Goal: Task Accomplishment & Management: Manage account settings

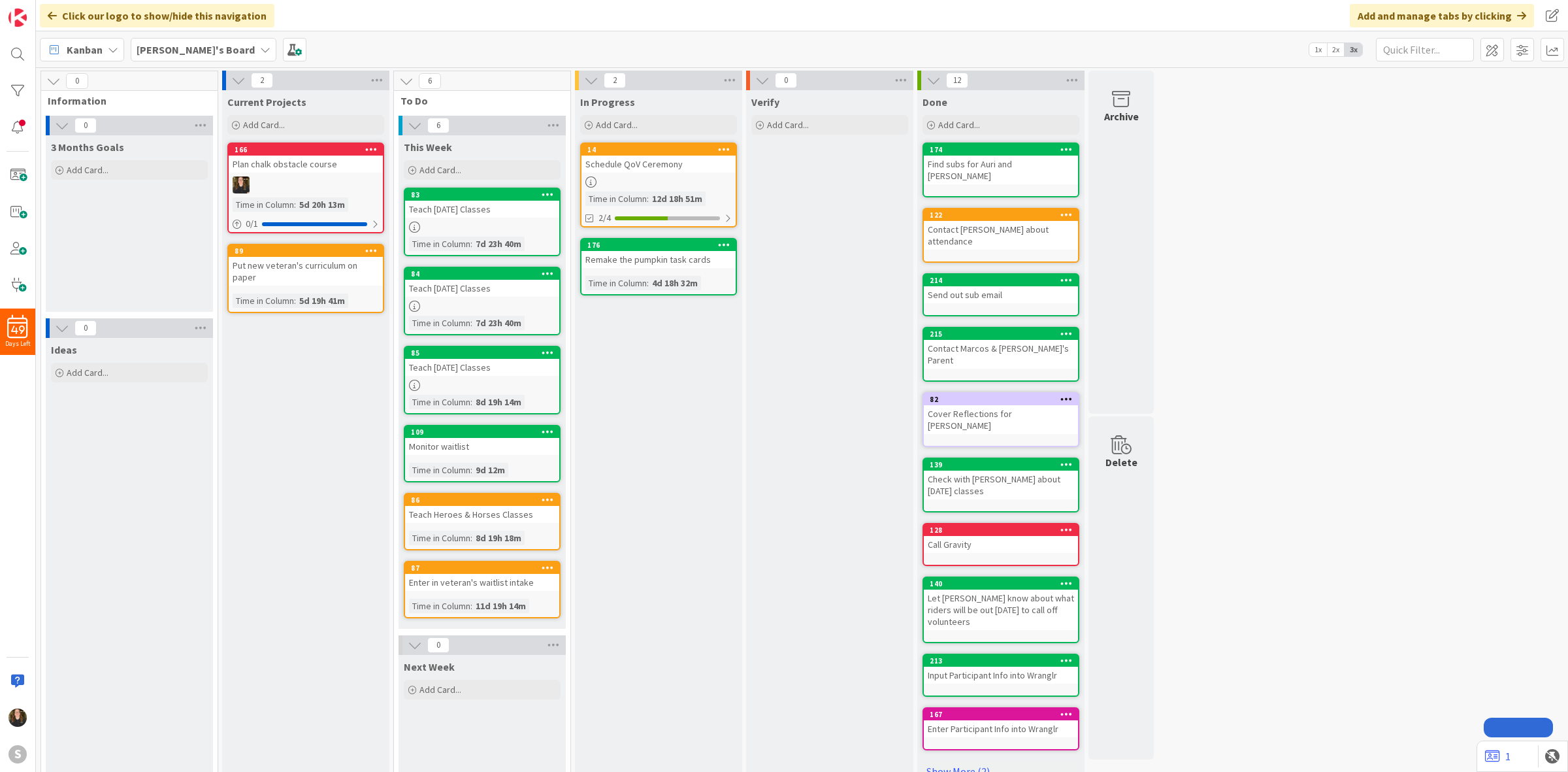
click at [186, 53] on b "[PERSON_NAME]'s Board" at bounding box center [195, 49] width 119 height 13
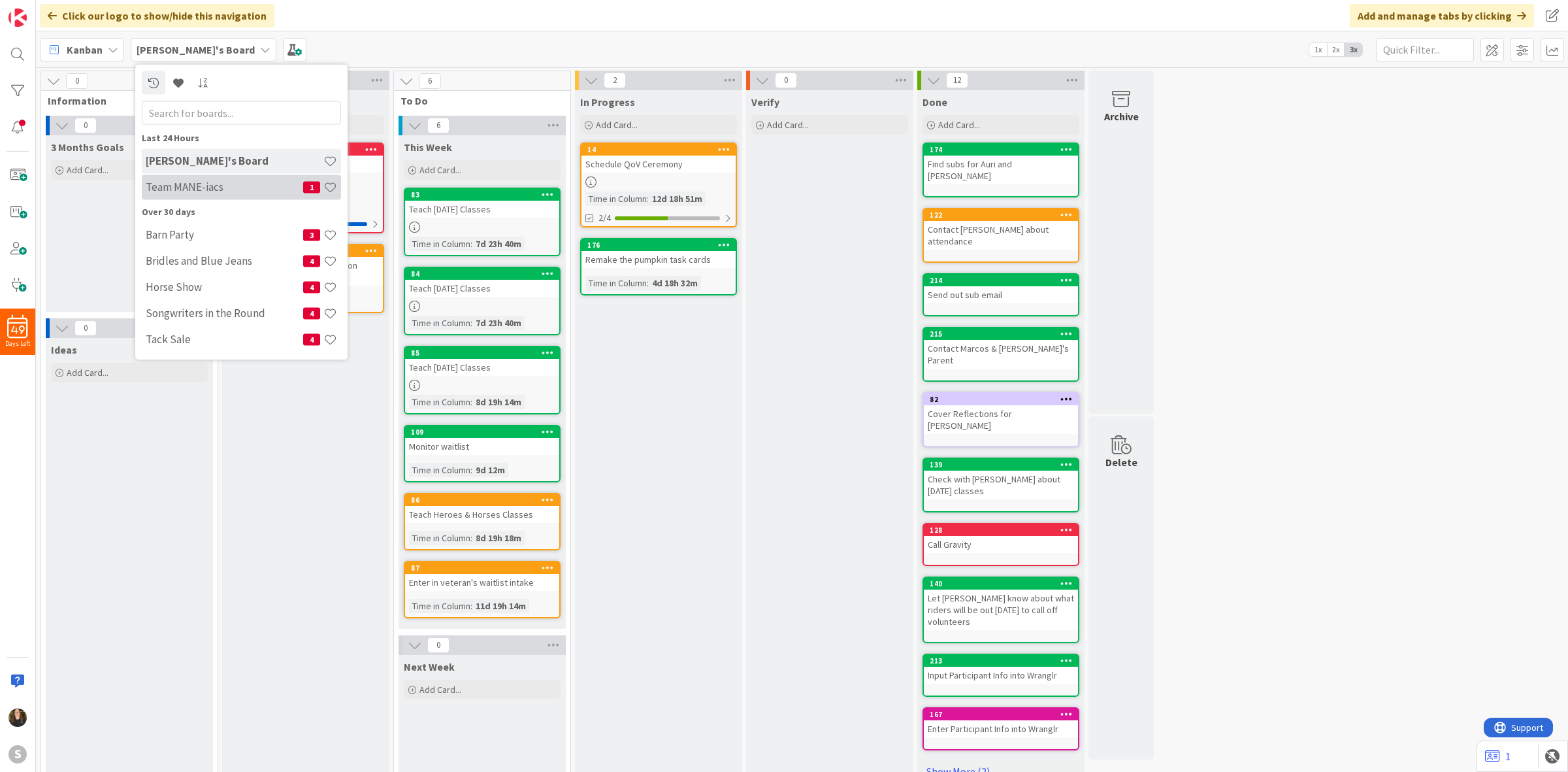
click at [211, 194] on div "Team MANE-iacs 1" at bounding box center [242, 187] width 199 height 25
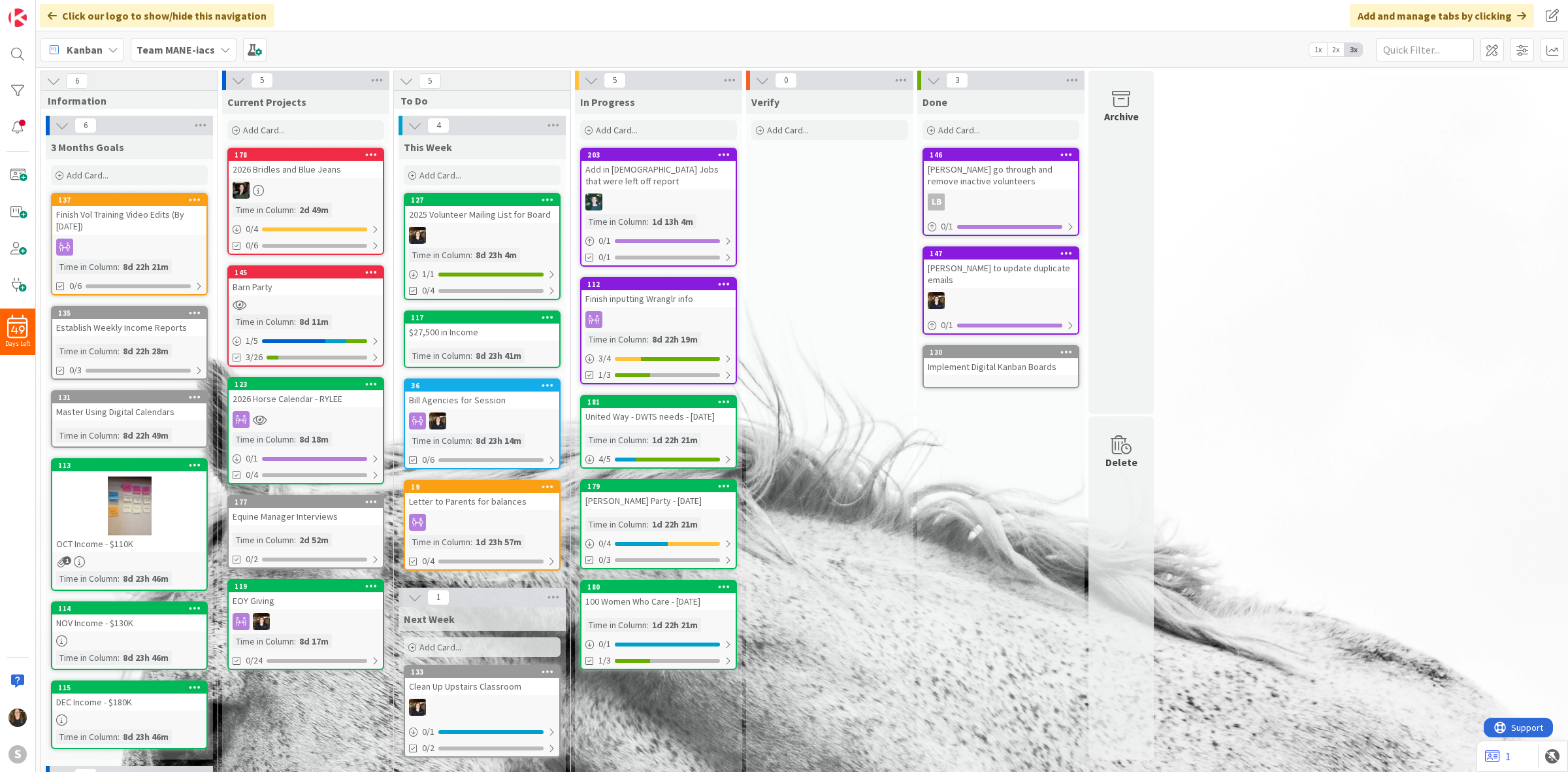
click at [201, 53] on b "Team MANE-iacs" at bounding box center [175, 49] width 79 height 13
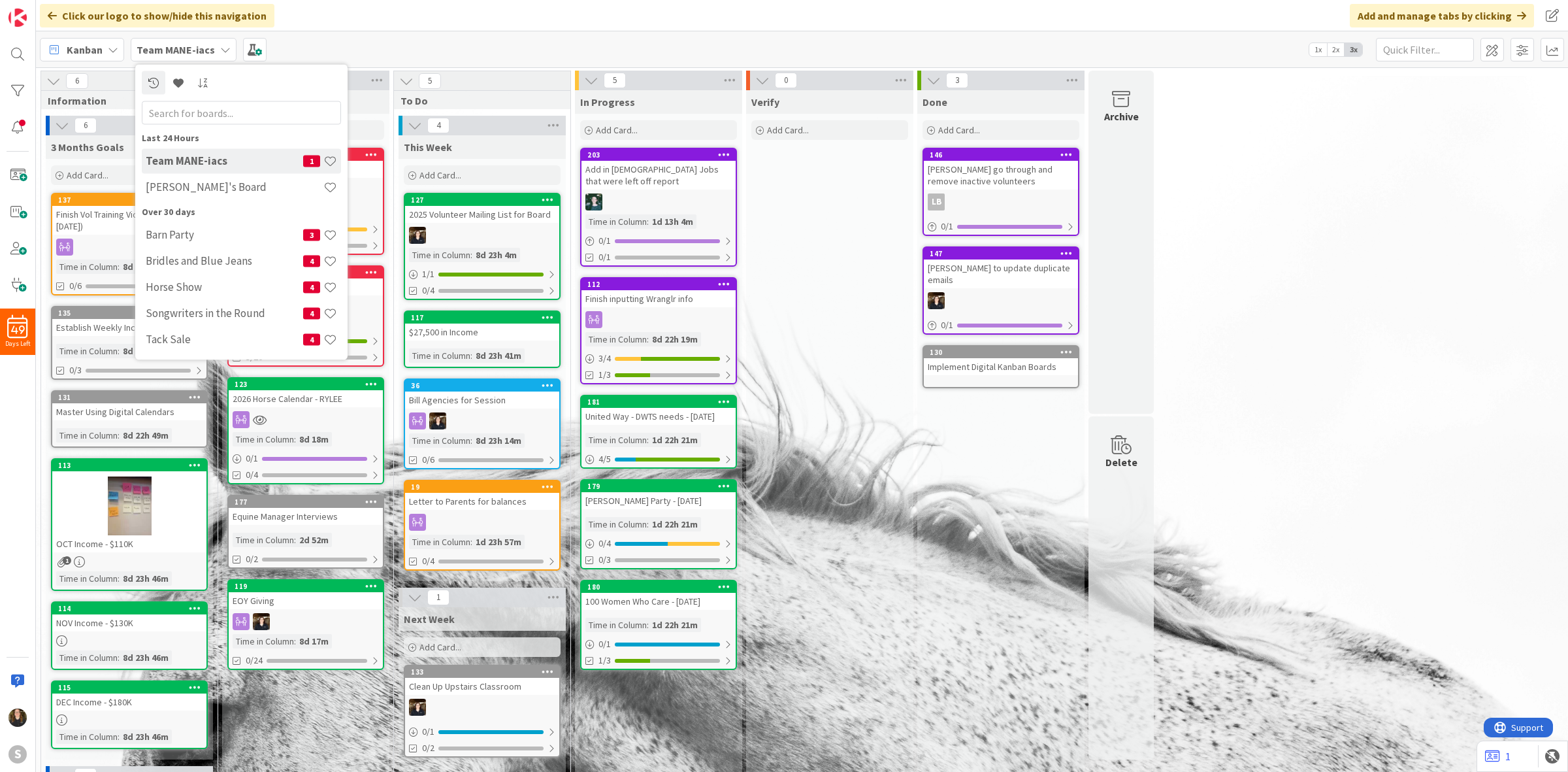
click at [865, 461] on div "Verify Add Card..." at bounding box center [830, 529] width 167 height 879
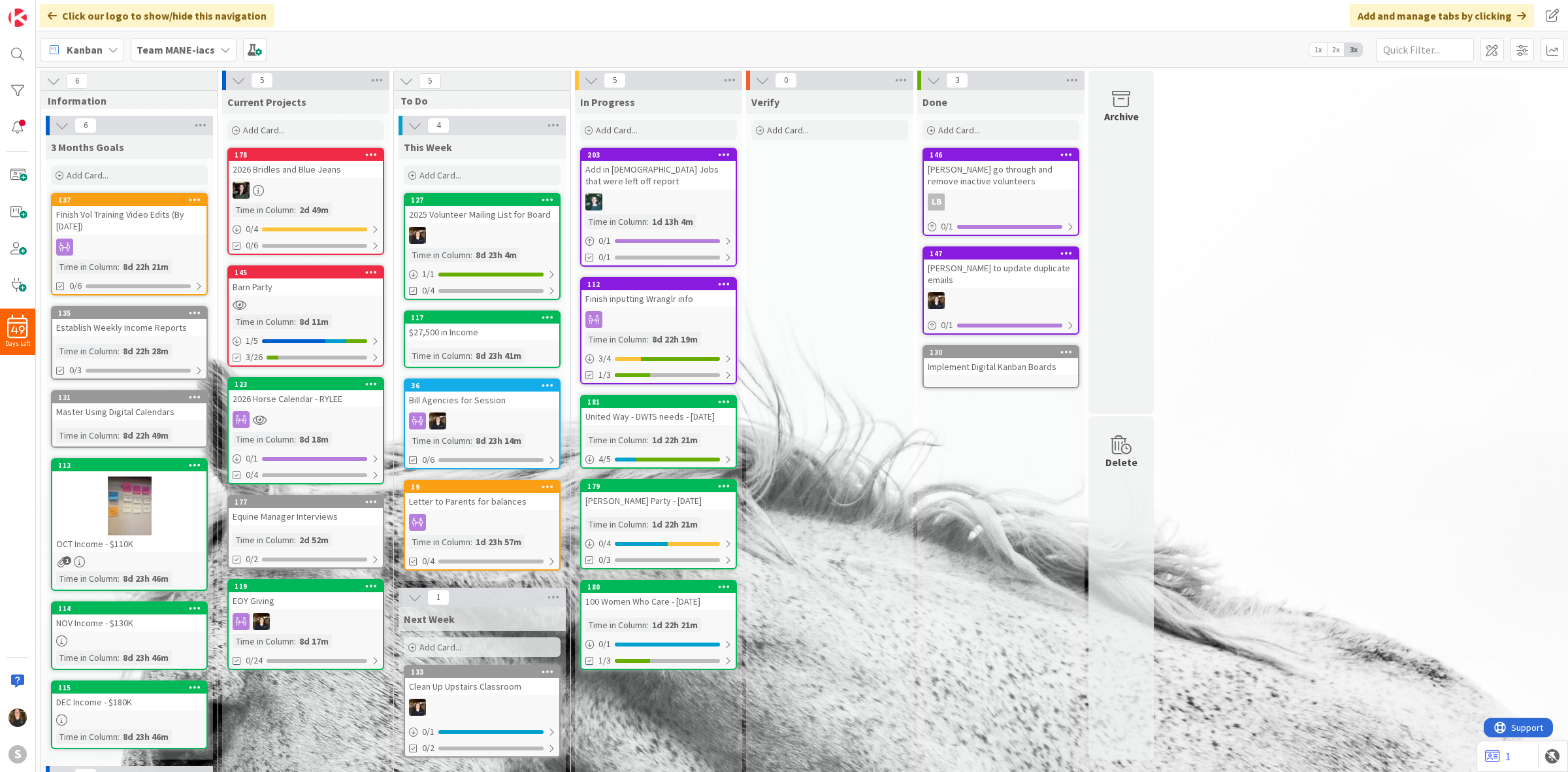
click at [303, 315] on div "8d 11m" at bounding box center [314, 322] width 36 height 14
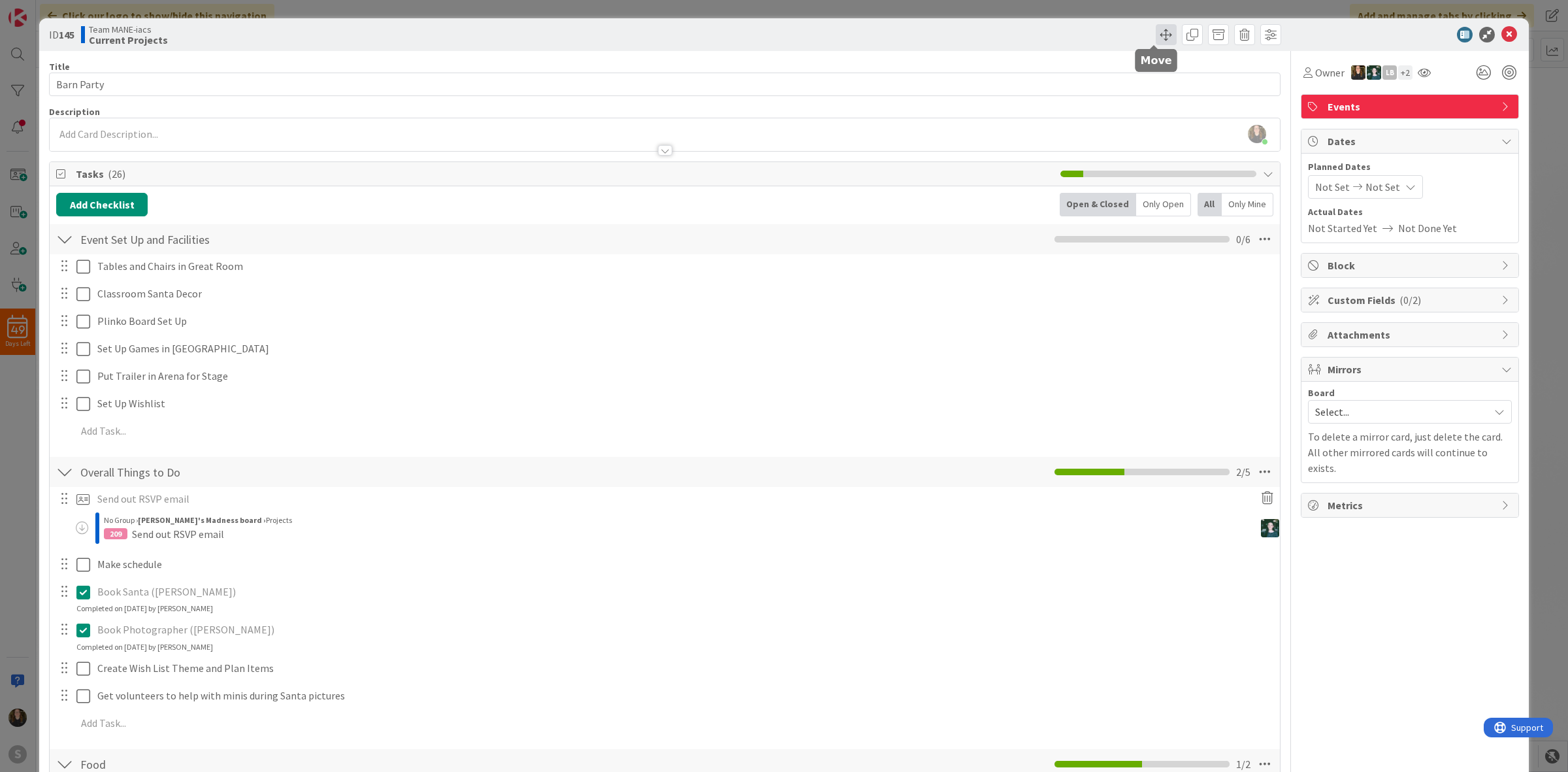
click at [1157, 34] on span at bounding box center [1166, 35] width 21 height 21
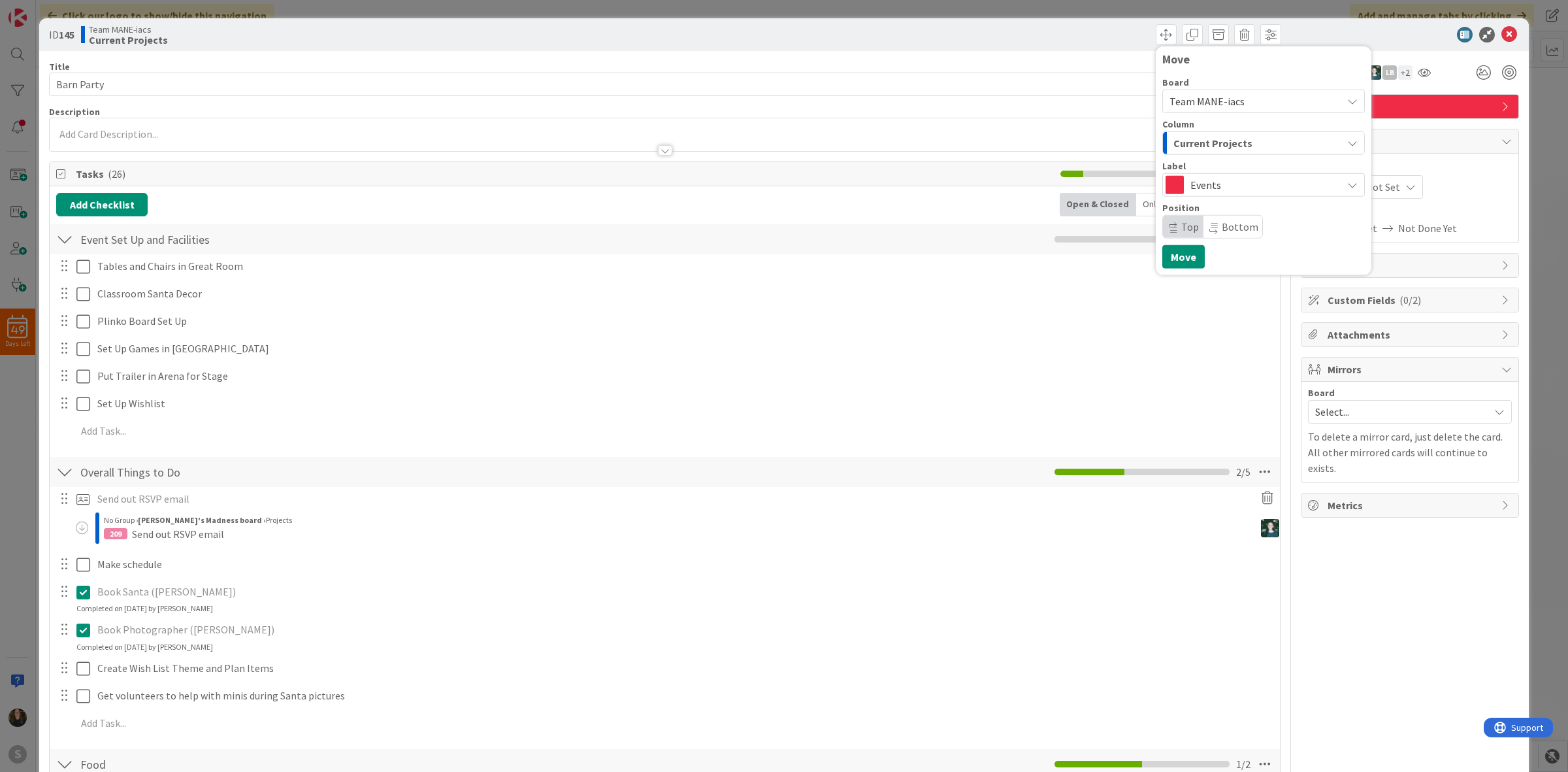
click at [1212, 95] on span "Team MANE-iacs" at bounding box center [1207, 101] width 75 height 13
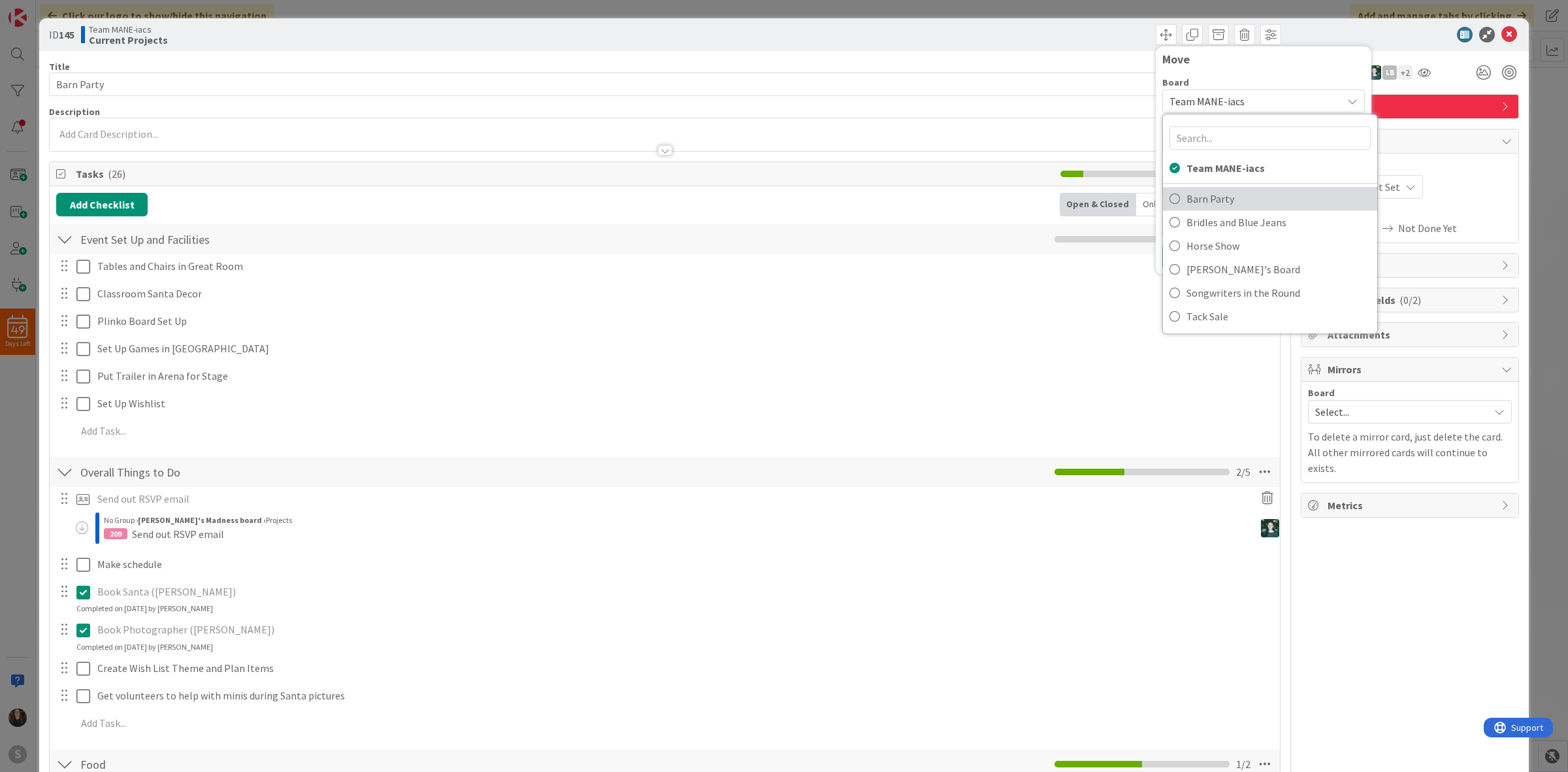
click at [1206, 187] on link "Barn Party" at bounding box center [1270, 198] width 214 height 24
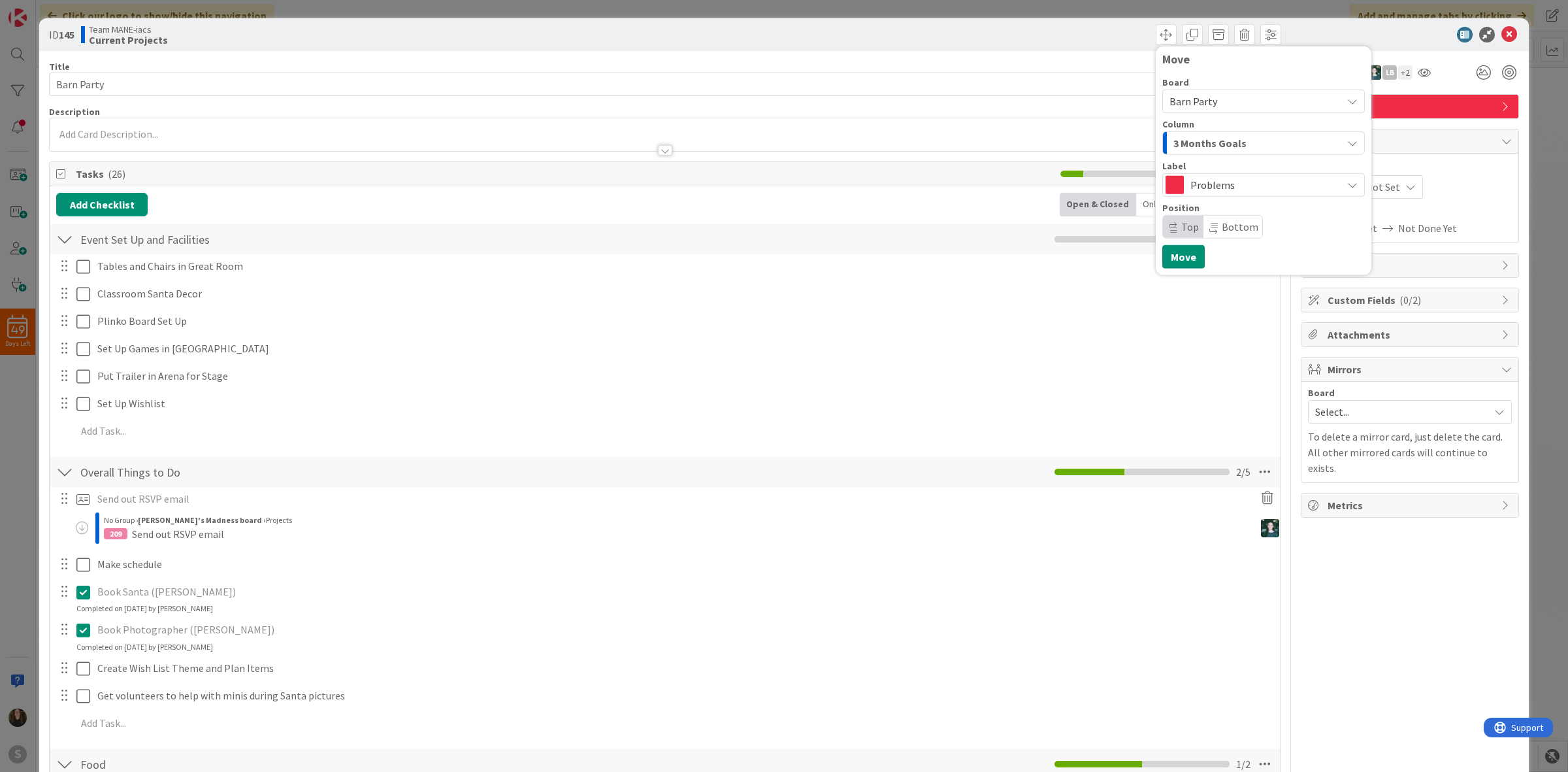
click at [1216, 148] on span "3 Months Goals" at bounding box center [1210, 143] width 73 height 17
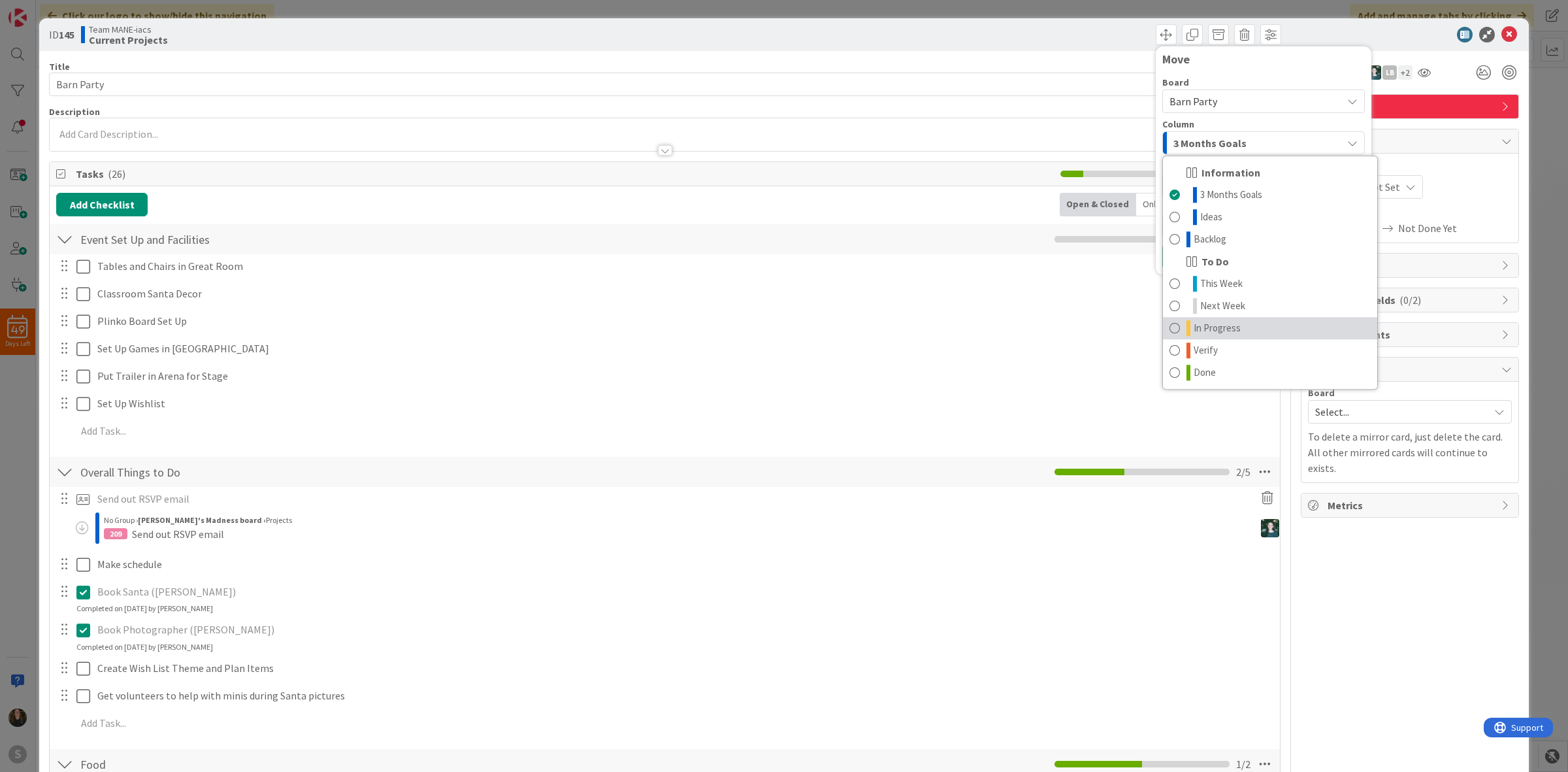
click at [1227, 324] on link "In Progress" at bounding box center [1270, 327] width 214 height 22
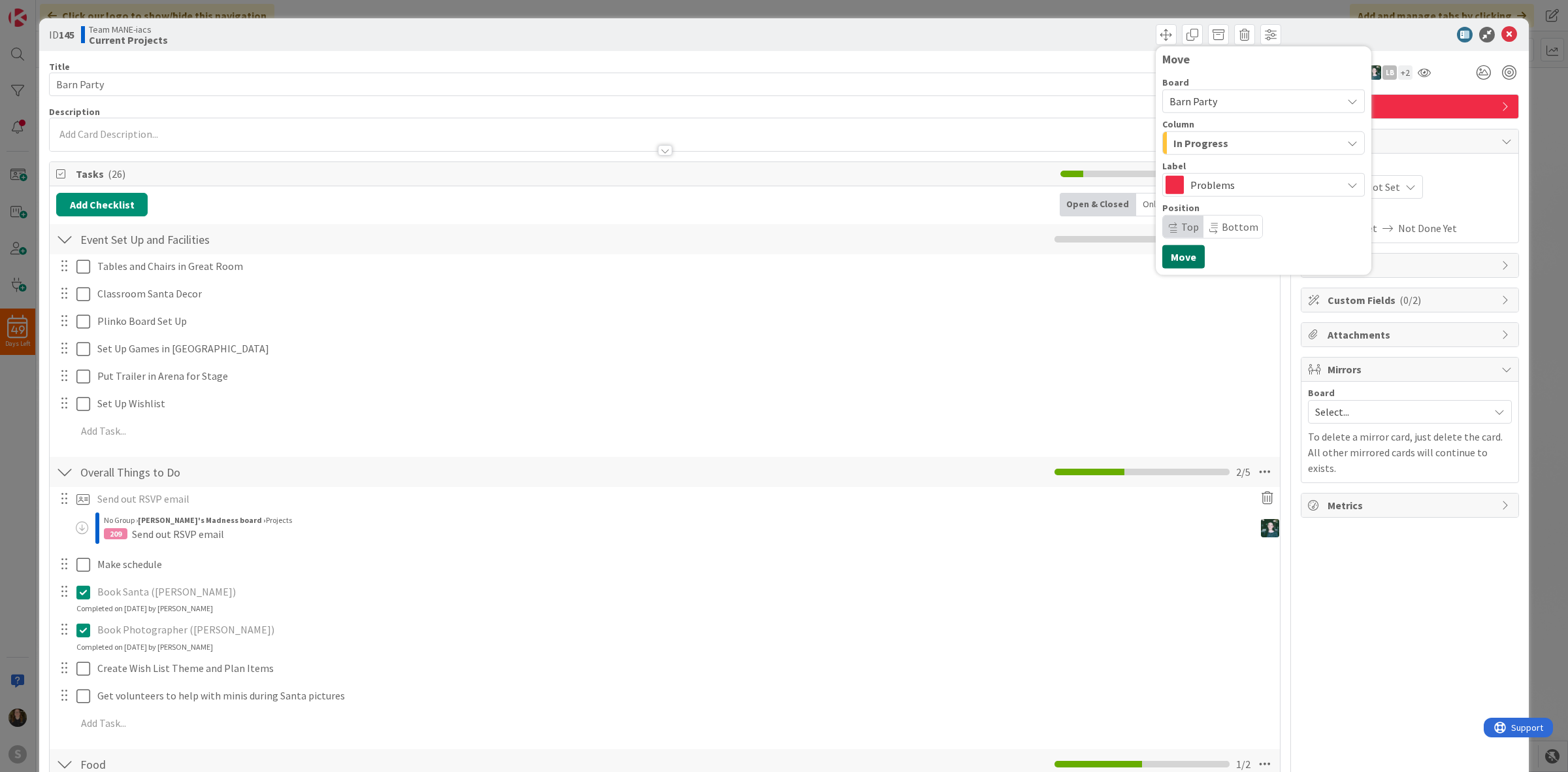
click at [1189, 260] on button "Move" at bounding box center [1183, 256] width 43 height 24
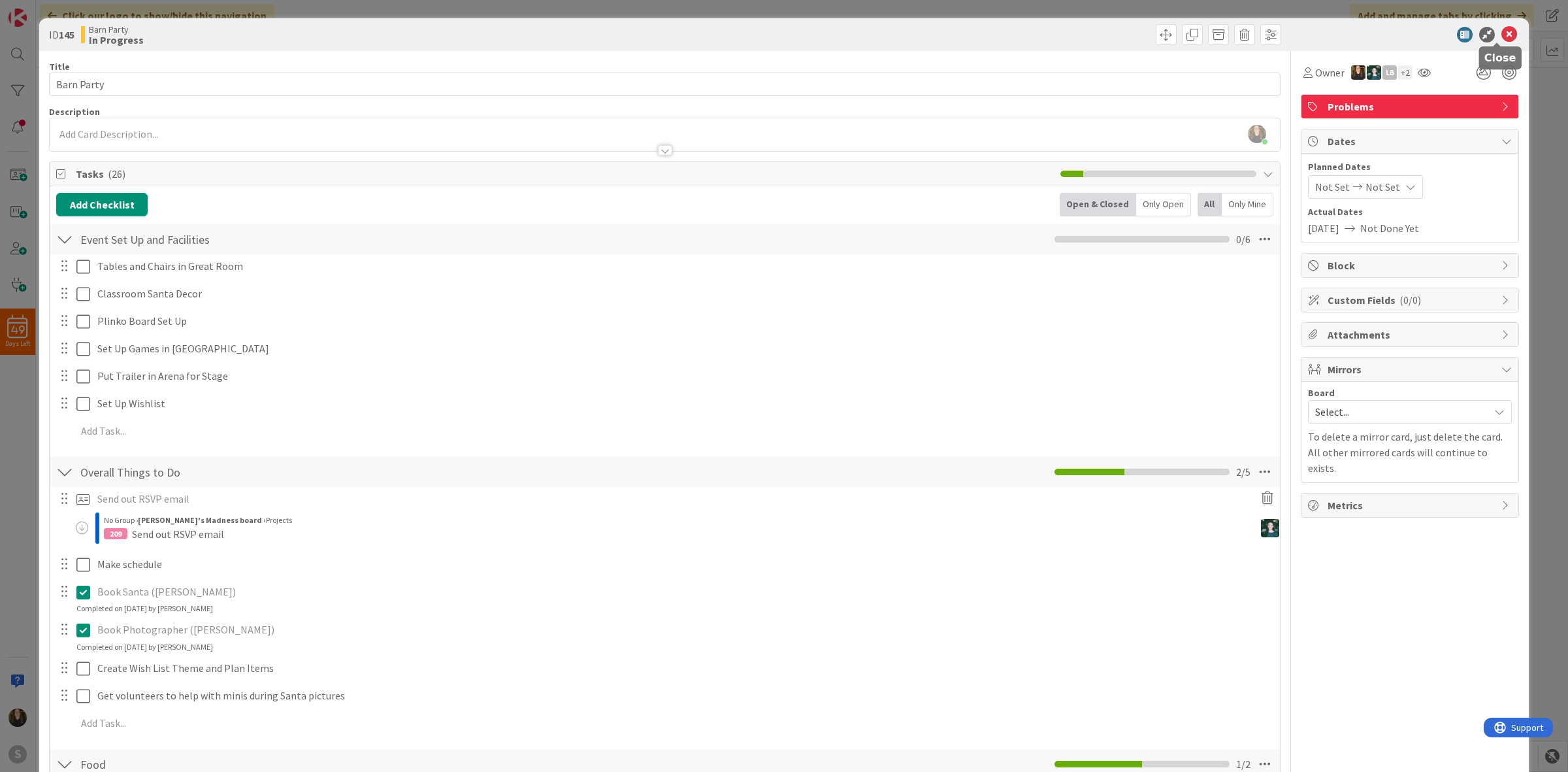
click at [1502, 33] on icon at bounding box center [1509, 34] width 16 height 16
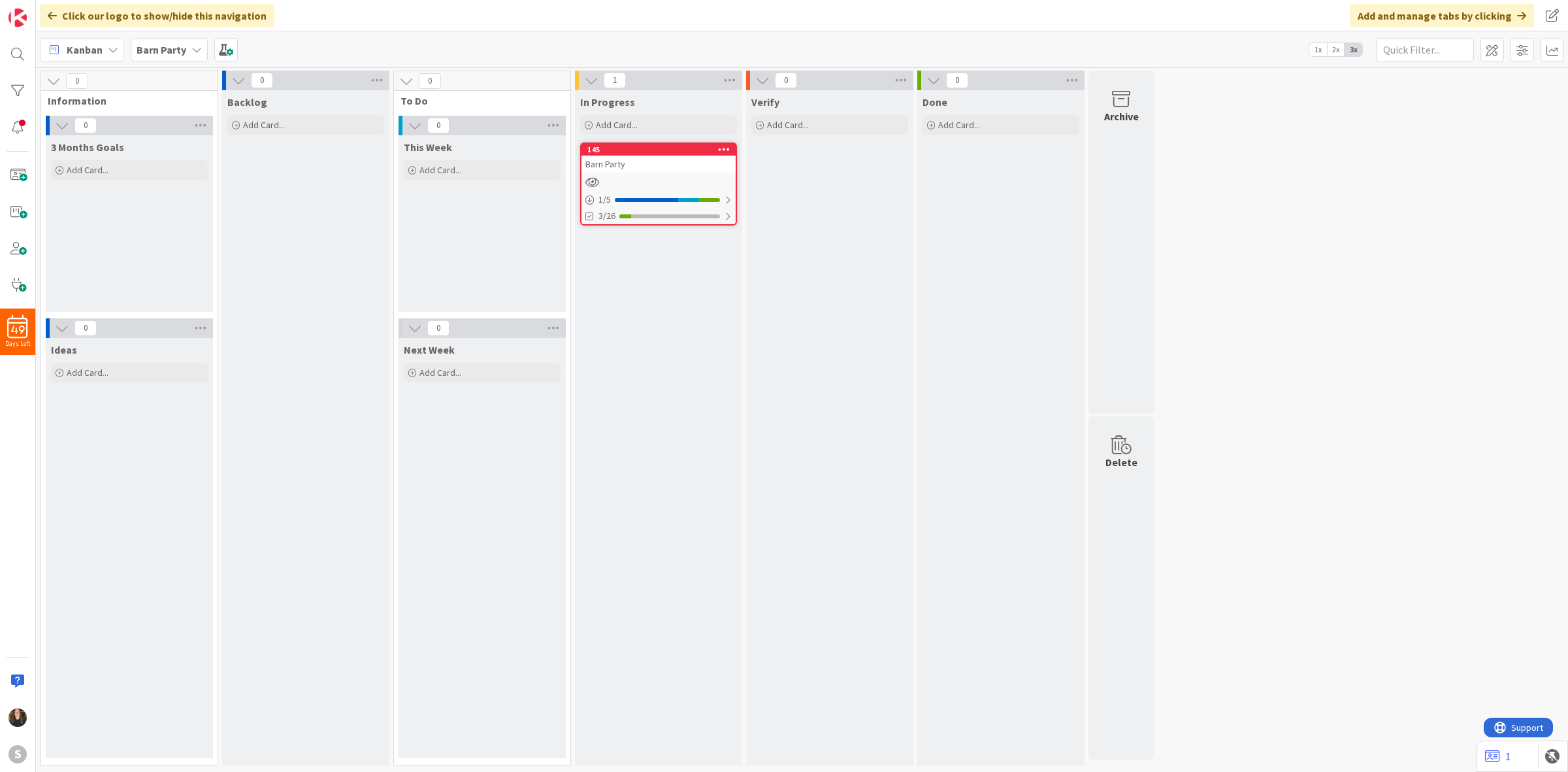
click at [723, 144] on icon at bounding box center [723, 149] width 12 height 9
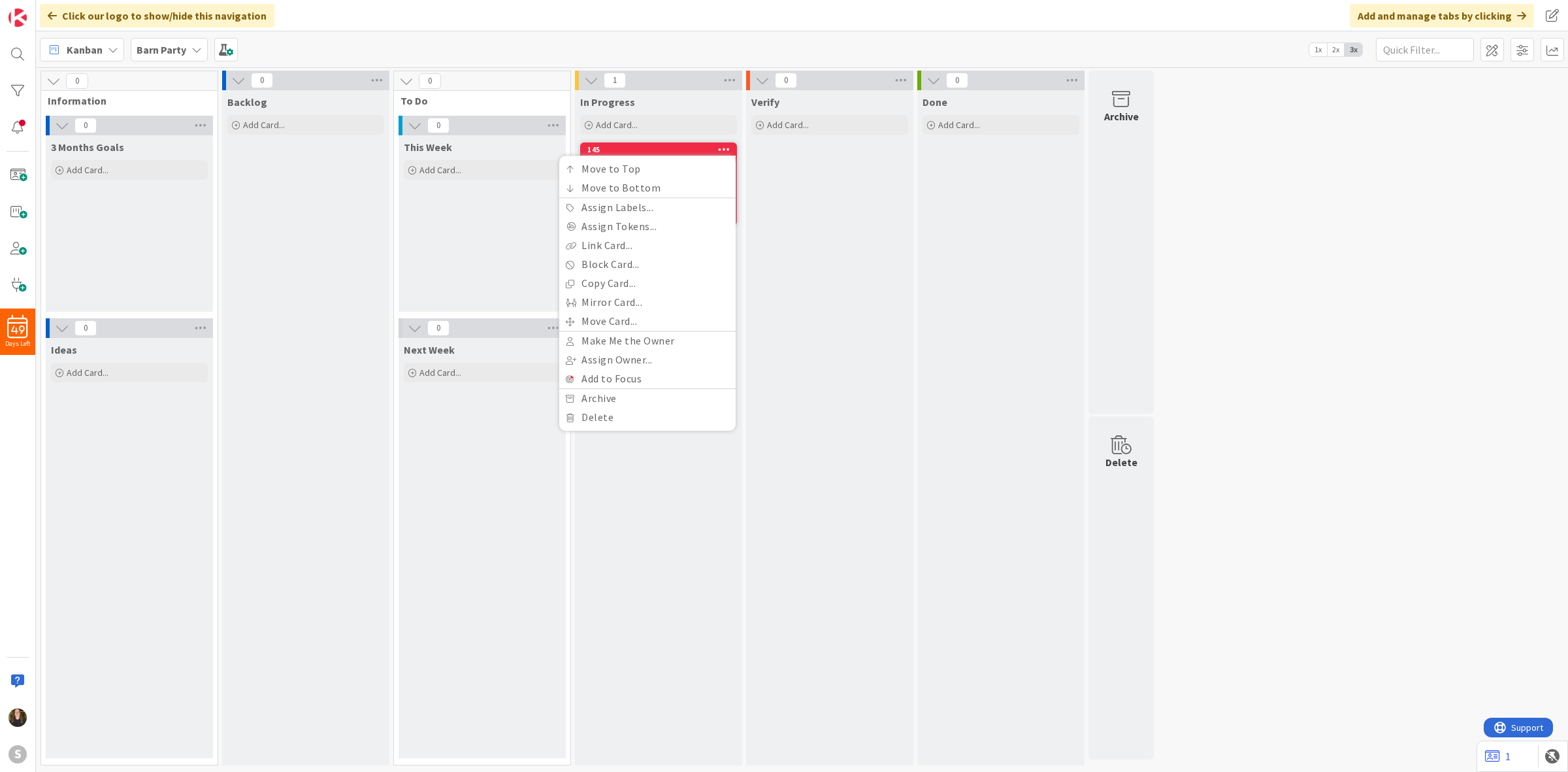
click at [883, 160] on div "Verify Add Card..." at bounding box center [830, 428] width 167 height 675
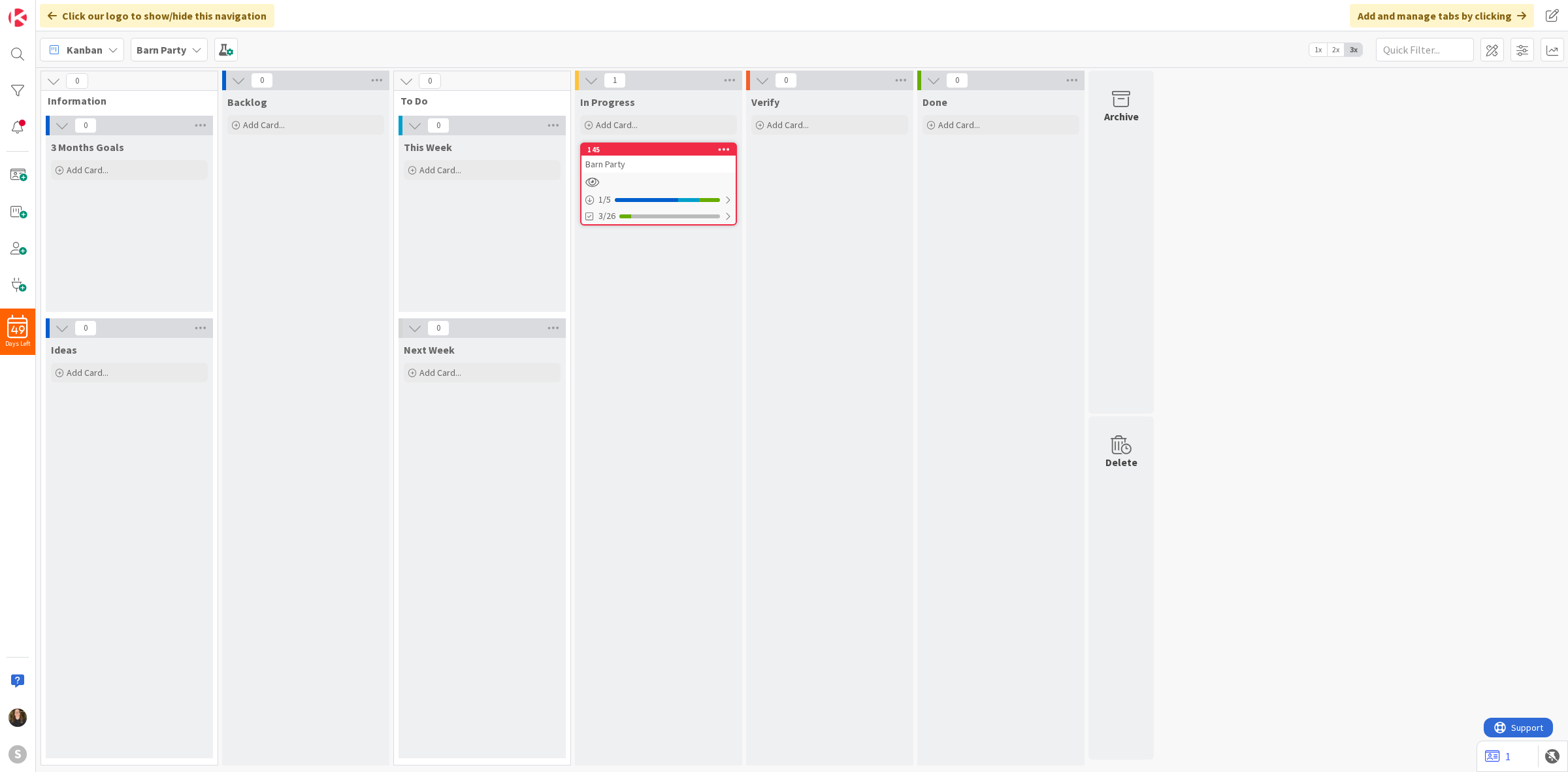
click at [672, 160] on div "Barn Party" at bounding box center [658, 164] width 155 height 17
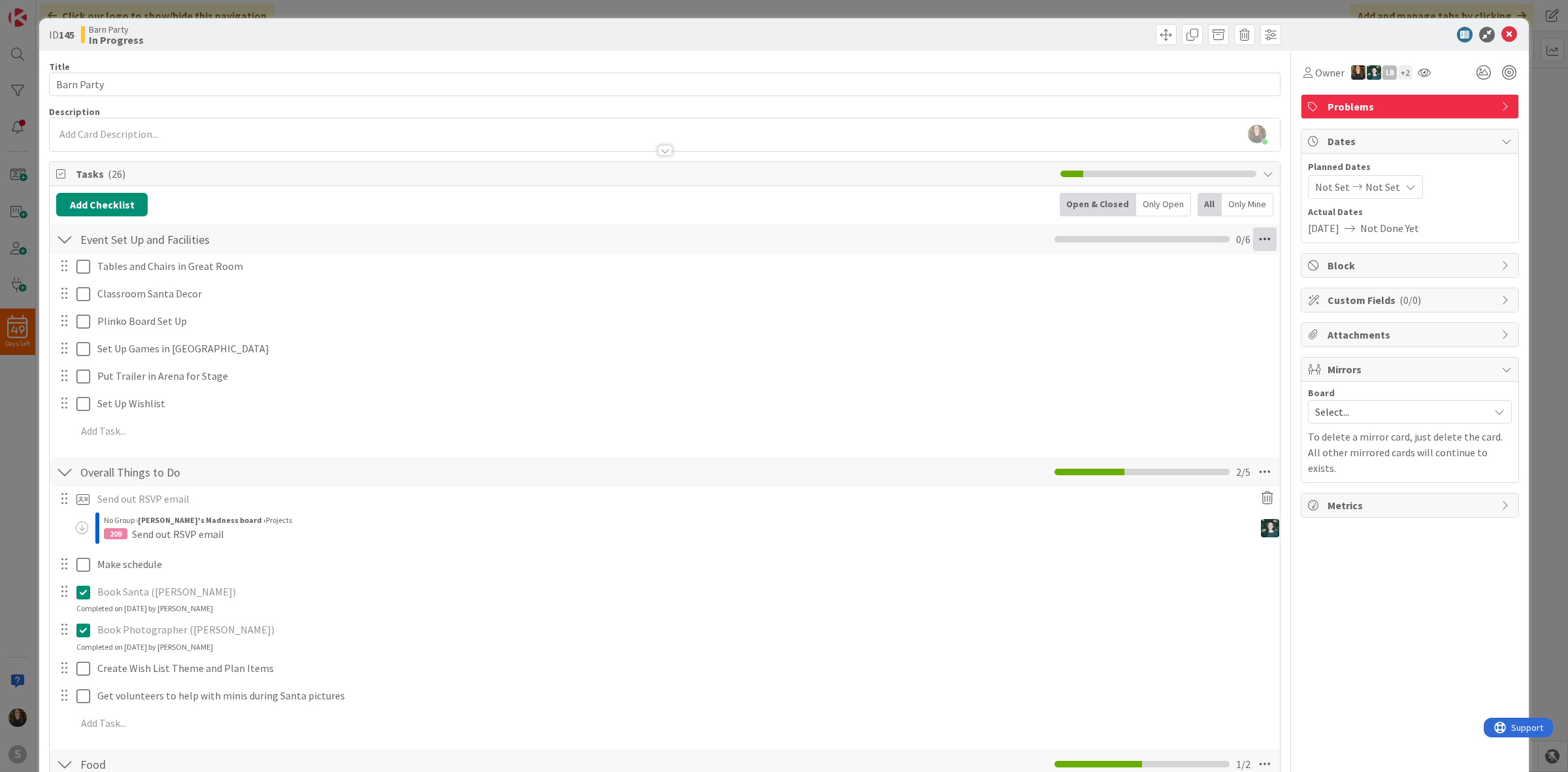
click at [1253, 239] on icon at bounding box center [1265, 239] width 24 height 24
click at [1258, 244] on icon at bounding box center [1265, 239] width 24 height 24
click at [1167, 307] on link "Copy Checklist..." at bounding box center [1176, 307] width 196 height 19
drag, startPoint x: 1238, startPoint y: 303, endPoint x: 1044, endPoint y: 303, distance: 194.0
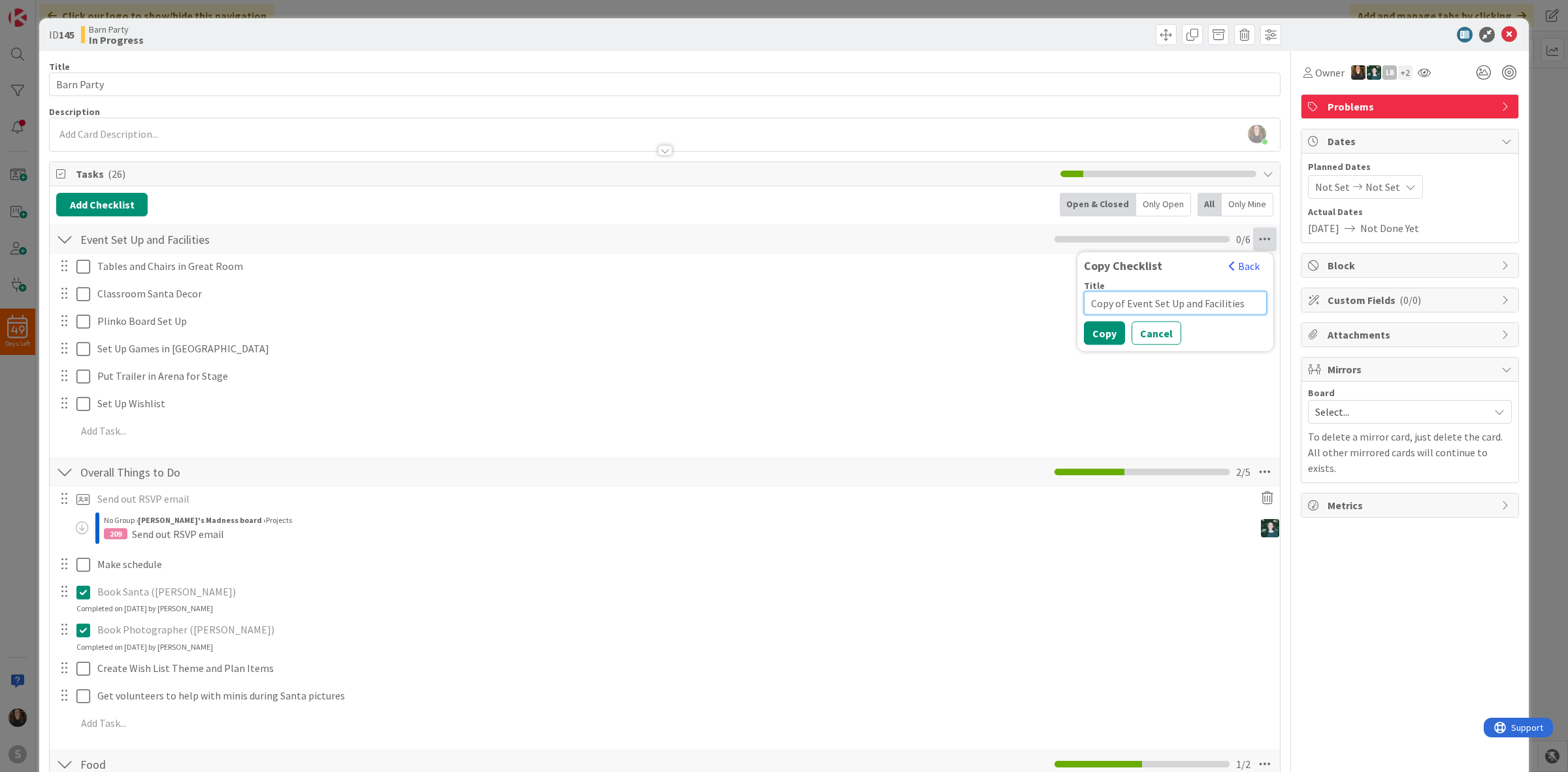
click at [1044, 303] on div "Event Set Up and Facilities Checklist Name 27 / 64 Event Set Up and Facilities …" at bounding box center [665, 336] width 1231 height 226
click at [1258, 289] on div "Copy Checklist Back Title Copy of Event Set Up and Facilities Copy Cancel" at bounding box center [1176, 302] width 196 height 100
click at [1235, 266] on button "Back" at bounding box center [1245, 266] width 32 height 14
click at [925, 466] on div "Overall Things to Do Checklist Name 20 / 64 Overall Things to Do 2 / 5" at bounding box center [665, 472] width 1231 height 30
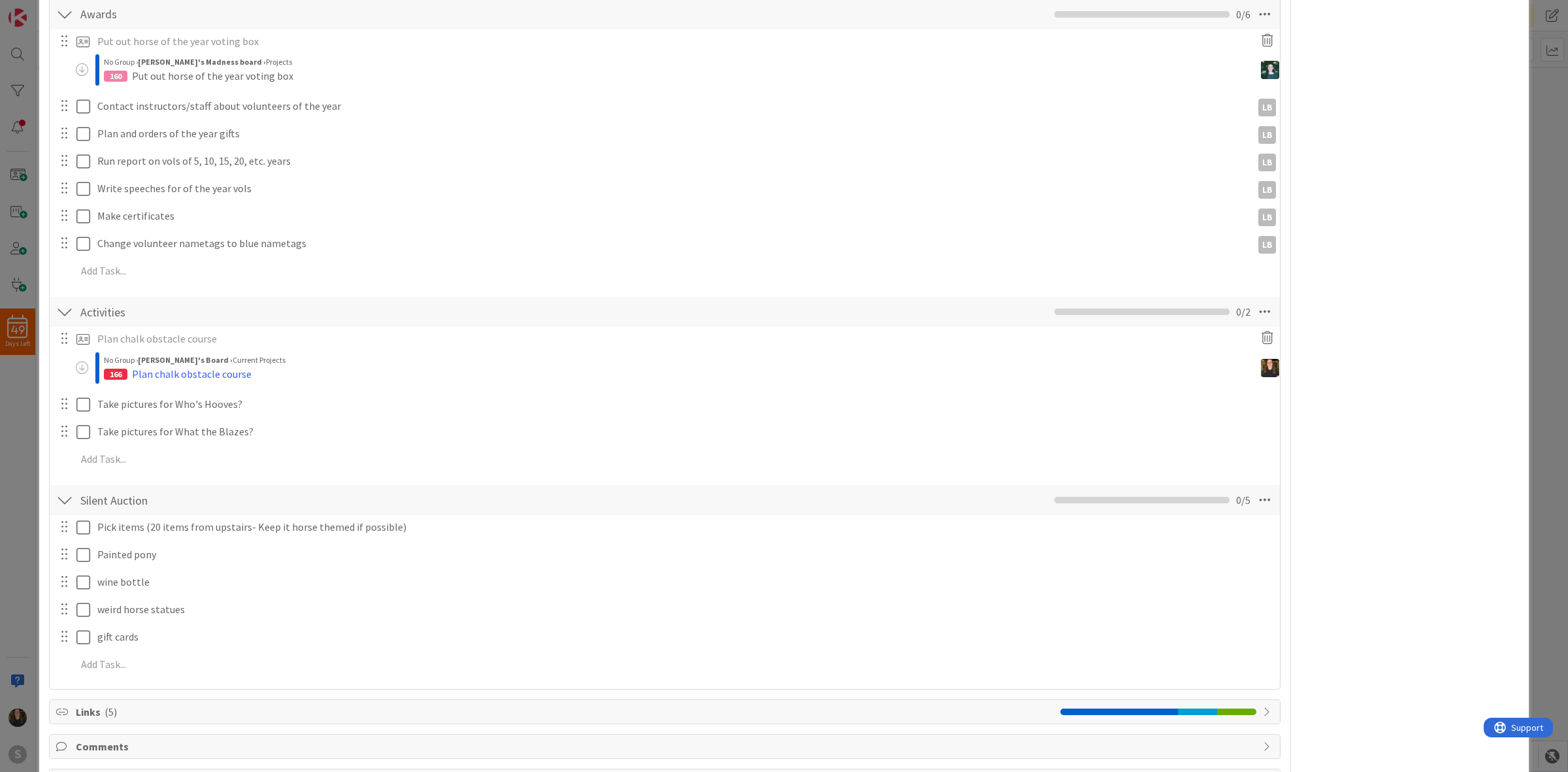
scroll to position [1001, 0]
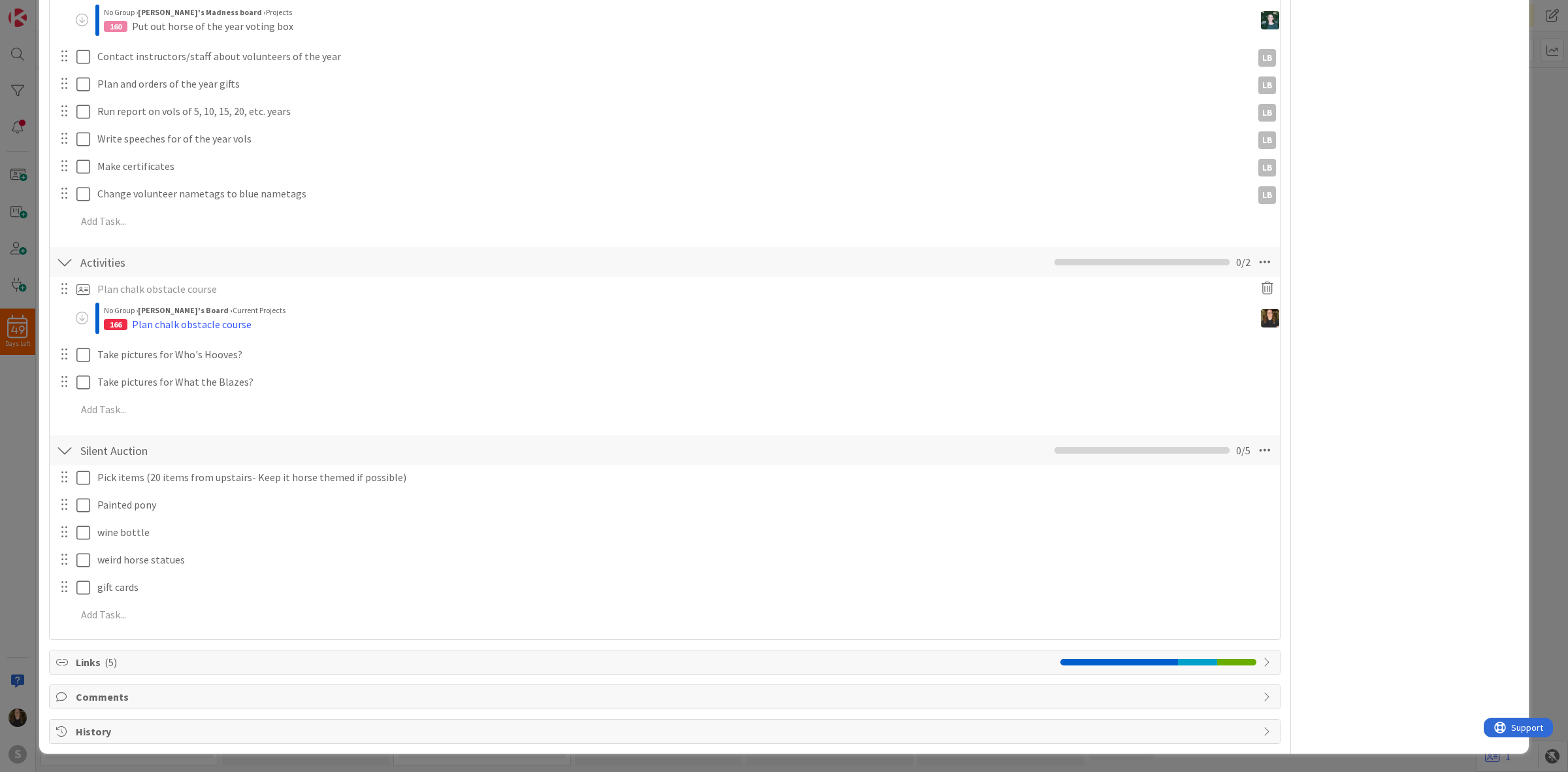
click at [341, 651] on div "Links ( 5 )" at bounding box center [665, 662] width 1231 height 24
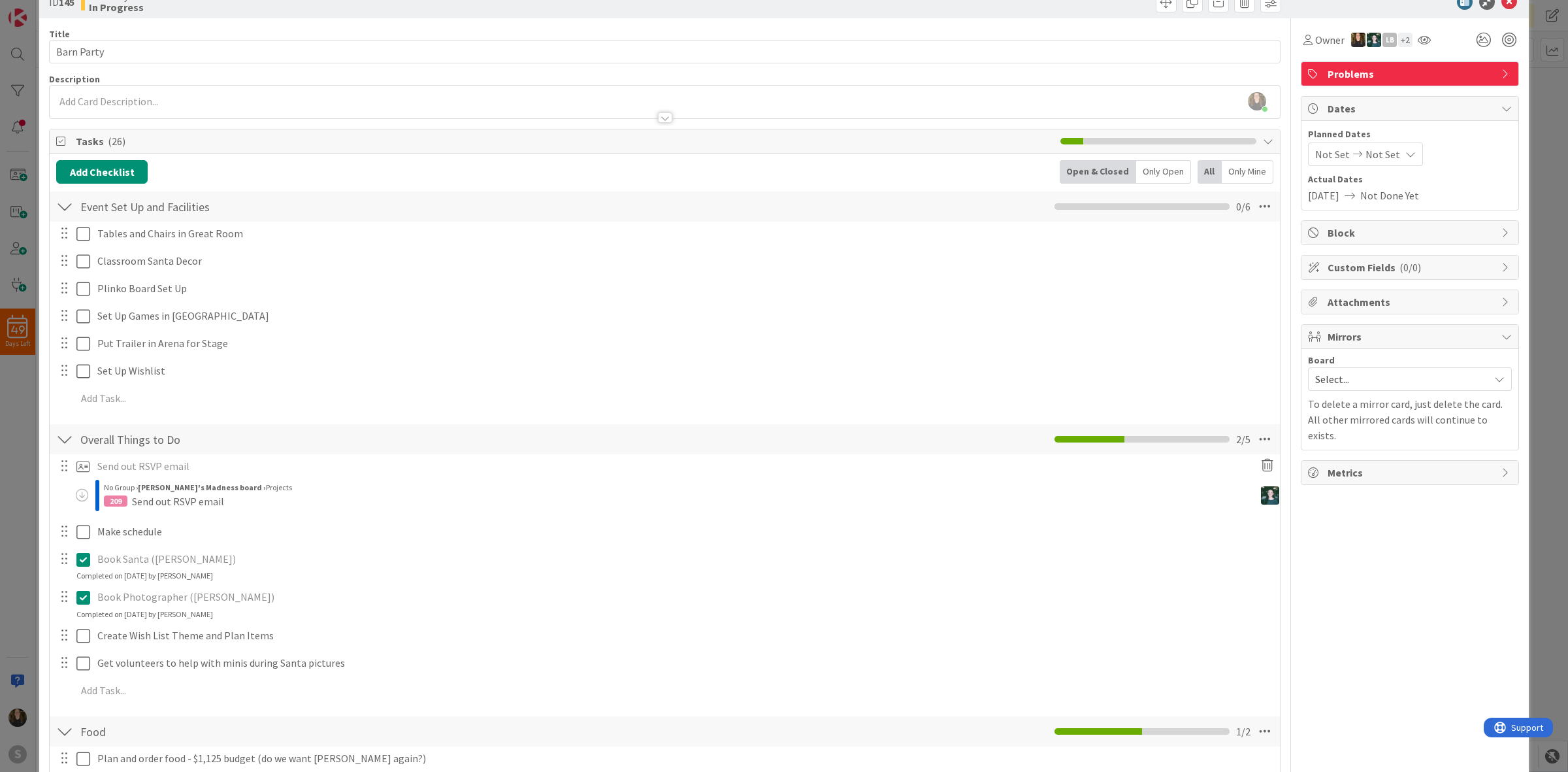
scroll to position [0, 0]
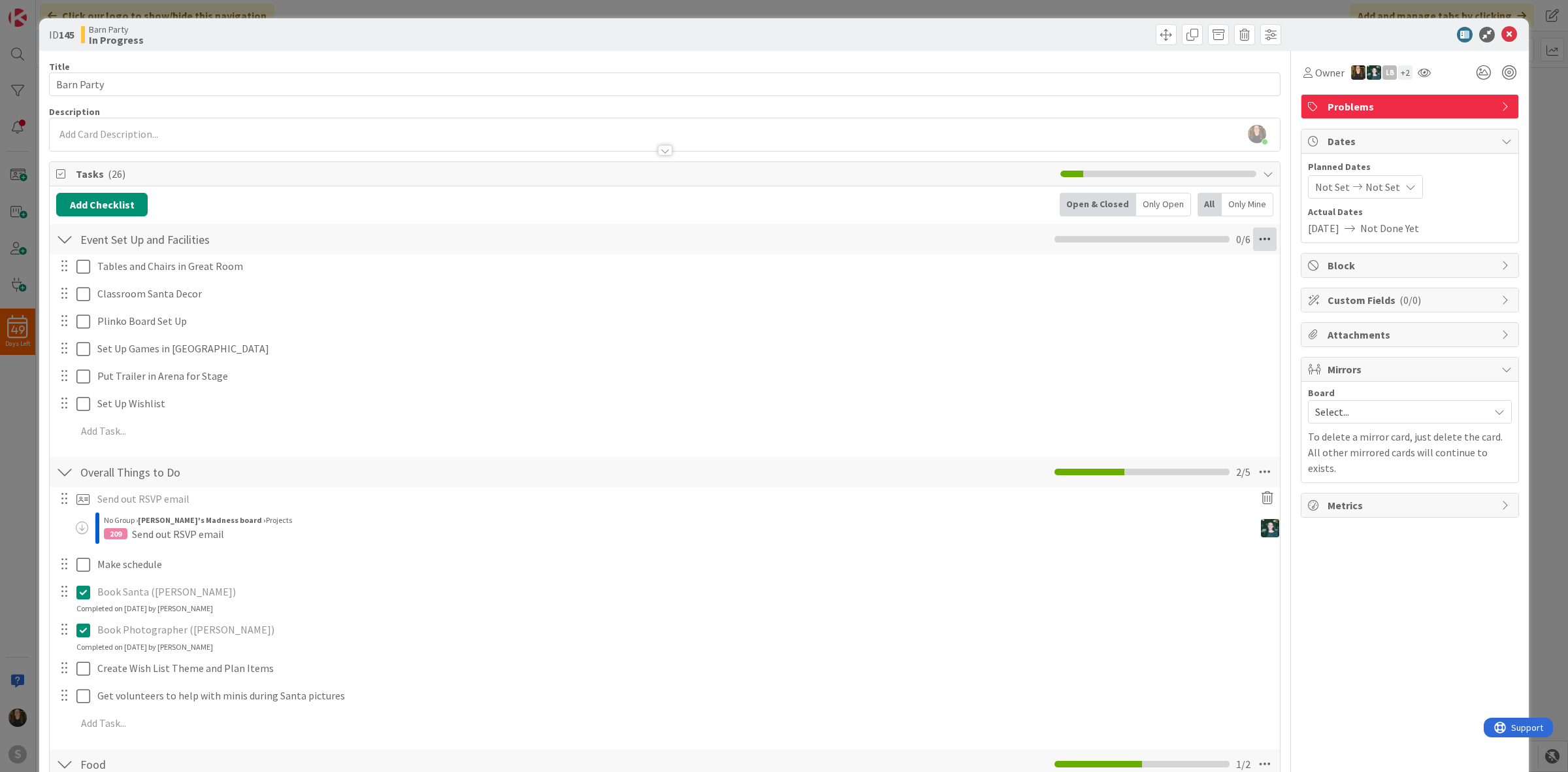
click at [1256, 243] on icon at bounding box center [1265, 239] width 24 height 24
click at [1175, 303] on link "Copy Checklist..." at bounding box center [1176, 307] width 196 height 19
click at [1108, 341] on button "Copy" at bounding box center [1103, 333] width 41 height 24
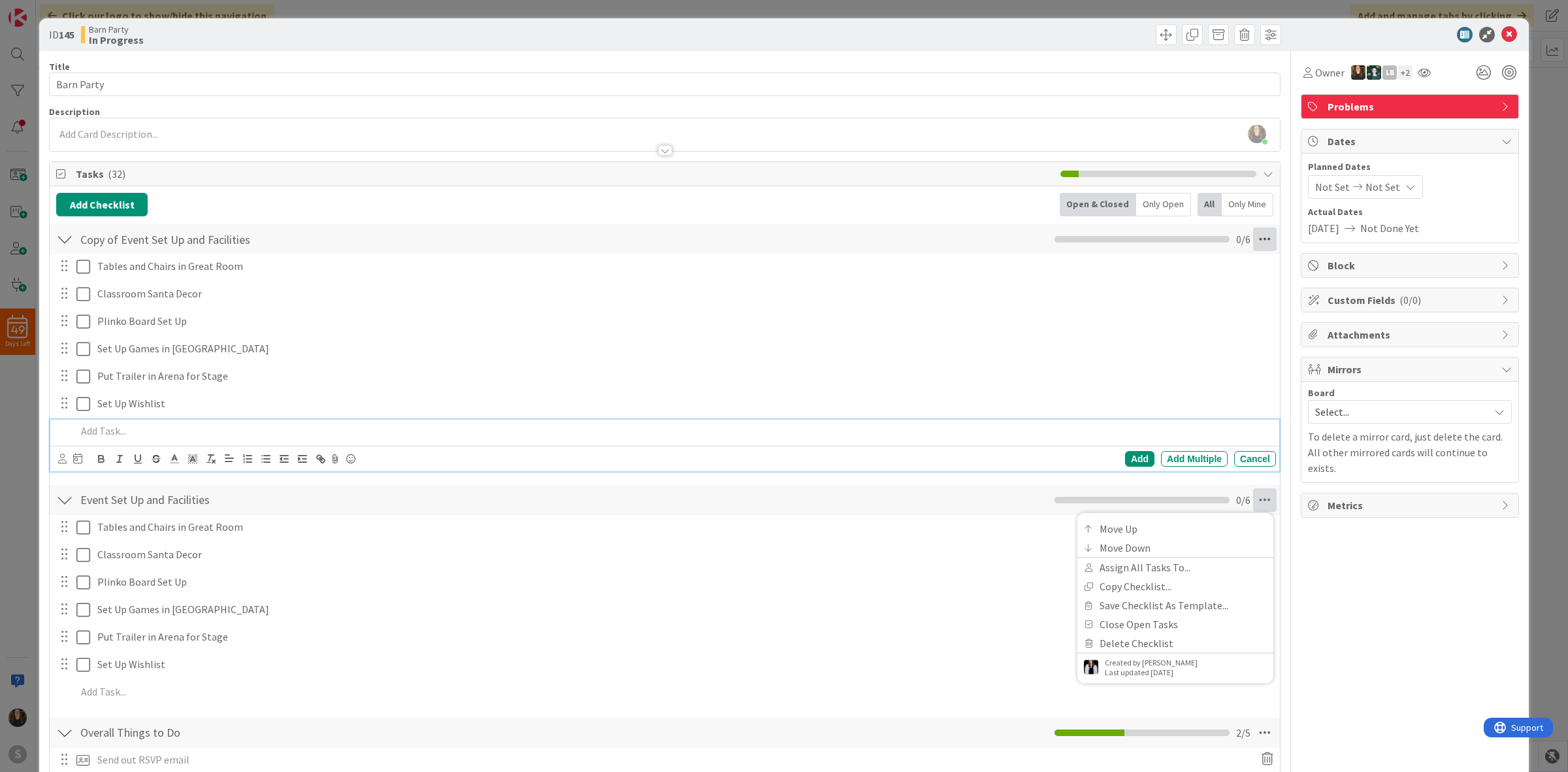
click at [1253, 239] on icon at bounding box center [1265, 239] width 24 height 24
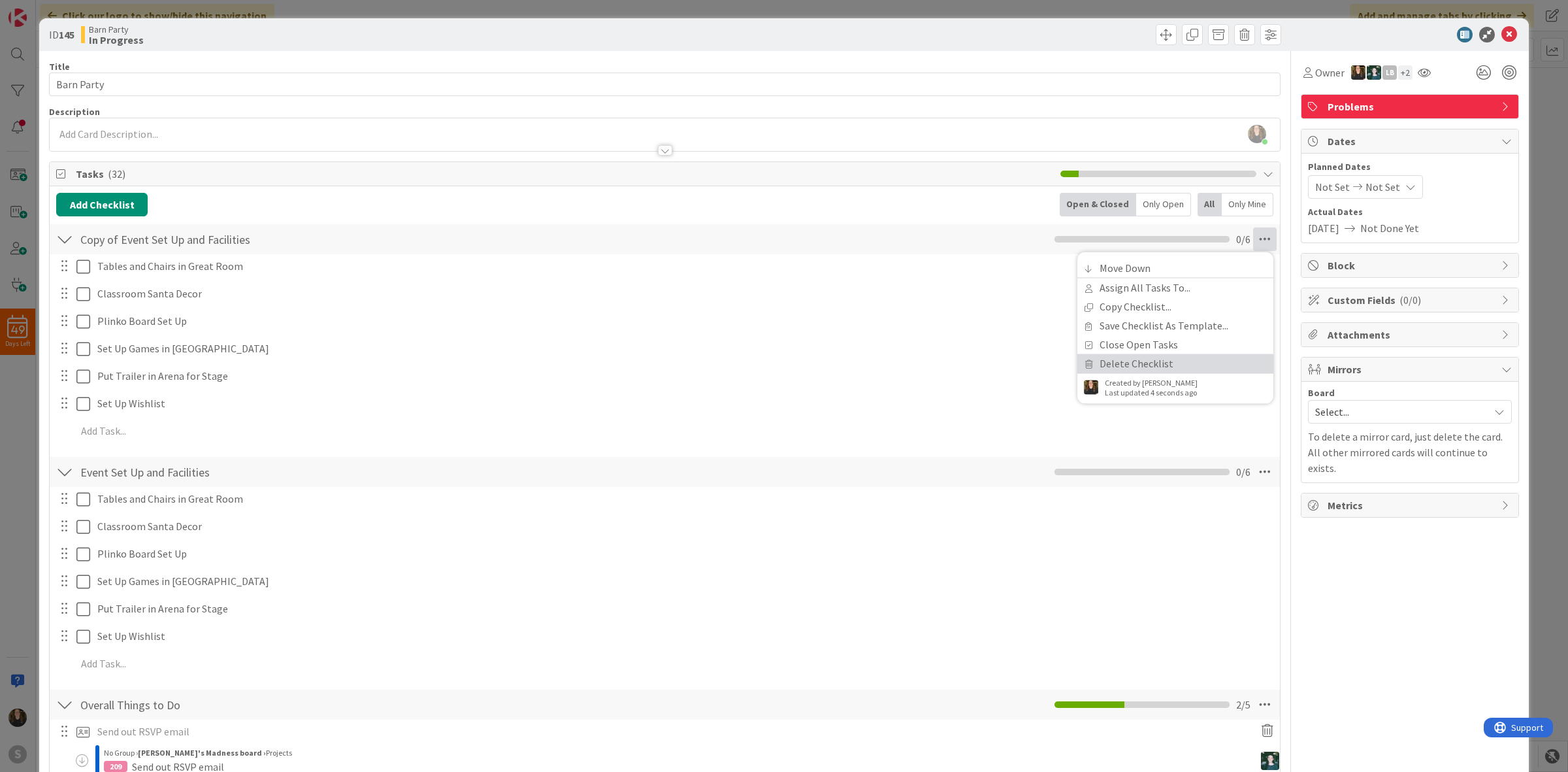
click at [1132, 366] on link "Delete Checklist" at bounding box center [1176, 364] width 196 height 19
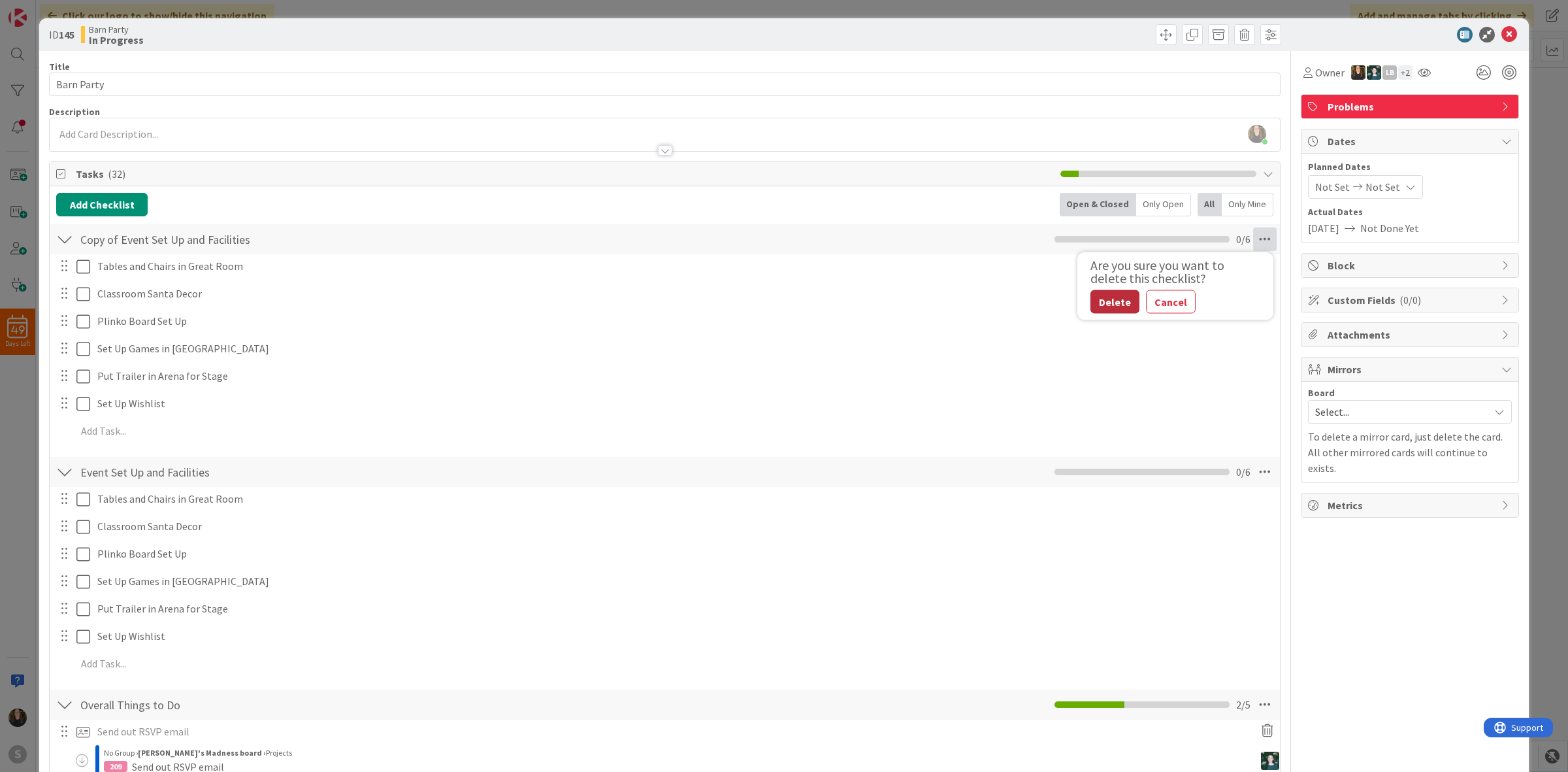
click at [1103, 307] on button "Delete" at bounding box center [1115, 302] width 49 height 24
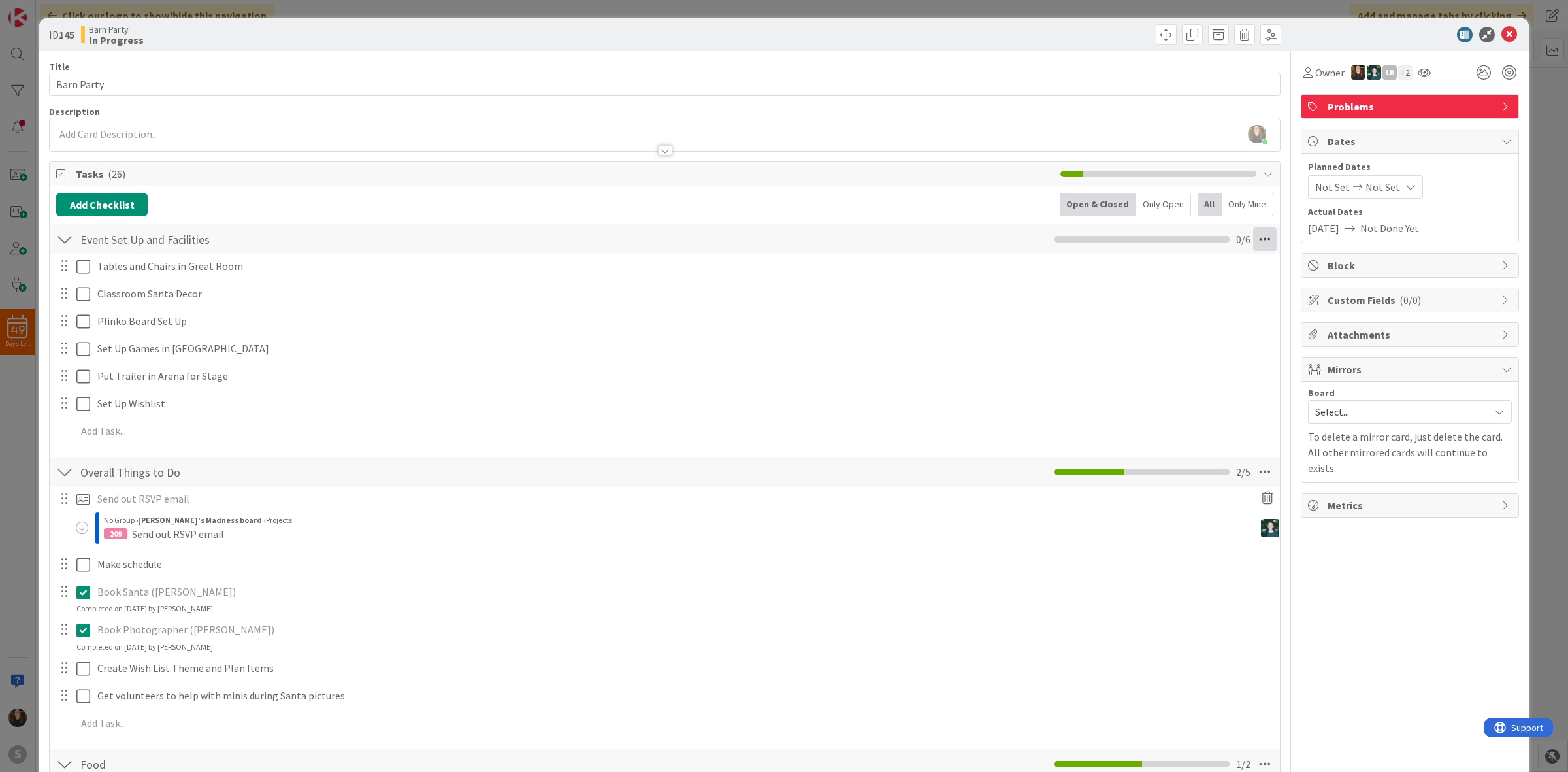
click at [1253, 239] on icon at bounding box center [1265, 239] width 24 height 24
click at [924, 471] on div "Overall Things to Do Checklist Name 20 / 64 Overall Things to Do 2 / 5" at bounding box center [665, 472] width 1231 height 30
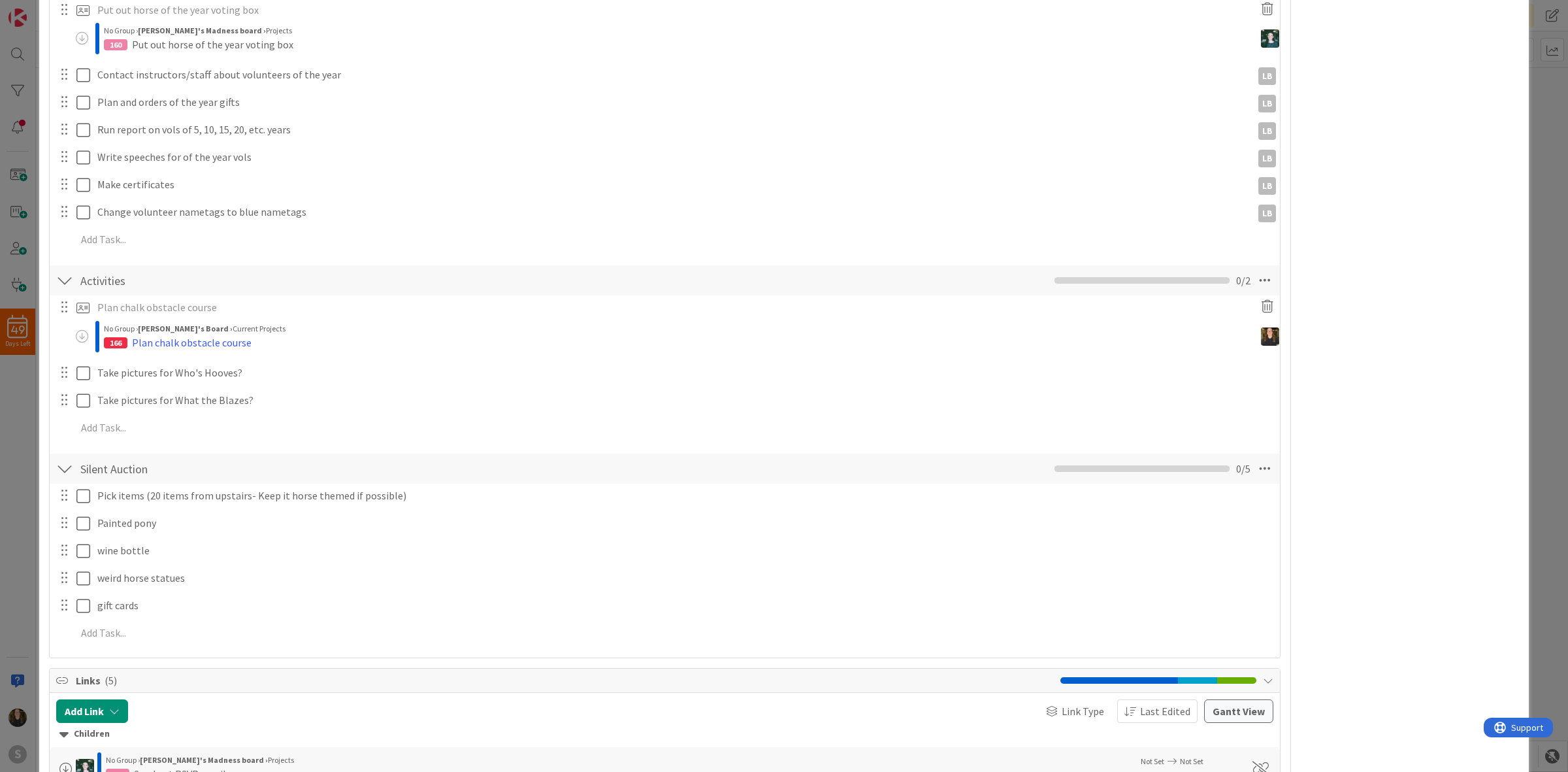
scroll to position [1288, 0]
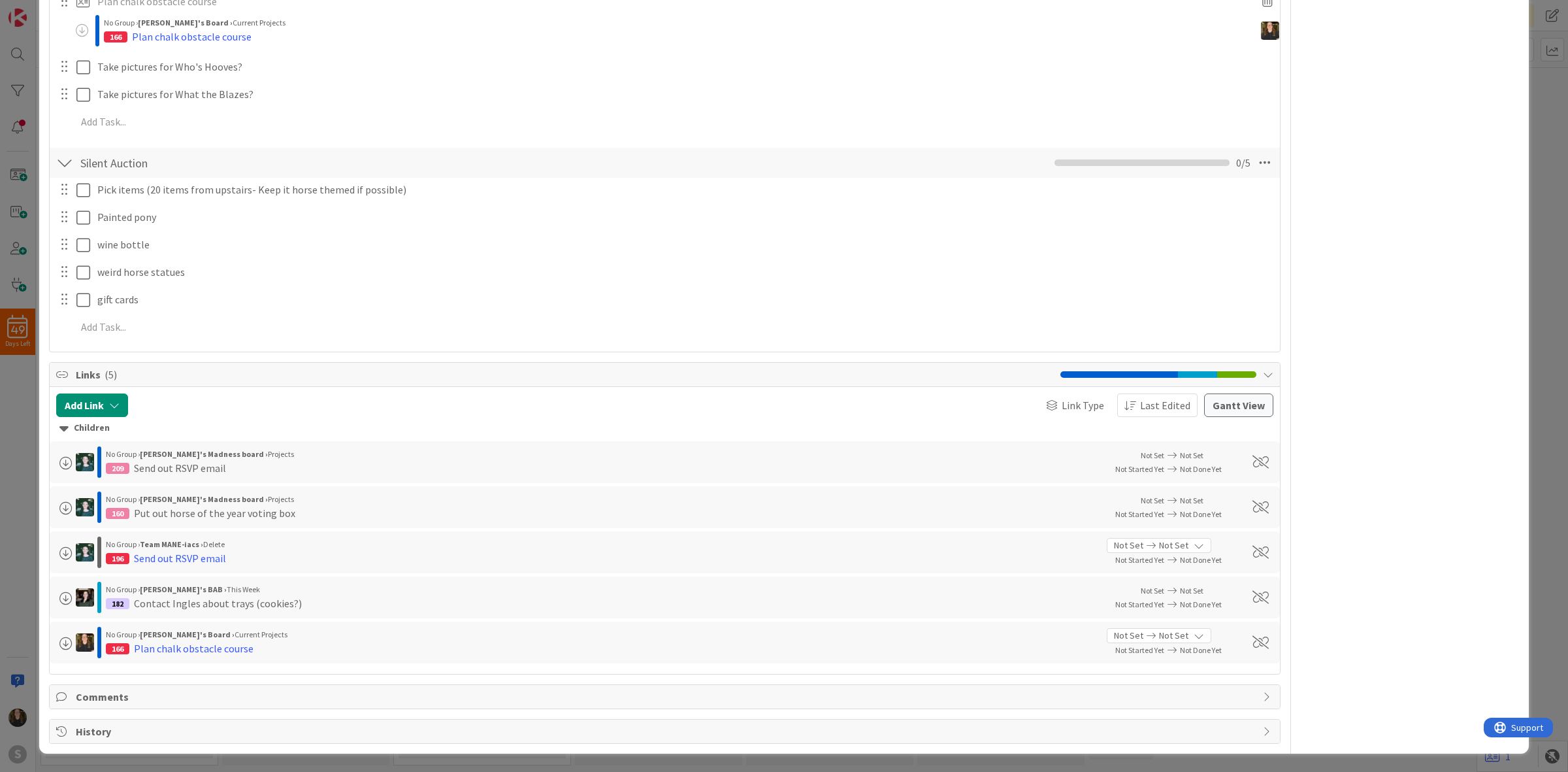
click at [1262, 380] on div "Links ( 5 )" at bounding box center [665, 376] width 1231 height 25
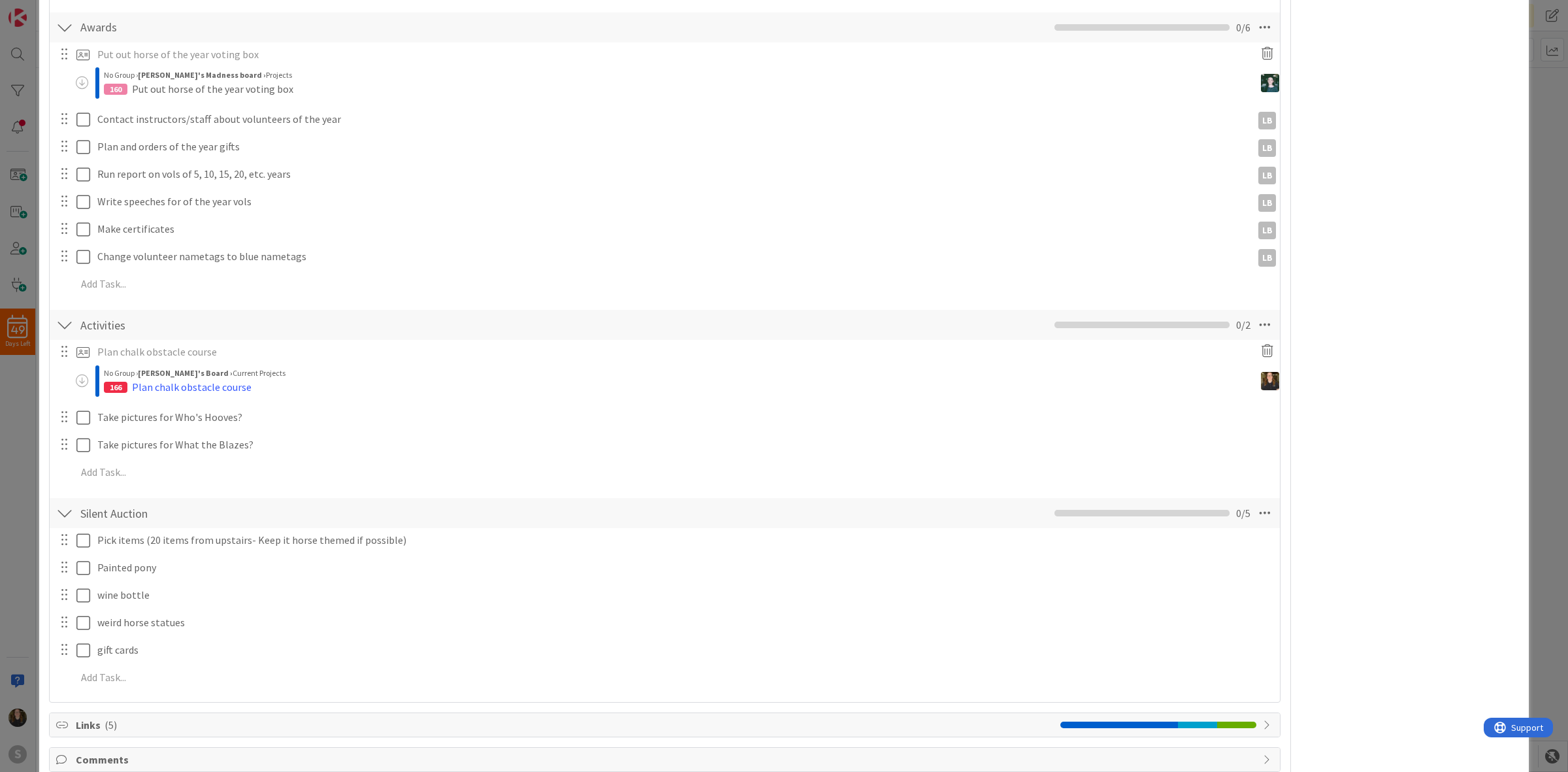
scroll to position [919, 0]
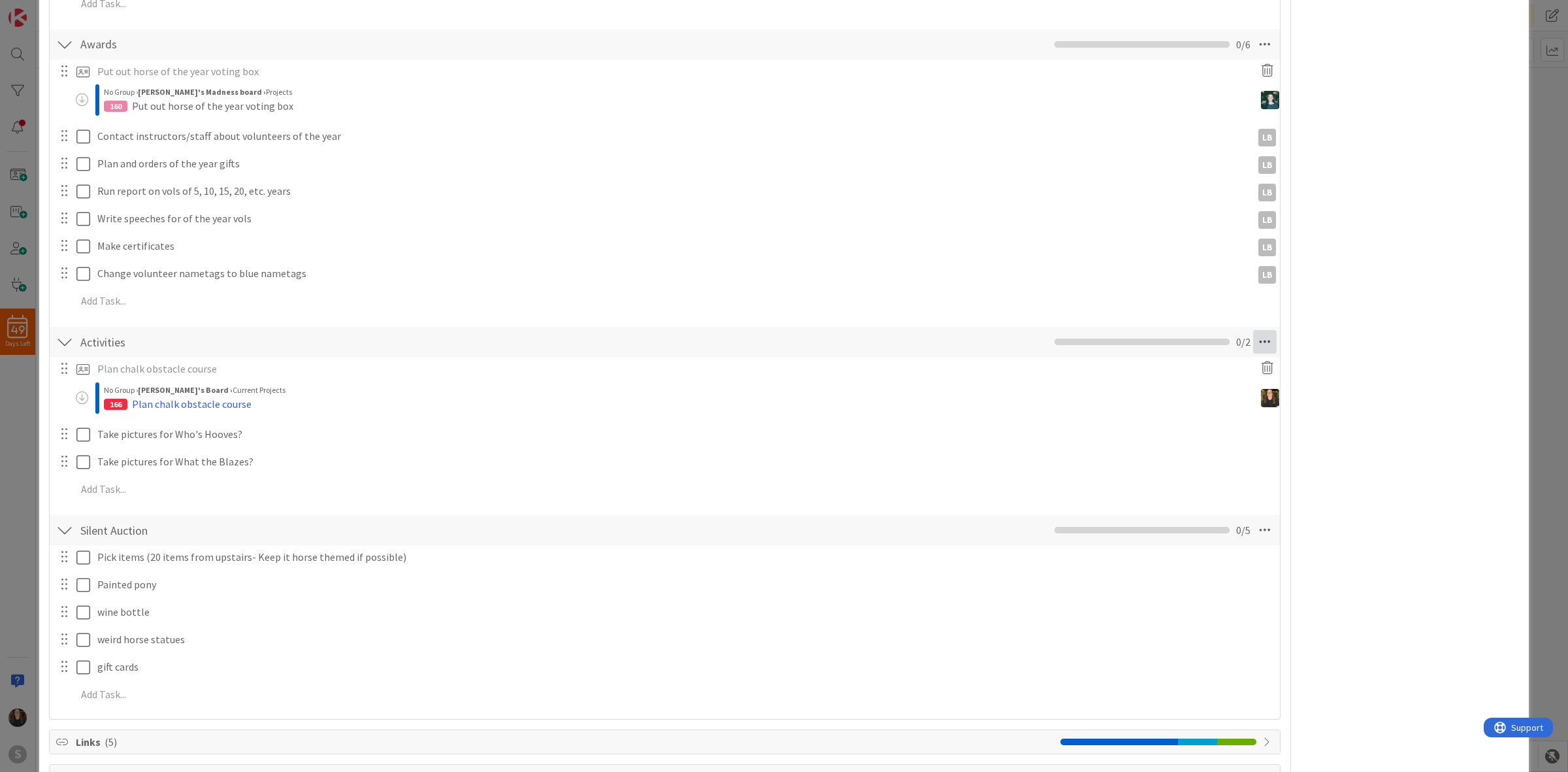
click at [1258, 346] on icon at bounding box center [1265, 341] width 24 height 24
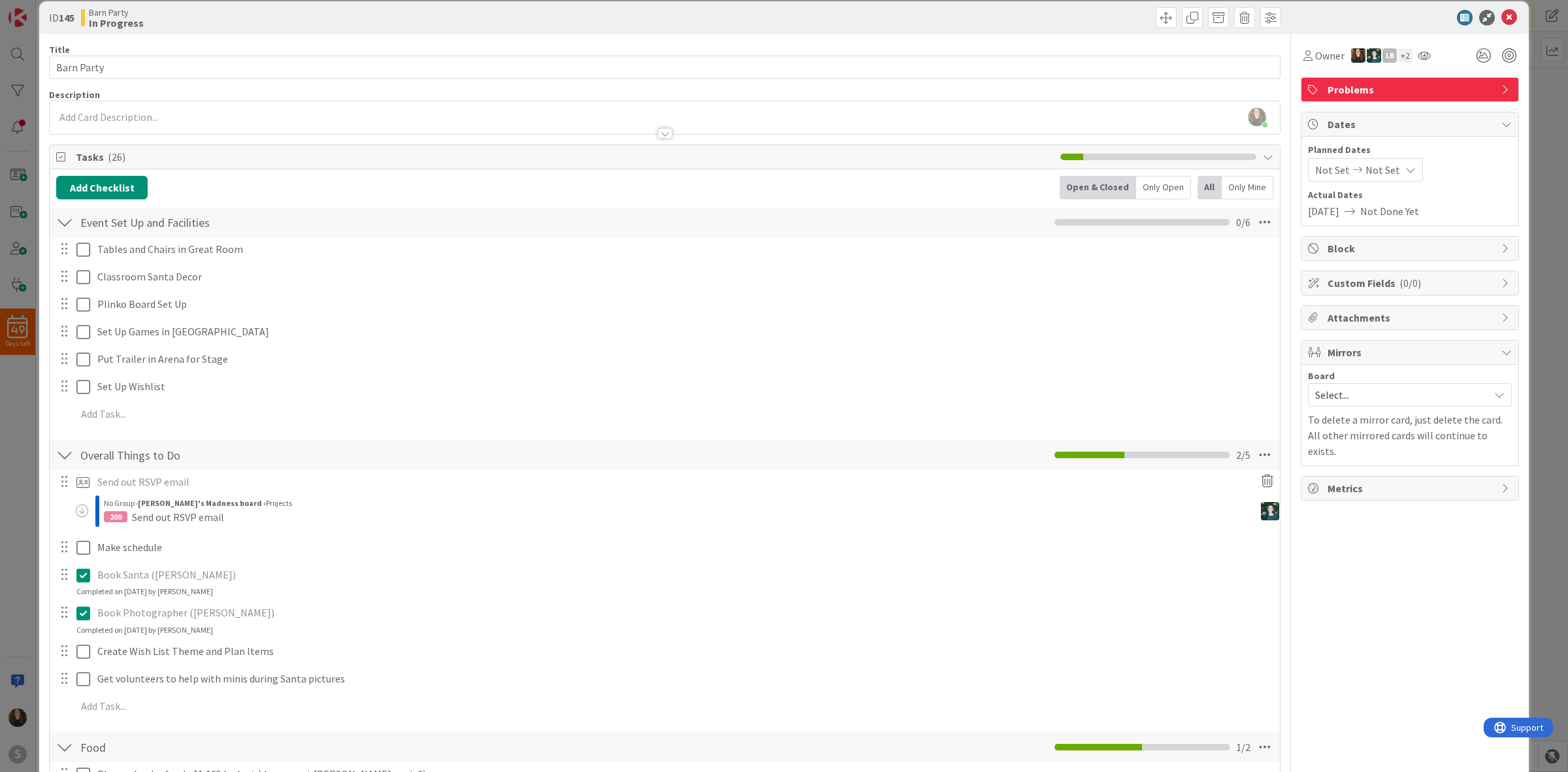
scroll to position [0, 0]
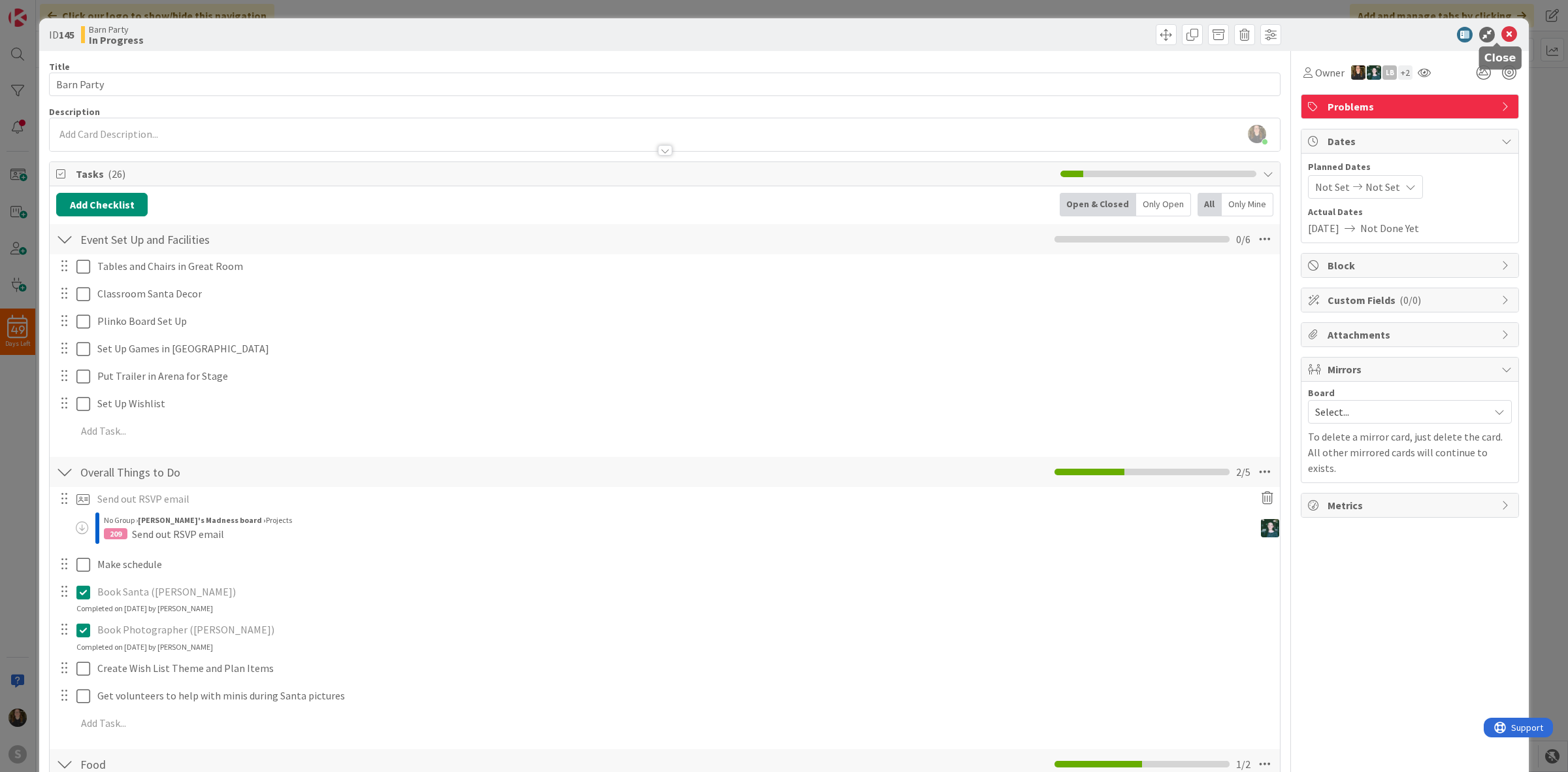
click at [1502, 37] on icon at bounding box center [1509, 34] width 16 height 16
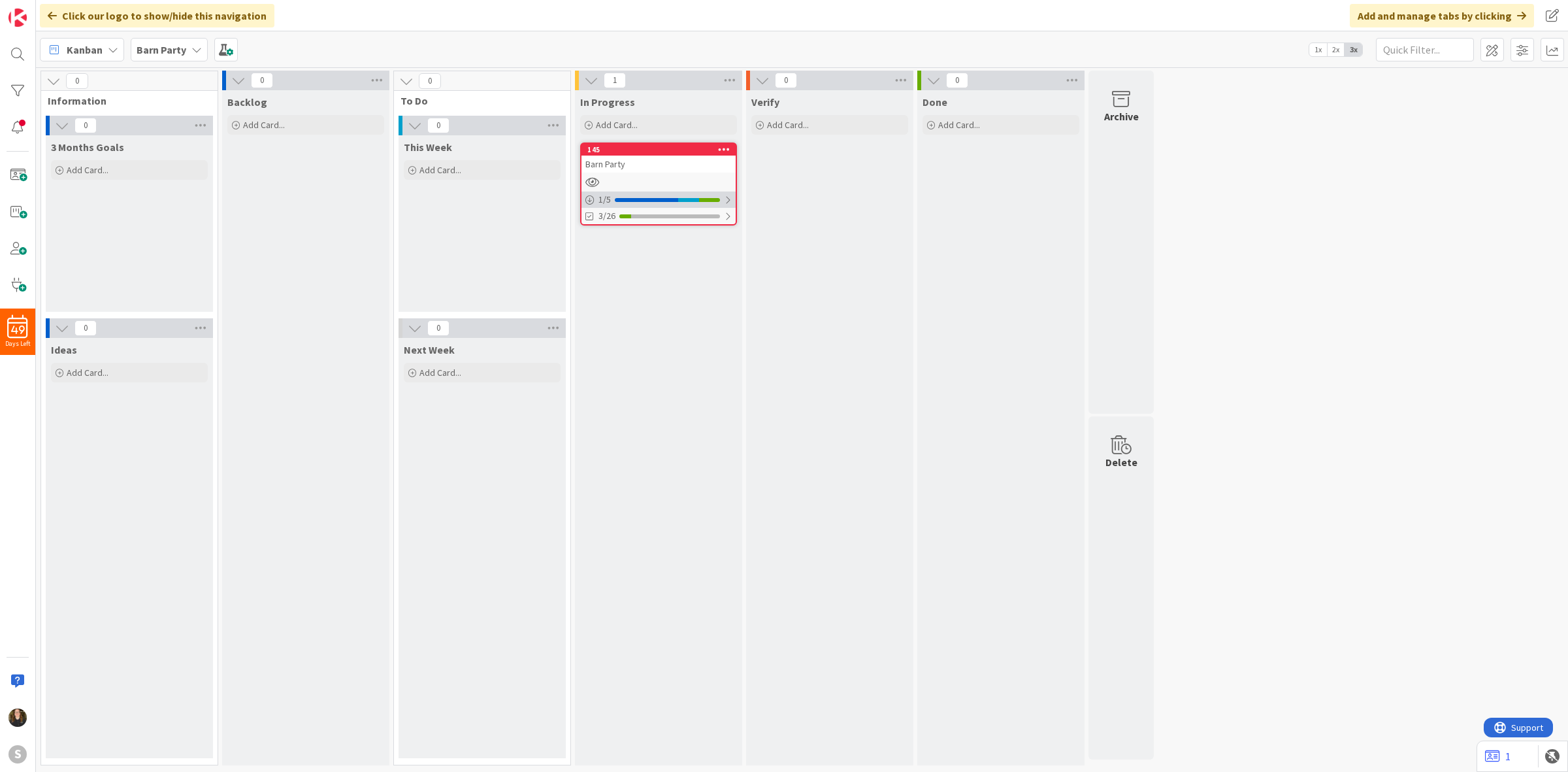
click at [675, 201] on div at bounding box center [647, 200] width 64 height 4
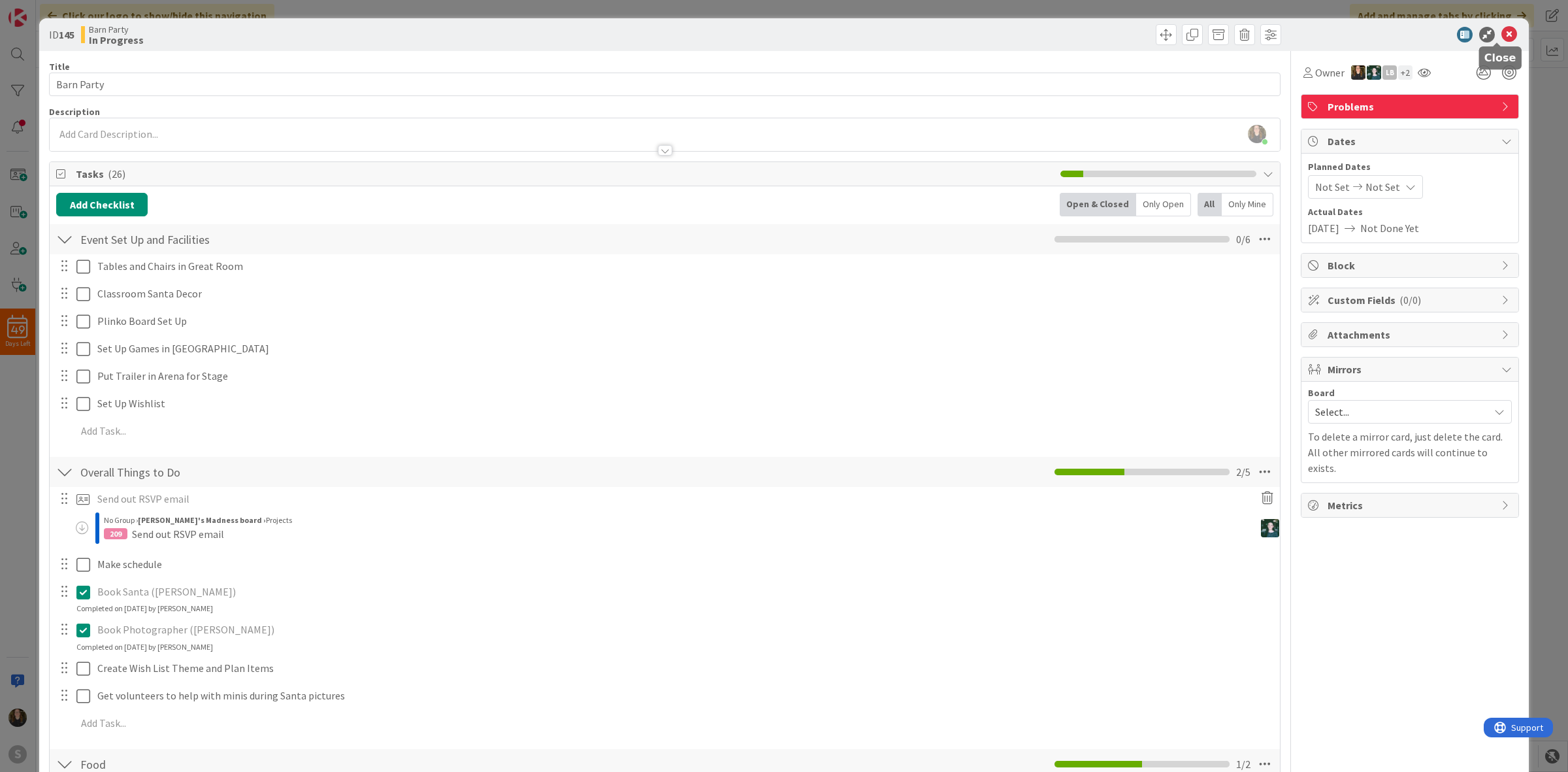
click at [1502, 32] on icon at bounding box center [1509, 34] width 16 height 16
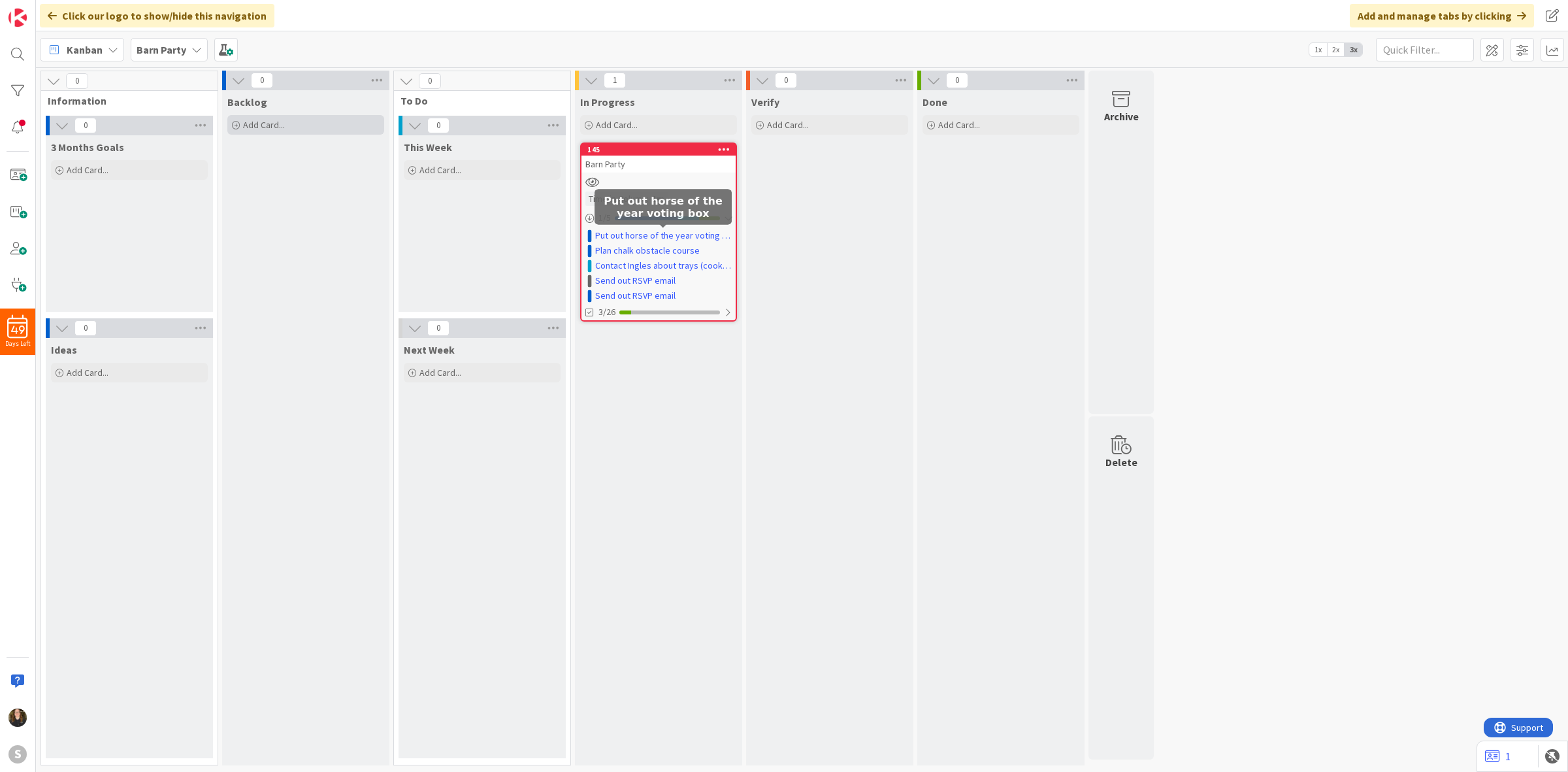
click at [259, 129] on span "Add Card..." at bounding box center [264, 124] width 42 height 11
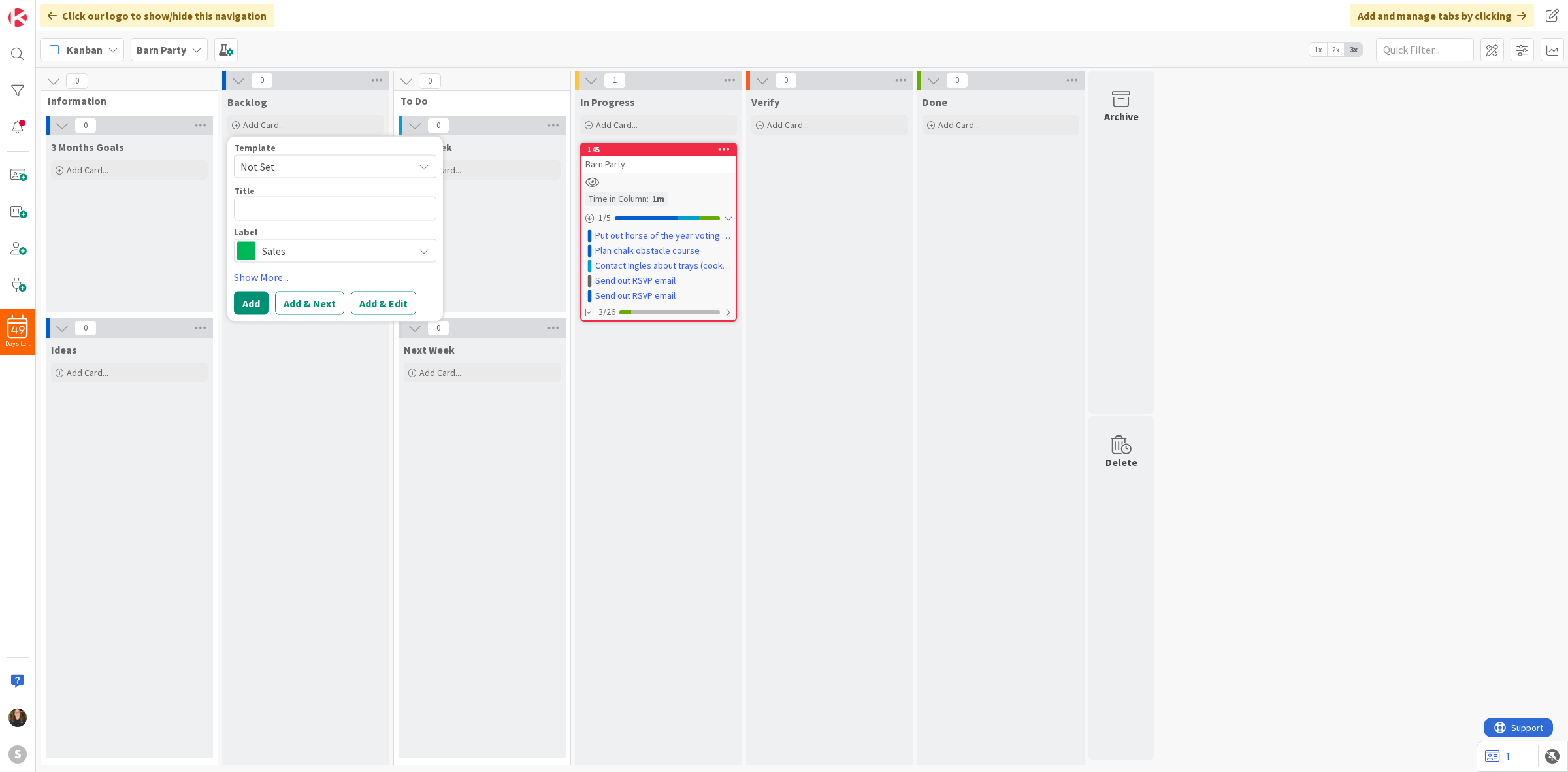
click at [301, 249] on span "Sales" at bounding box center [334, 249] width 145 height 18
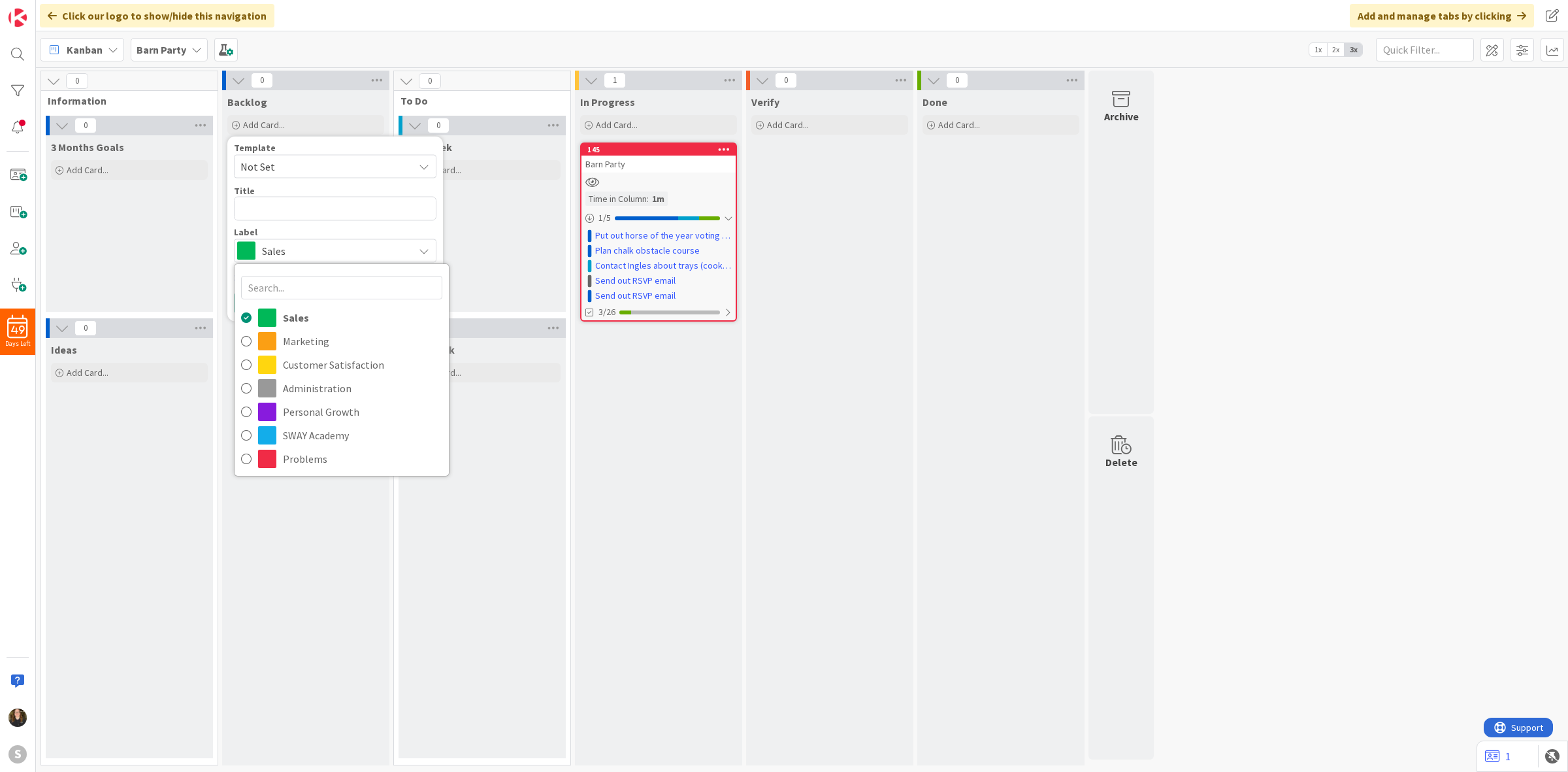
click at [301, 249] on span "Sales" at bounding box center [334, 249] width 145 height 18
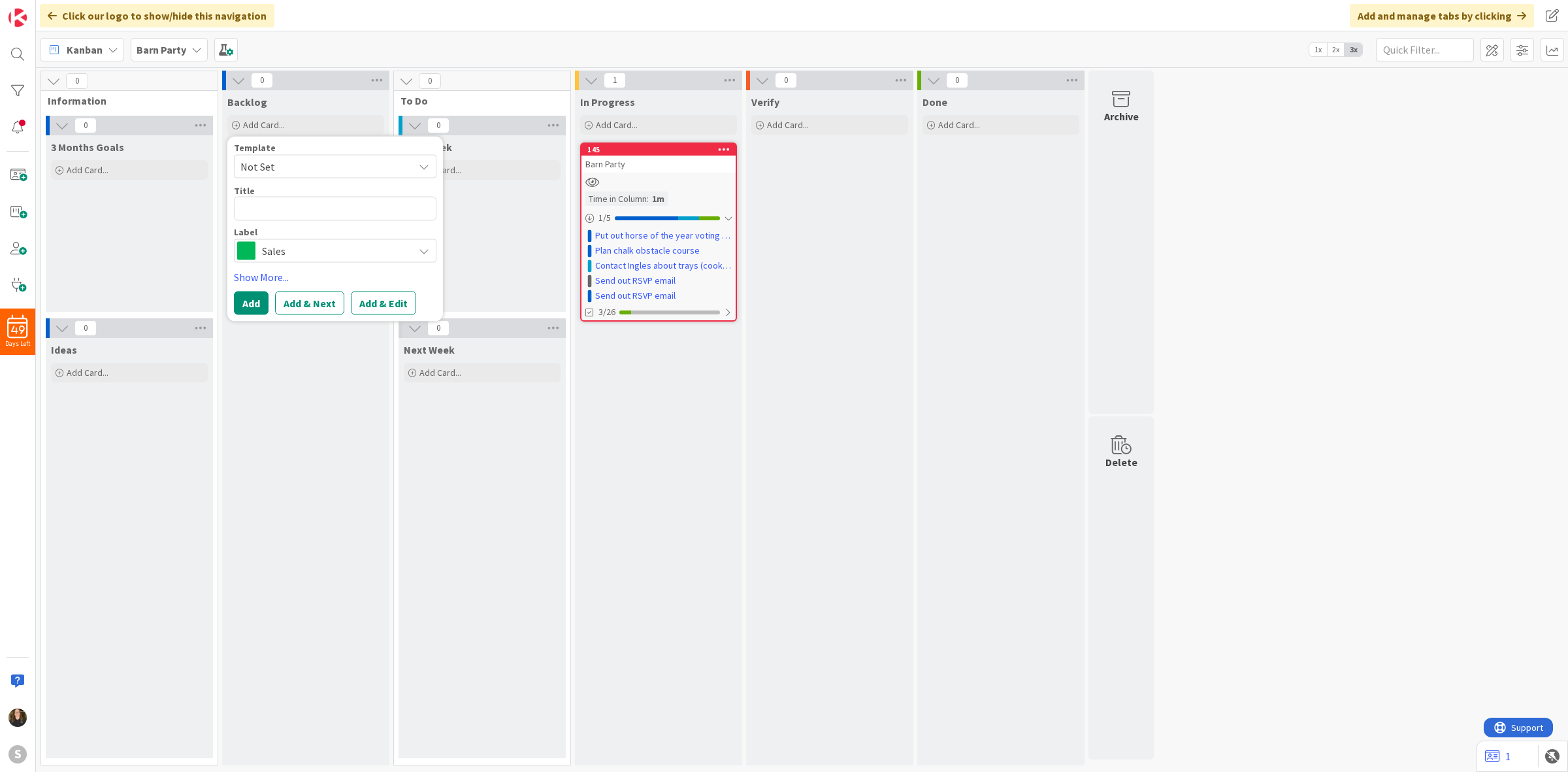
click at [863, 368] on div "Verify Add Card..." at bounding box center [830, 428] width 167 height 675
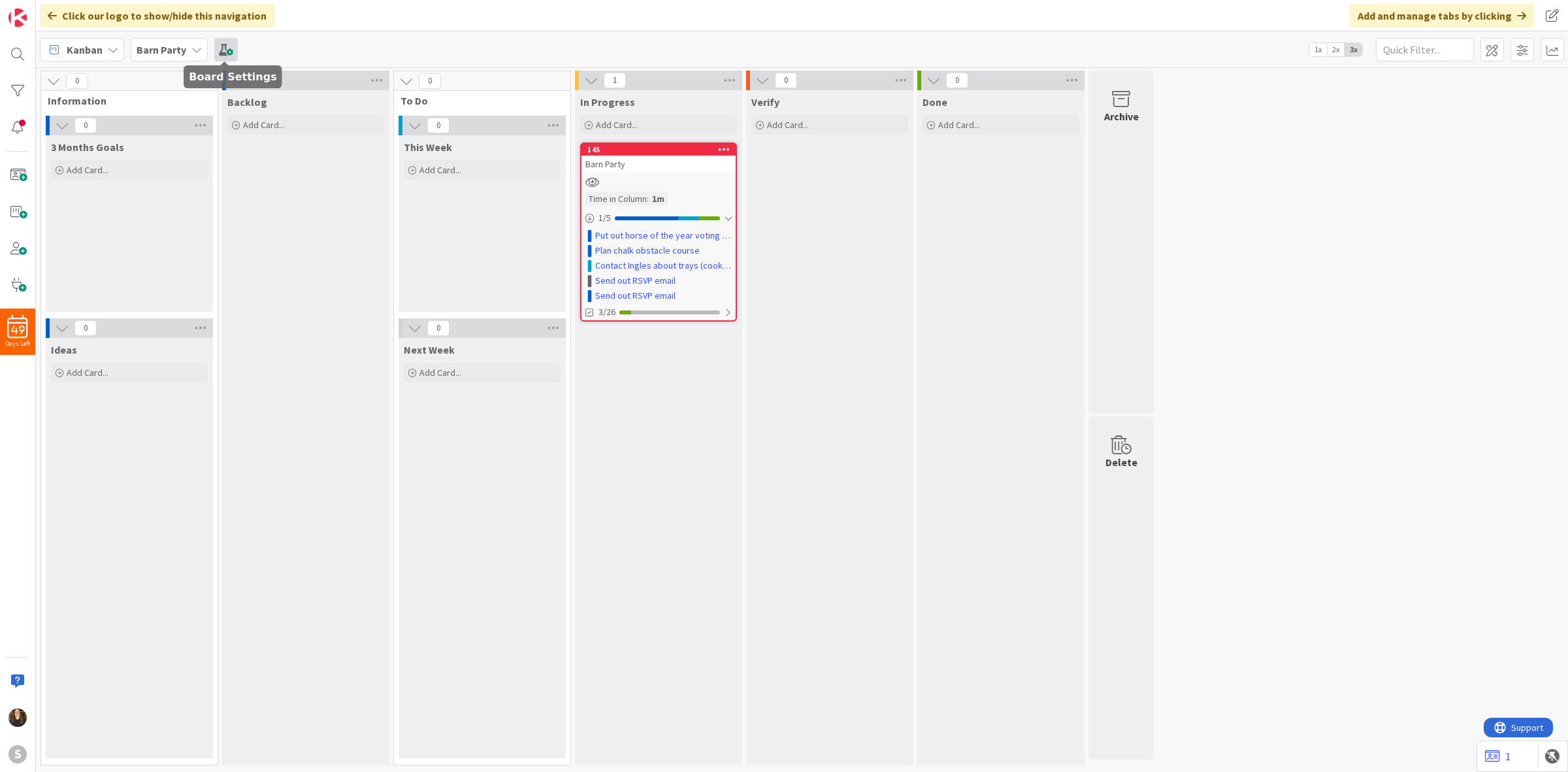
click at [228, 44] on span at bounding box center [226, 49] width 24 height 24
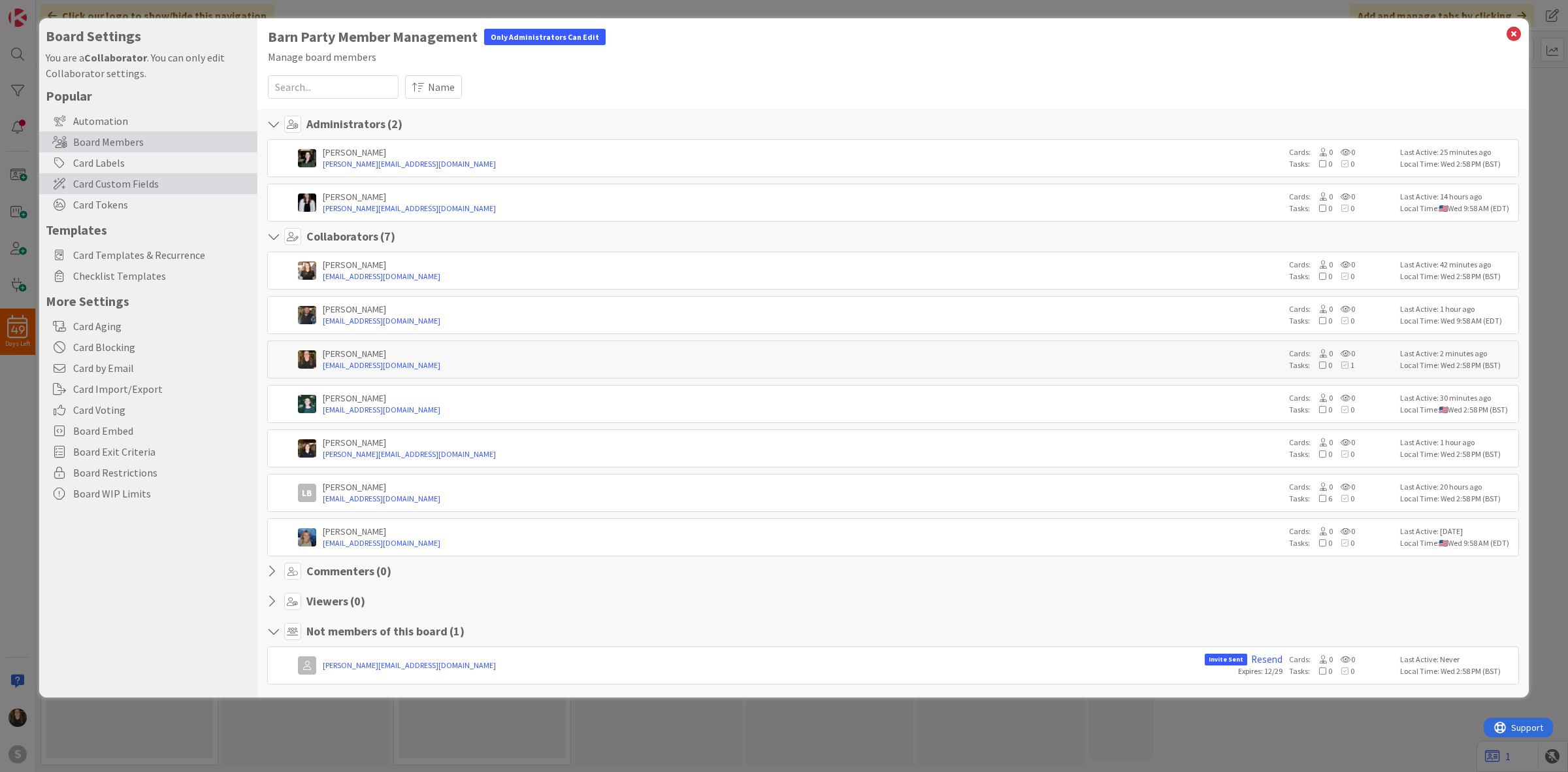
click at [124, 180] on span "Card Custom Fields" at bounding box center [161, 183] width 177 height 16
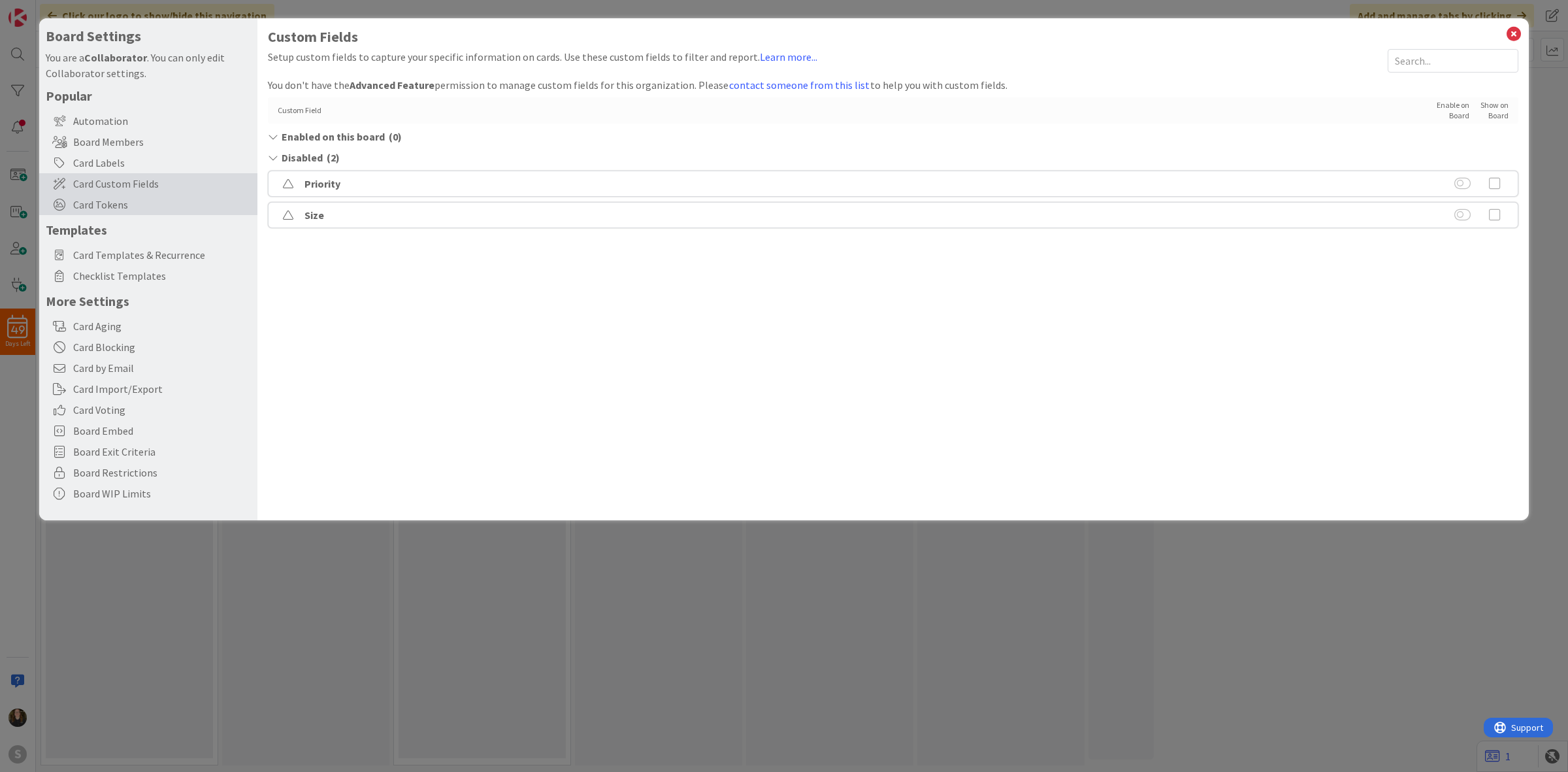
click at [142, 194] on div "Card Tokens" at bounding box center [148, 205] width 218 height 21
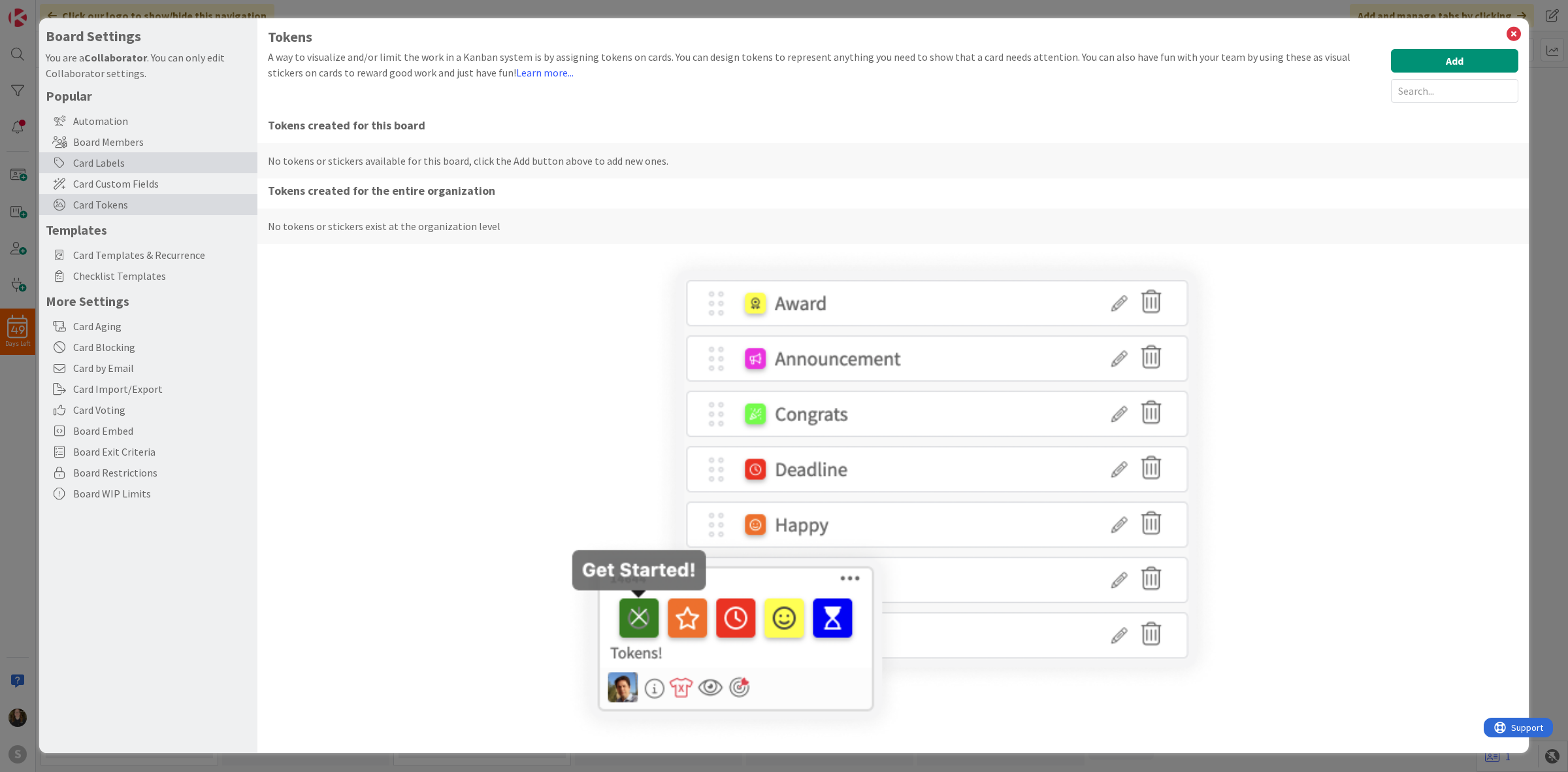
click at [142, 164] on div "Card Labels" at bounding box center [148, 163] width 218 height 21
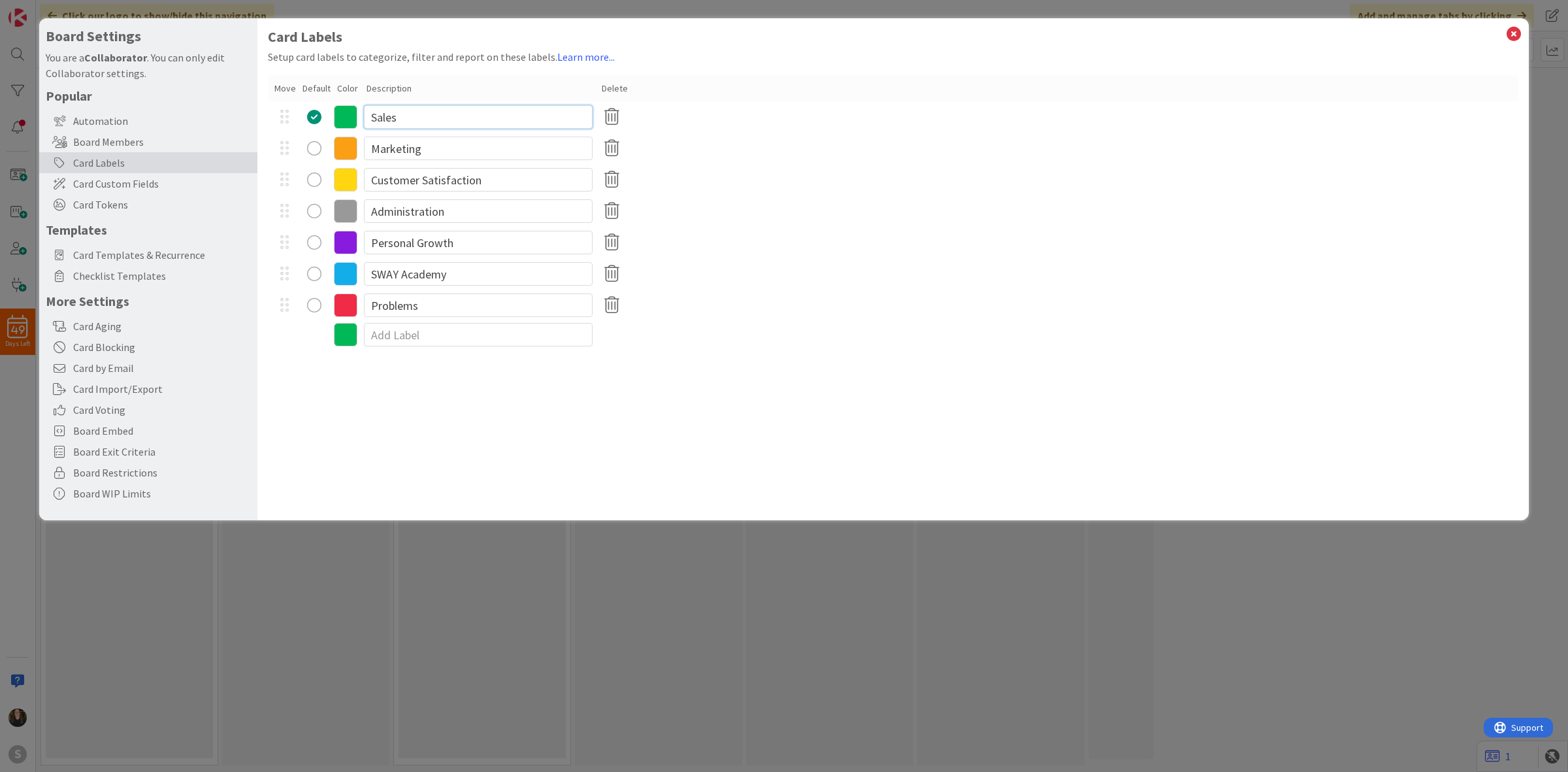
click at [461, 115] on input "Sales" at bounding box center [478, 117] width 228 height 24
drag, startPoint x: 461, startPoint y: 115, endPoint x: 350, endPoint y: 117, distance: 111.0
click at [350, 117] on div "Sales" at bounding box center [893, 117] width 1250 height 31
type input "Facility"
radio button "radio"
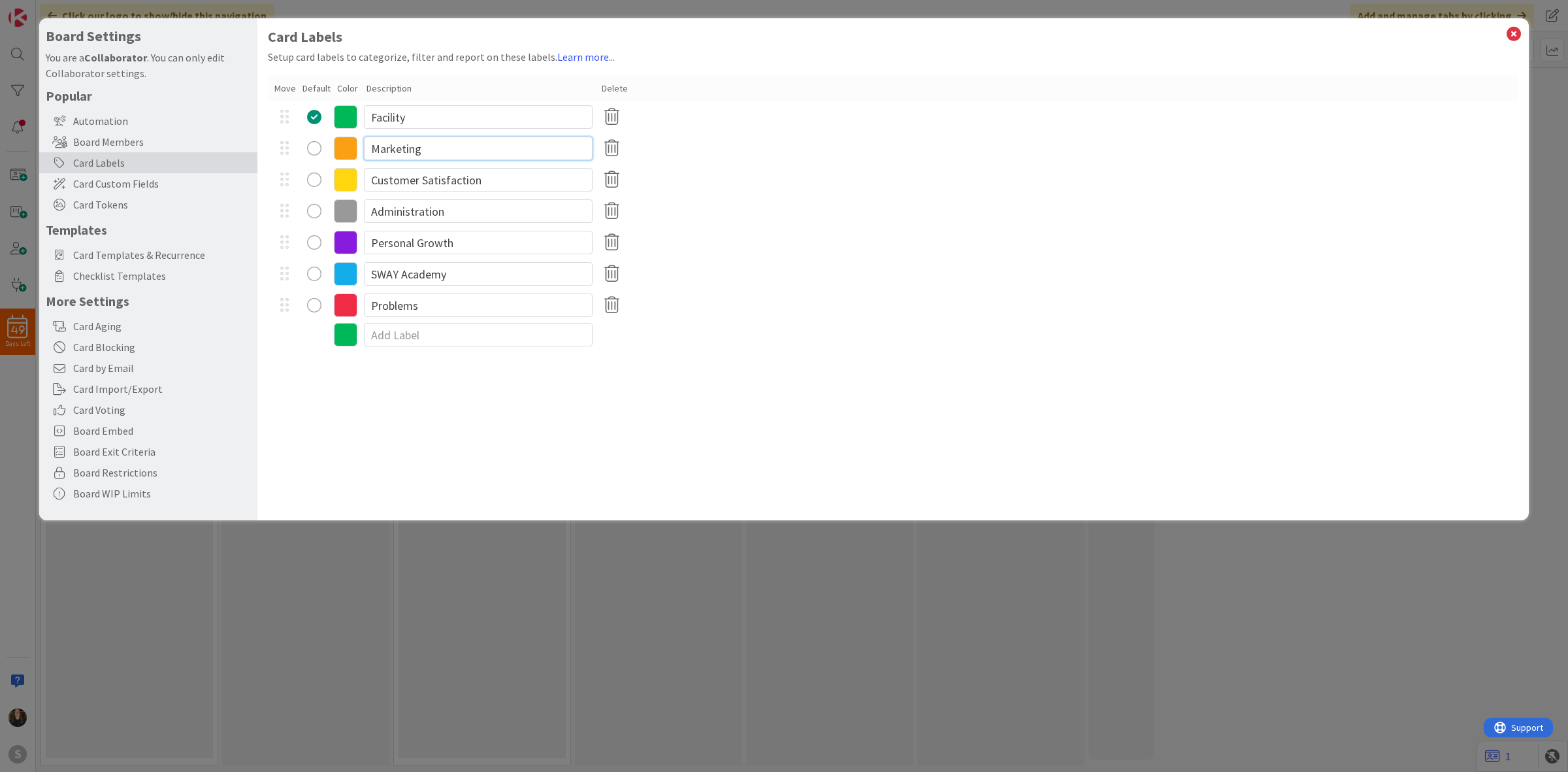
click at [507, 158] on input "Marketing" at bounding box center [478, 148] width 228 height 24
drag, startPoint x: 392, startPoint y: 123, endPoint x: 337, endPoint y: 113, distance: 55.9
click at [337, 113] on div "Facility Marketing Customer Satisfaction Administration Personal Growth SWAY Ac…" at bounding box center [893, 211] width 1250 height 220
type input "Volunteer"
radio button "radio"
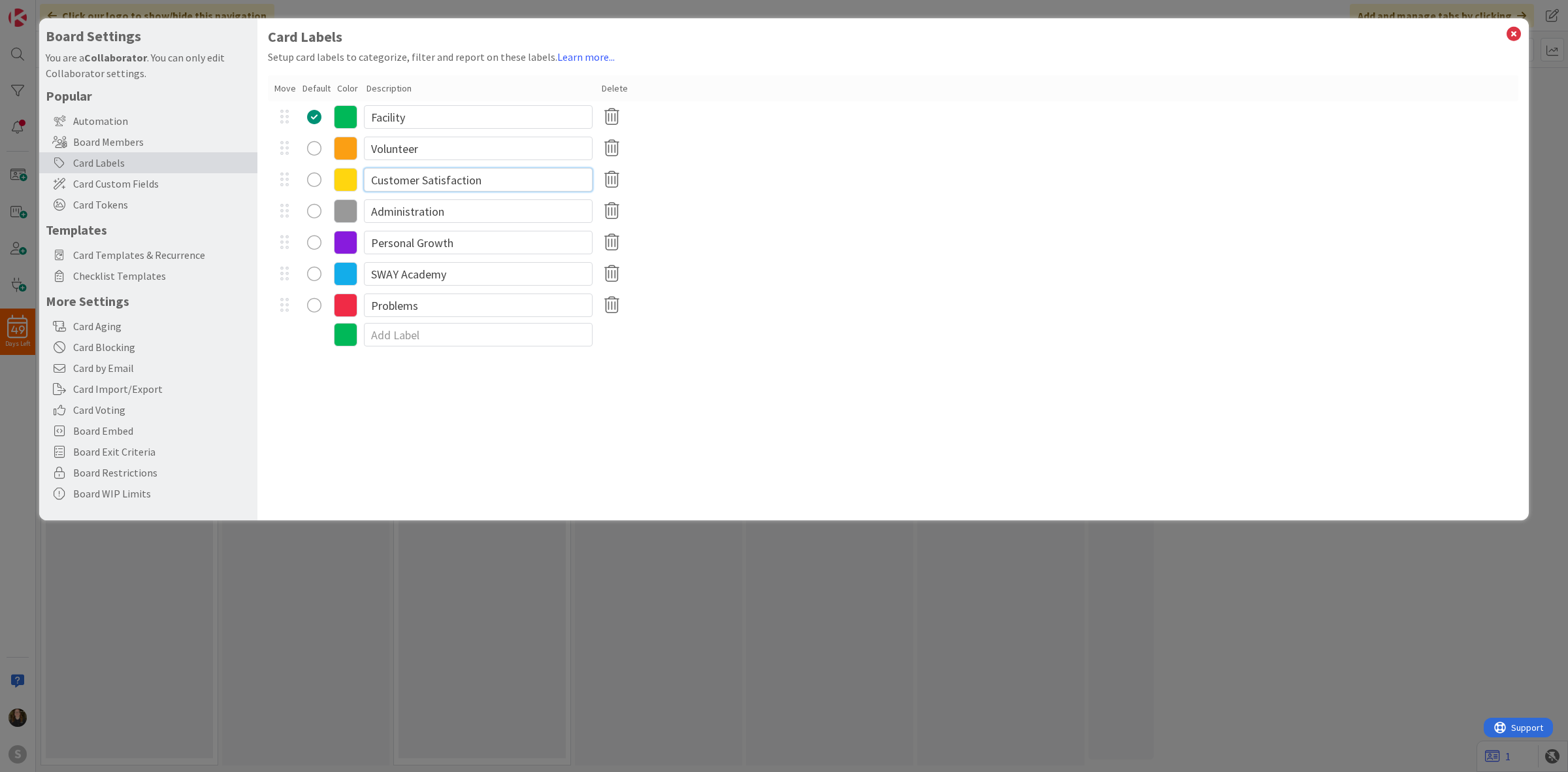
drag, startPoint x: 495, startPoint y: 178, endPoint x: 305, endPoint y: 138, distance: 194.2
click at [305, 138] on div "Facility Volunteer Customer Satisfaction Administration Personal Growth SWAY Ac…" at bounding box center [893, 211] width 1250 height 220
type input "Horse"
radio button "radio"
click at [686, 687] on div "Board Settings You are a Collaborator . You can only edit Collaborator settings…" at bounding box center [784, 386] width 1568 height 772
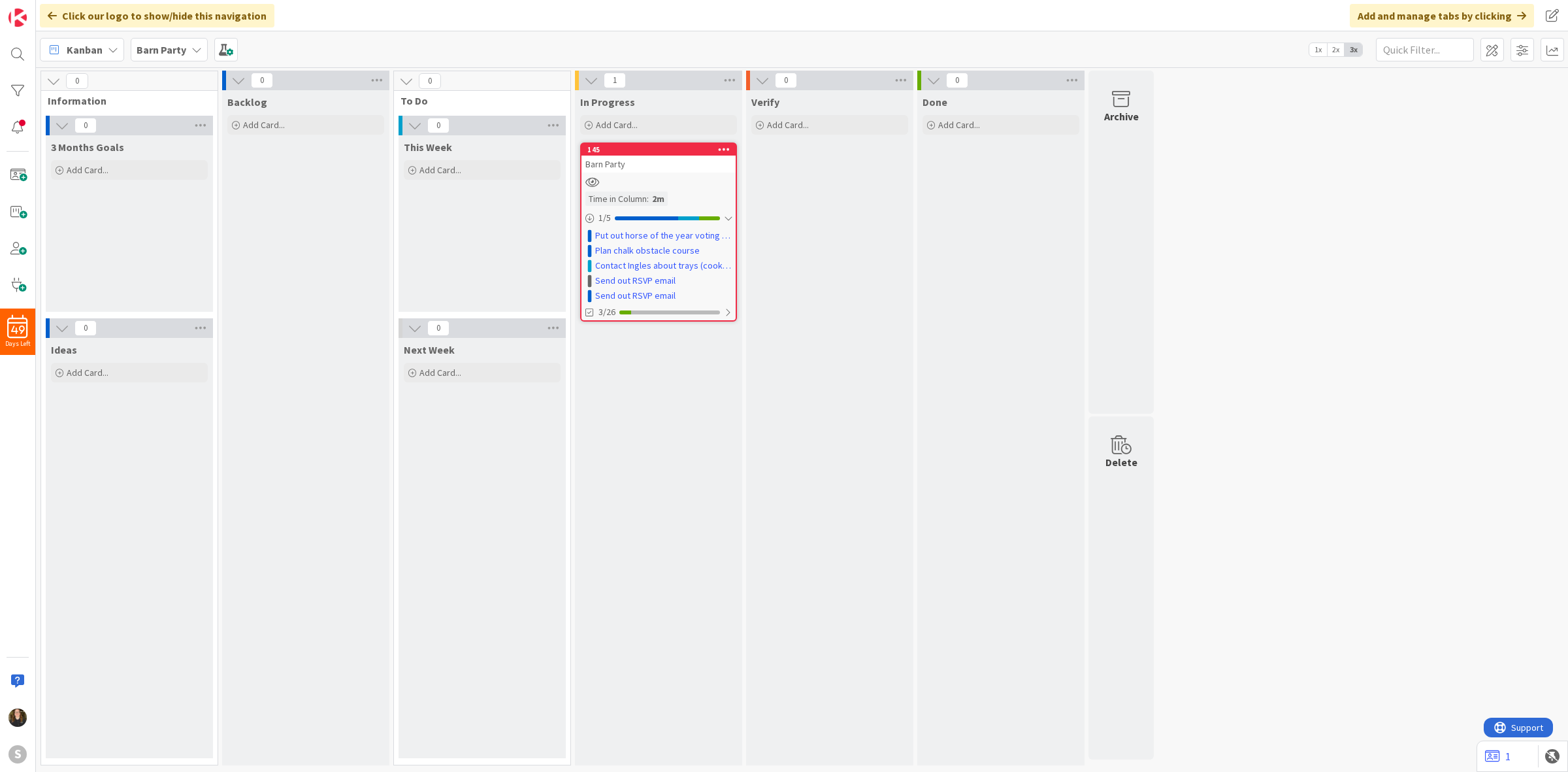
click at [641, 390] on div "In Progress Add Card... 145 Move to Top Move to Bottom Assign Labels... Assign …" at bounding box center [659, 428] width 167 height 675
click at [659, 165] on div "Barn Party" at bounding box center [658, 164] width 155 height 17
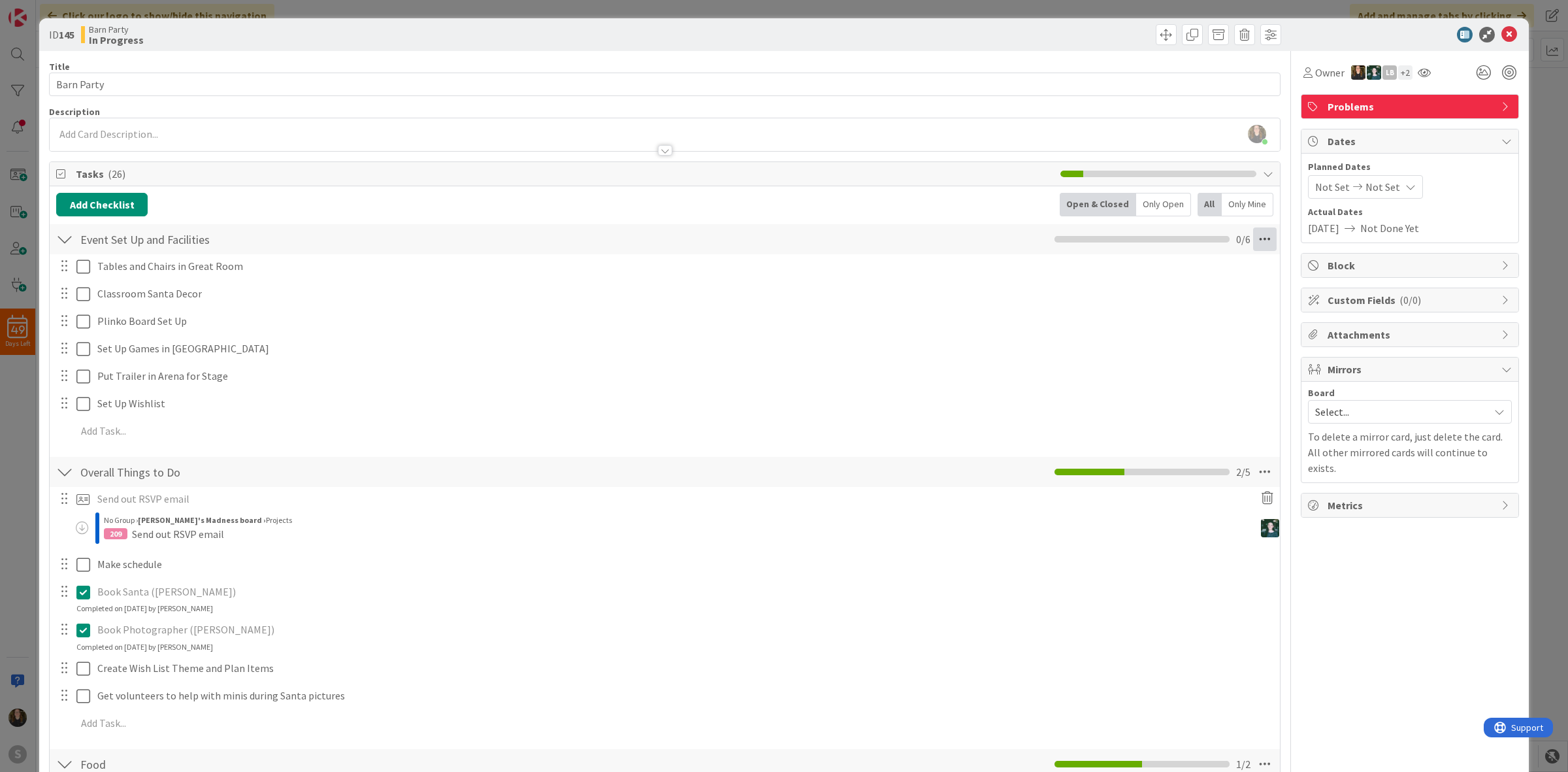
click at [1259, 243] on icon at bounding box center [1265, 239] width 24 height 24
click at [1159, 319] on link "Save Checklist As Template..." at bounding box center [1176, 326] width 196 height 19
click at [1231, 259] on div "Checklist saved as a template Back Close this message or view checklist templat…" at bounding box center [1165, 285] width 218 height 65
click at [1231, 262] on button "Back" at bounding box center [1245, 266] width 32 height 14
click at [1502, 27] on icon at bounding box center [1509, 34] width 16 height 16
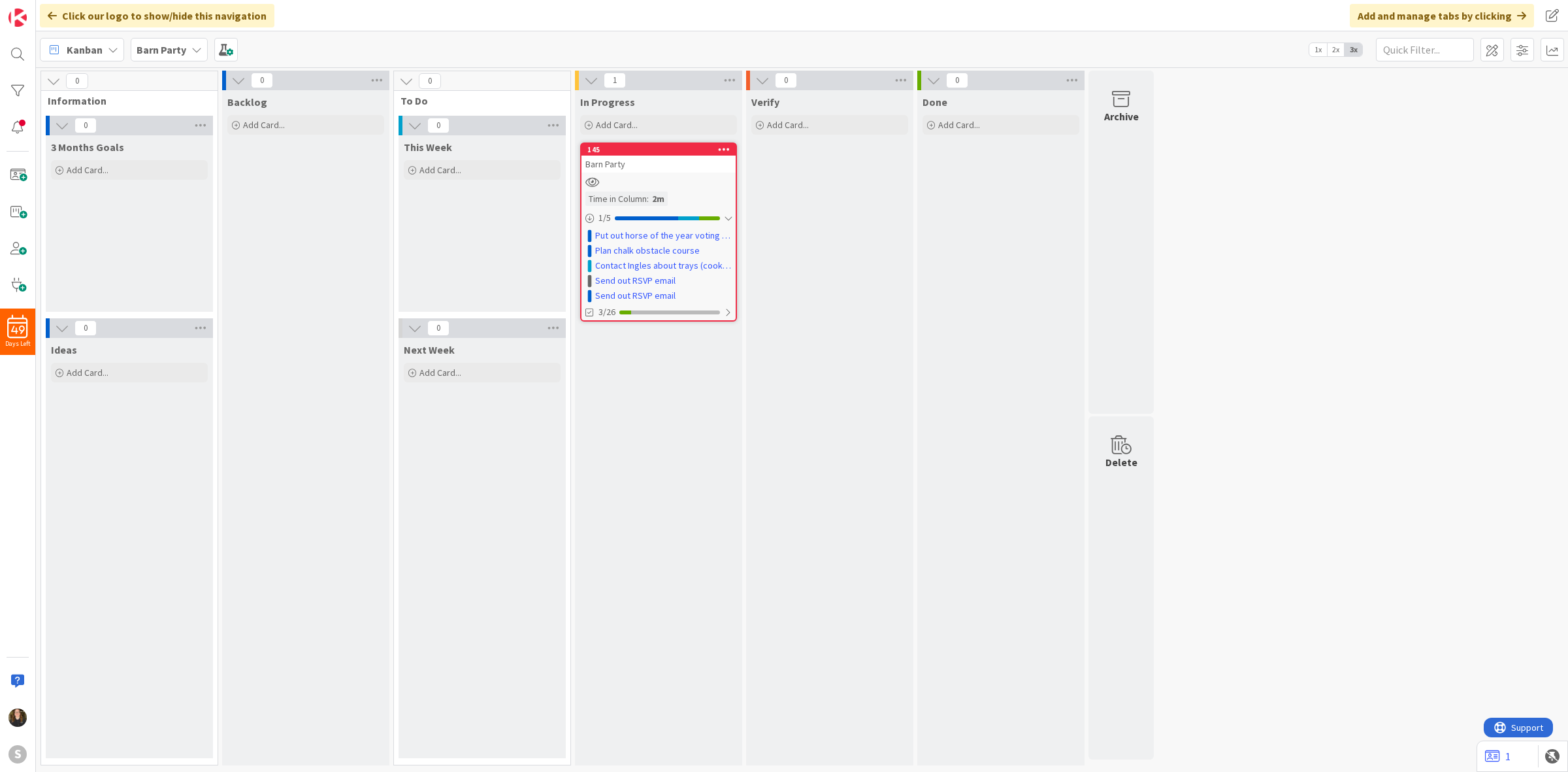
click at [661, 407] on div "In Progress Add Card... 145 Move to Top Move to Bottom Assign Labels... Assign …" at bounding box center [659, 428] width 167 height 675
drag, startPoint x: 661, startPoint y: 407, endPoint x: 626, endPoint y: 400, distance: 35.7
click at [626, 400] on div "In Progress Add Card... 145 Move to Top Move to Bottom Assign Labels... Assign …" at bounding box center [659, 428] width 167 height 675
click at [630, 395] on div "In Progress Add Card... 145 Move to Top Move to Bottom Assign Labels... Assign …" at bounding box center [659, 428] width 167 height 675
drag, startPoint x: 630, startPoint y: 395, endPoint x: 634, endPoint y: 388, distance: 8.1
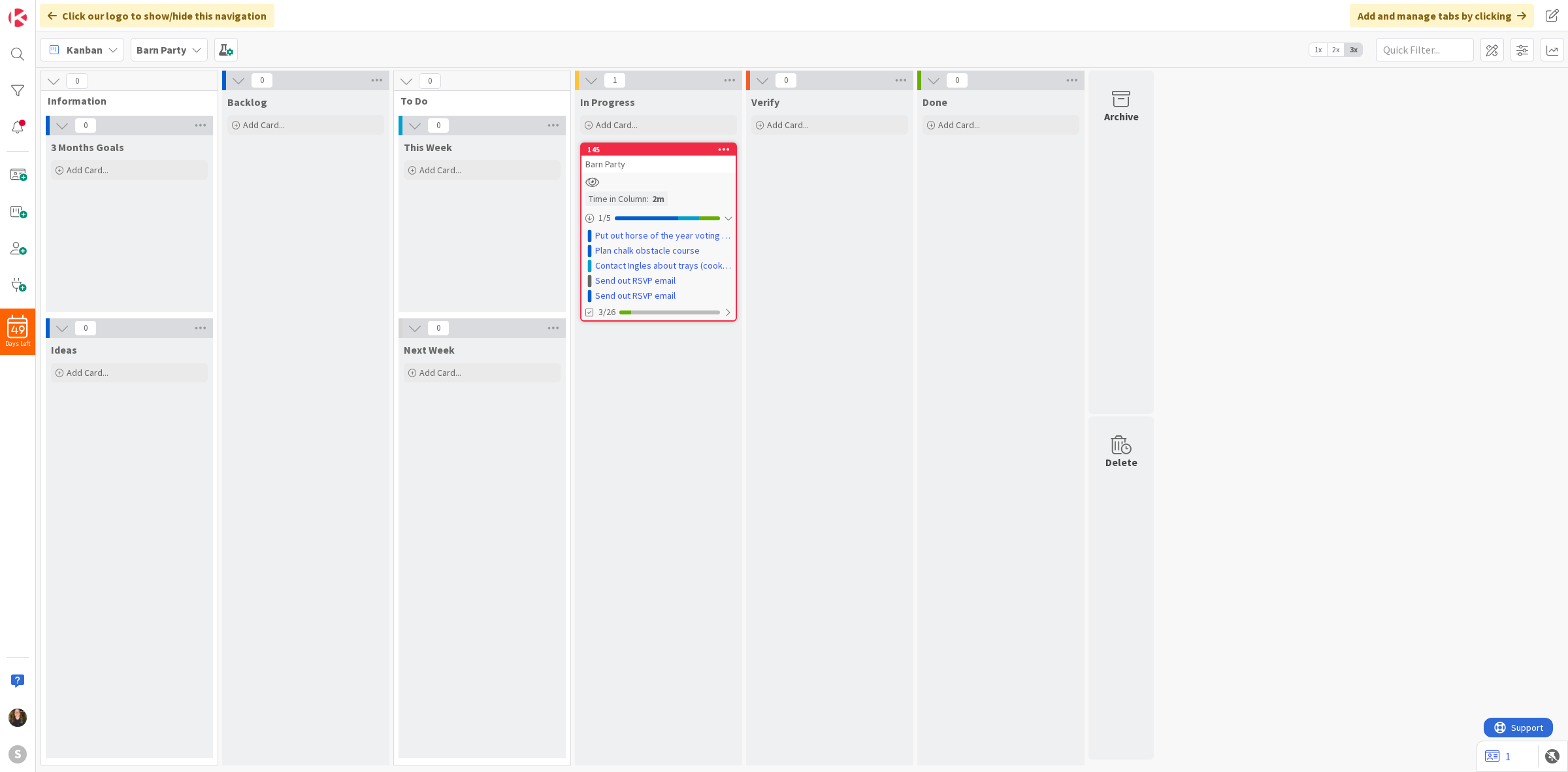
click at [634, 389] on div "In Progress Add Card... 145 Move to Top Move to Bottom Assign Labels... Assign …" at bounding box center [659, 428] width 167 height 675
click at [616, 129] on span "Add Card..." at bounding box center [617, 124] width 42 height 11
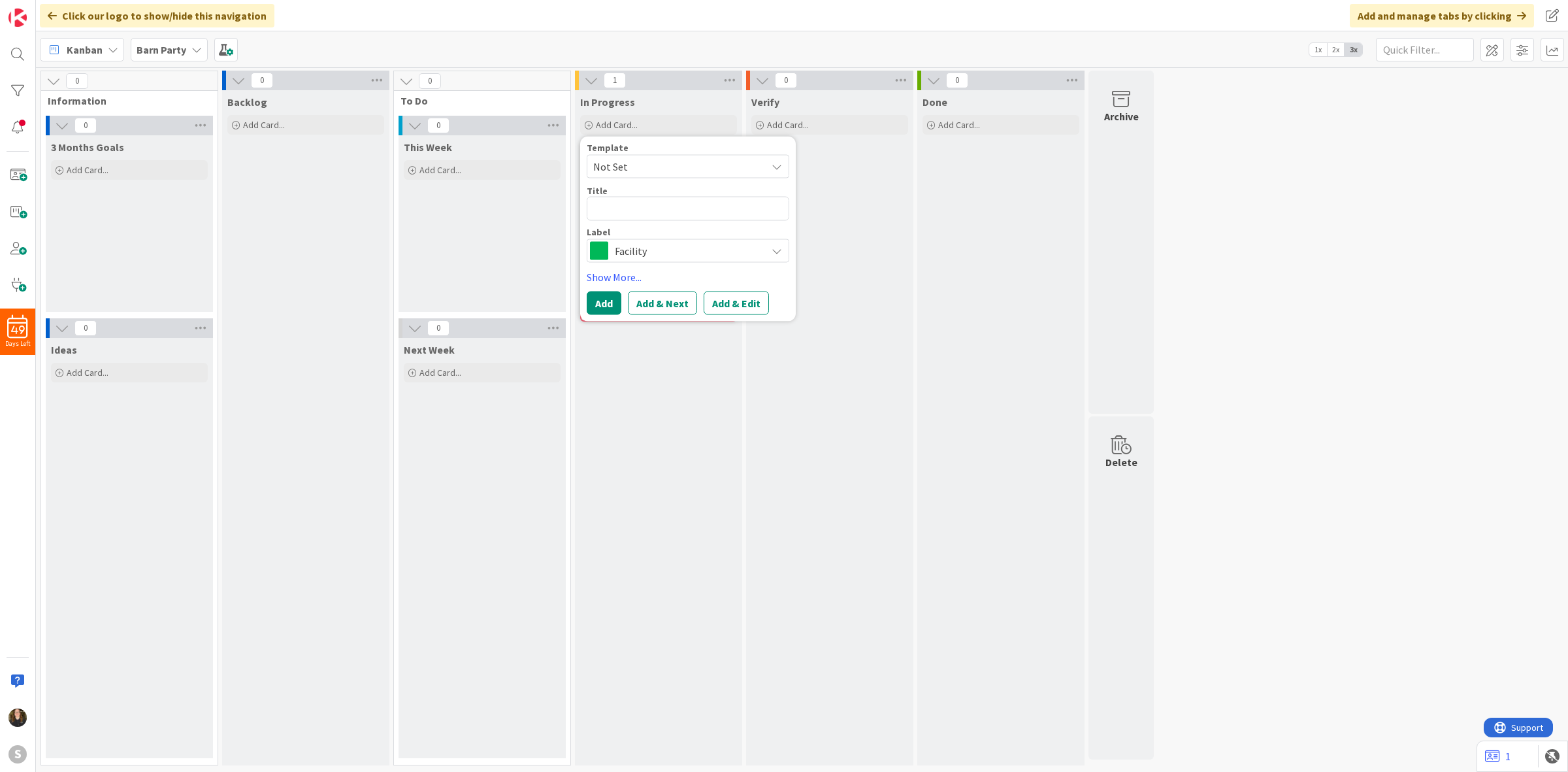
type textarea "x"
type textarea "E"
type textarea "x"
type textarea "Ev"
type textarea "x"
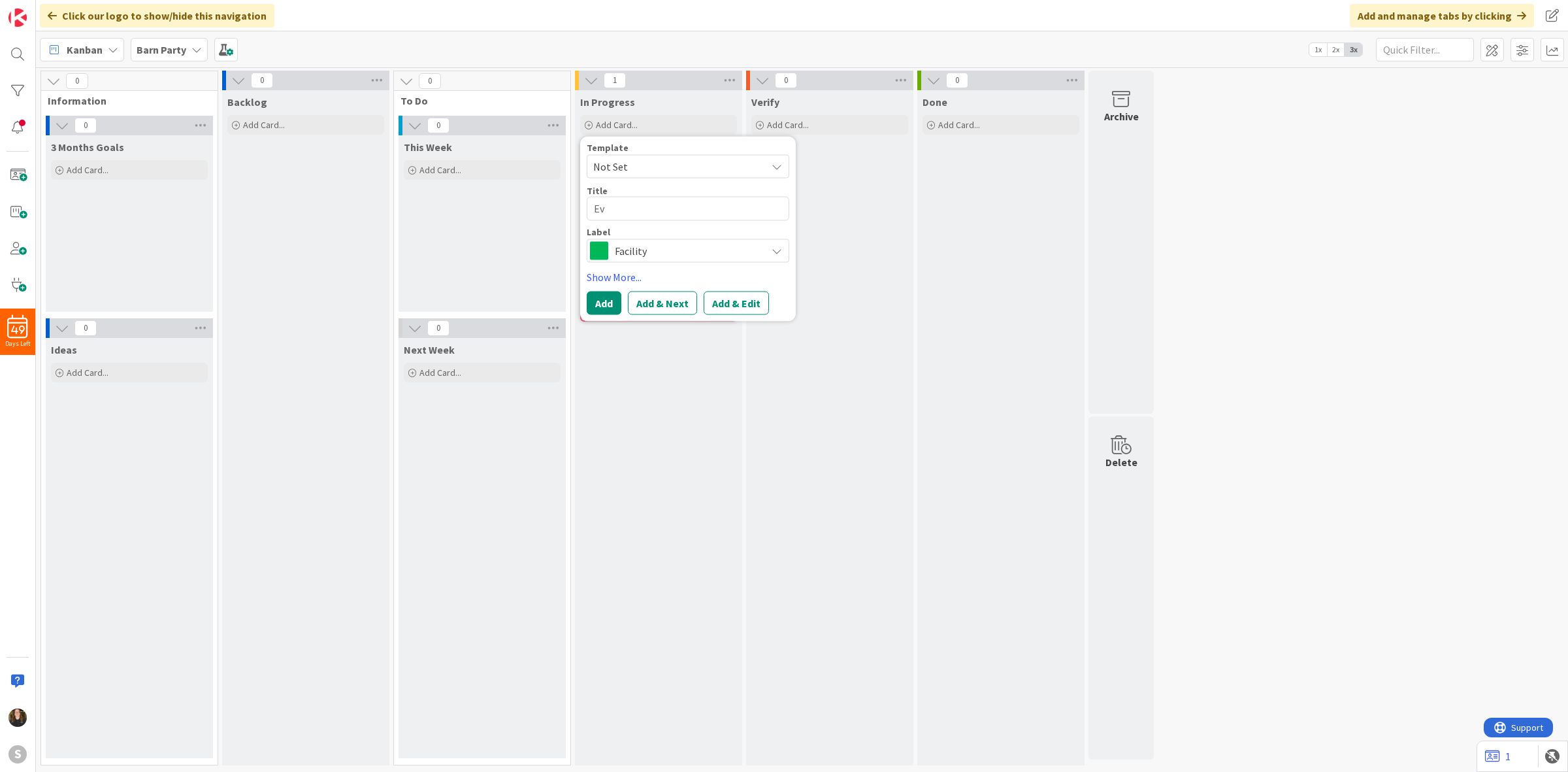
type textarea "Eve"
type textarea "x"
type textarea "Even"
type textarea "x"
type textarea "Event"
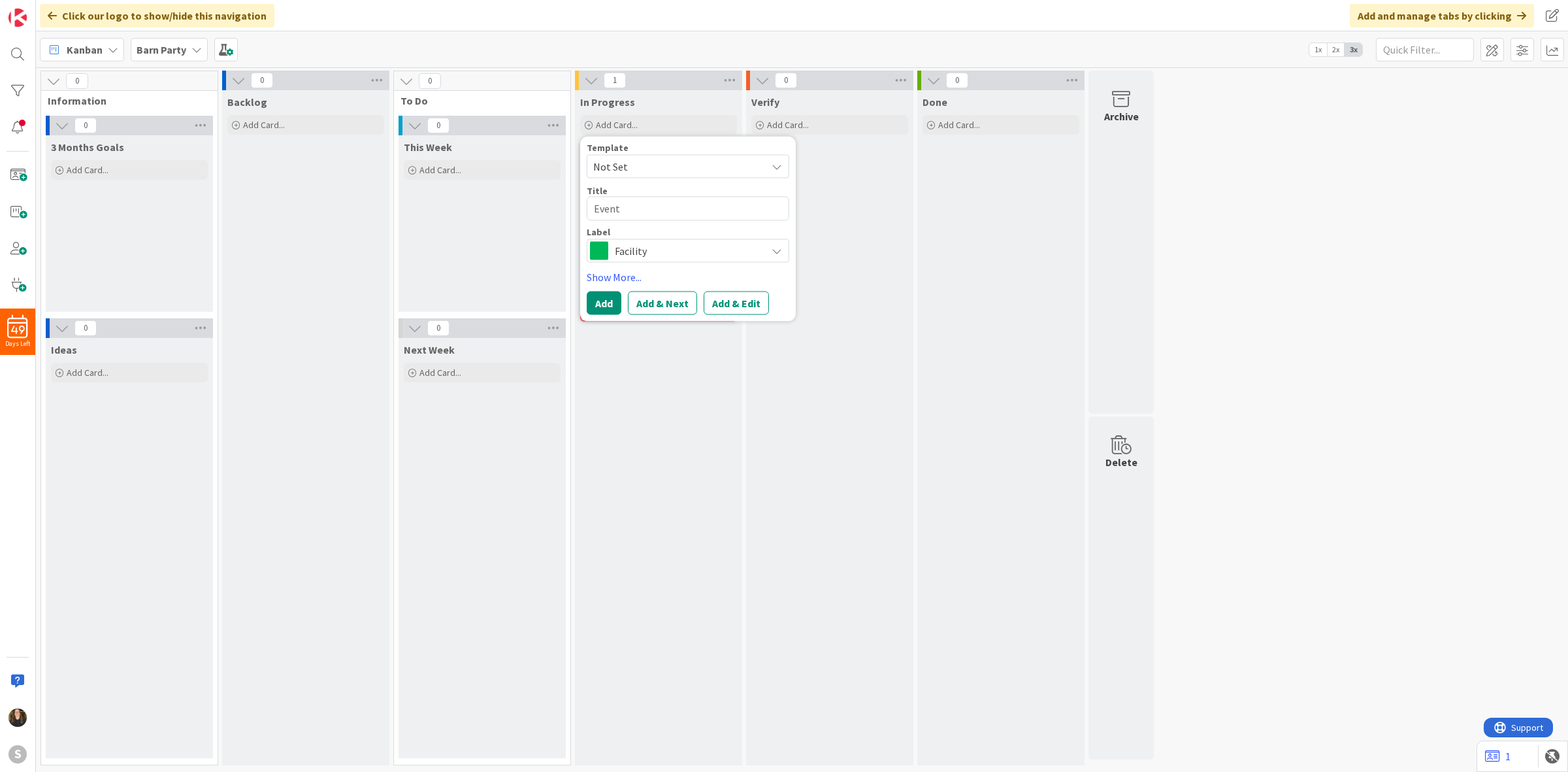
type textarea "x"
type textarea "Event"
type textarea "x"
type textarea "Event S"
type textarea "x"
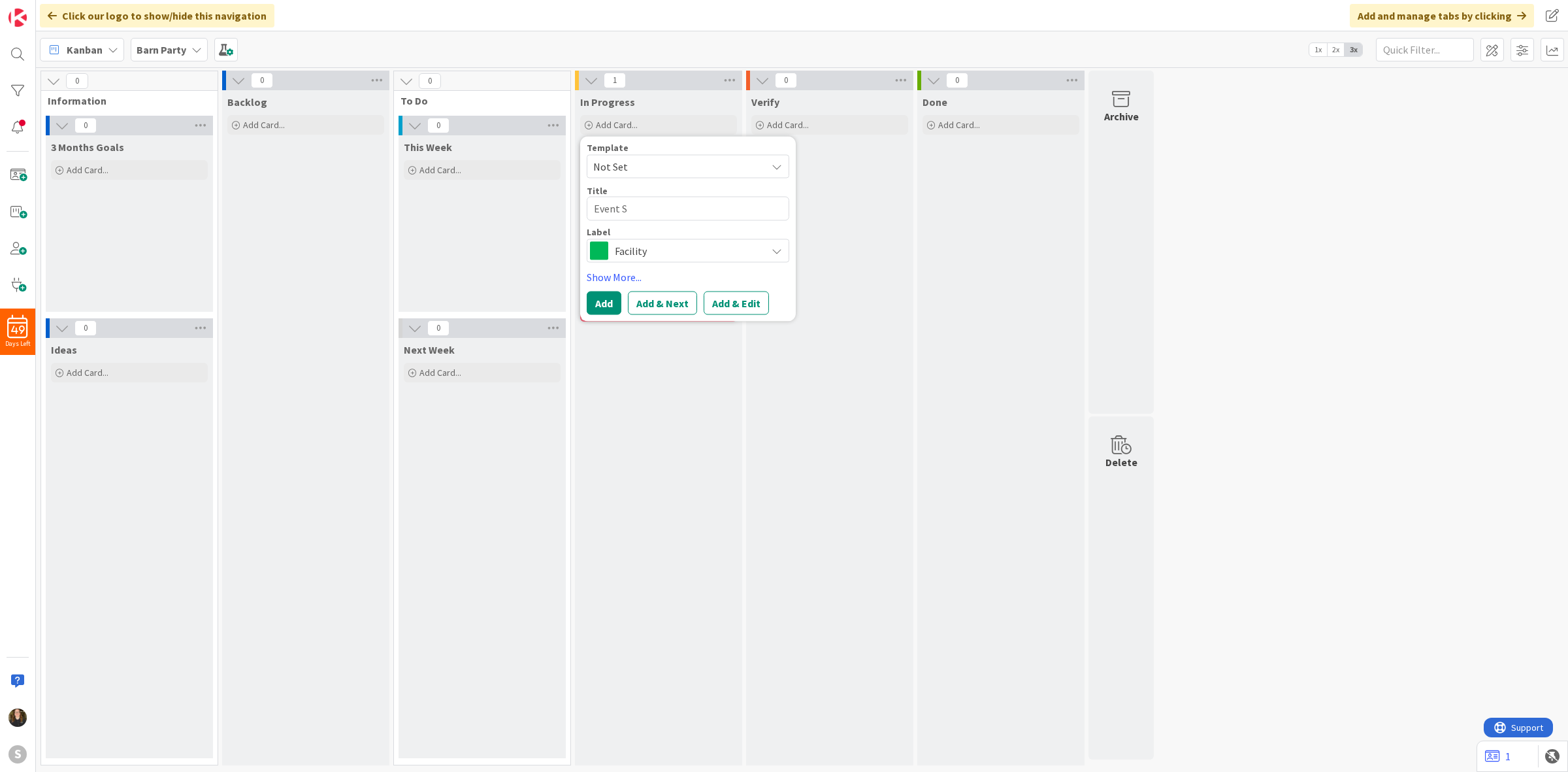
type textarea "Event Se"
type textarea "x"
type textarea "Event Set"
type textarea "x"
type textarea "Event Set"
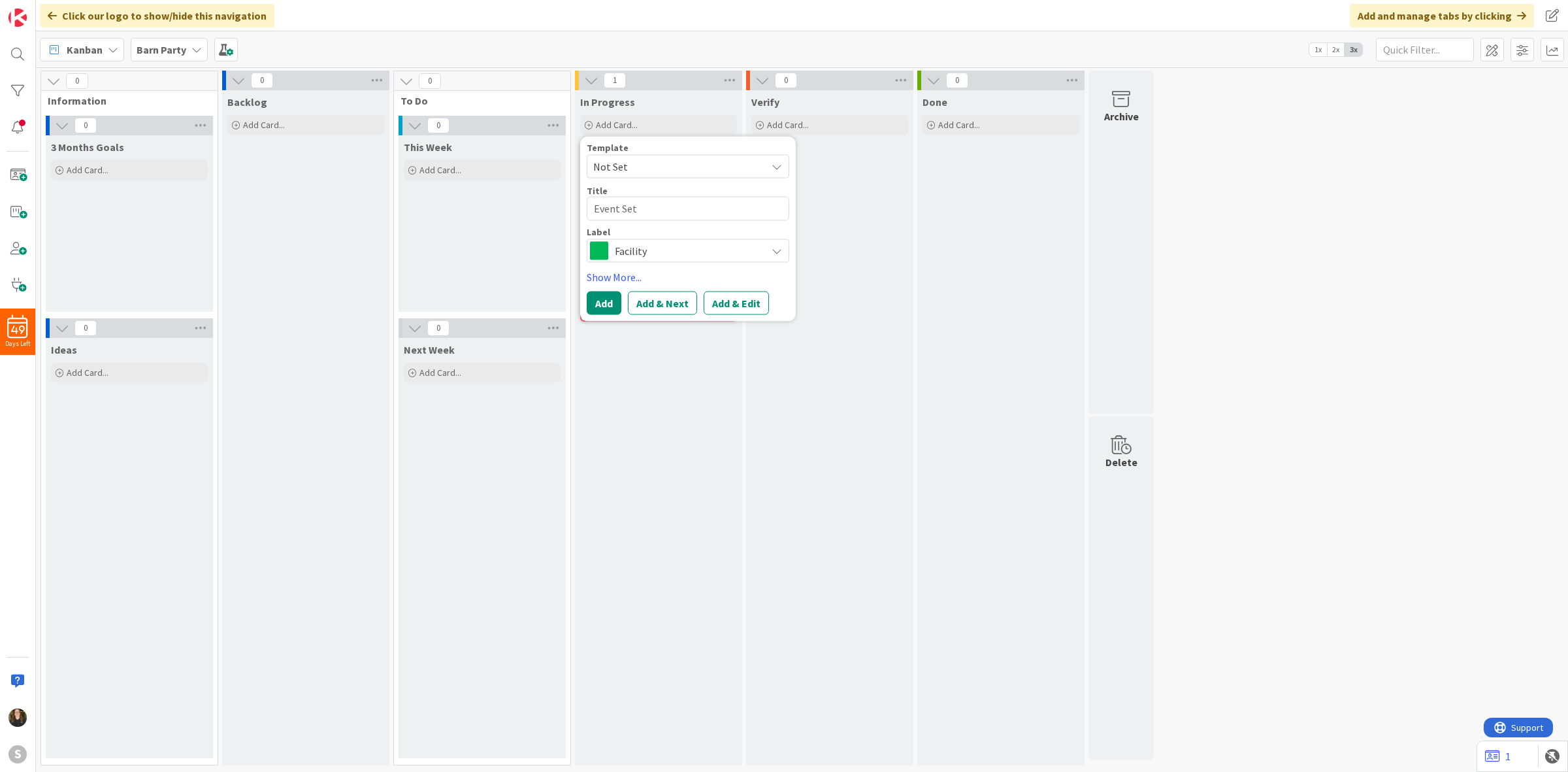
type textarea "x"
type textarea "Event Set U"
type textarea "x"
type textarea "Event Set Up"
type textarea "x"
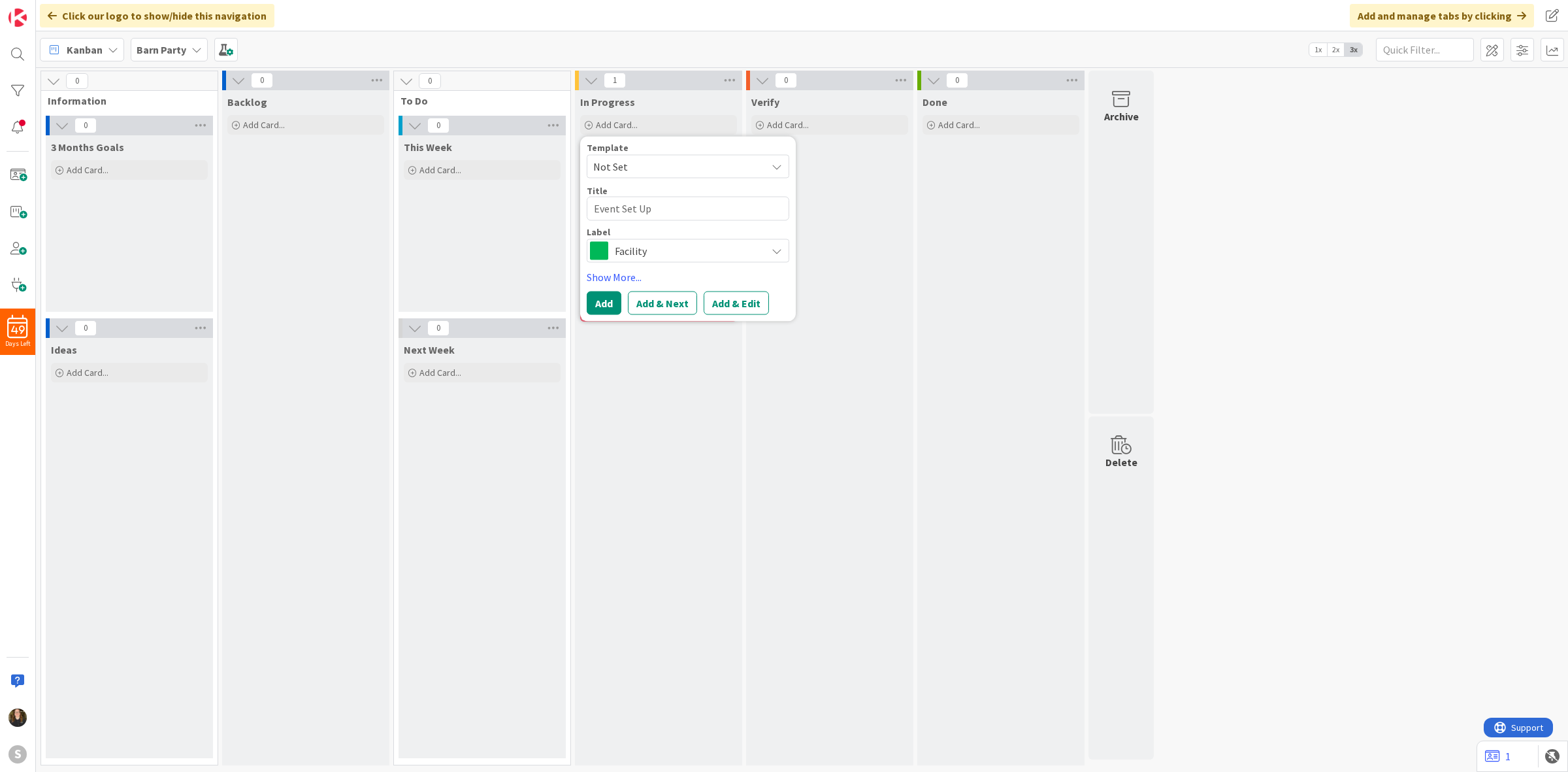
type textarea "Event Set Up n"
type textarea "x"
type textarea "Event Set Up na"
type textarea "x"
type textarea "Event Set Up nad"
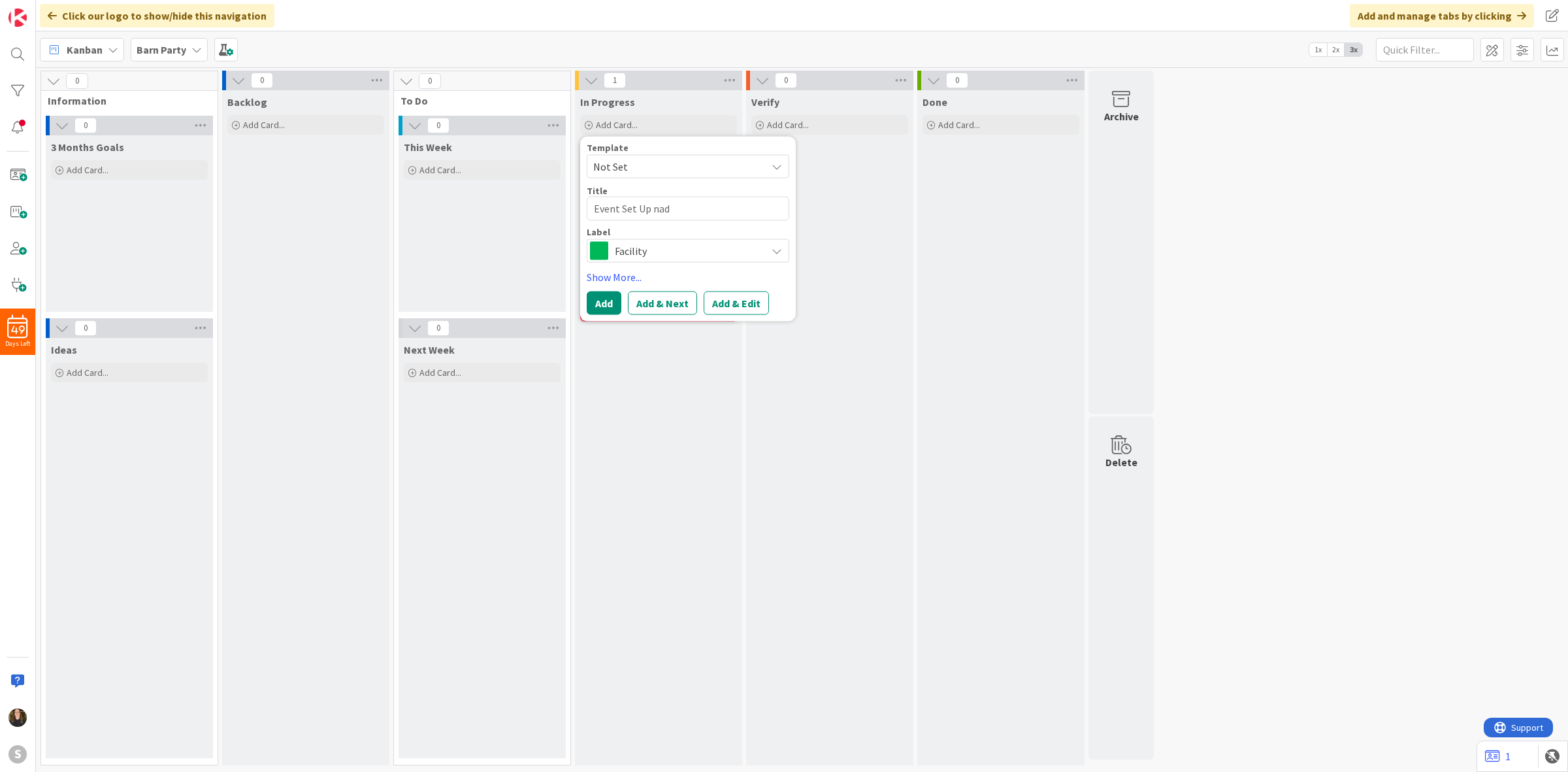
type textarea "x"
type textarea "Event Set Up na"
type textarea "x"
type textarea "Event Set Up n"
type textarea "x"
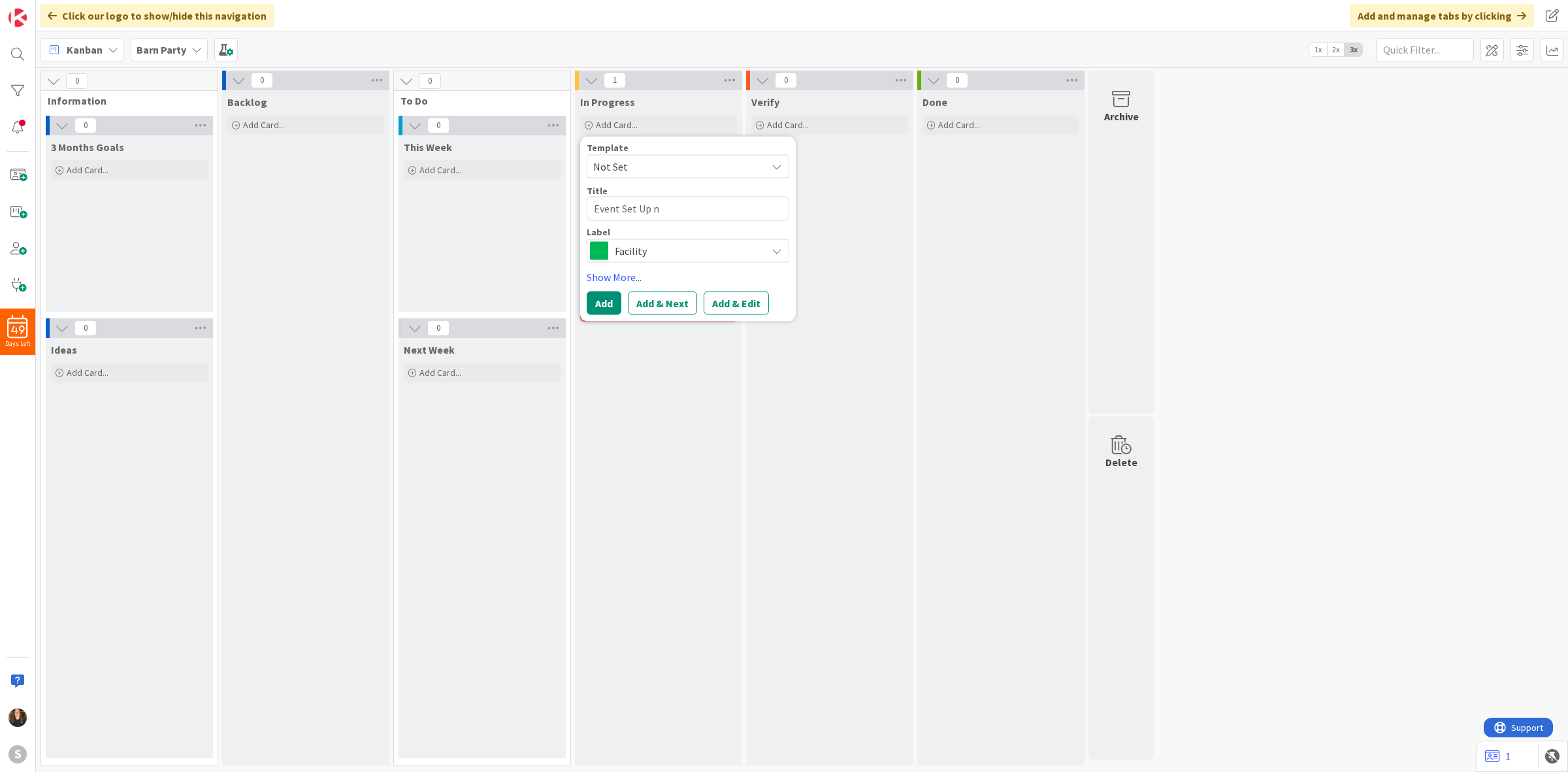
type textarea "Event Set Up"
type textarea "x"
type textarea "Event Set Up a"
type textarea "x"
type textarea "Event Set Up an"
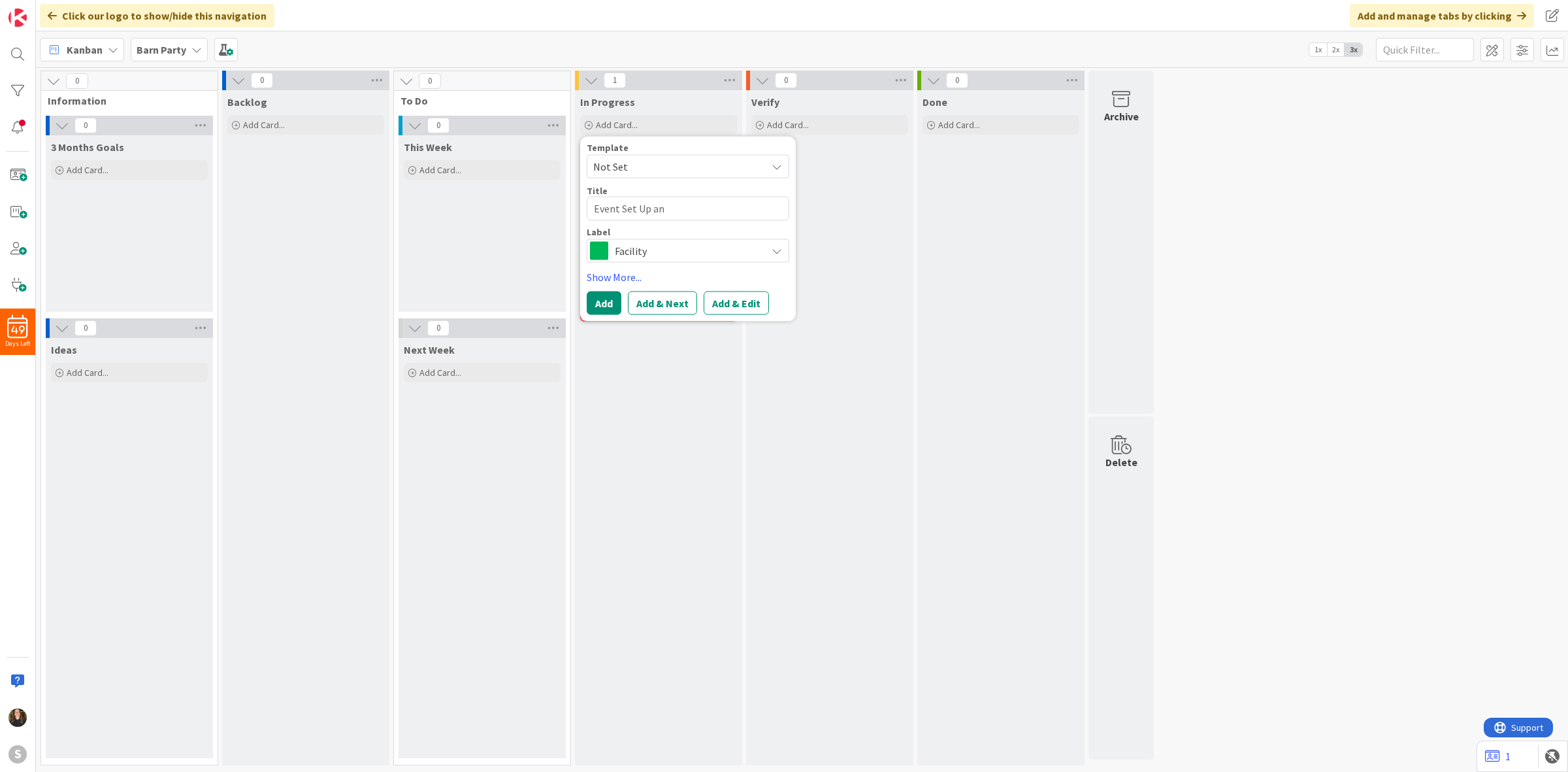
type textarea "x"
type textarea "Event Set Up and"
type textarea "x"
type textarea "Event Set Up and"
type textarea "x"
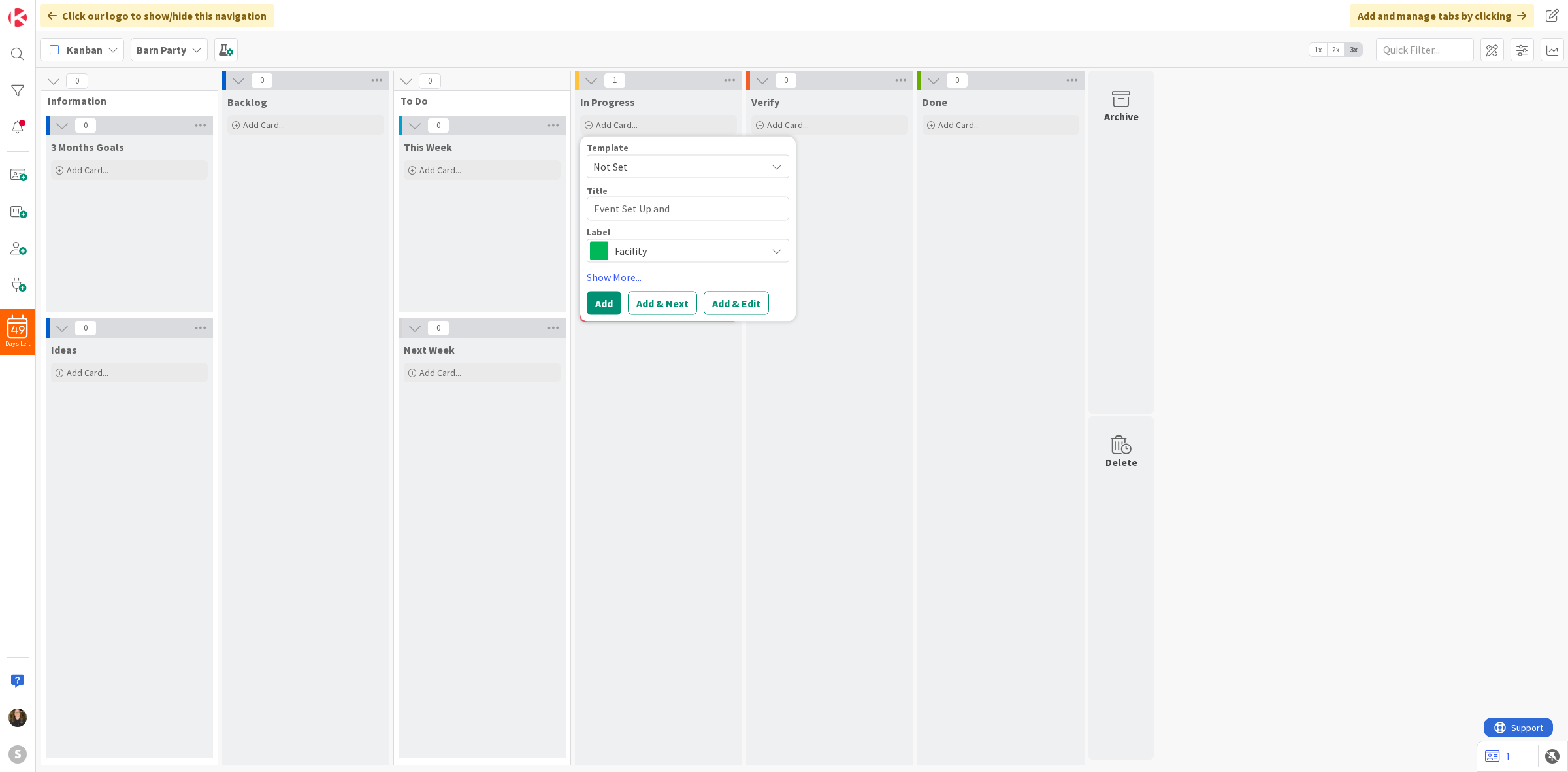
type textarea "Event Set Up and F"
type textarea "x"
type textarea "Event Set Up and Fa"
type textarea "x"
type textarea "Event Set Up and Fac"
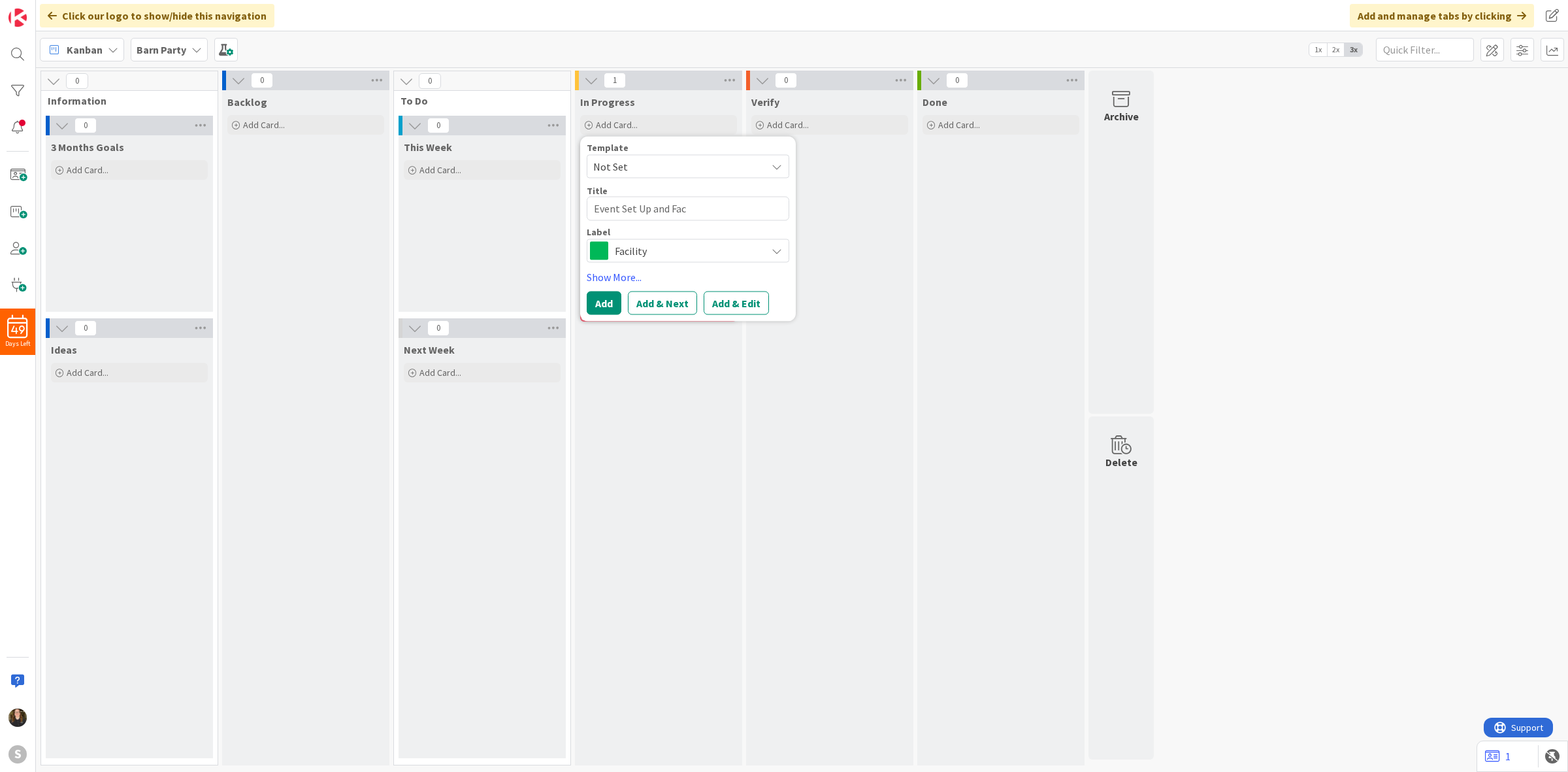
type textarea "x"
type textarea "Event Set Up and Faci"
type textarea "x"
type textarea "Event Set Up and Facil"
type textarea "x"
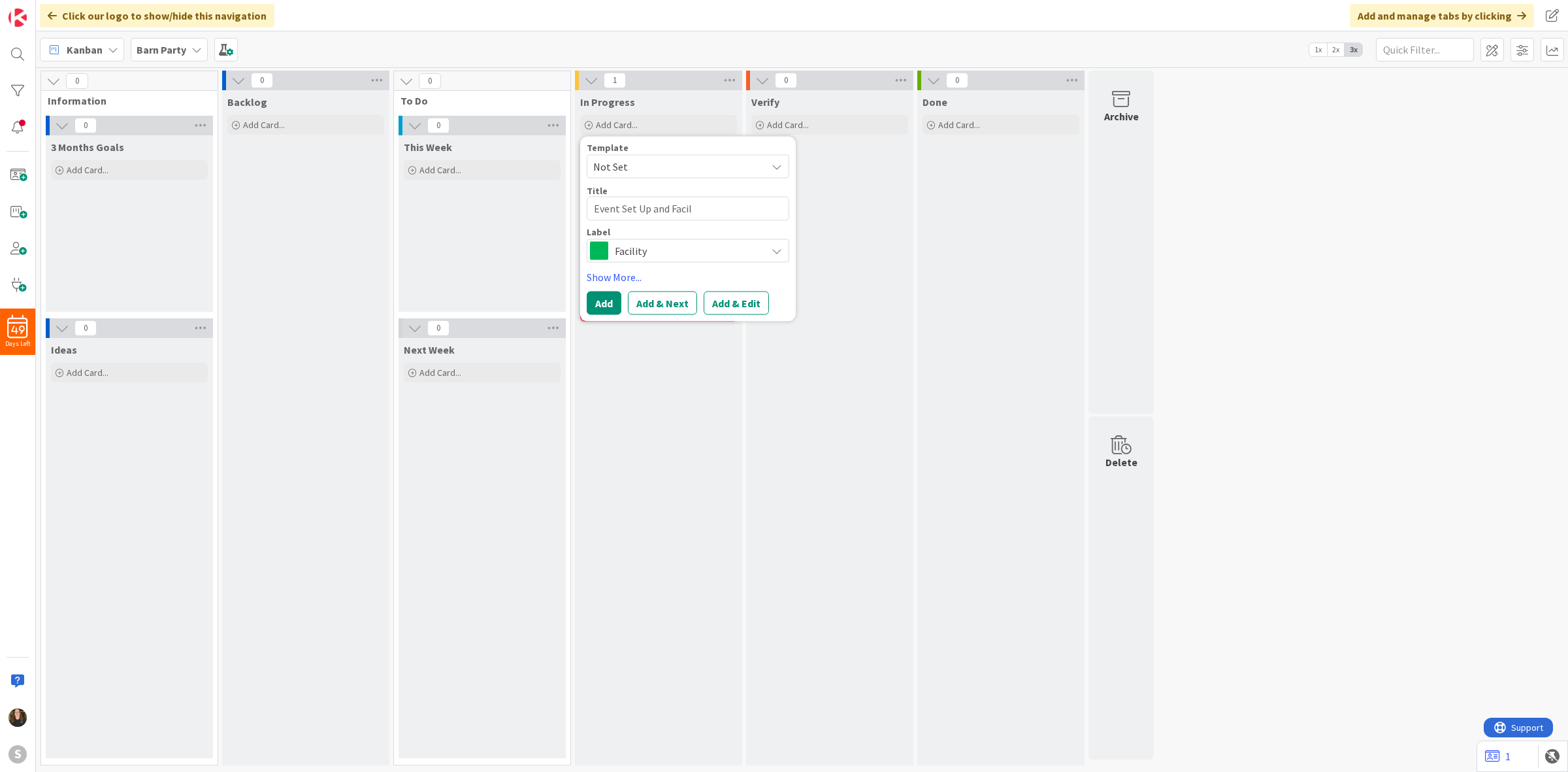
type textarea "Event Set Up and Facili"
type textarea "x"
type textarea "Event Set Up and Facilit"
type textarea "x"
type textarea "Event Set Up and Facility"
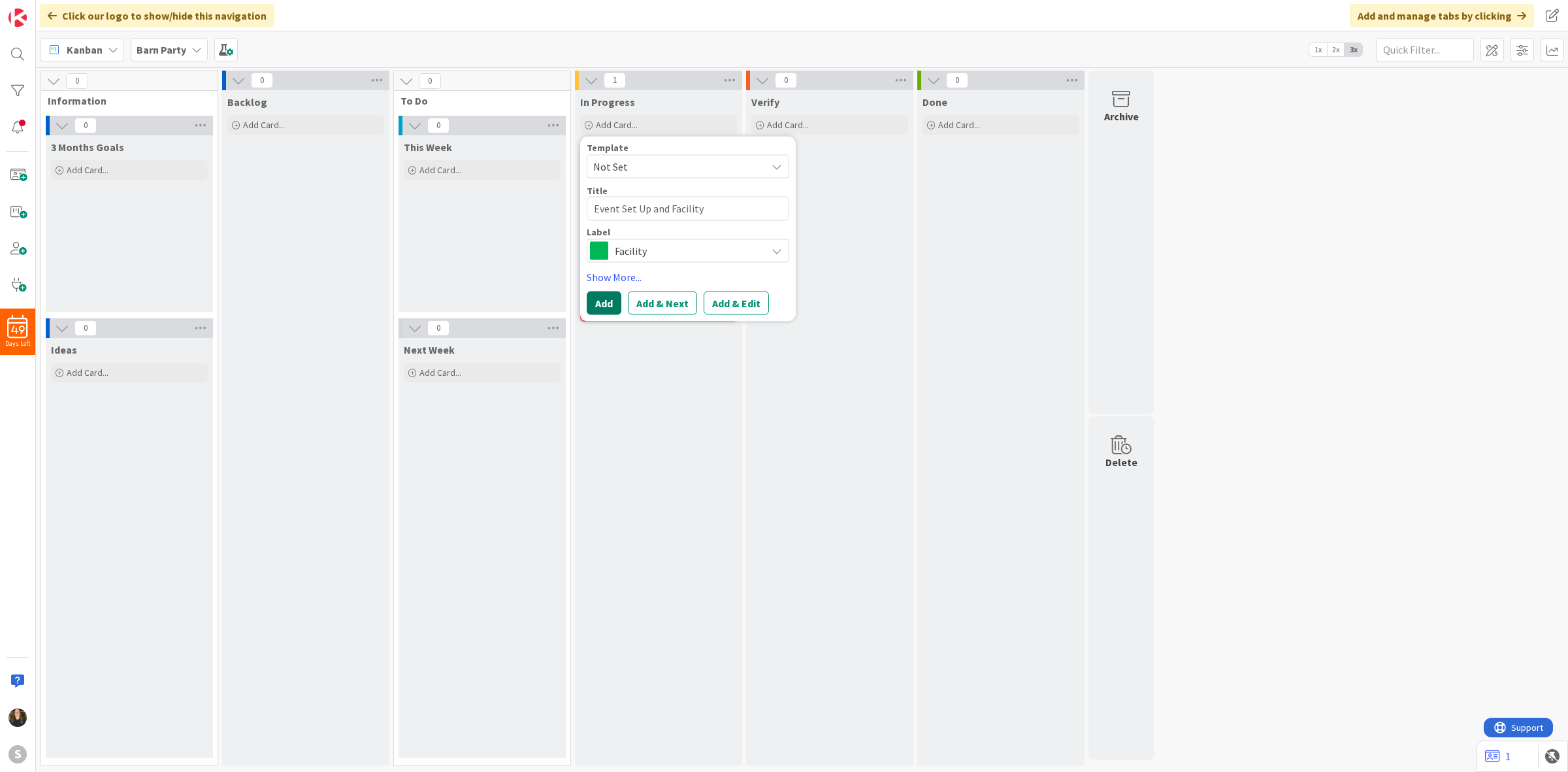
click at [608, 298] on button "Add" at bounding box center [604, 303] width 35 height 24
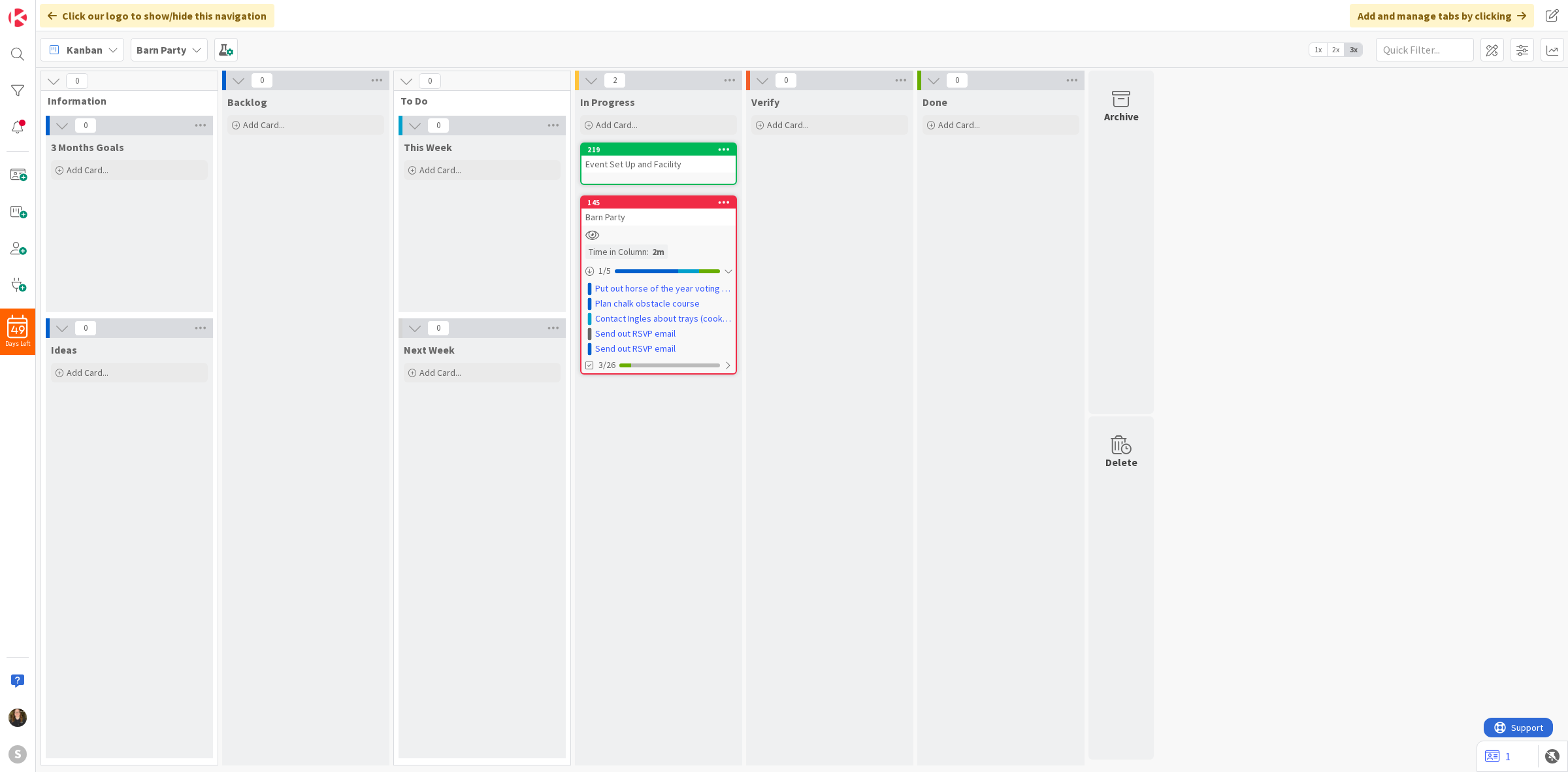
click at [647, 172] on div "219 Event Set Up and Facility" at bounding box center [658, 163] width 156 height 43
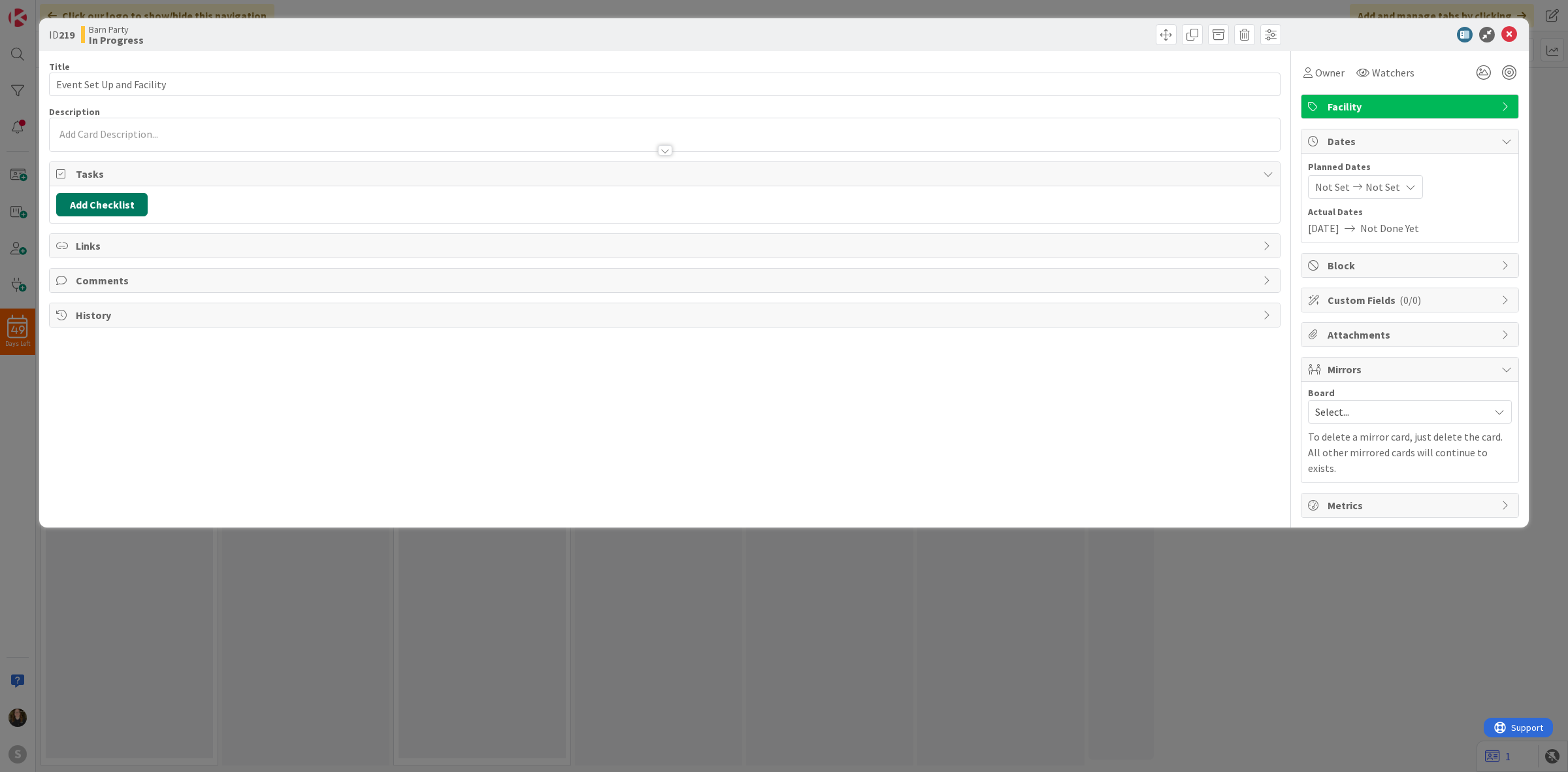
click at [85, 203] on button "Add Checklist" at bounding box center [101, 204] width 91 height 24
click at [128, 325] on div "Load template or Copy existing checklist" at bounding box center [164, 322] width 203 height 16
click at [100, 328] on link "Load template" at bounding box center [96, 323] width 66 height 13
click at [142, 255] on div "Event Set Up and Facilities" at bounding box center [163, 257] width 215 height 24
click at [82, 312] on div "Checklist Name (needed before adding tasks) 27 / 64 Event Set Up and Facilities…" at bounding box center [164, 287] width 203 height 86
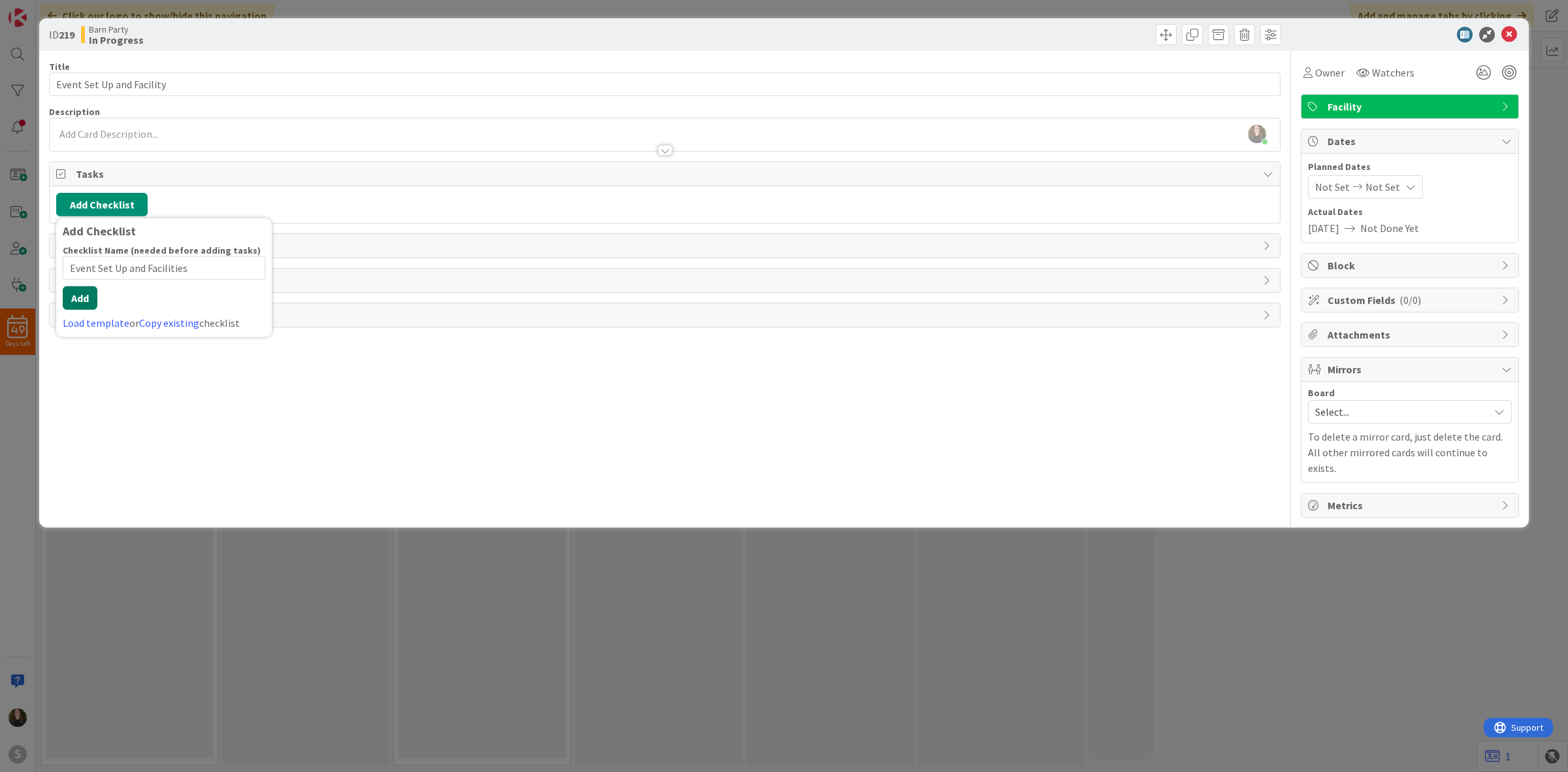
click at [88, 303] on button "Add" at bounding box center [80, 298] width 35 height 24
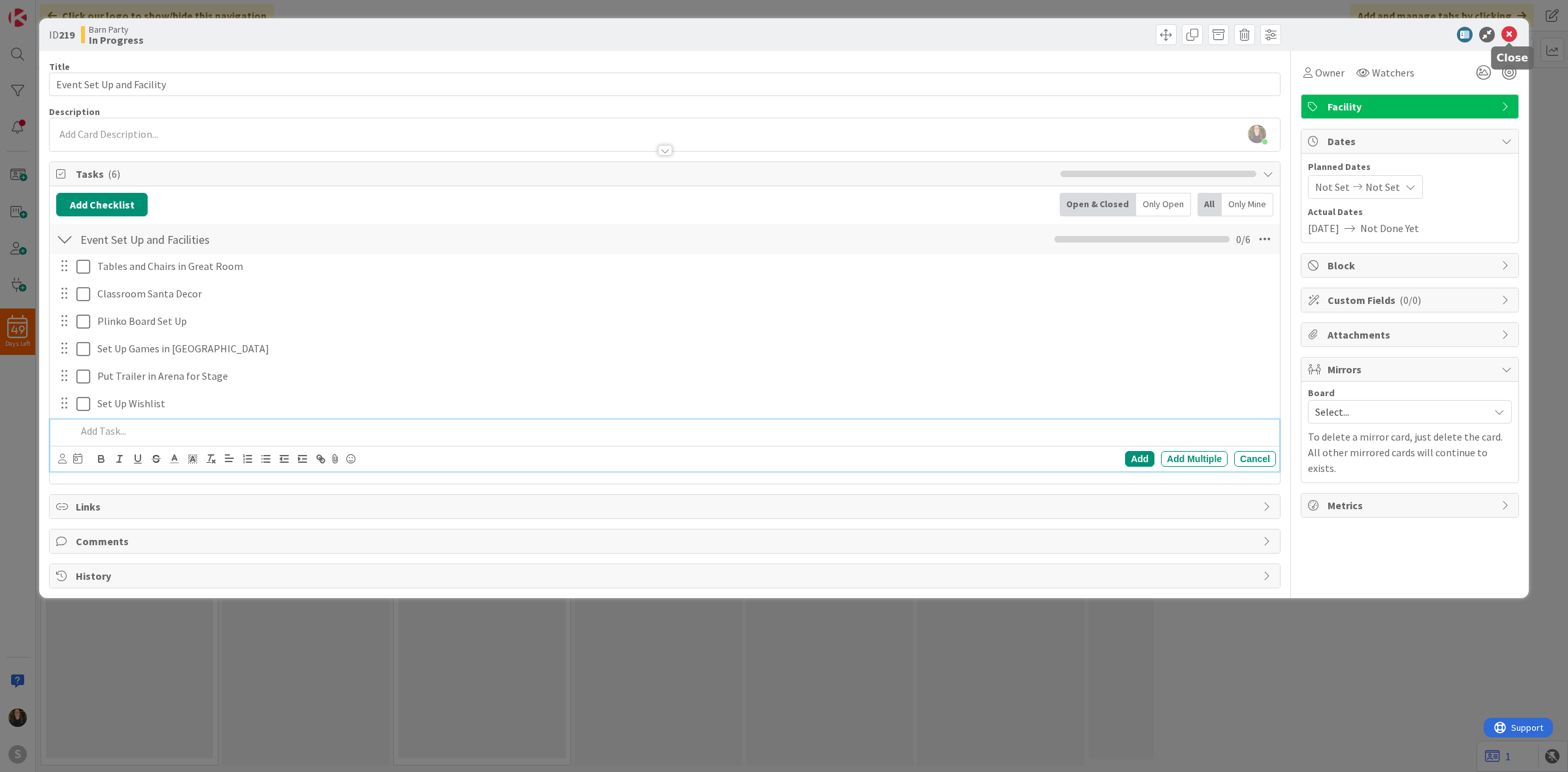
click at [1504, 36] on icon at bounding box center [1509, 34] width 16 height 16
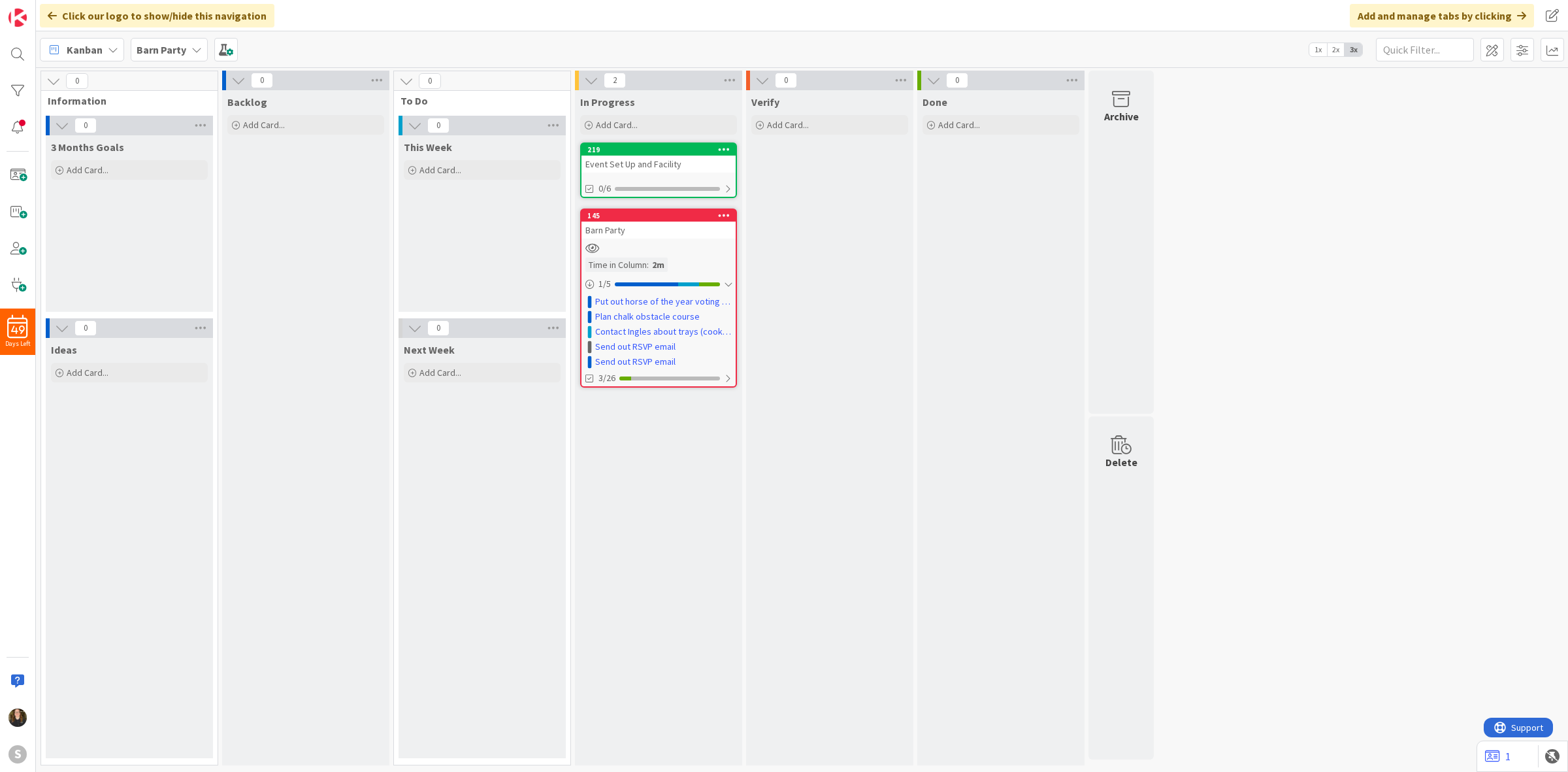
click at [697, 230] on div "Barn Party" at bounding box center [658, 230] width 155 height 17
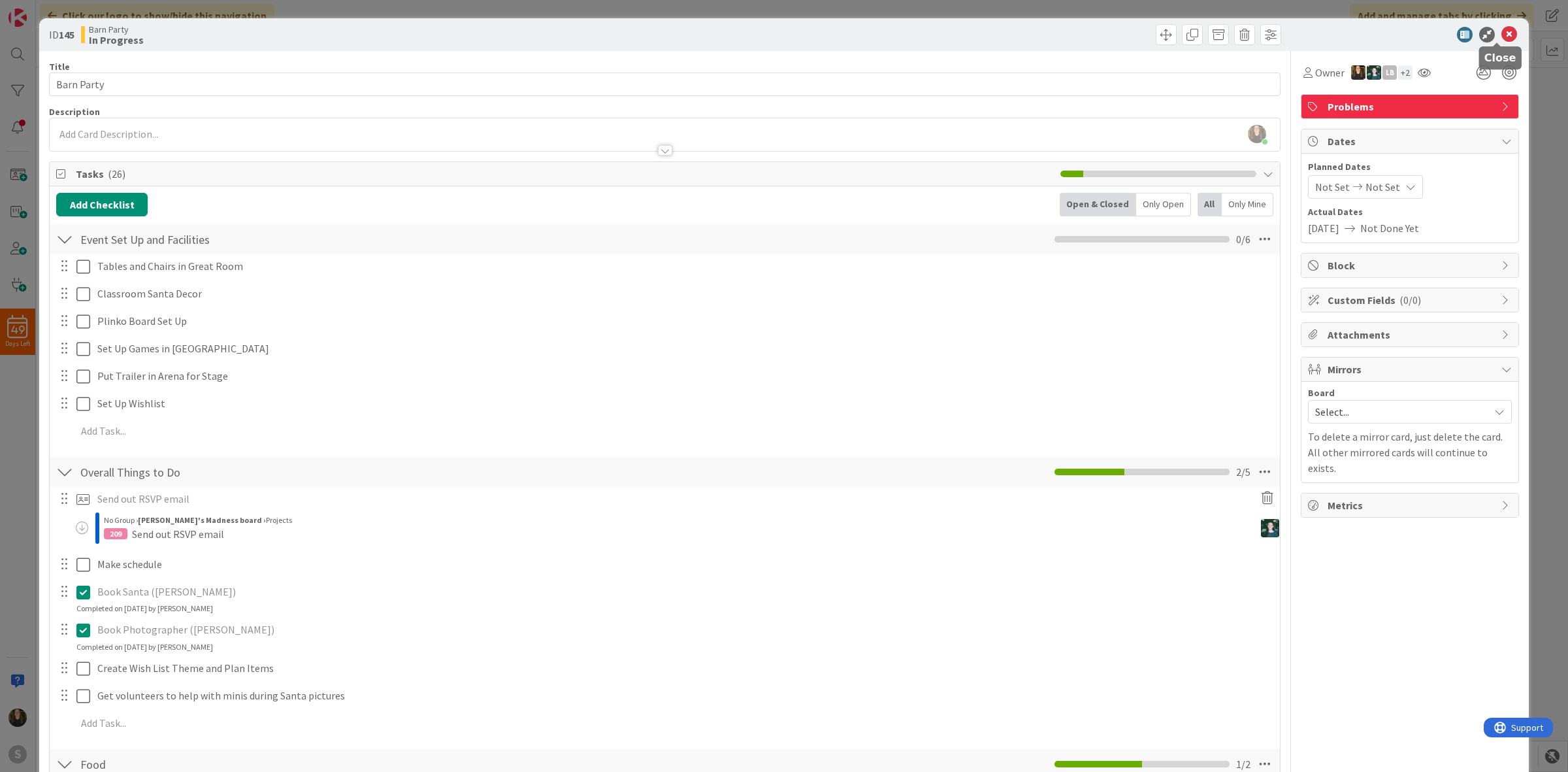
click at [1504, 32] on icon at bounding box center [1509, 34] width 16 height 16
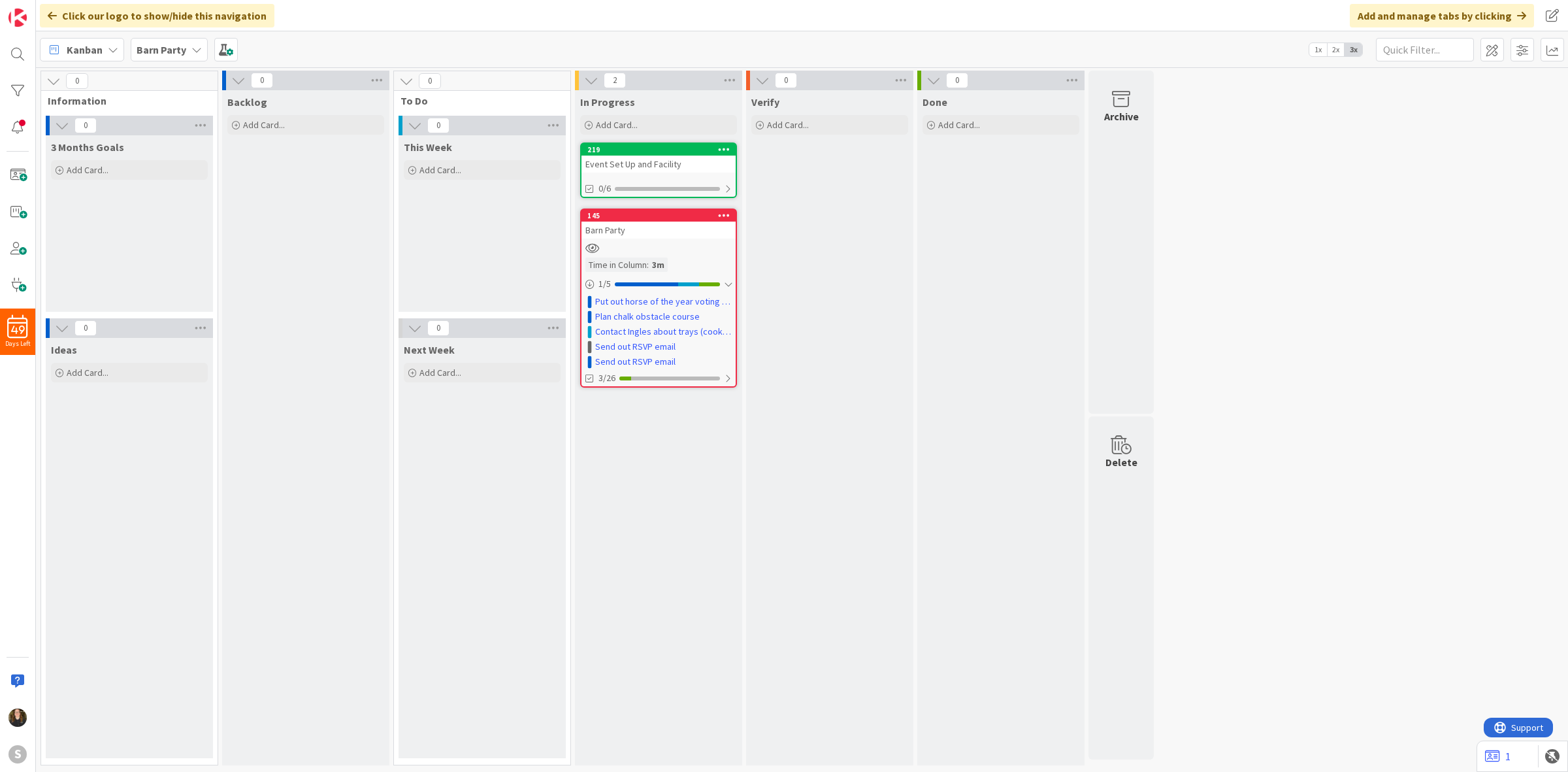
click at [724, 495] on div "In Progress Add Card... Template Not Set Title 0 / 128 Label Facility Show More…" at bounding box center [659, 428] width 167 height 675
click at [684, 470] on div "In Progress Add Card... Template Not Set Title 0 / 128 Label Facility Show More…" at bounding box center [659, 428] width 167 height 675
click at [688, 458] on div "In Progress Add Card... Template Not Set Title 0 / 128 Label Facility Show More…" at bounding box center [659, 428] width 167 height 675
click at [688, 456] on div "In Progress Add Card... Template Not Set Title 0 / 128 Label Facility Show More…" at bounding box center [659, 428] width 167 height 675
click at [651, 112] on div "In Progress Add Card... Template Not Set Title 0 / 128 Label Facility Show More…" at bounding box center [659, 114] width 167 height 47
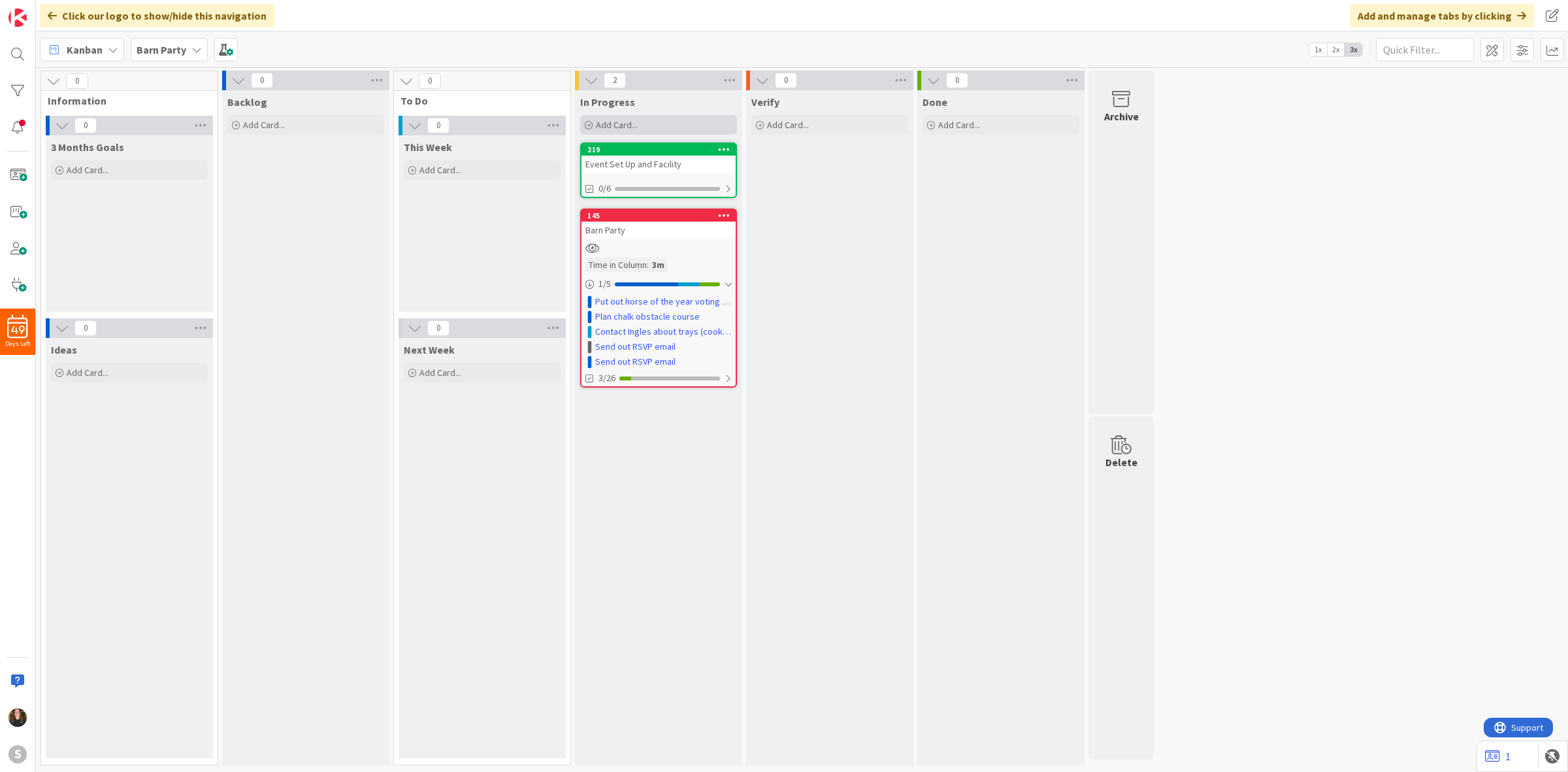
click at [651, 115] on div "Add Card..." at bounding box center [658, 124] width 156 height 20
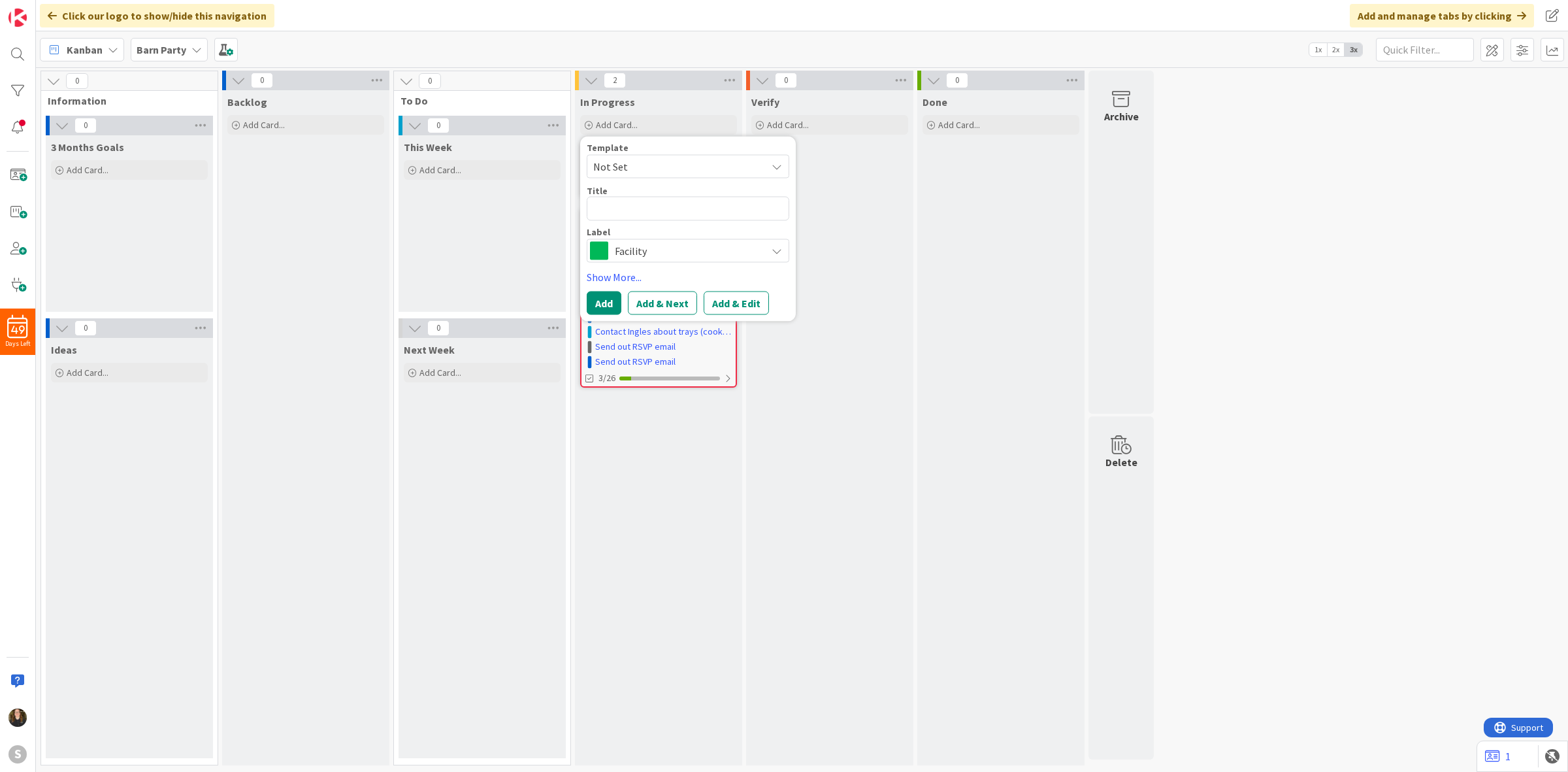
click at [651, 252] on span "Facility" at bounding box center [687, 249] width 145 height 18
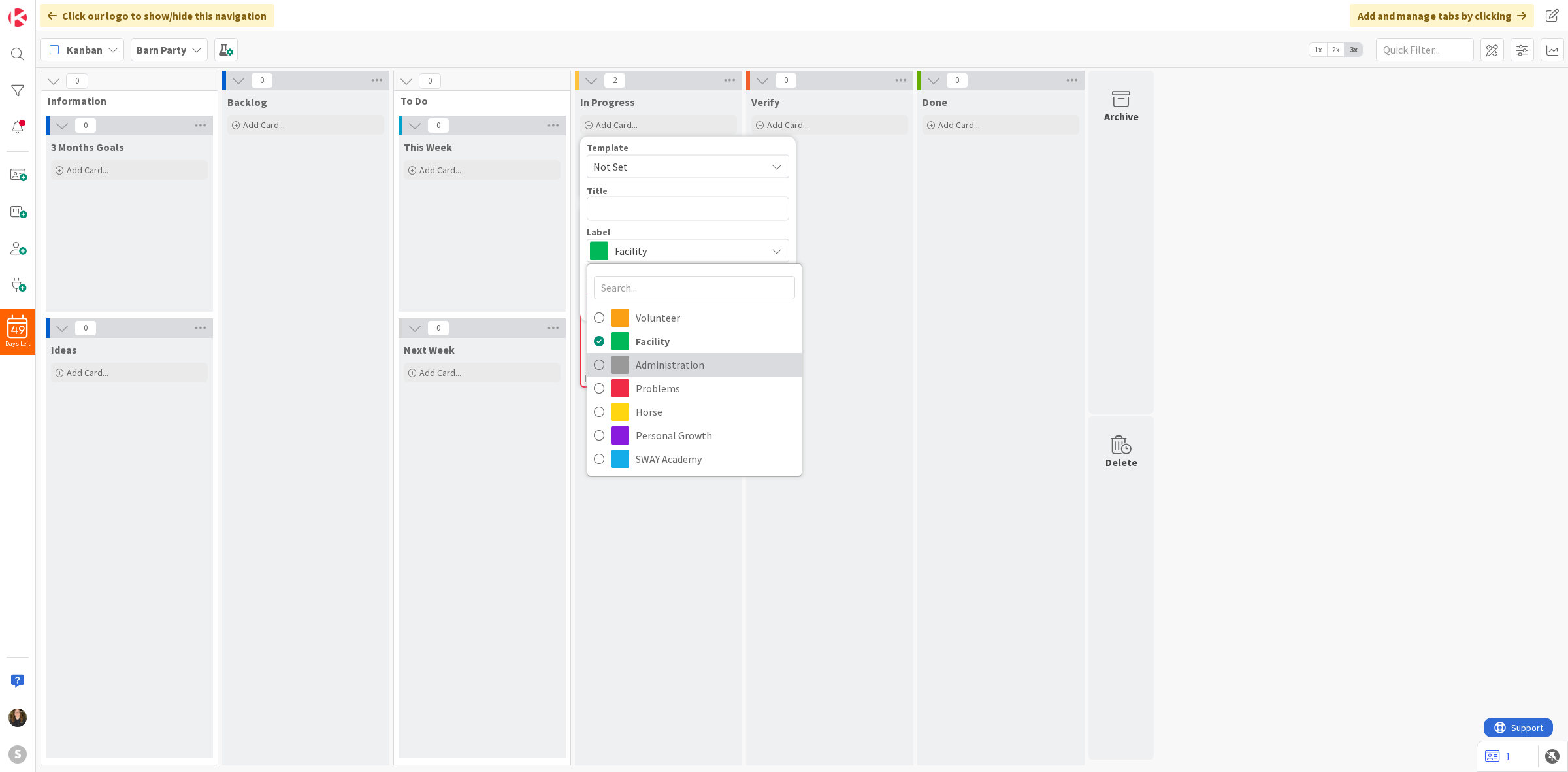
click at [675, 367] on span "Administration" at bounding box center [716, 364] width 159 height 20
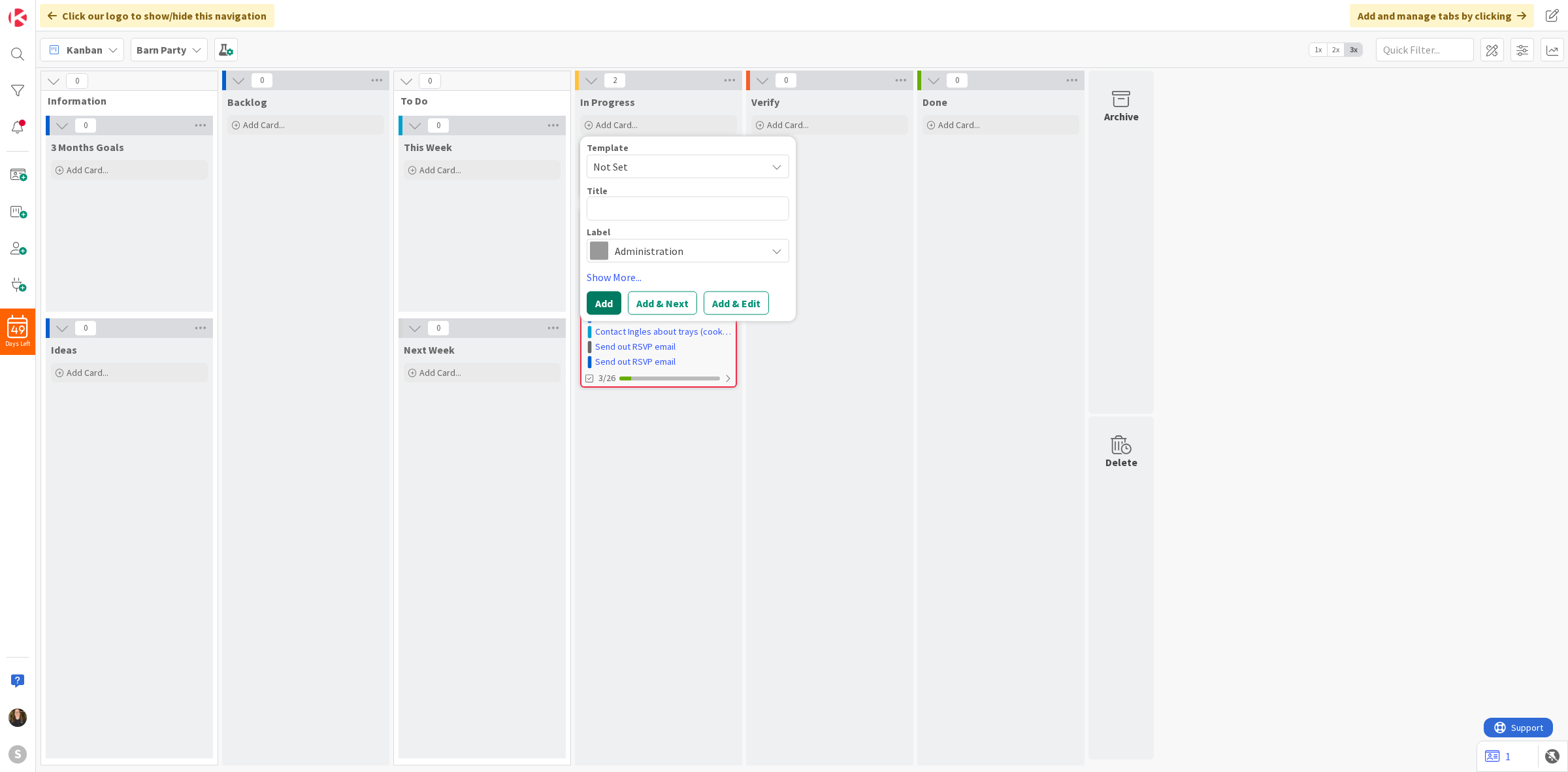
click at [610, 311] on button "Add" at bounding box center [604, 303] width 35 height 24
click at [661, 205] on textarea at bounding box center [688, 209] width 203 height 25
type textarea "x"
type textarea "O"
type textarea "x"
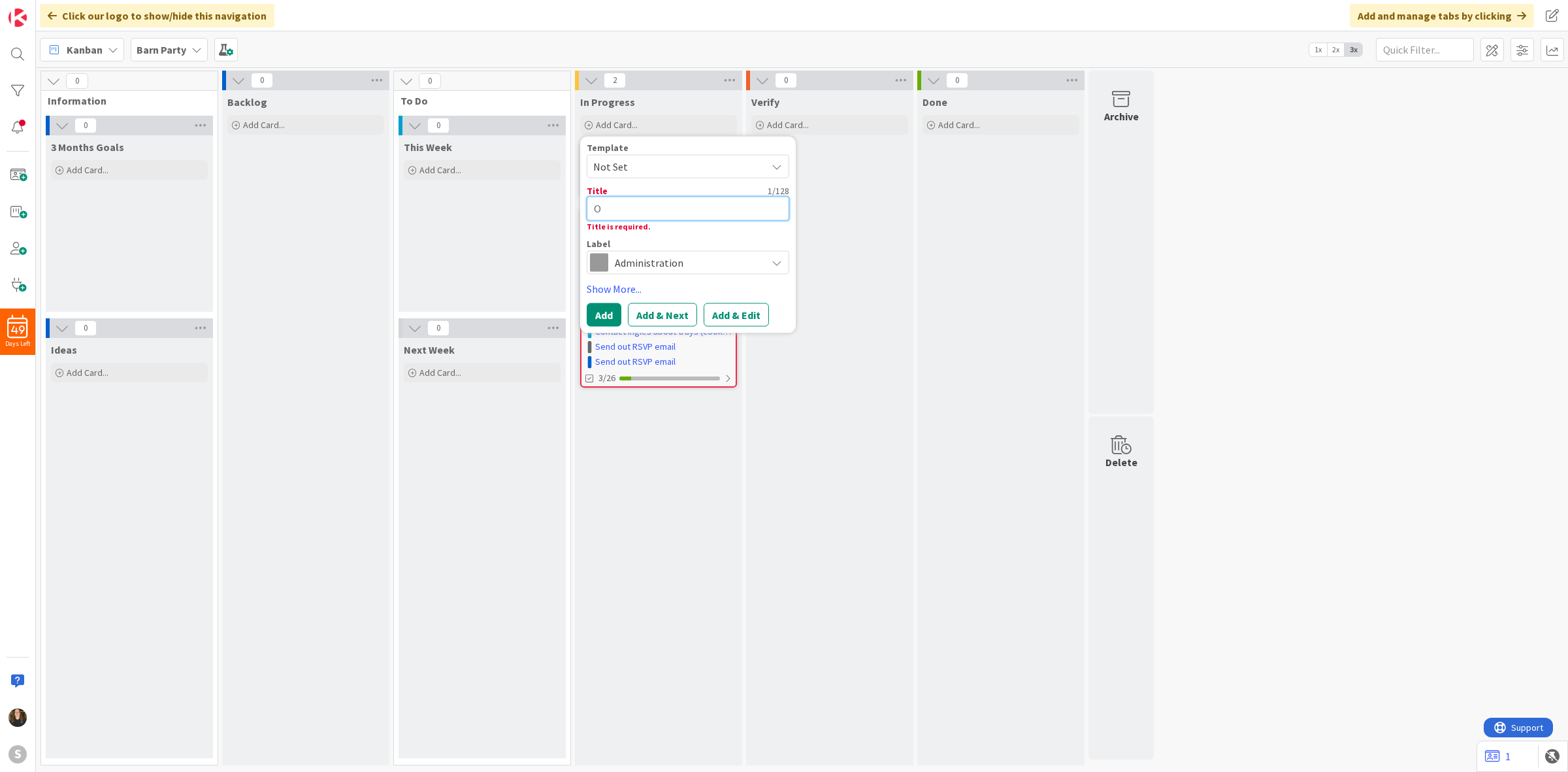
type textarea "OV"
type textarea "x"
type textarea "OVe"
type textarea "x"
type textarea "OVer"
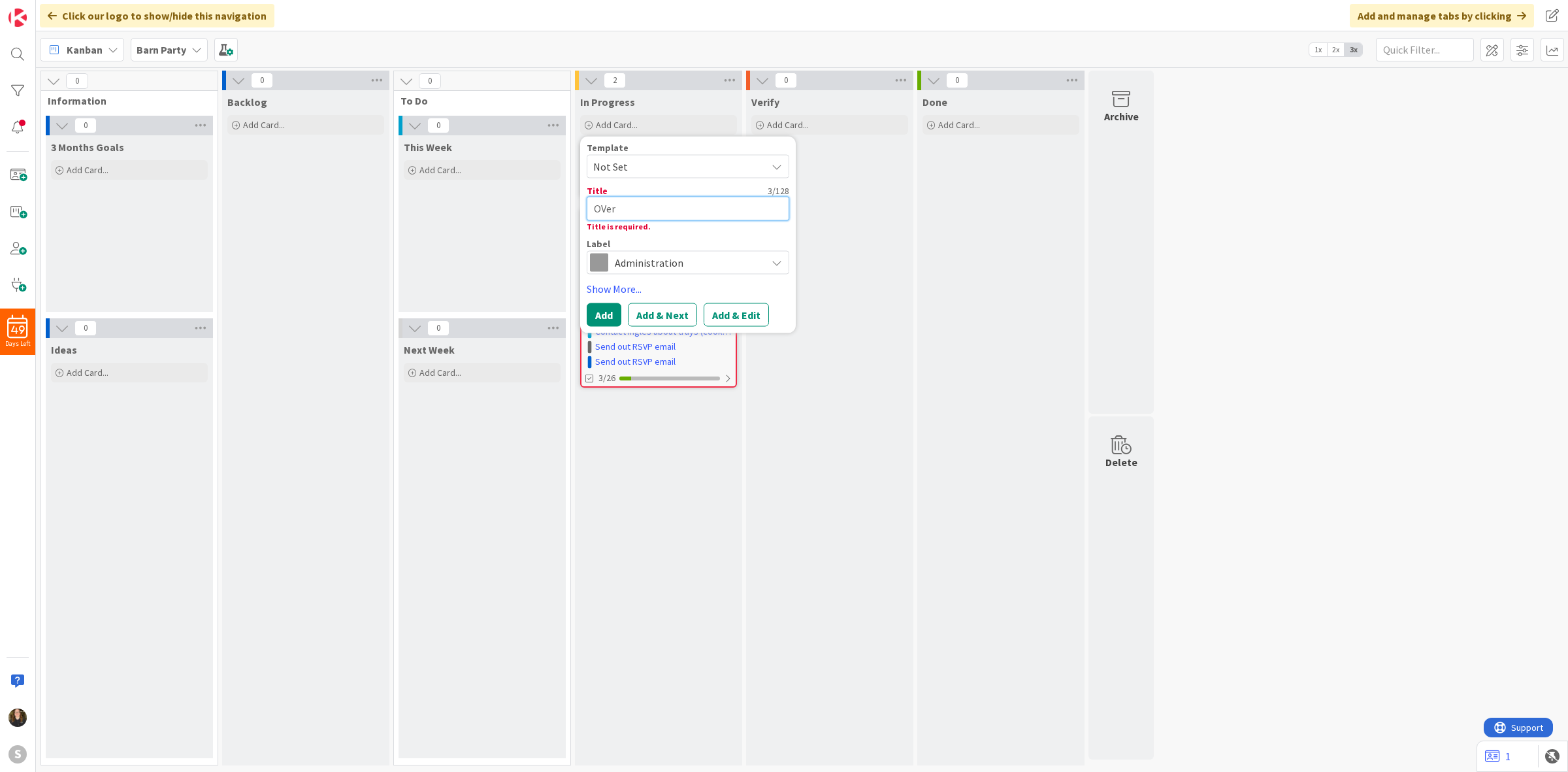
type textarea "x"
type textarea "OVer"
type textarea "x"
type textarea "OVera"
type textarea "x"
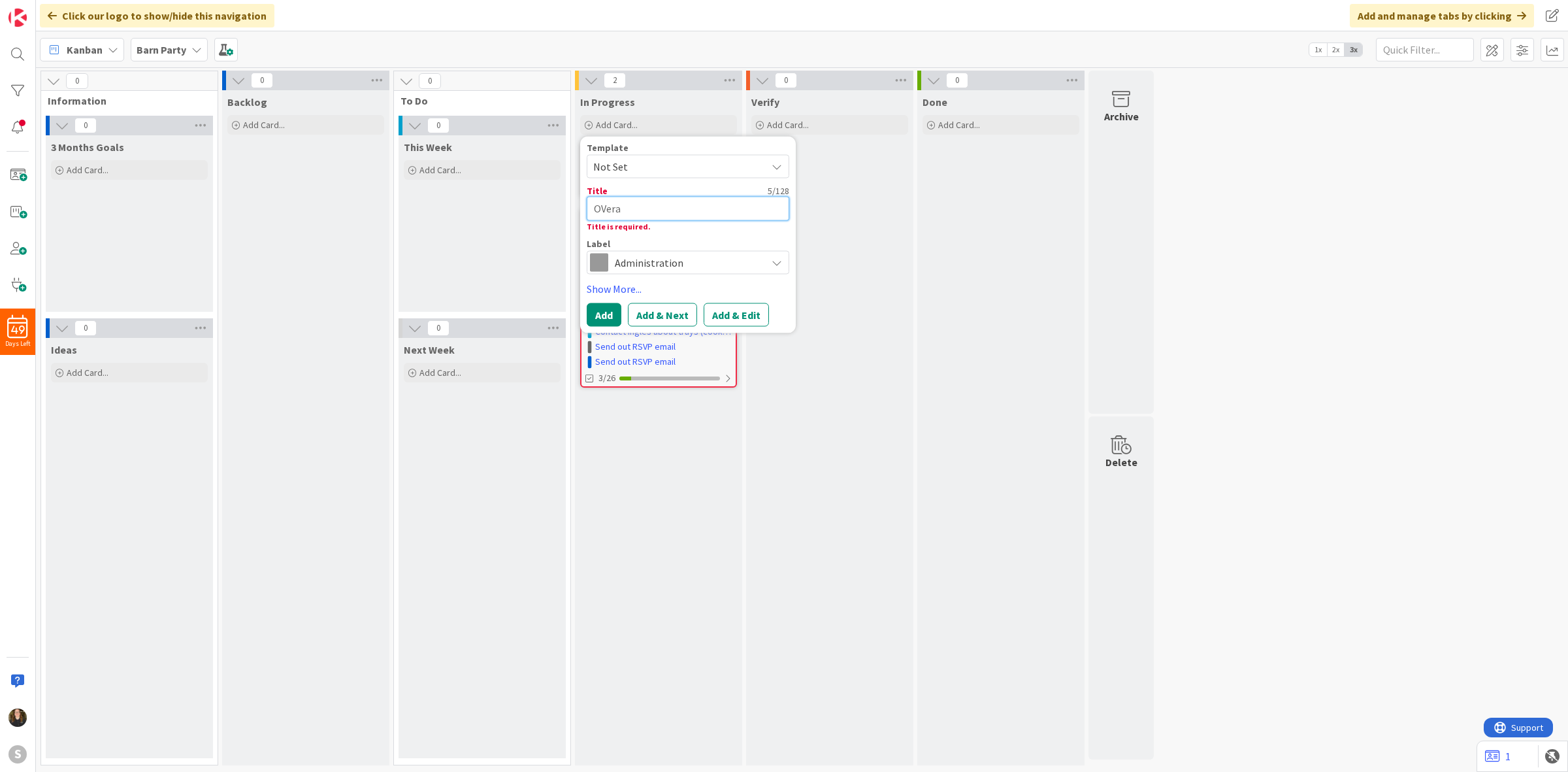
type textarea "OVeral"
type textarea "x"
type textarea "OVera"
type textarea "x"
type textarea "OVer"
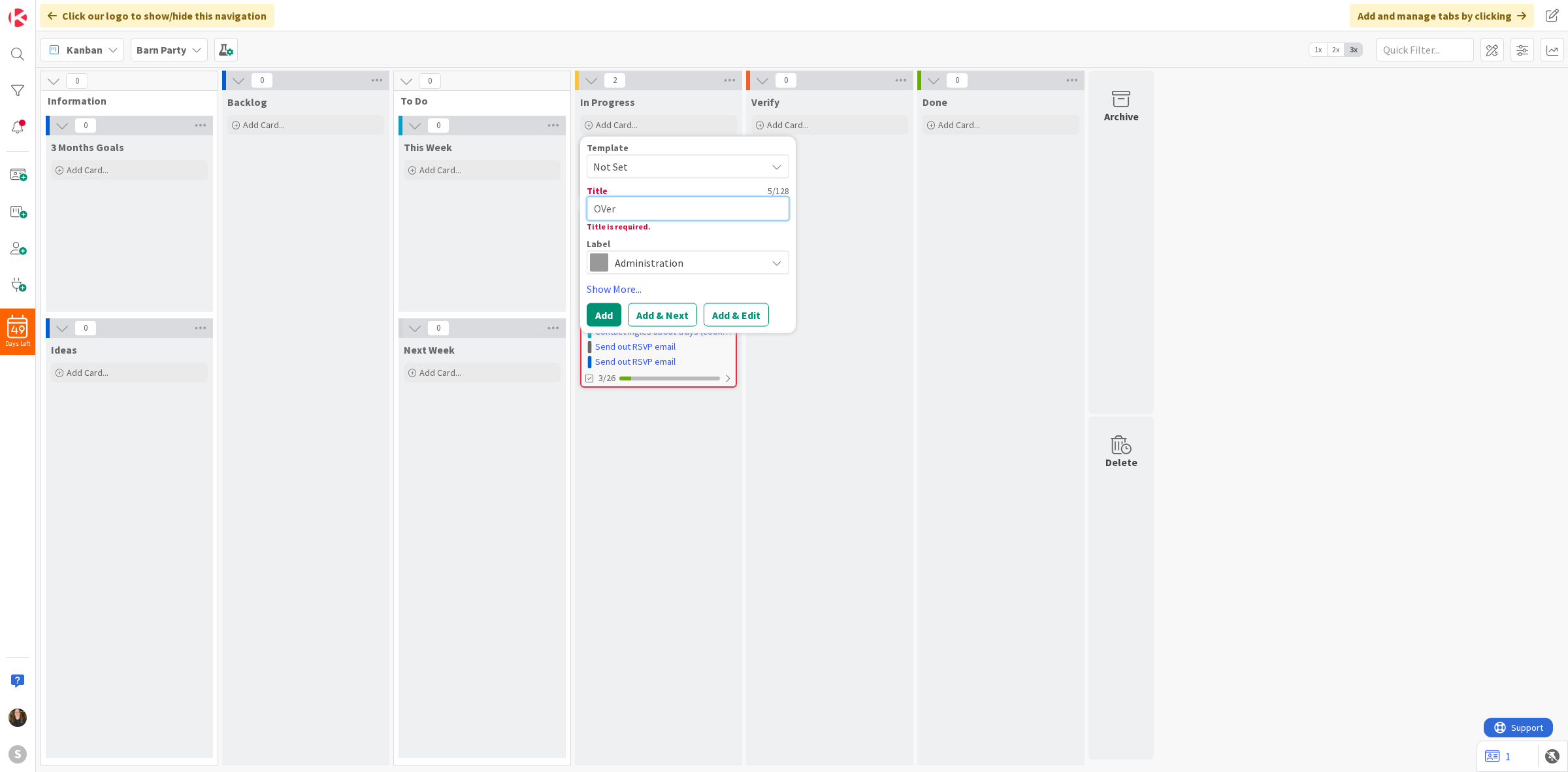
type textarea "x"
type textarea "OVe"
type textarea "x"
type textarea "OV"
type textarea "x"
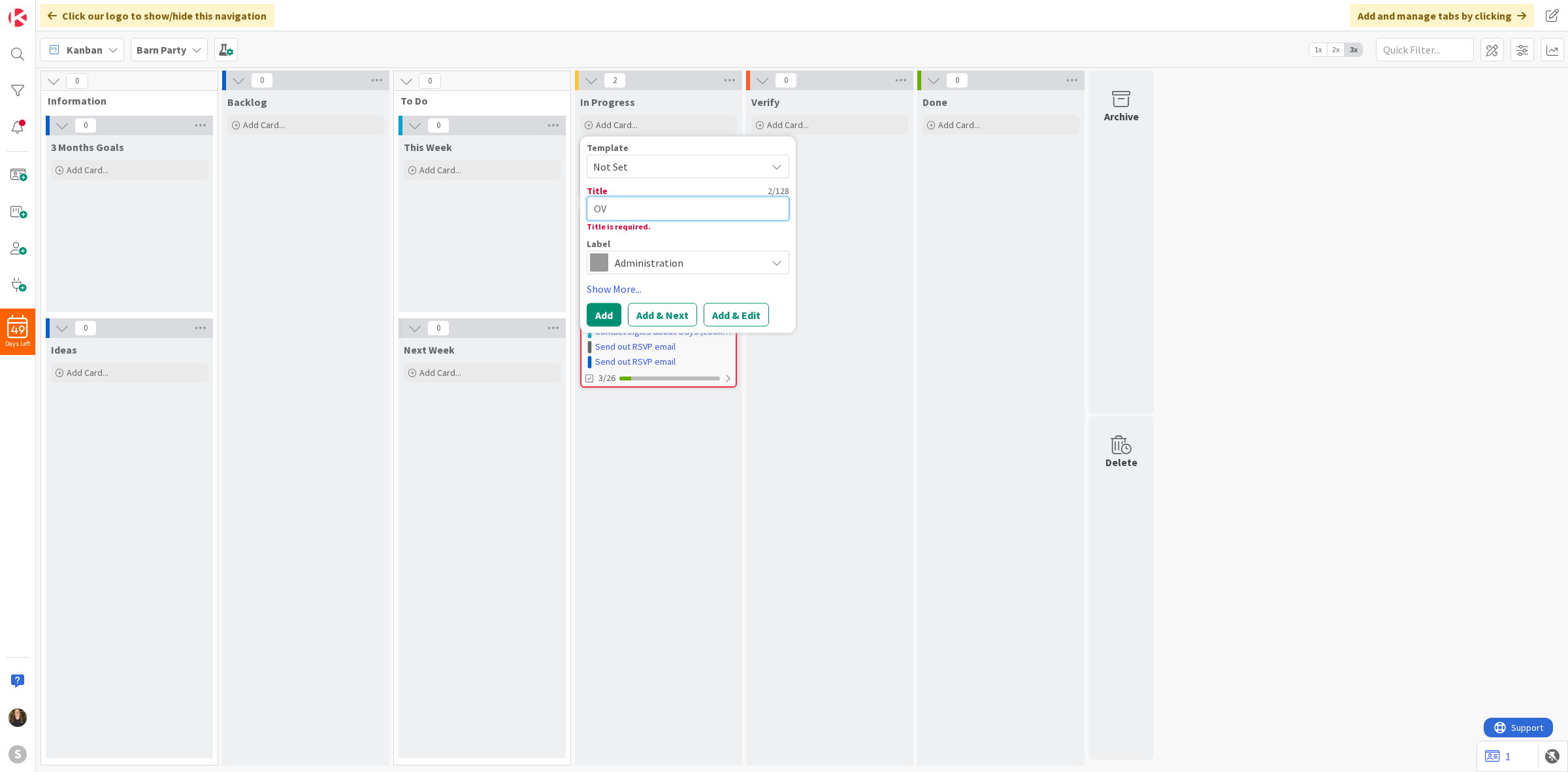
type textarea "O"
type textarea "x"
type textarea "Ov"
type textarea "x"
type textarea "Ove"
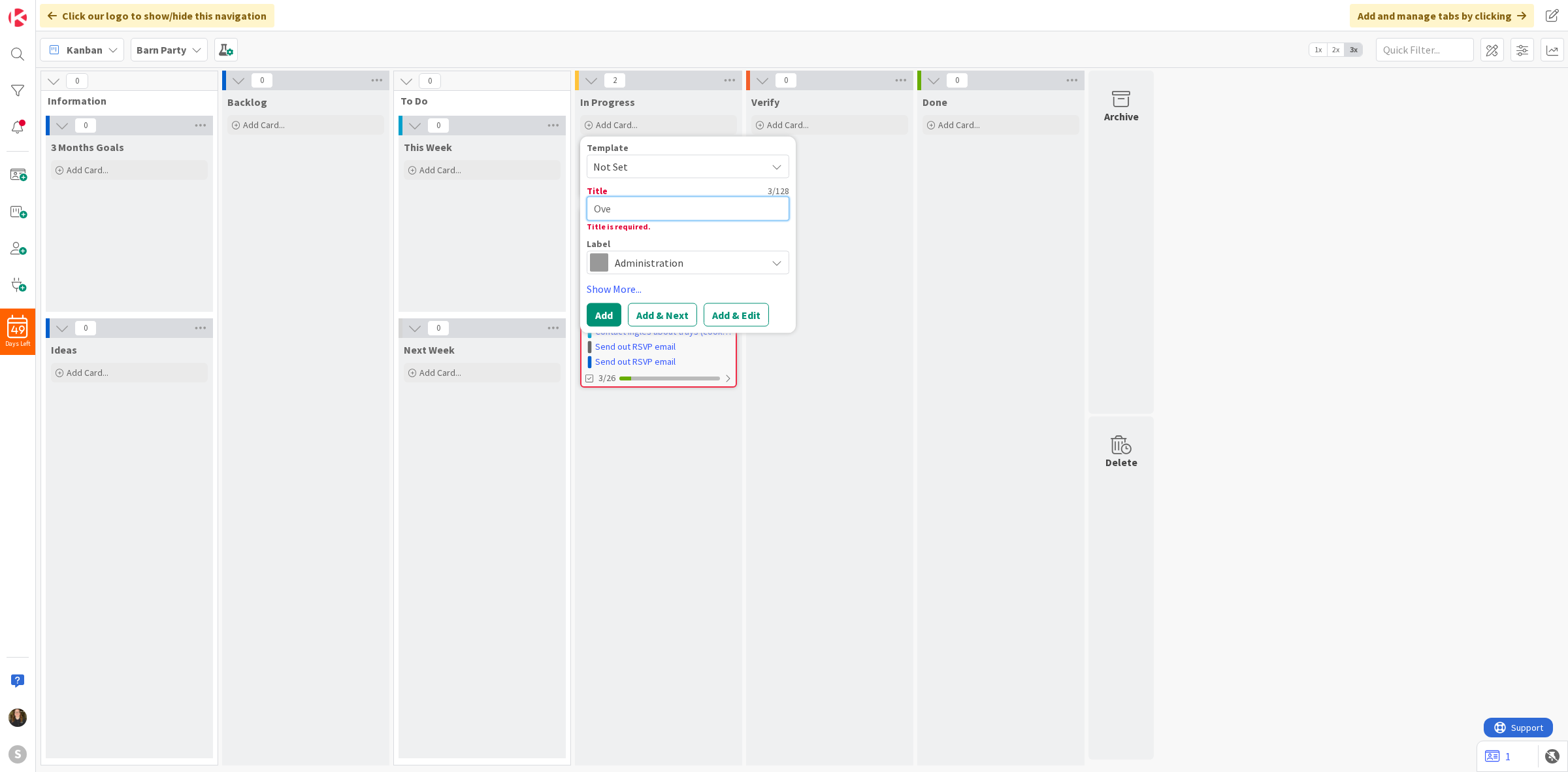
type textarea "x"
type textarea "Over"
type textarea "x"
type textarea "Overa"
type textarea "x"
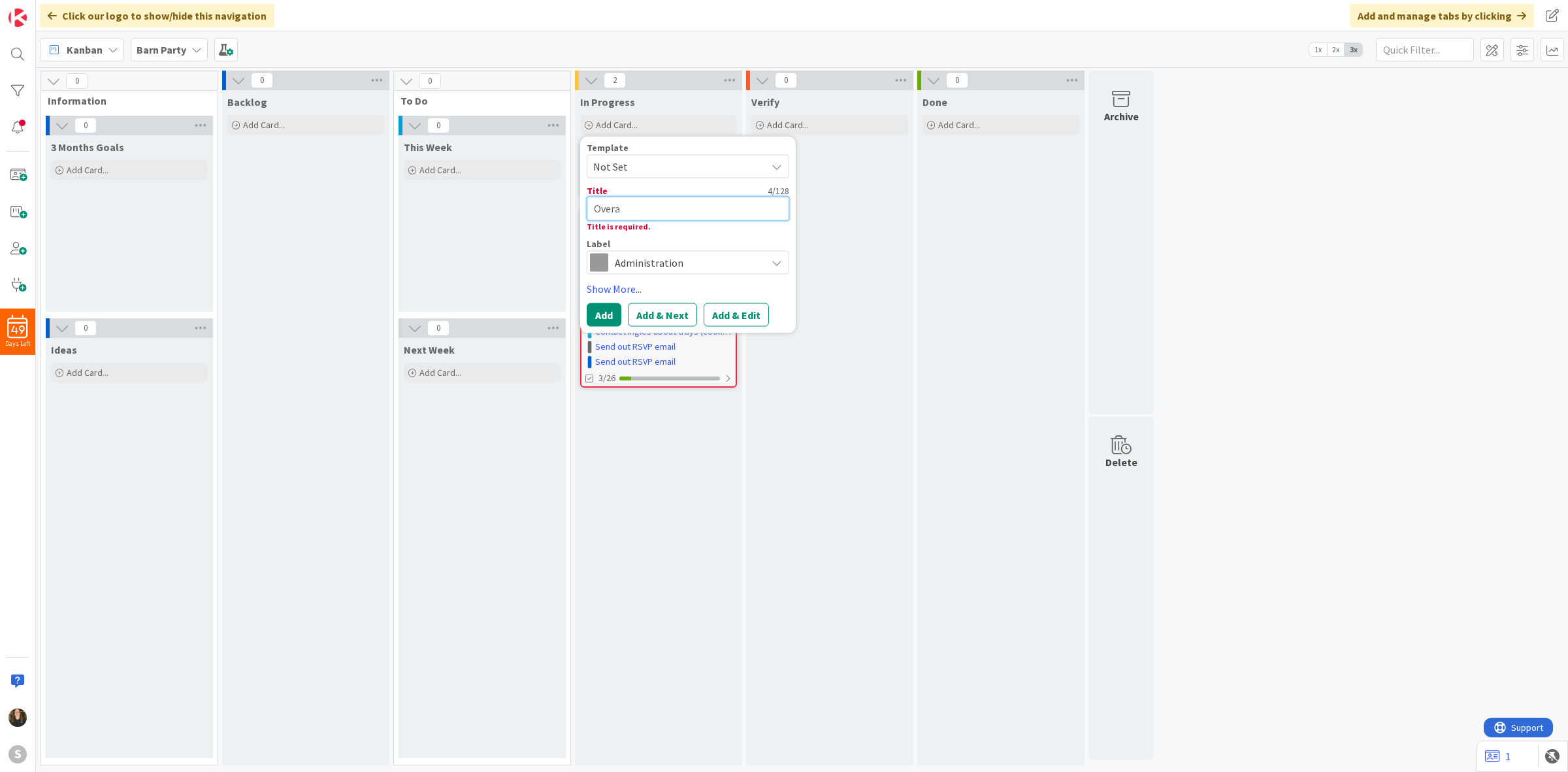
type textarea "Overal"
type textarea "x"
type textarea "Overall"
type textarea "x"
type textarea "Overall"
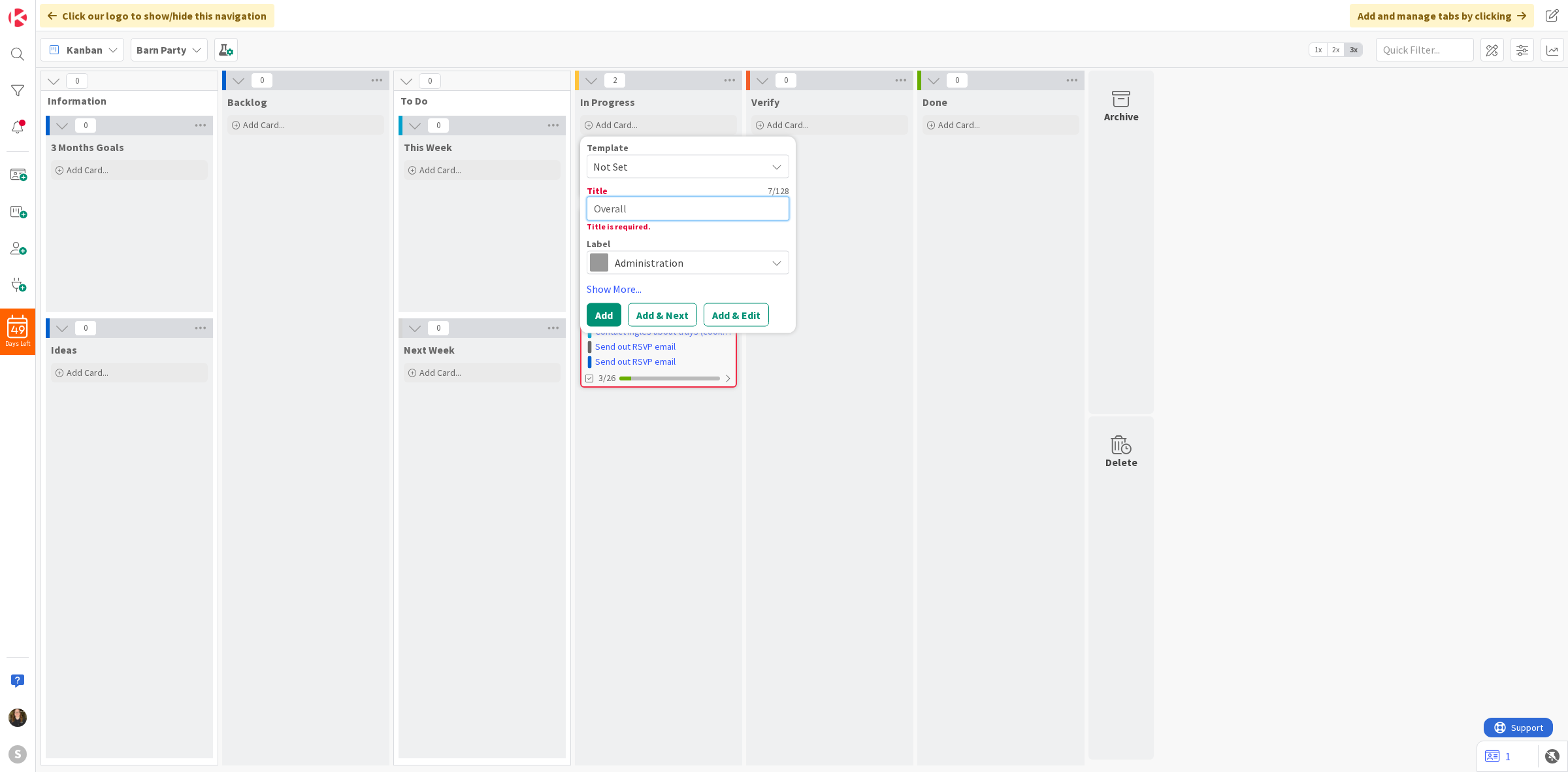
type textarea "x"
type textarea "Overall th"
type textarea "x"
type textarea "Overall thi"
type textarea "x"
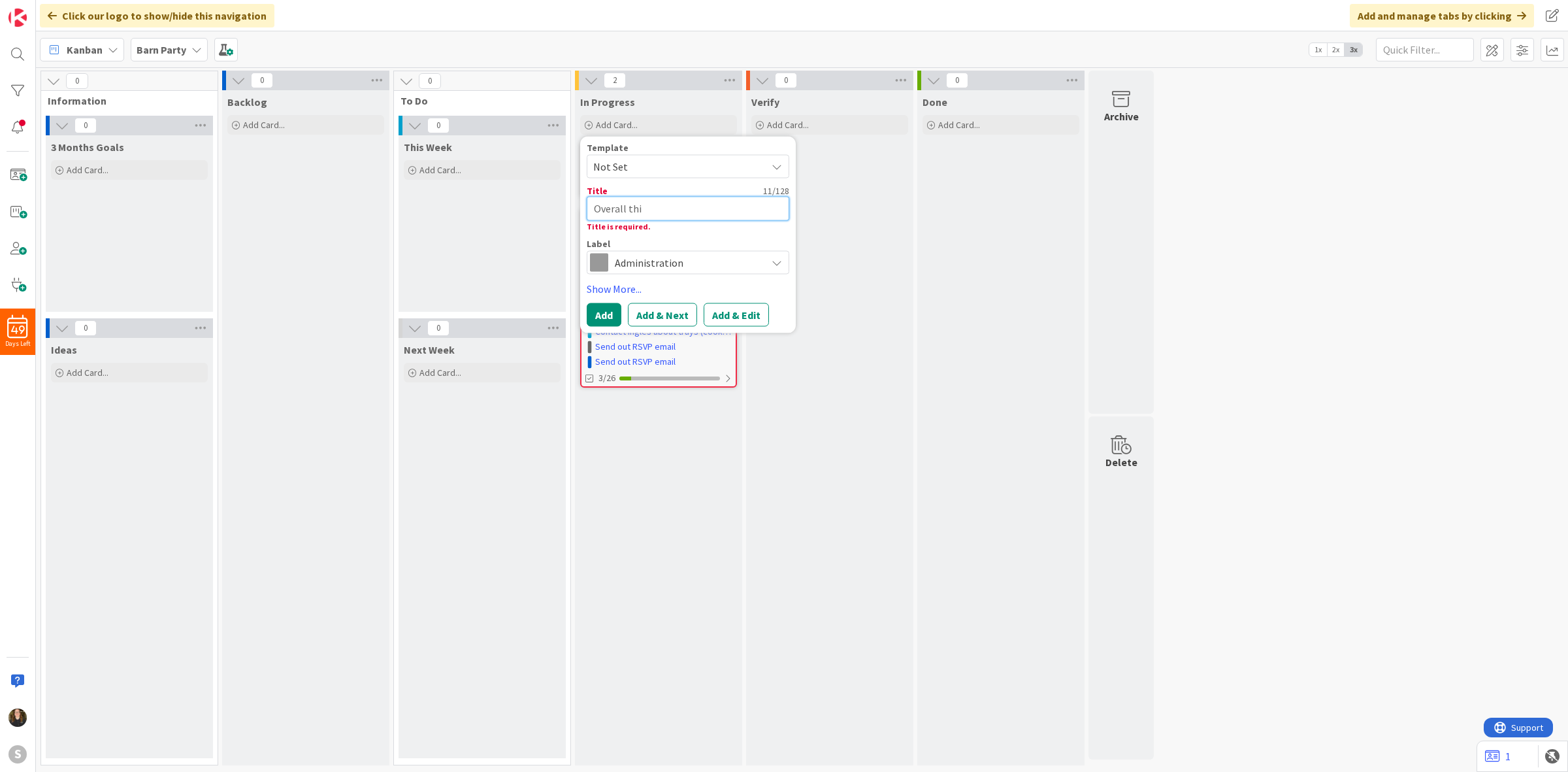
type textarea "Overall thin"
type textarea "x"
type textarea "Overall thing"
type textarea "x"
type textarea "Overall things"
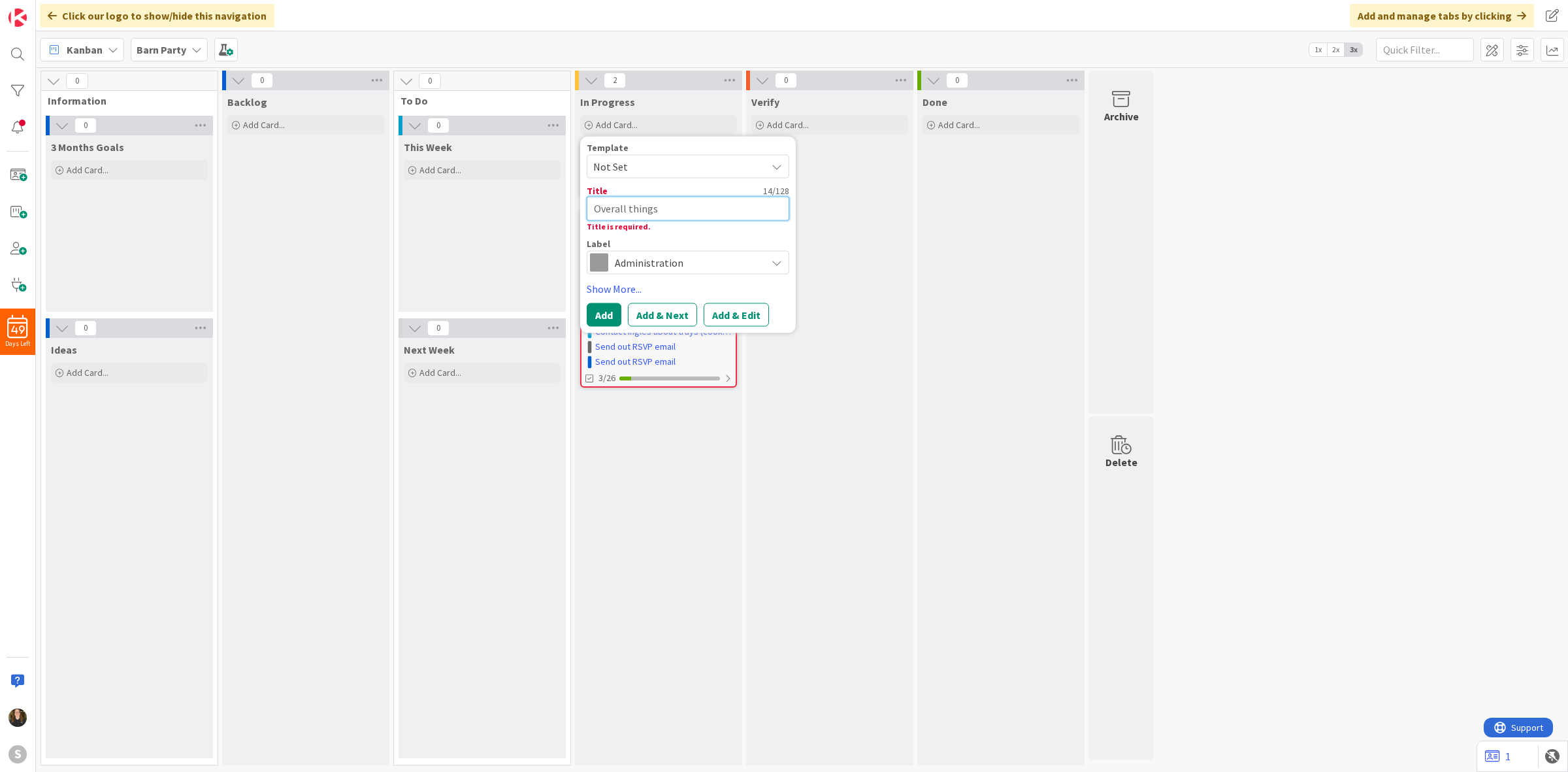
type textarea "x"
type textarea "Overall things"
type textarea "x"
type textarea "Overall things"
type textarea "x"
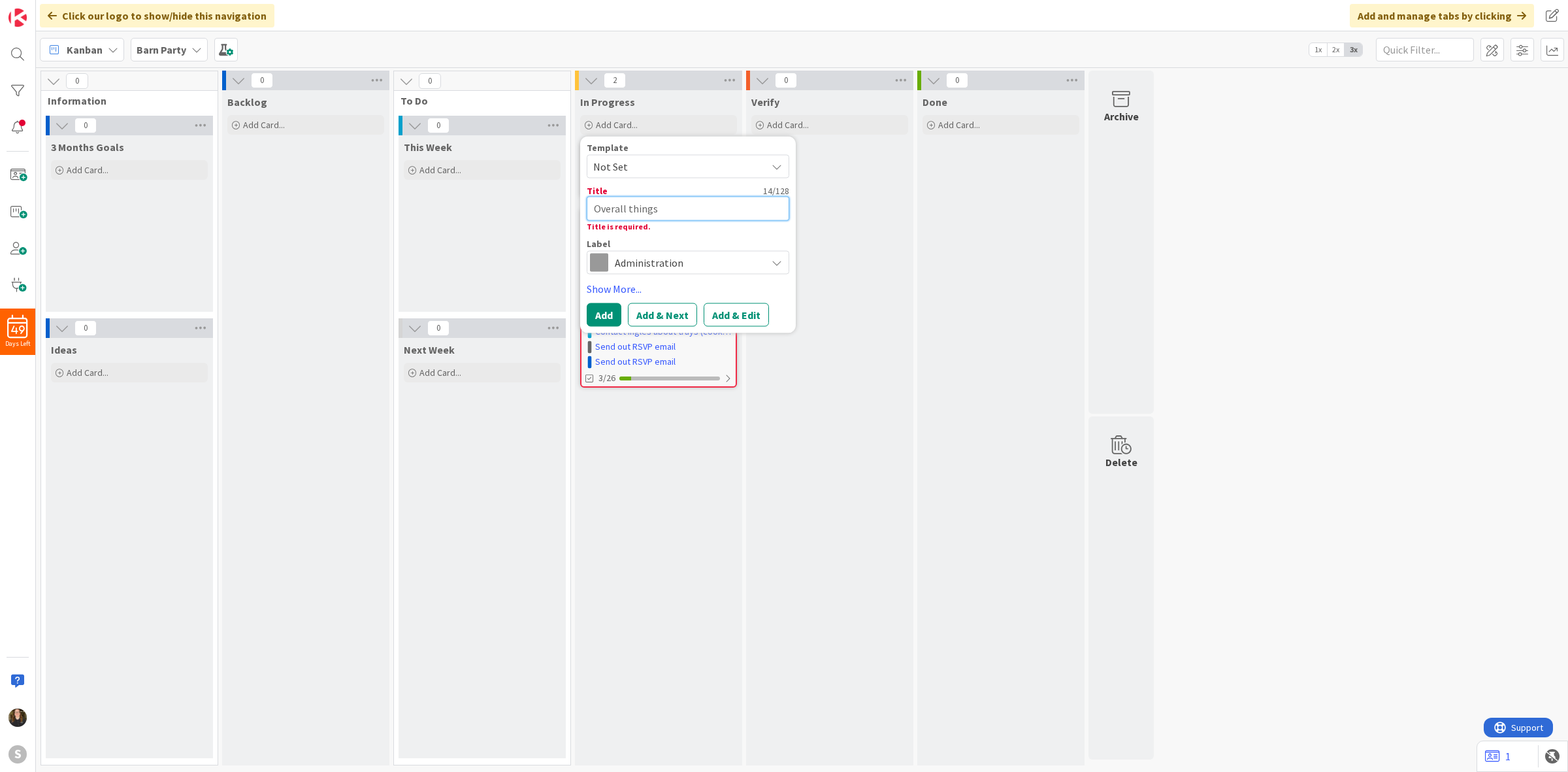
type textarea "Overall thing"
type textarea "x"
type textarea "Overall thin"
type textarea "x"
type textarea "Overall thi"
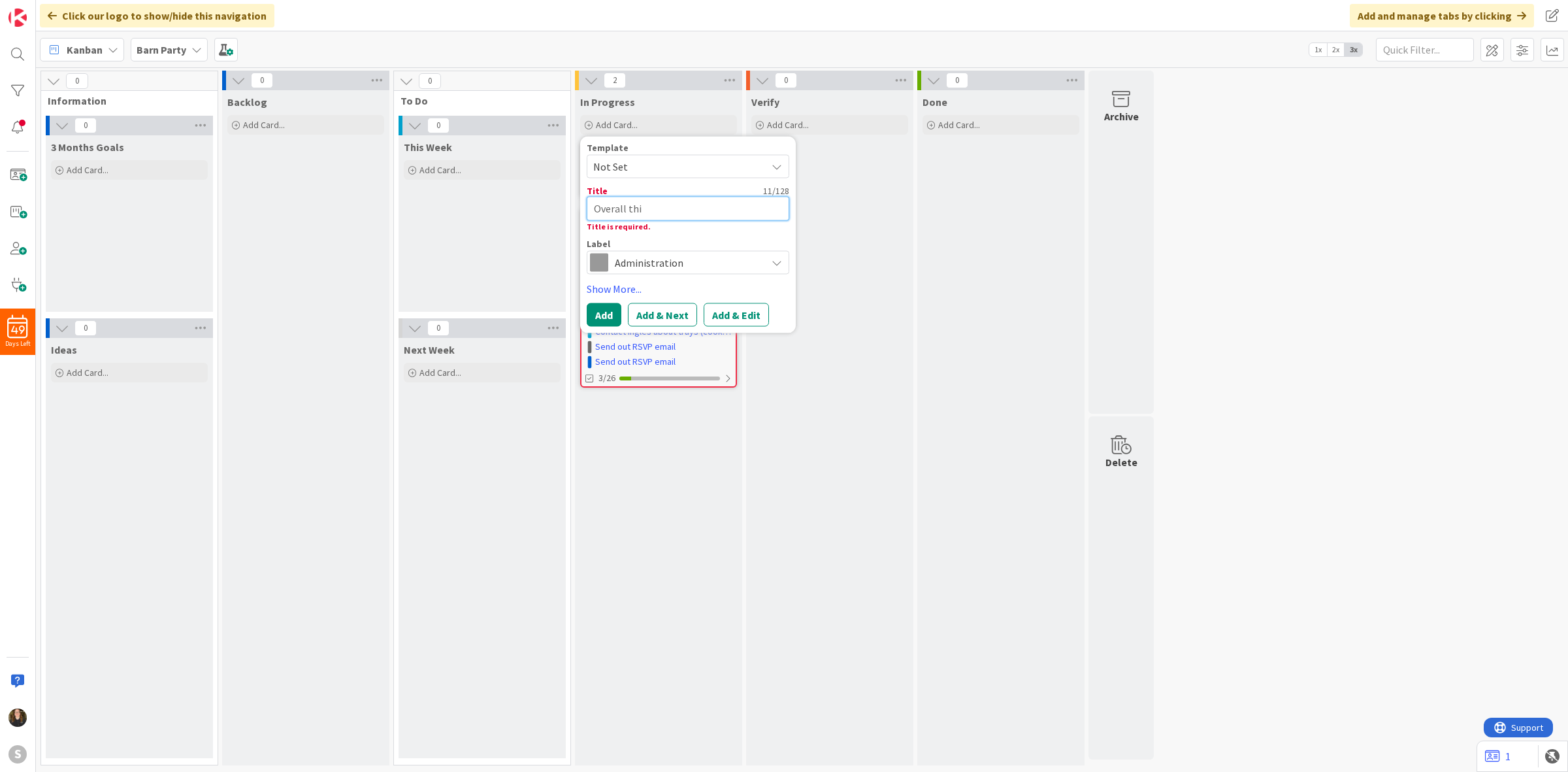
type textarea "x"
type textarea "Overall th"
type textarea "x"
type textarea "Overall t"
type textarea "x"
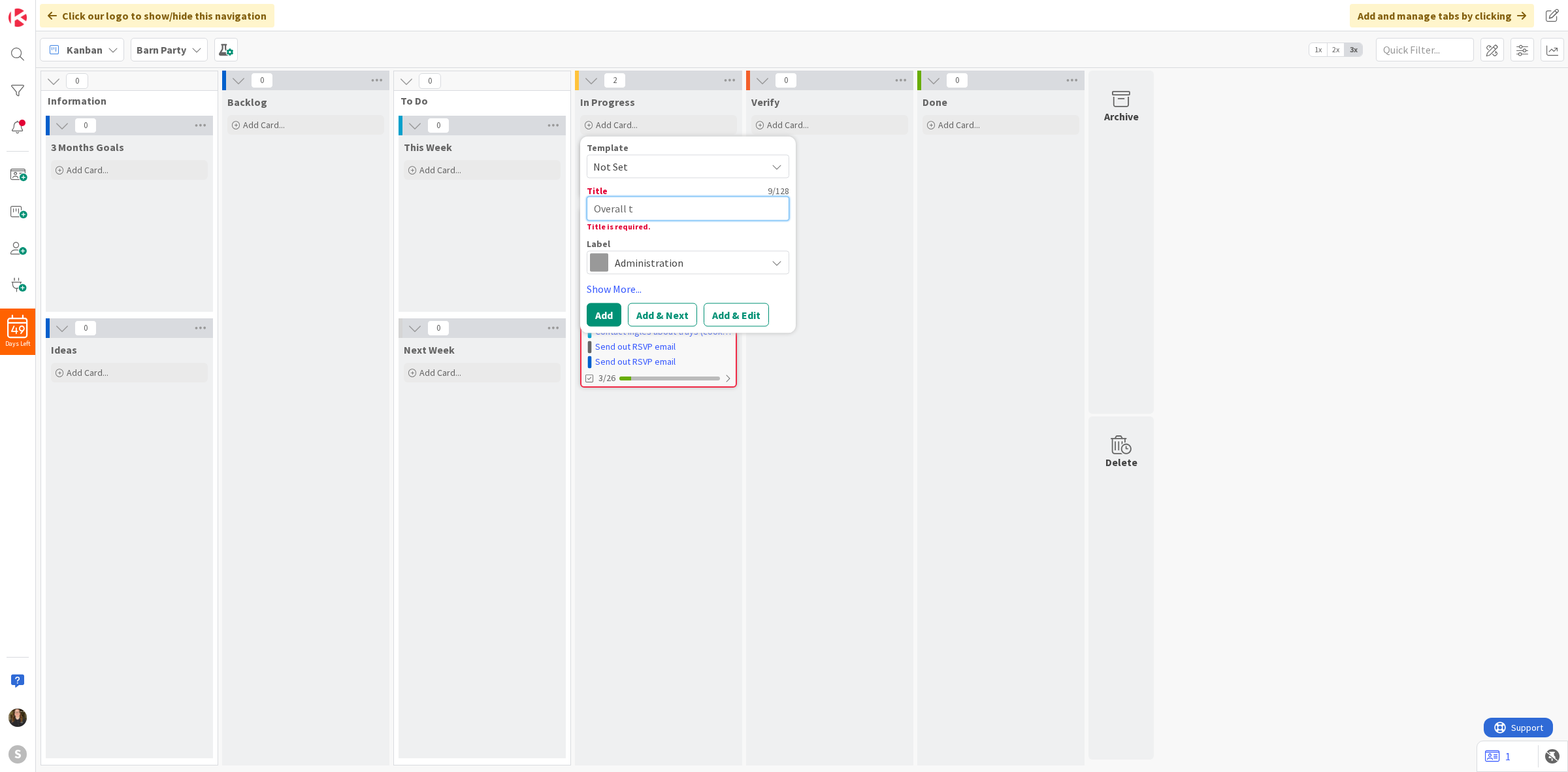
type textarea "Overall"
type textarea "x"
type textarea "Overall T"
type textarea "x"
type textarea "Overall Th"
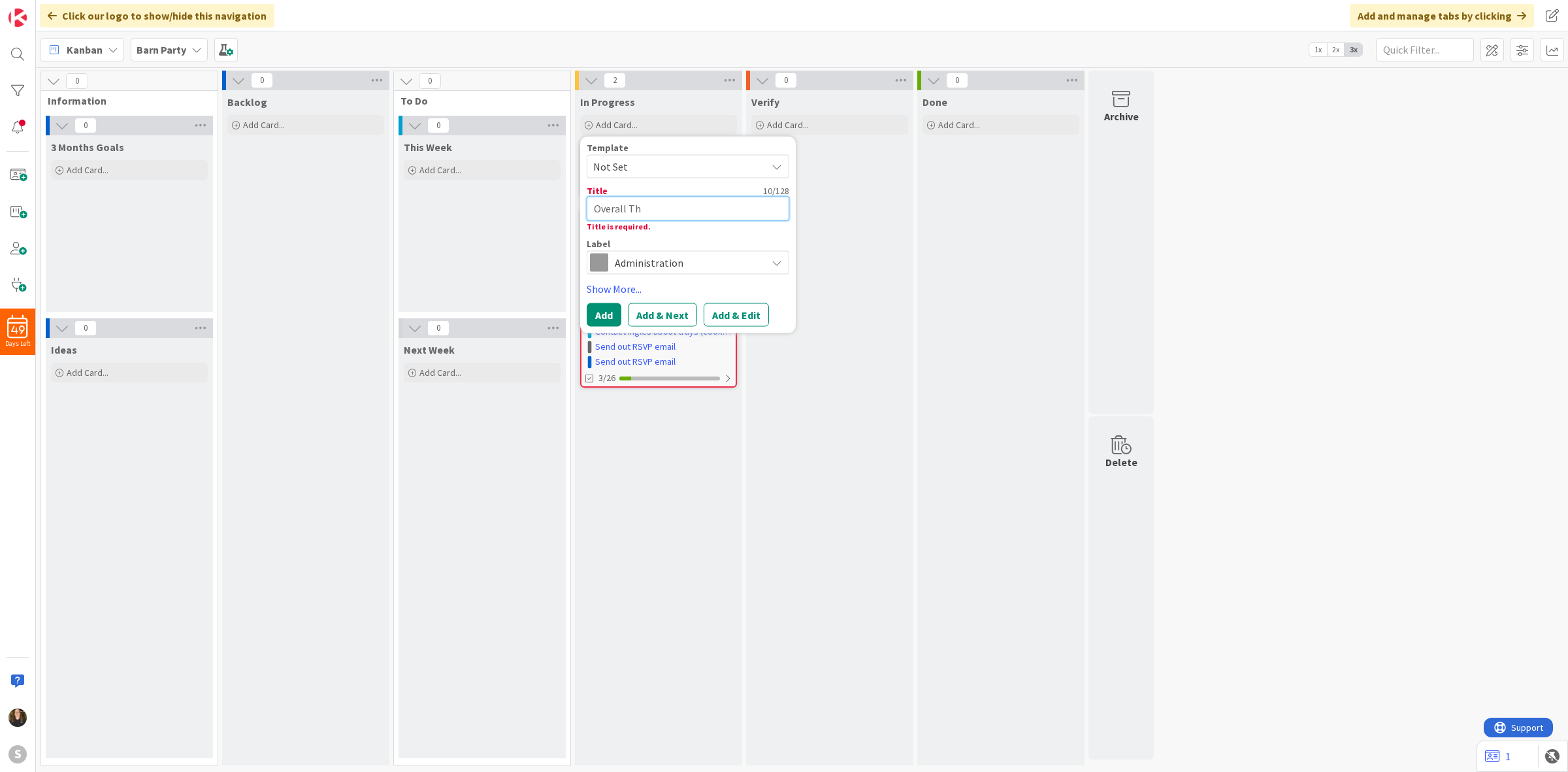
type textarea "x"
type textarea "Overall Thi"
type textarea "x"
type textarea "Overall Thin"
type textarea "x"
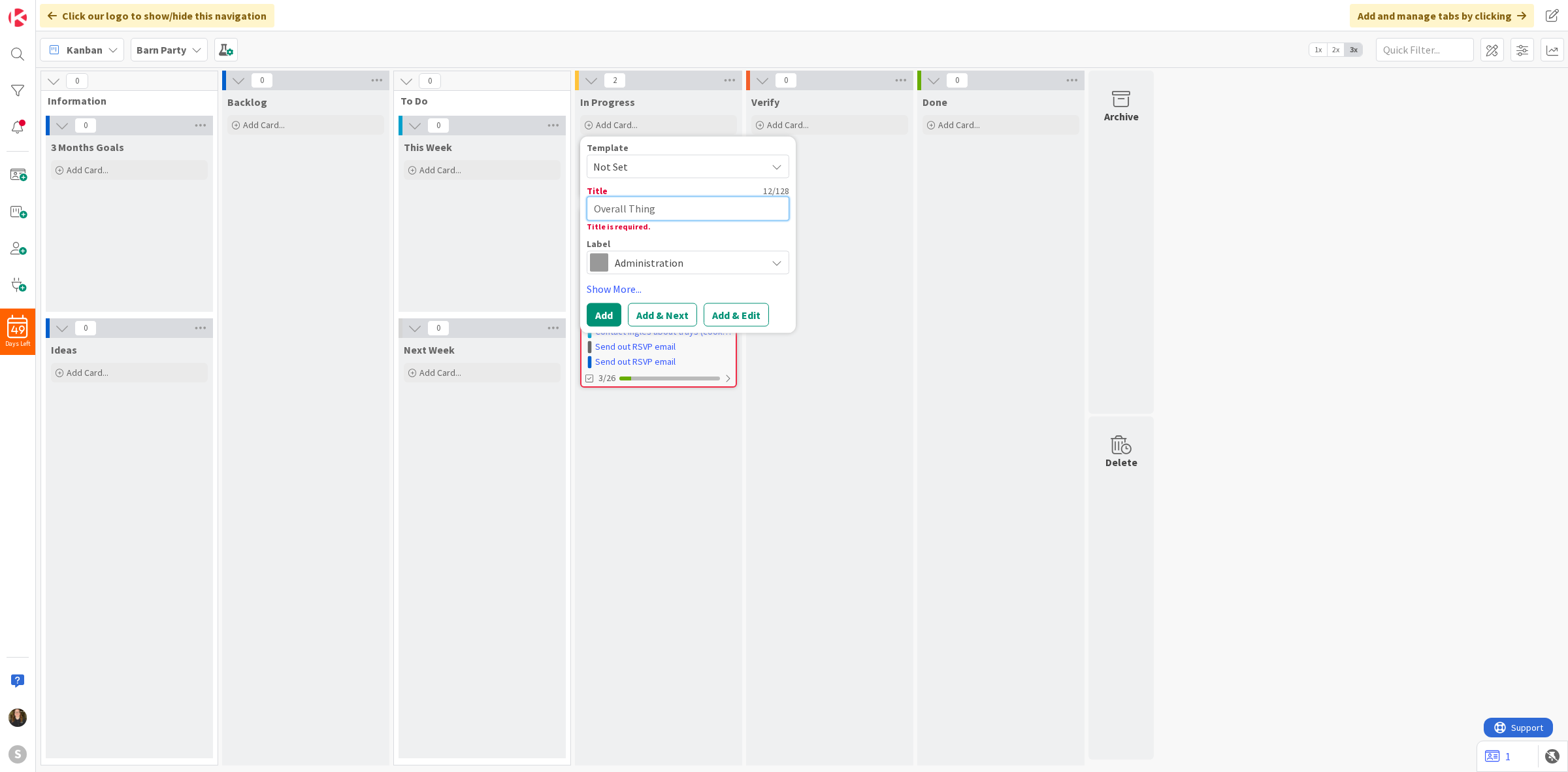
type textarea "Overall Things"
type textarea "x"
type textarea "Overall Things"
type textarea "x"
type textarea "Overall Things t"
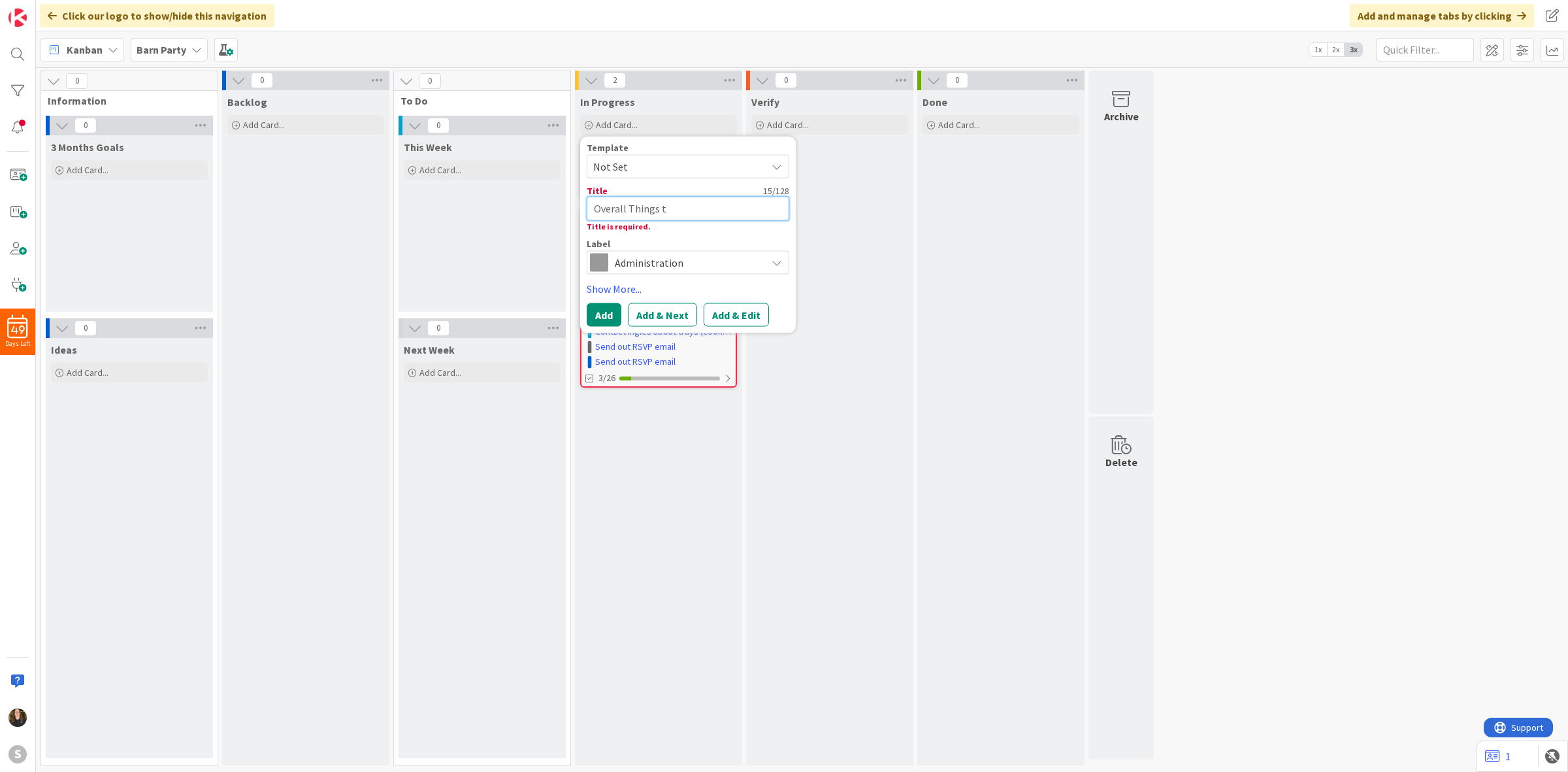
type textarea "x"
type textarea "Overall Things to"
type textarea "x"
type textarea "Overall Things to"
type textarea "x"
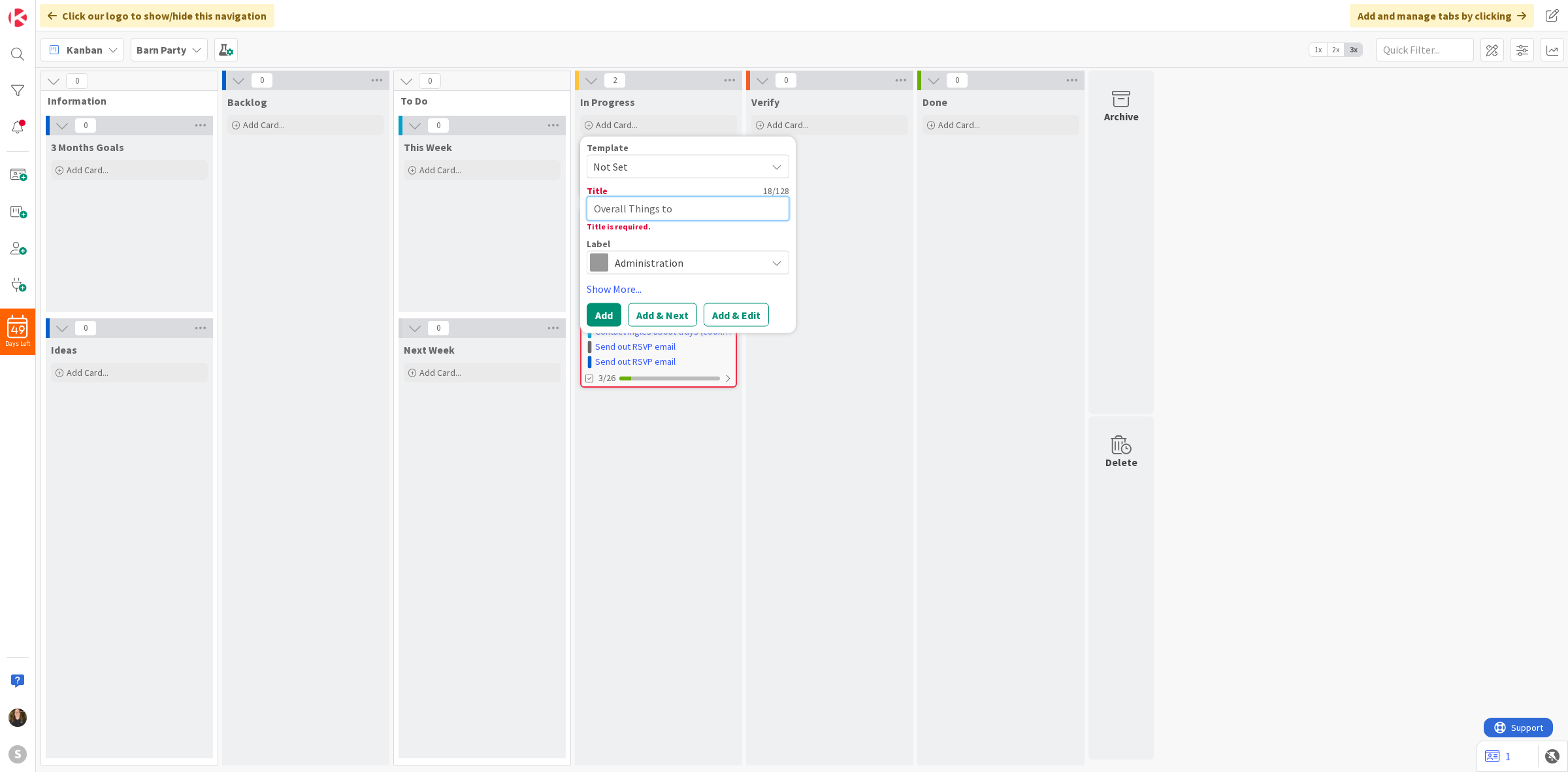
type textarea "Overall Things to D"
type textarea "x"
type textarea "Overall Things to DO"
type textarea "x"
type textarea "Overall Things to D"
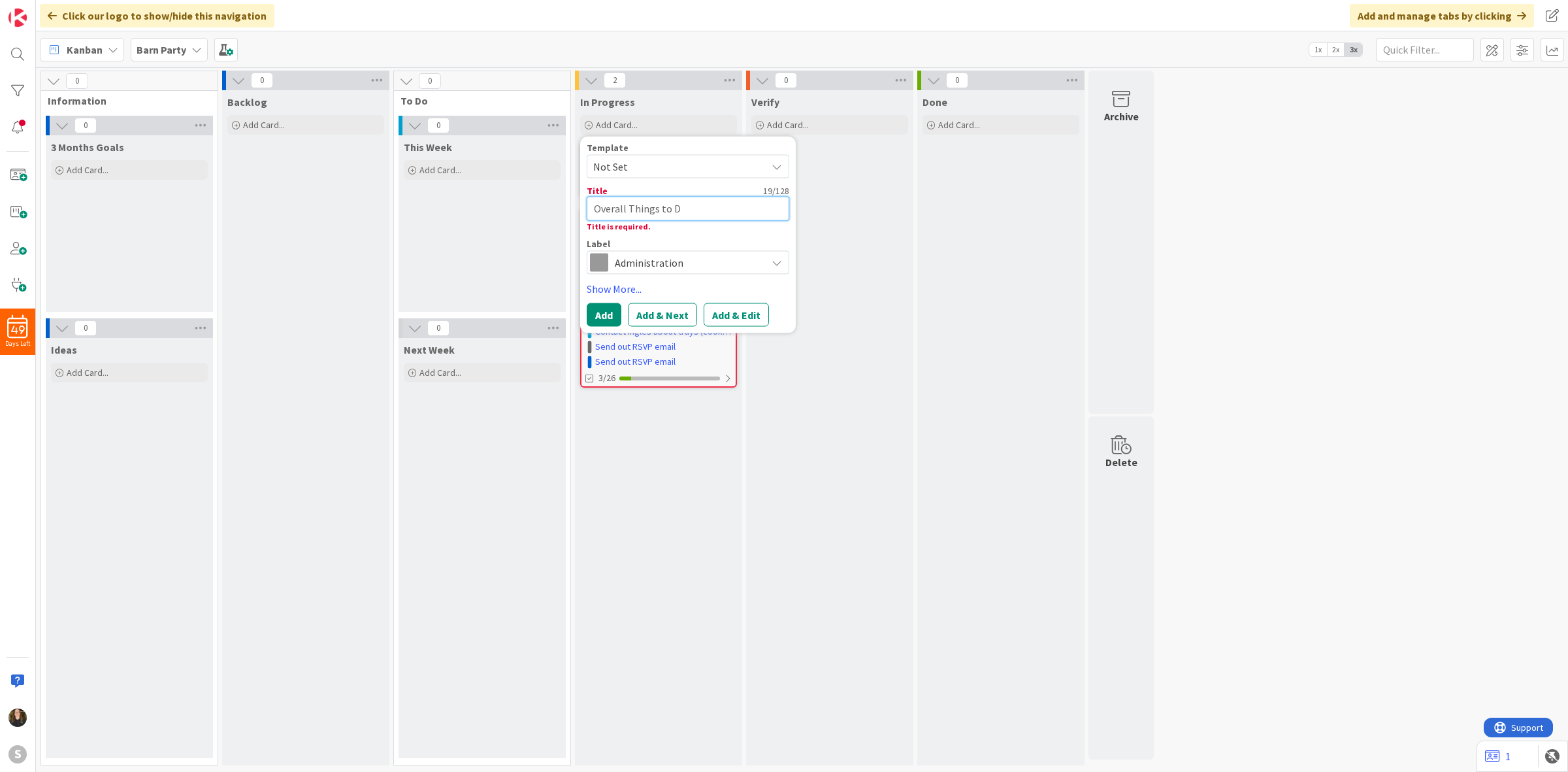
type textarea "x"
type textarea "Overall Things to"
type textarea "x"
type textarea "Overall Things to"
type textarea "x"
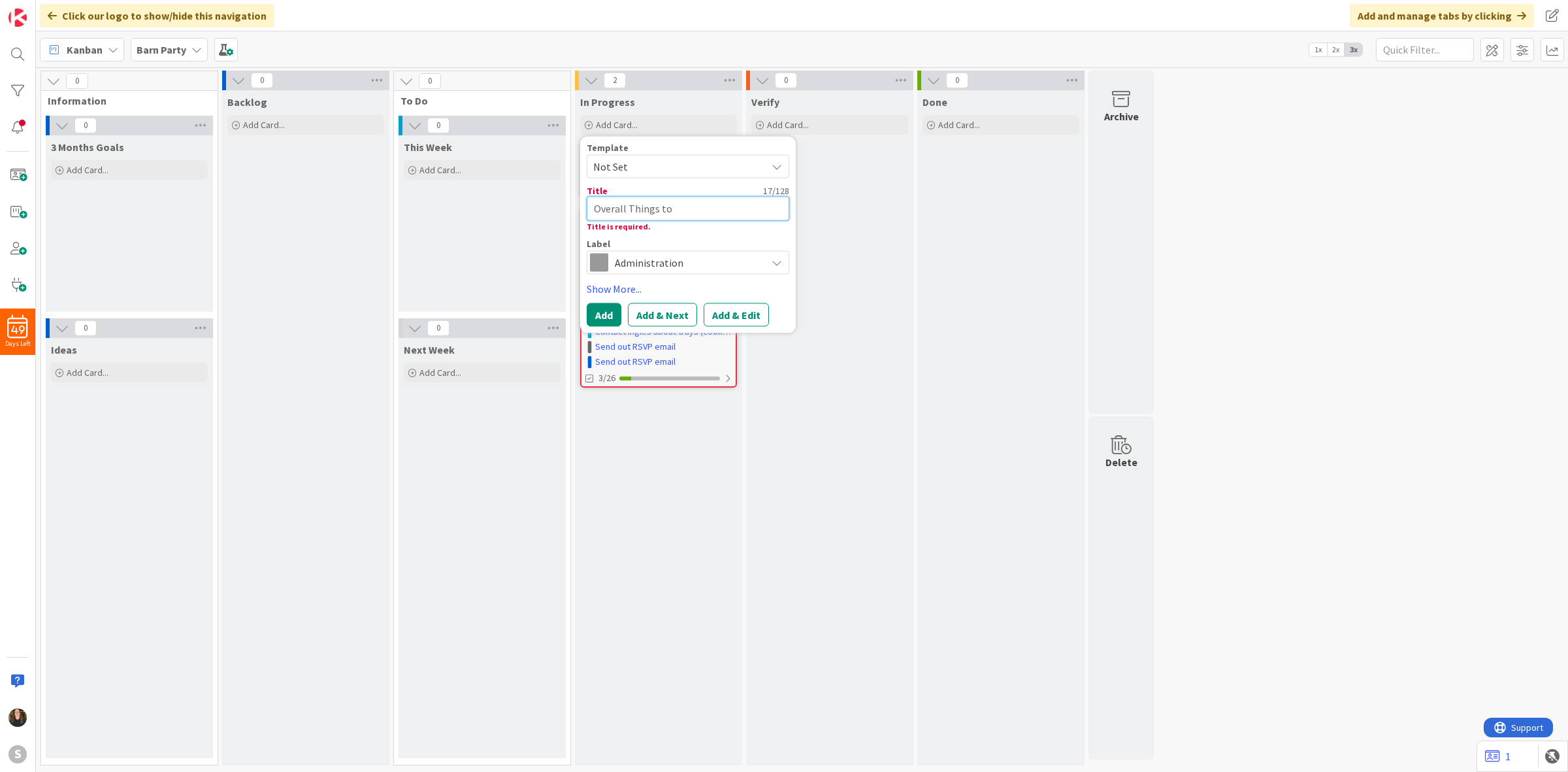
type textarea "Overall Things t"
type textarea "x"
type textarea "Overall Things"
type textarea "x"
type textarea "Overall Things T"
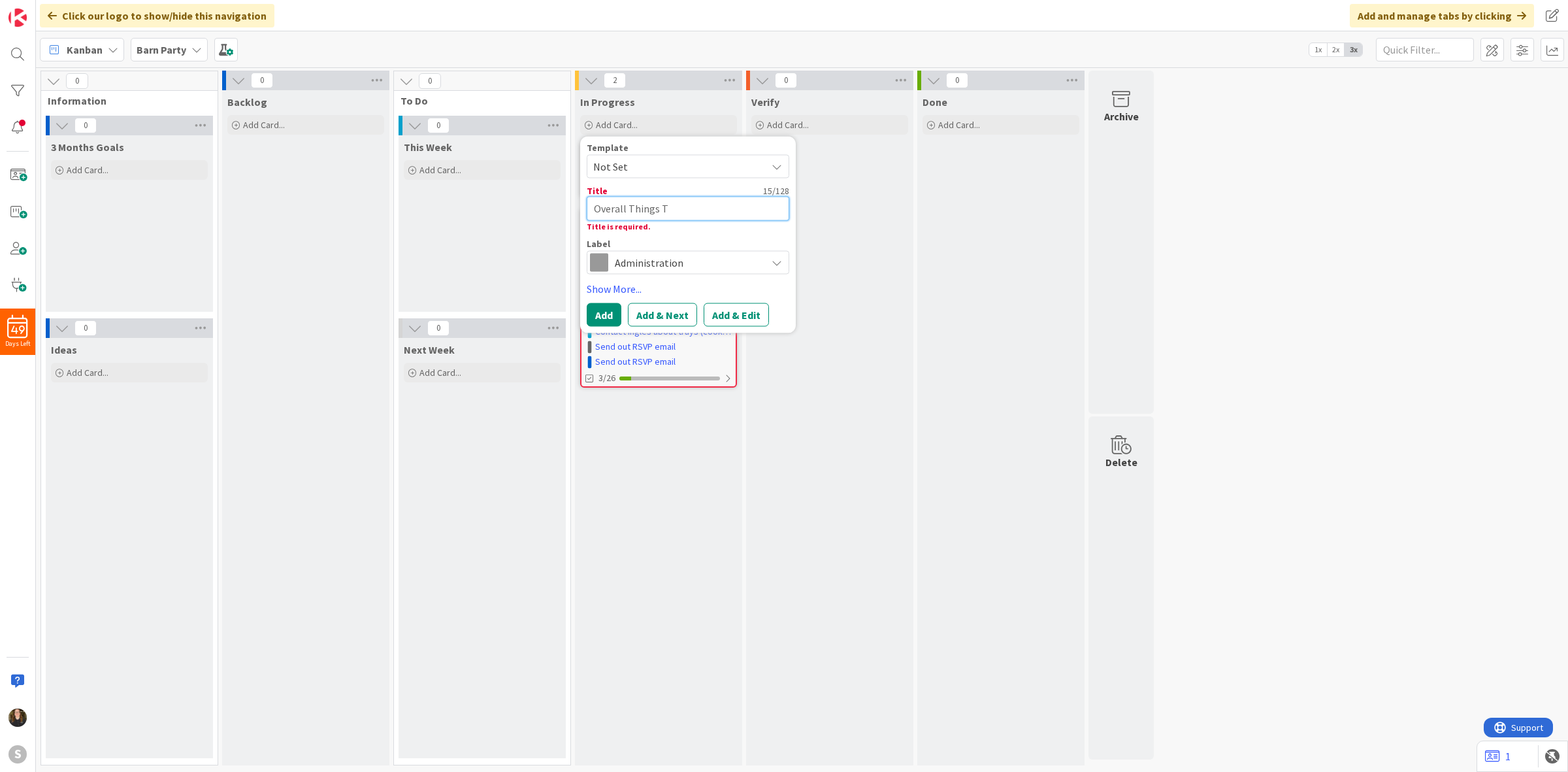
type textarea "x"
type textarea "Overall Things To"
type textarea "x"
type textarea "Overall Things To"
type textarea "x"
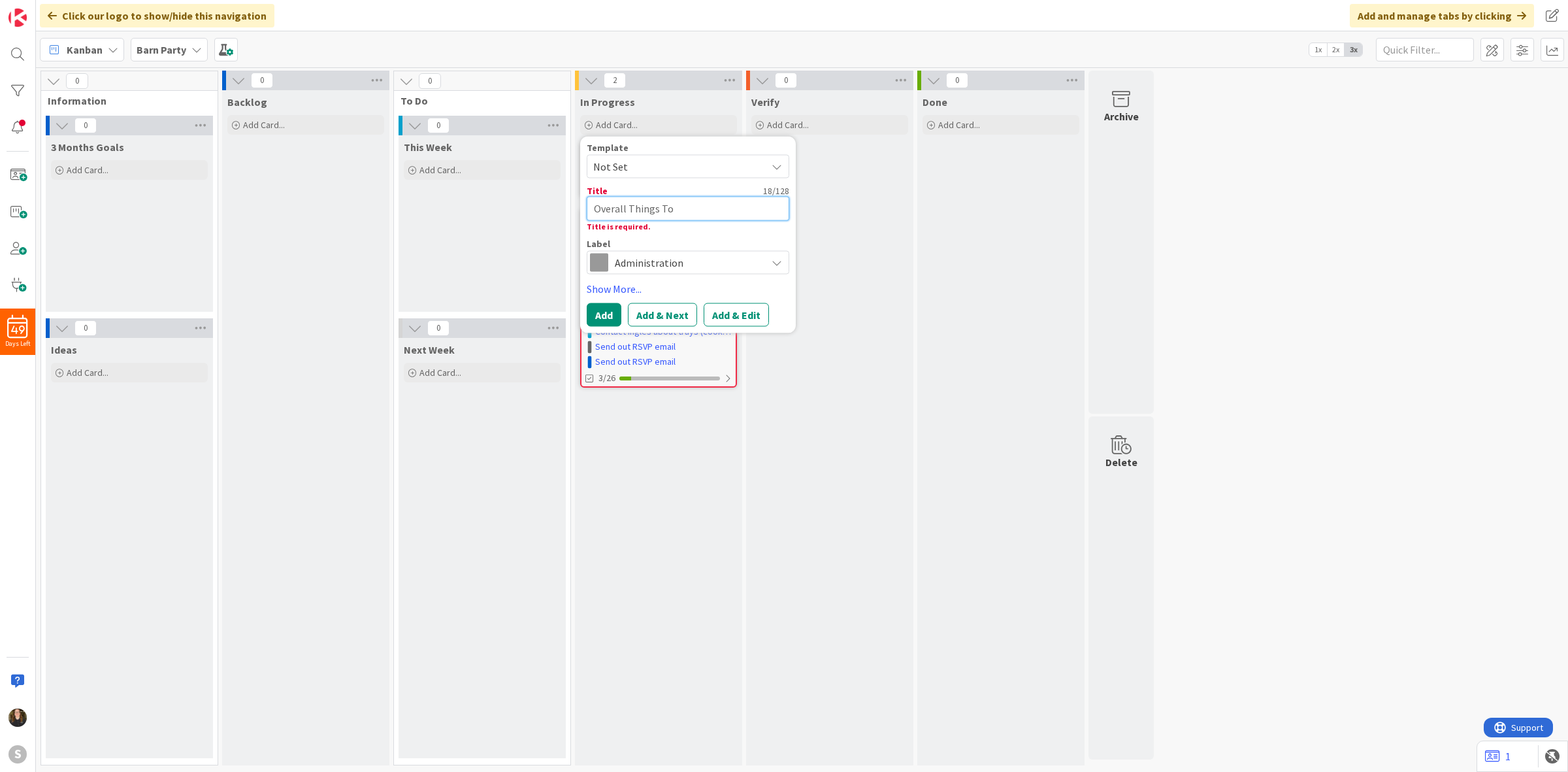
type textarea "Overall Things To D"
type textarea "x"
type textarea "Overall Things To DO"
type textarea "x"
type textarea "Overall Things To D"
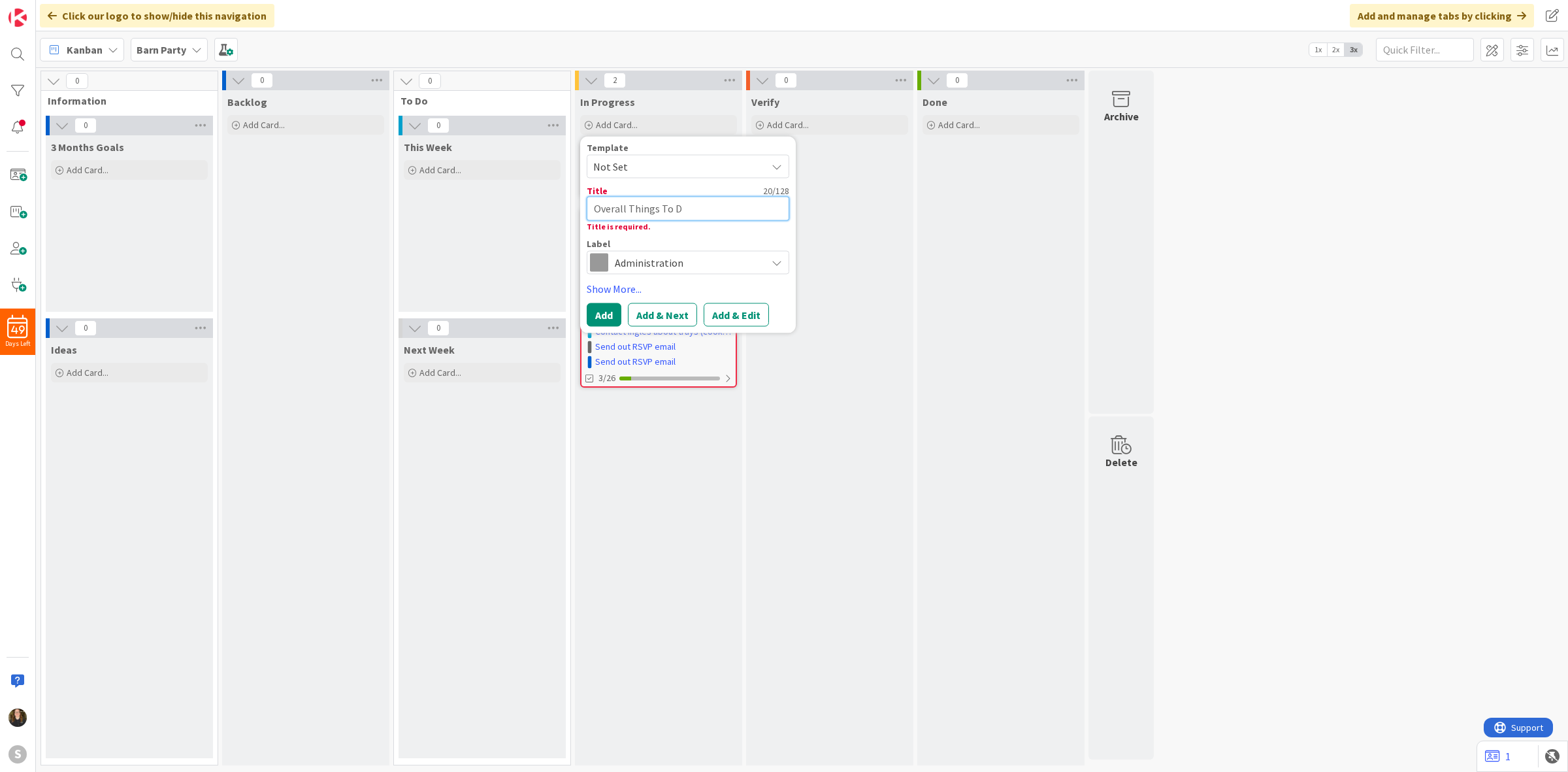
type textarea "x"
type textarea "Overall Things To Do"
click at [586, 312] on div "Template Not Set Title 20 / 128 Overall Things To Do Title is required. Label A…" at bounding box center [687, 234] width 215 height 196
click at [592, 315] on button "Add" at bounding box center [604, 314] width 35 height 24
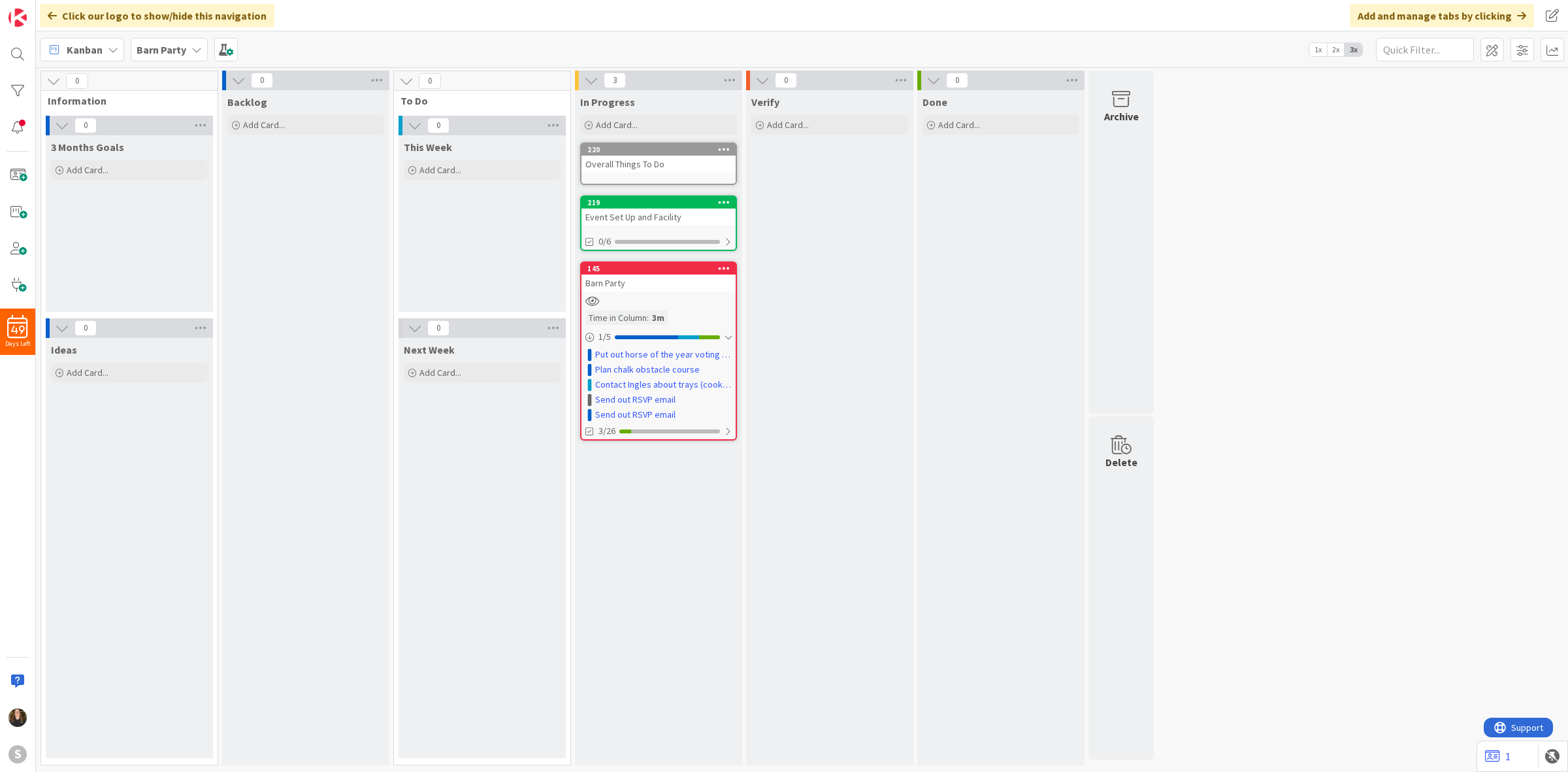
click at [686, 228] on div "219 Event Set Up and Facility 0/6" at bounding box center [658, 223] width 156 height 56
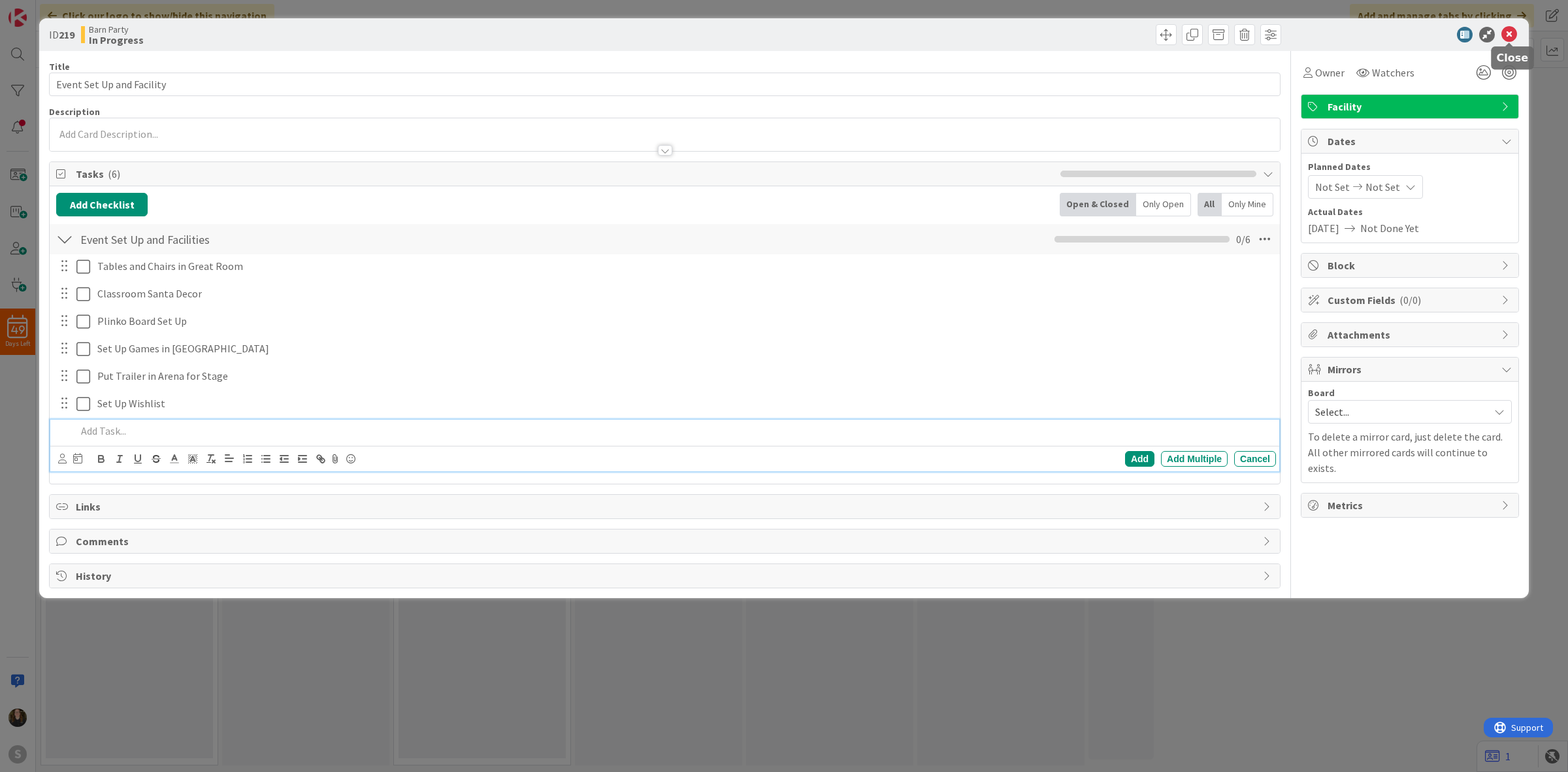
click at [1513, 39] on icon at bounding box center [1509, 34] width 16 height 16
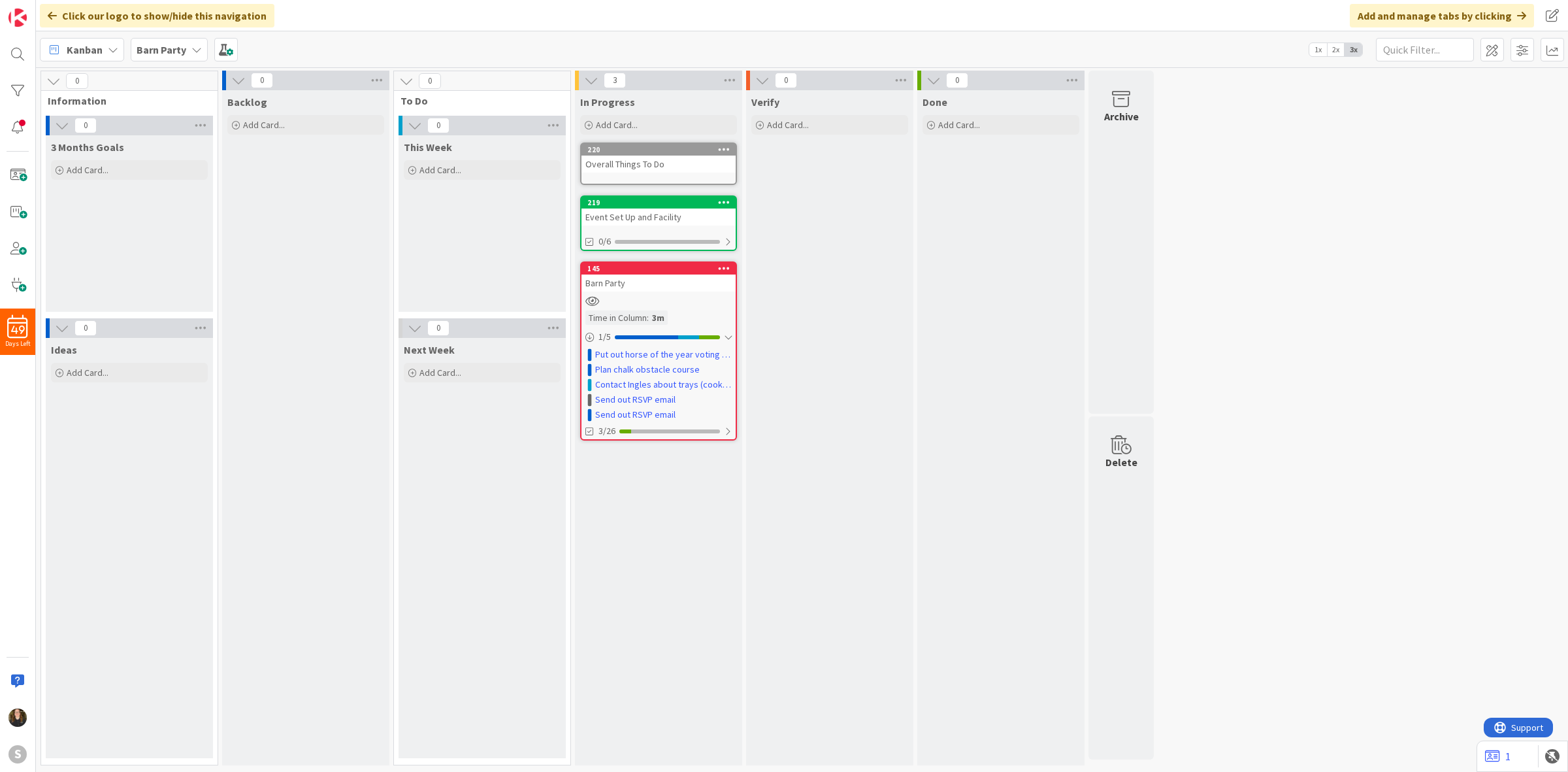
click at [703, 167] on div "Overall Things To Do" at bounding box center [658, 164] width 155 height 17
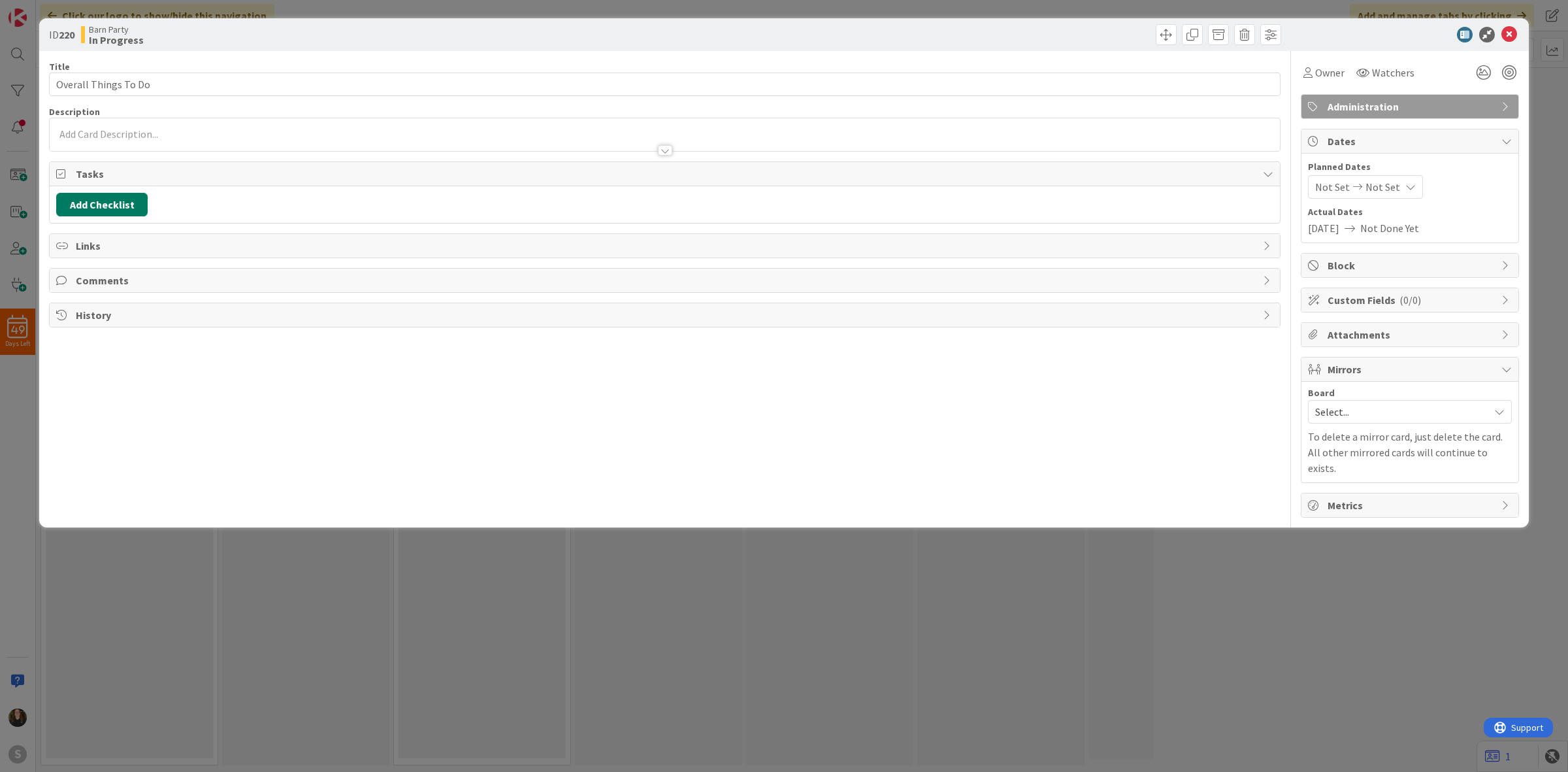
click at [135, 208] on button "Add Checklist" at bounding box center [101, 204] width 91 height 24
click at [164, 327] on link "Copy existing" at bounding box center [169, 323] width 60 height 13
click at [155, 299] on input "text" at bounding box center [164, 294] width 203 height 24
type input "o"
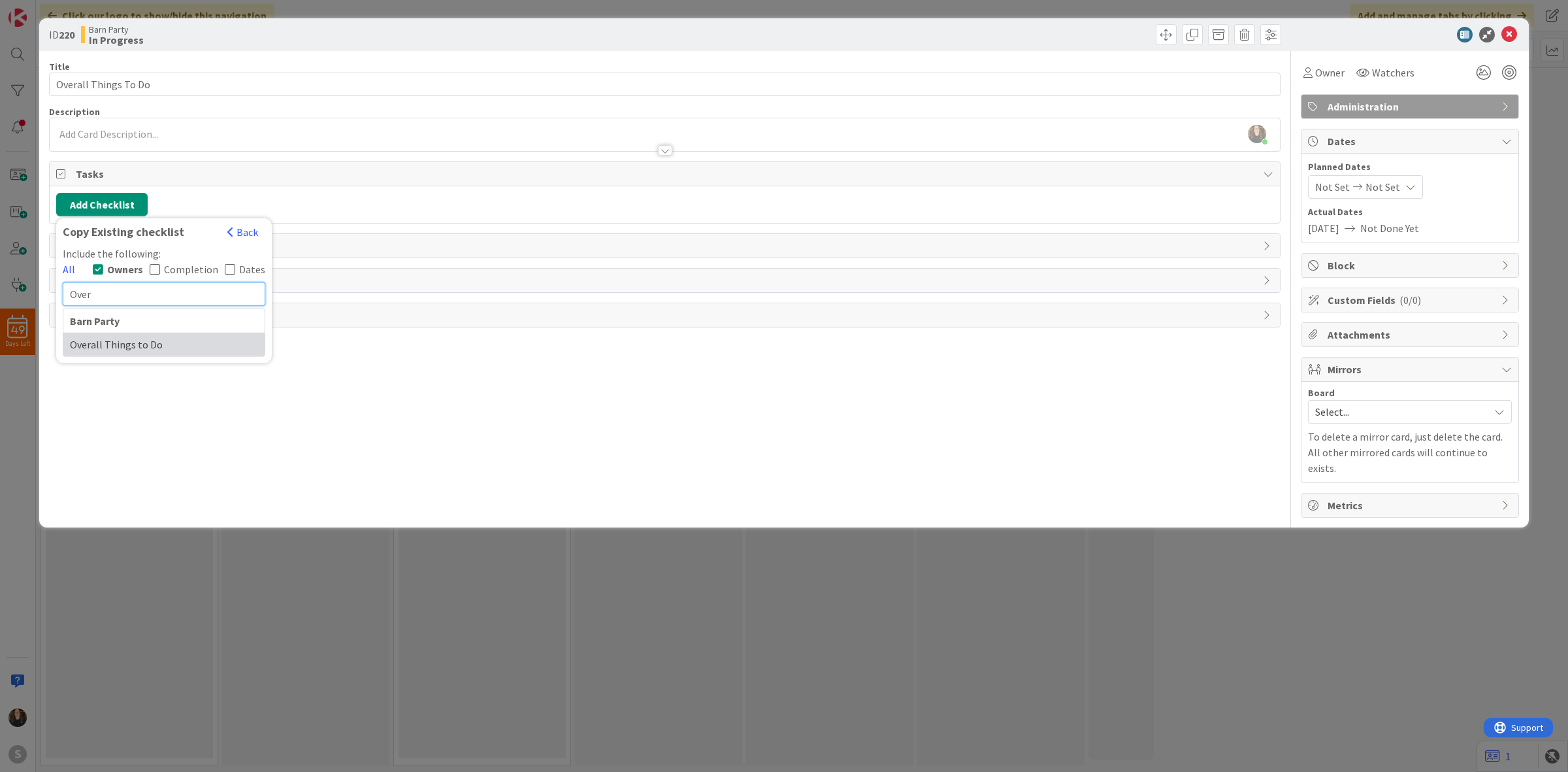
type input "Over"
click at [129, 350] on div "Overall Things to Do" at bounding box center [164, 344] width 201 height 24
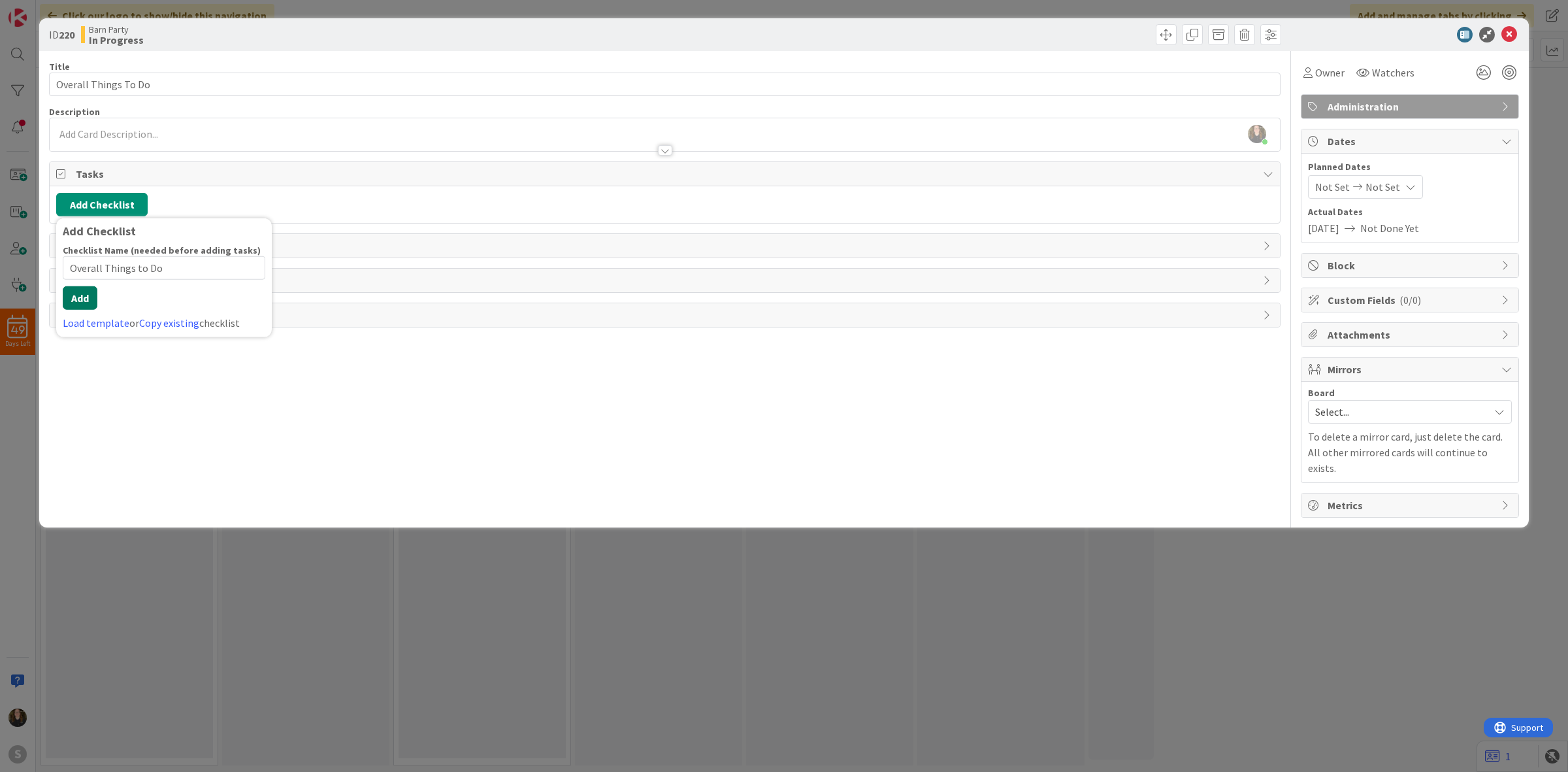
click at [82, 305] on button "Add" at bounding box center [80, 298] width 35 height 24
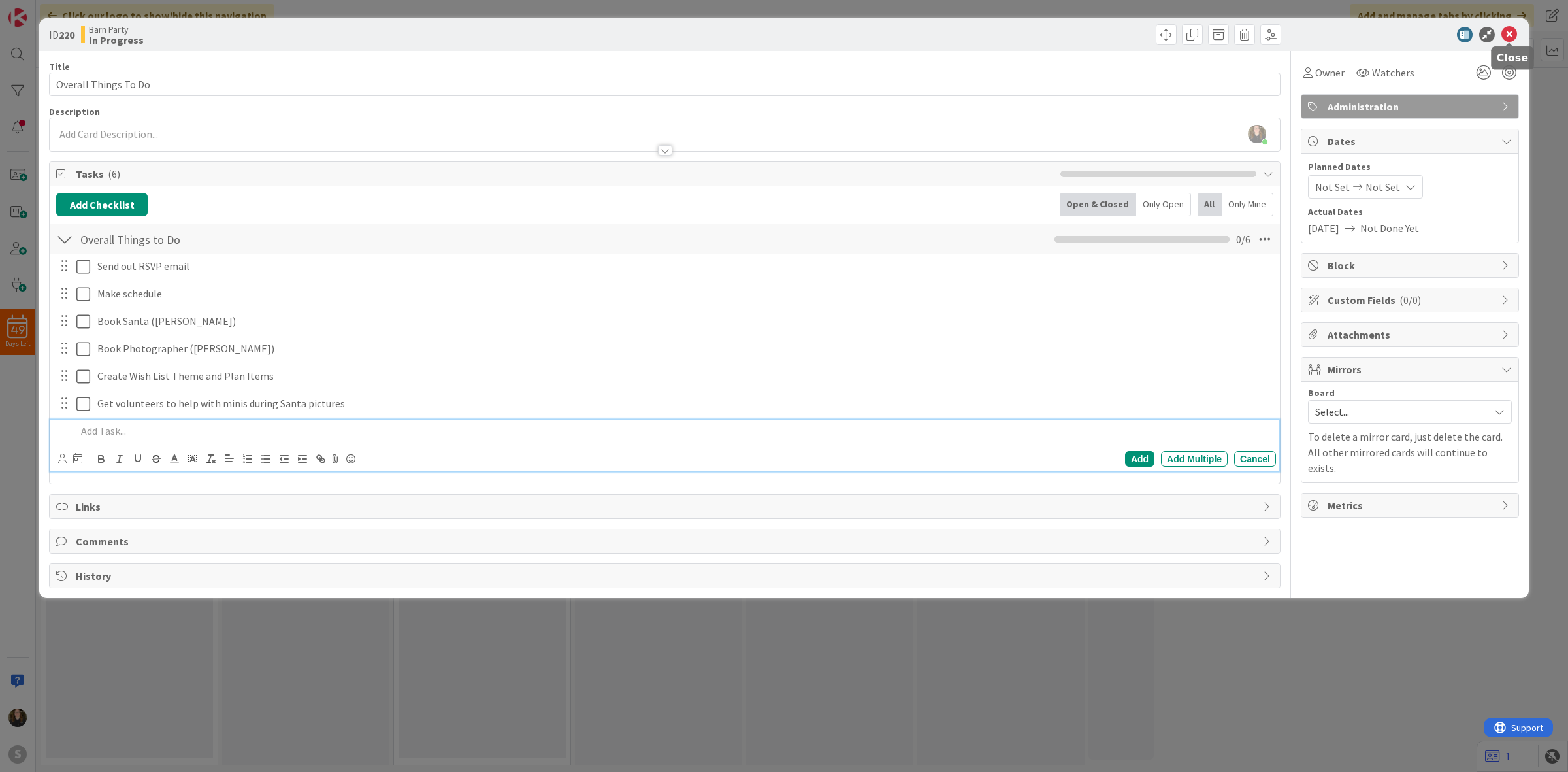
click at [1511, 31] on icon at bounding box center [1509, 34] width 16 height 16
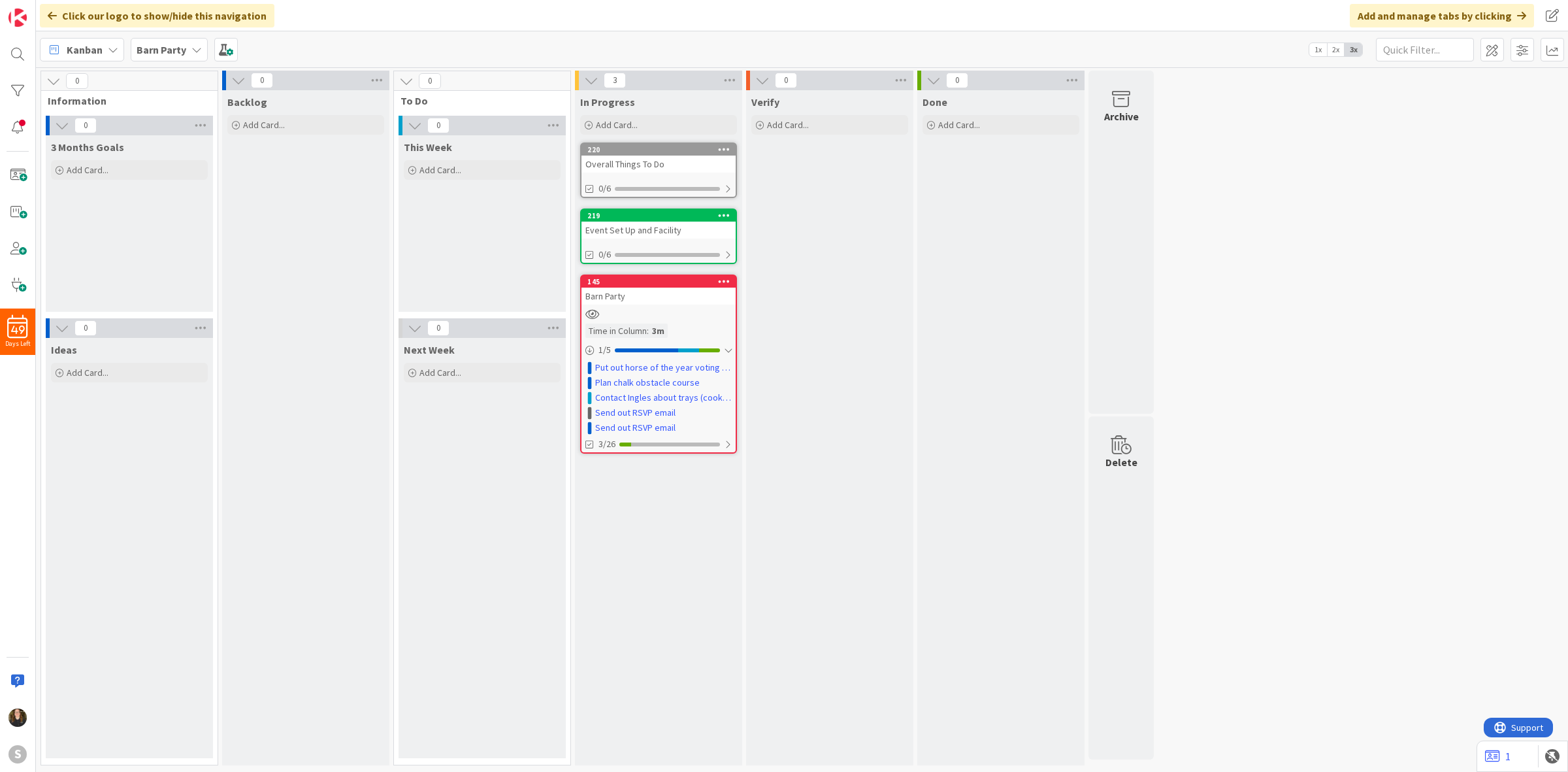
click at [667, 323] on div "3m" at bounding box center [658, 330] width 19 height 14
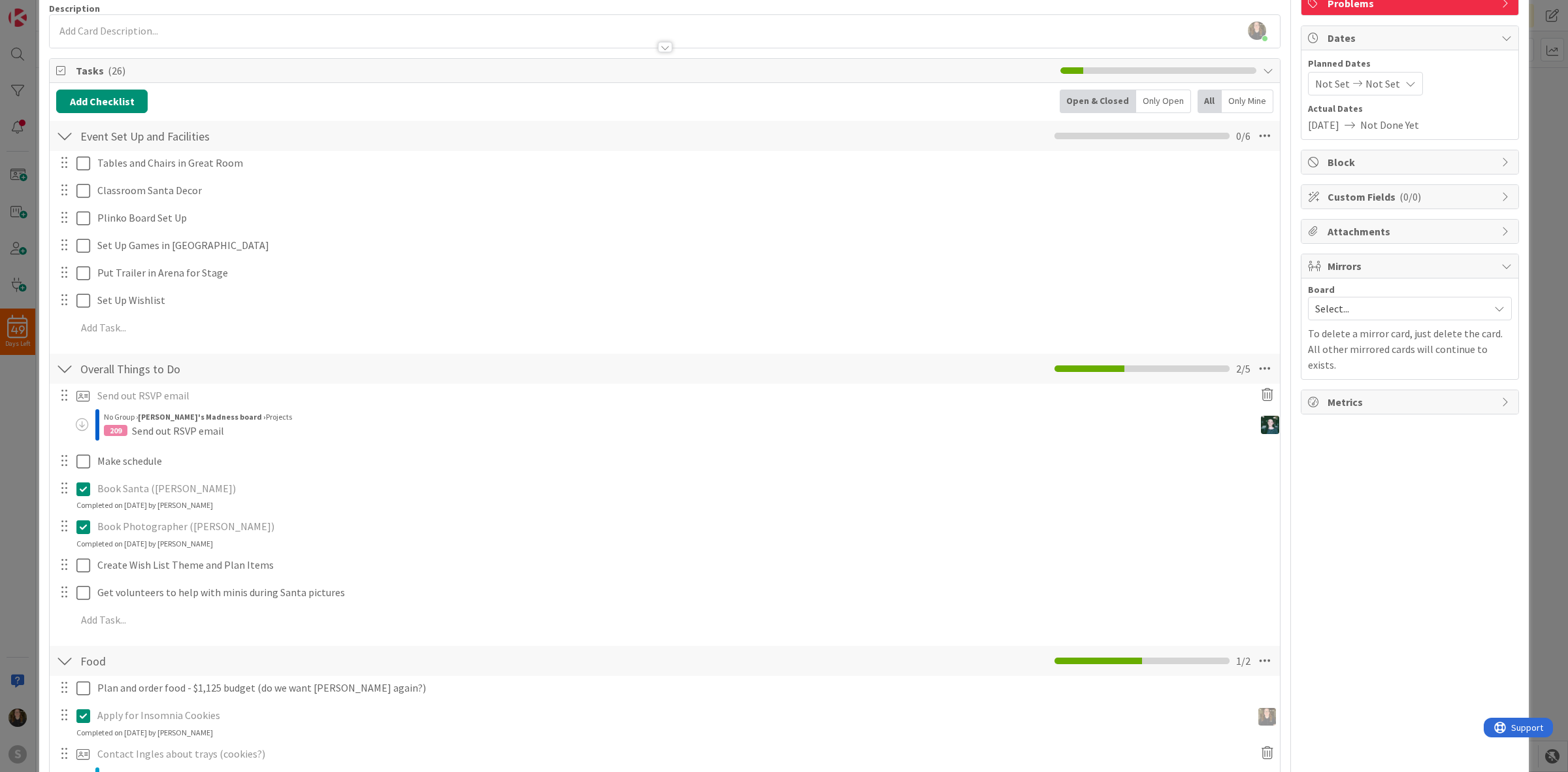
scroll to position [409, 0]
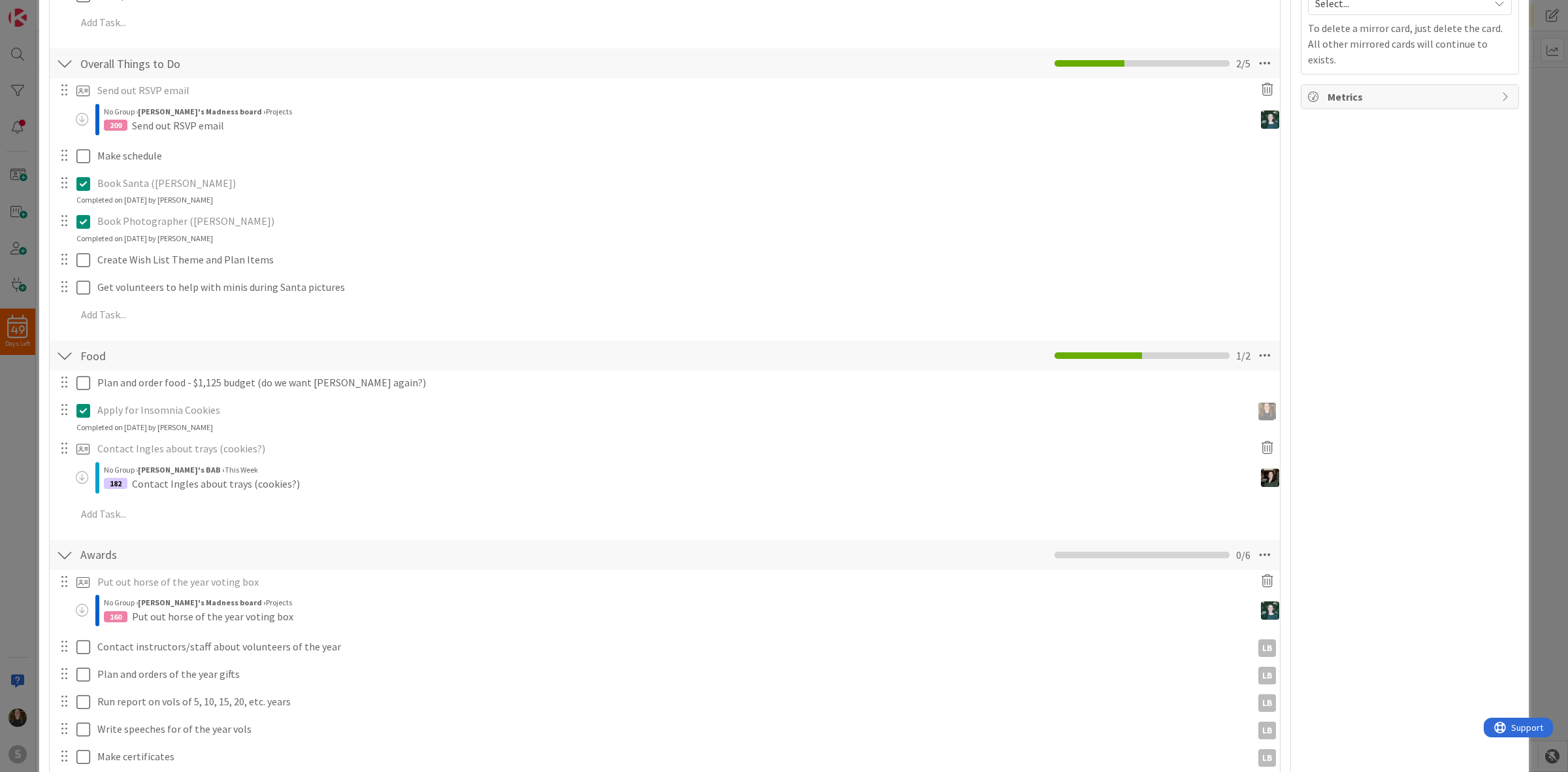
click at [1550, 94] on div "ID 145 Barn Party In Progress Title 10 / 128 Barn Party Description [PERSON_NAM…" at bounding box center [784, 386] width 1568 height 772
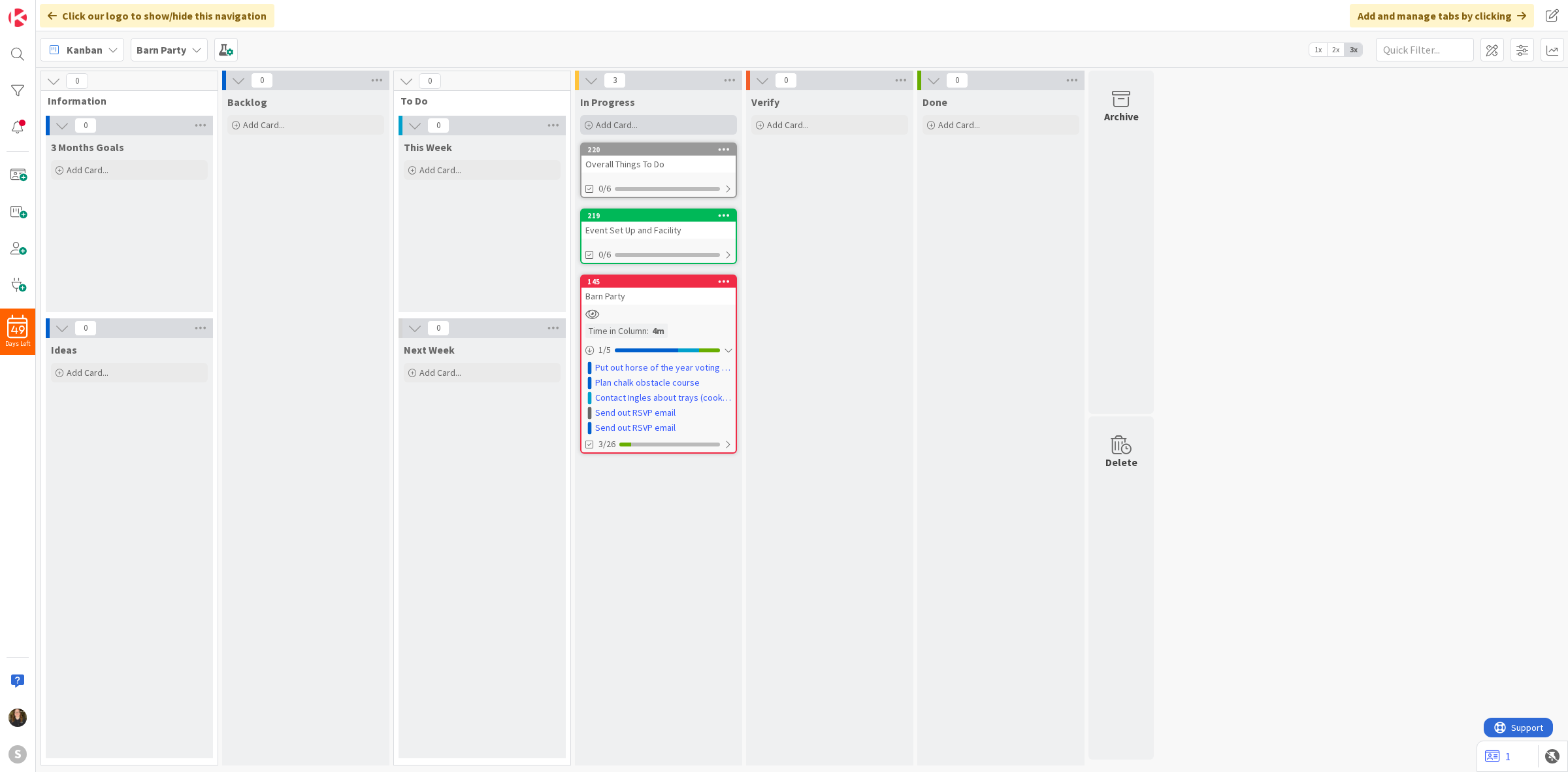
drag, startPoint x: 686, startPoint y: 535, endPoint x: 598, endPoint y: 124, distance: 420.3
click at [598, 124] on span "Add Card..." at bounding box center [617, 124] width 42 height 11
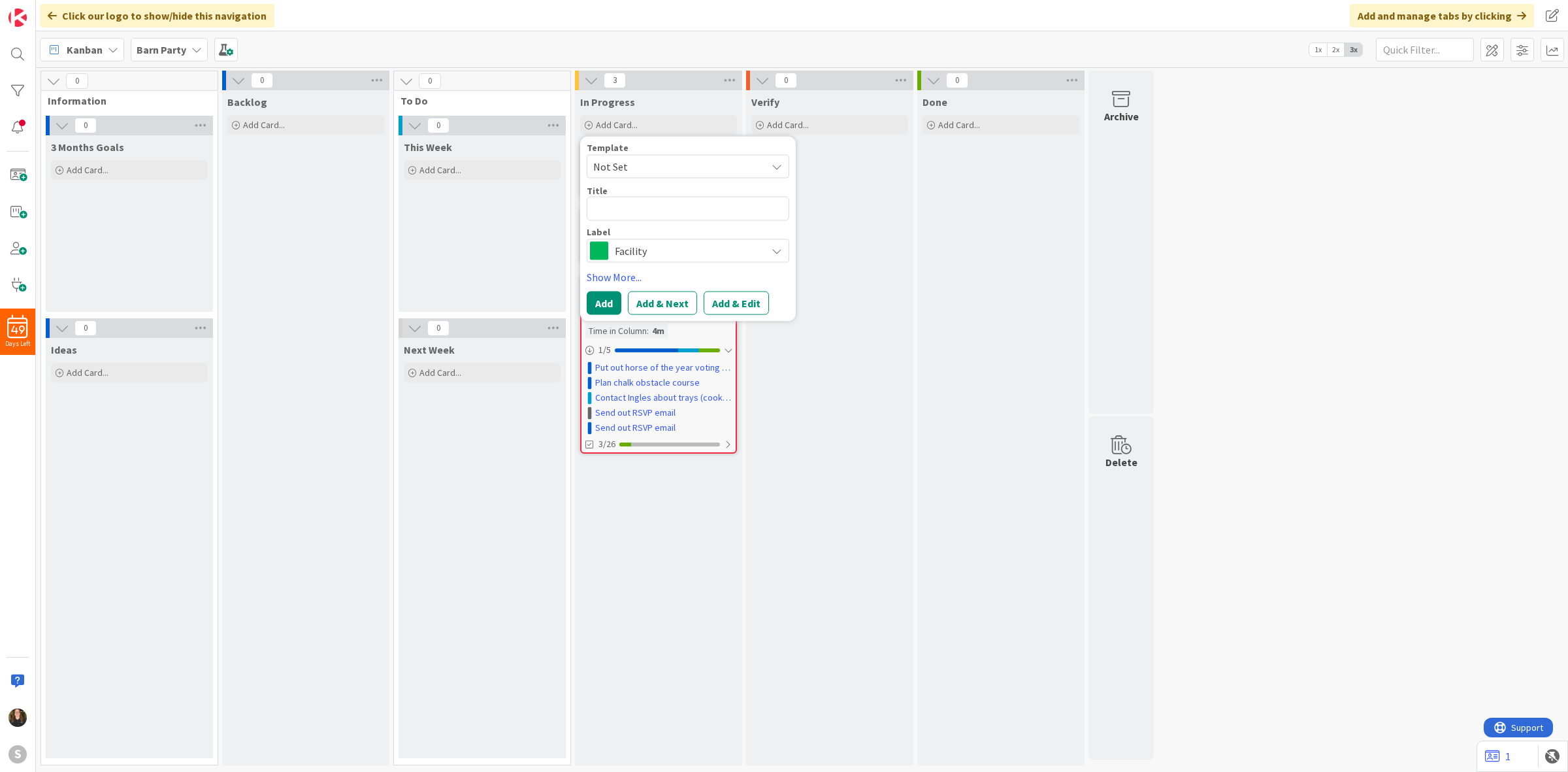
click at [637, 172] on span "Not Set" at bounding box center [675, 167] width 163 height 17
click at [650, 157] on span "Not Set" at bounding box center [688, 166] width 203 height 24
click at [644, 219] on textarea at bounding box center [688, 209] width 203 height 25
type textarea "x"
type textarea "F"
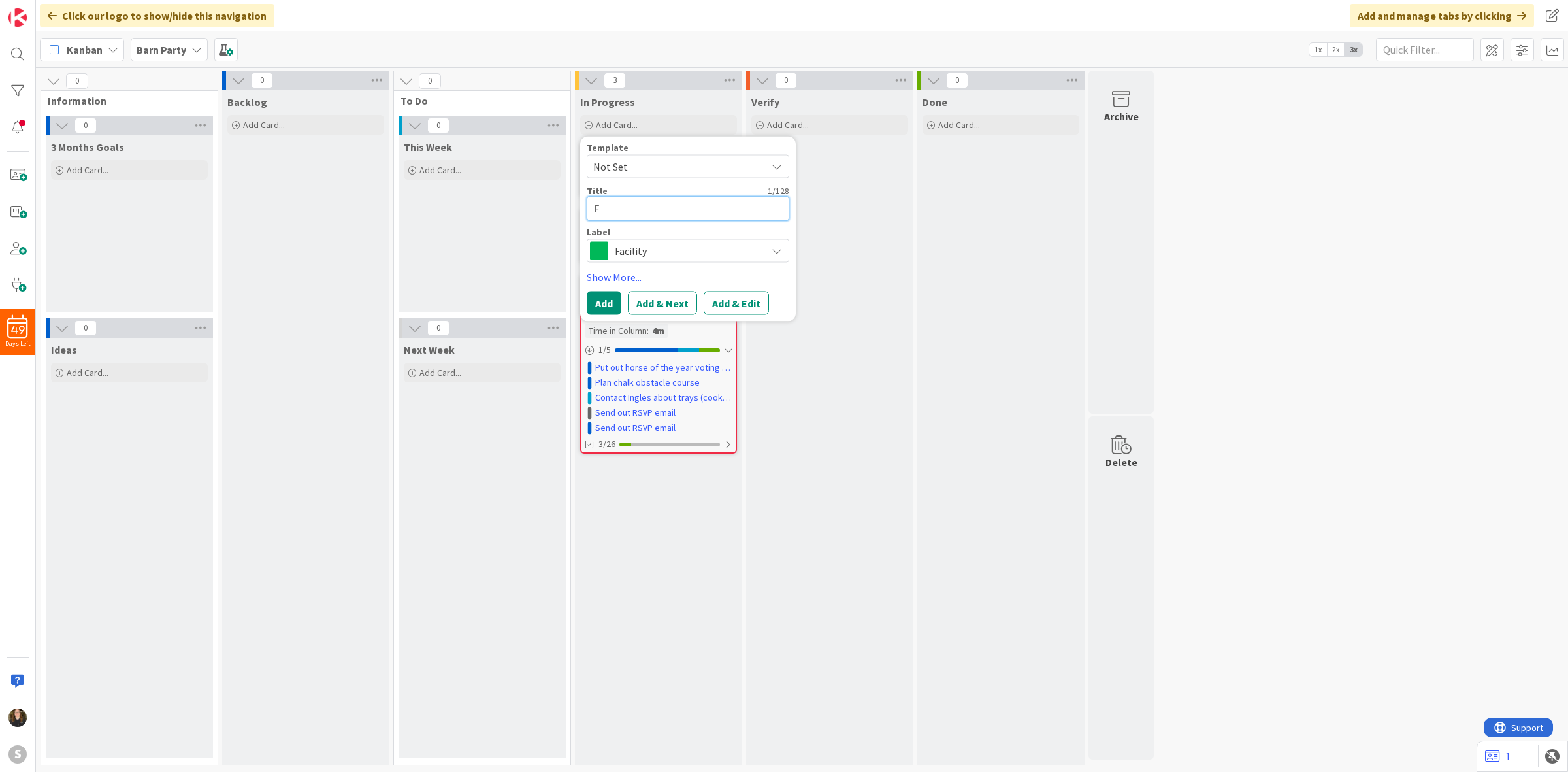
type textarea "x"
type textarea "Fo"
type textarea "x"
type textarea "Food"
type textarea "x"
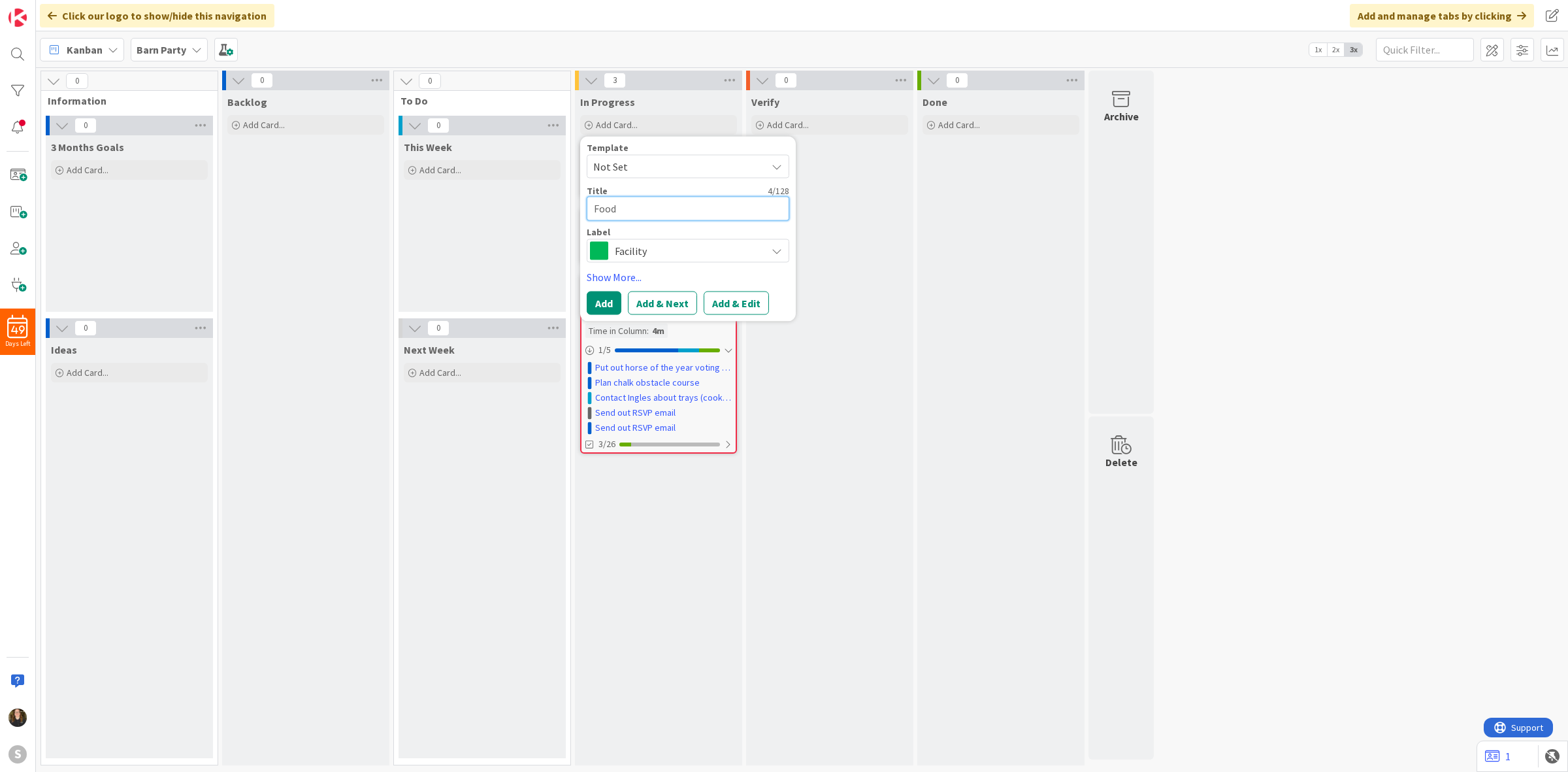
type textarea "Food"
click at [609, 255] on div "Facility" at bounding box center [688, 250] width 203 height 24
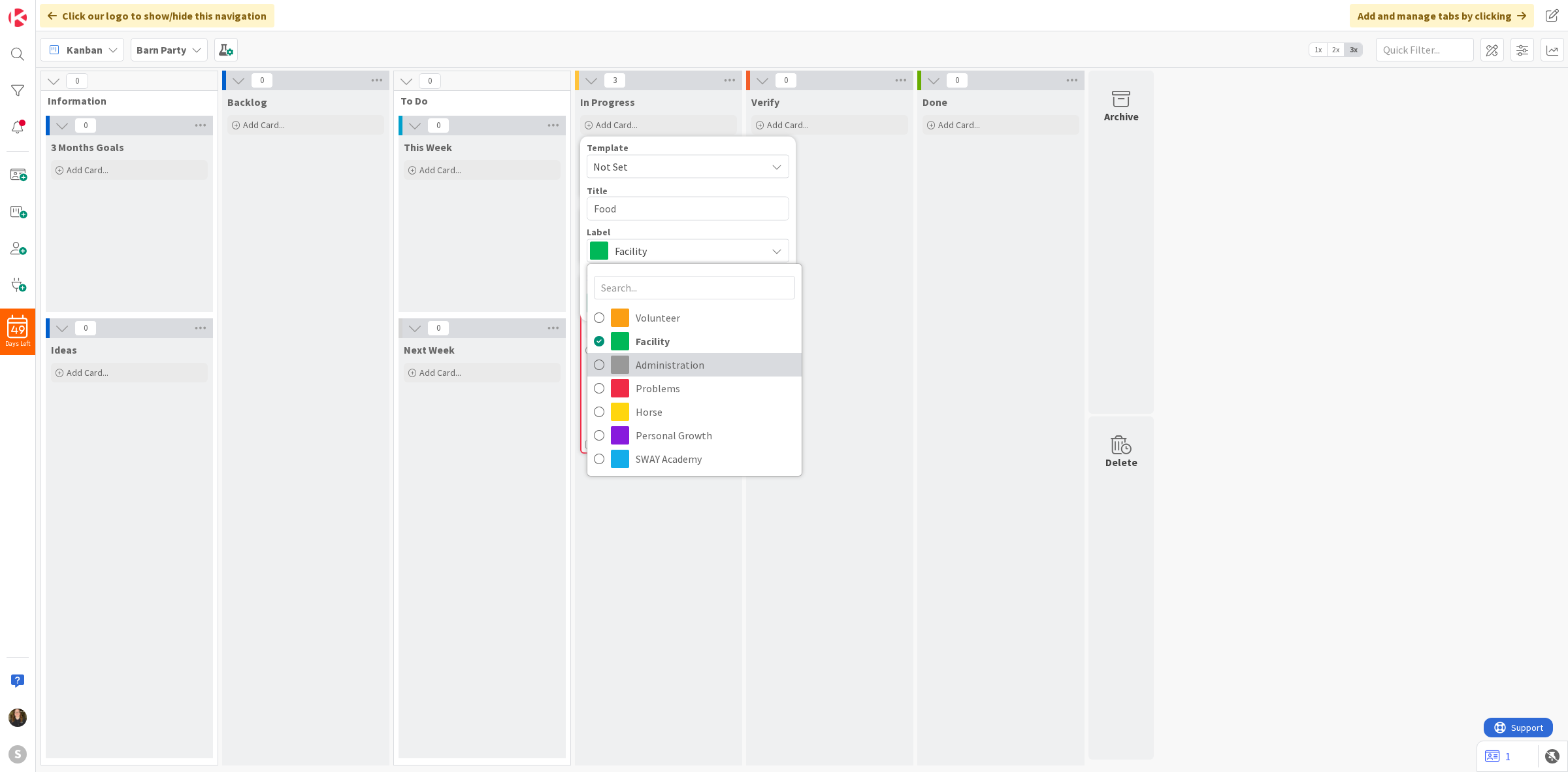
click at [646, 357] on span "Administration" at bounding box center [716, 364] width 159 height 20
type textarea "x"
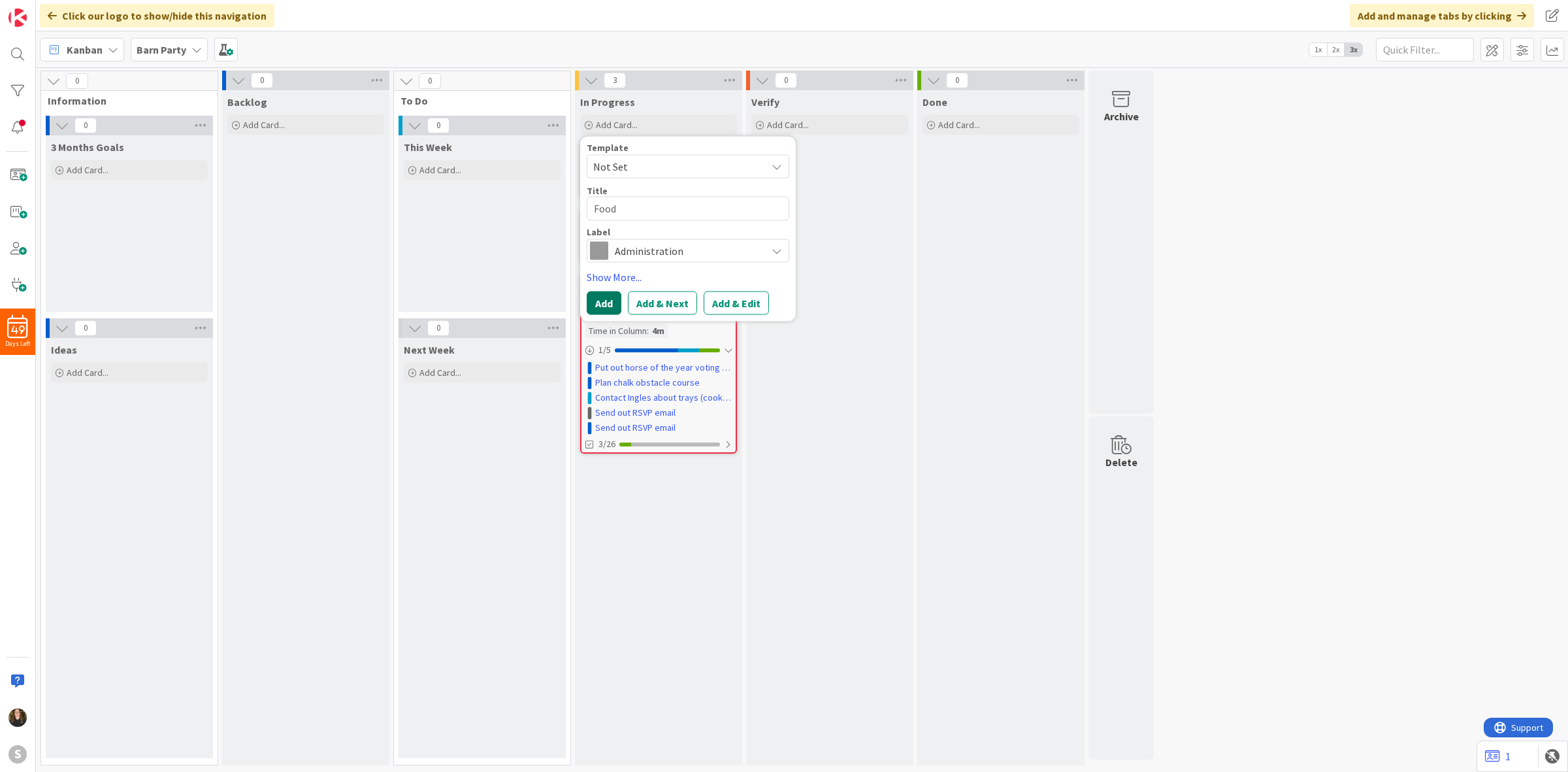
click at [607, 295] on button "Add" at bounding box center [604, 303] width 35 height 24
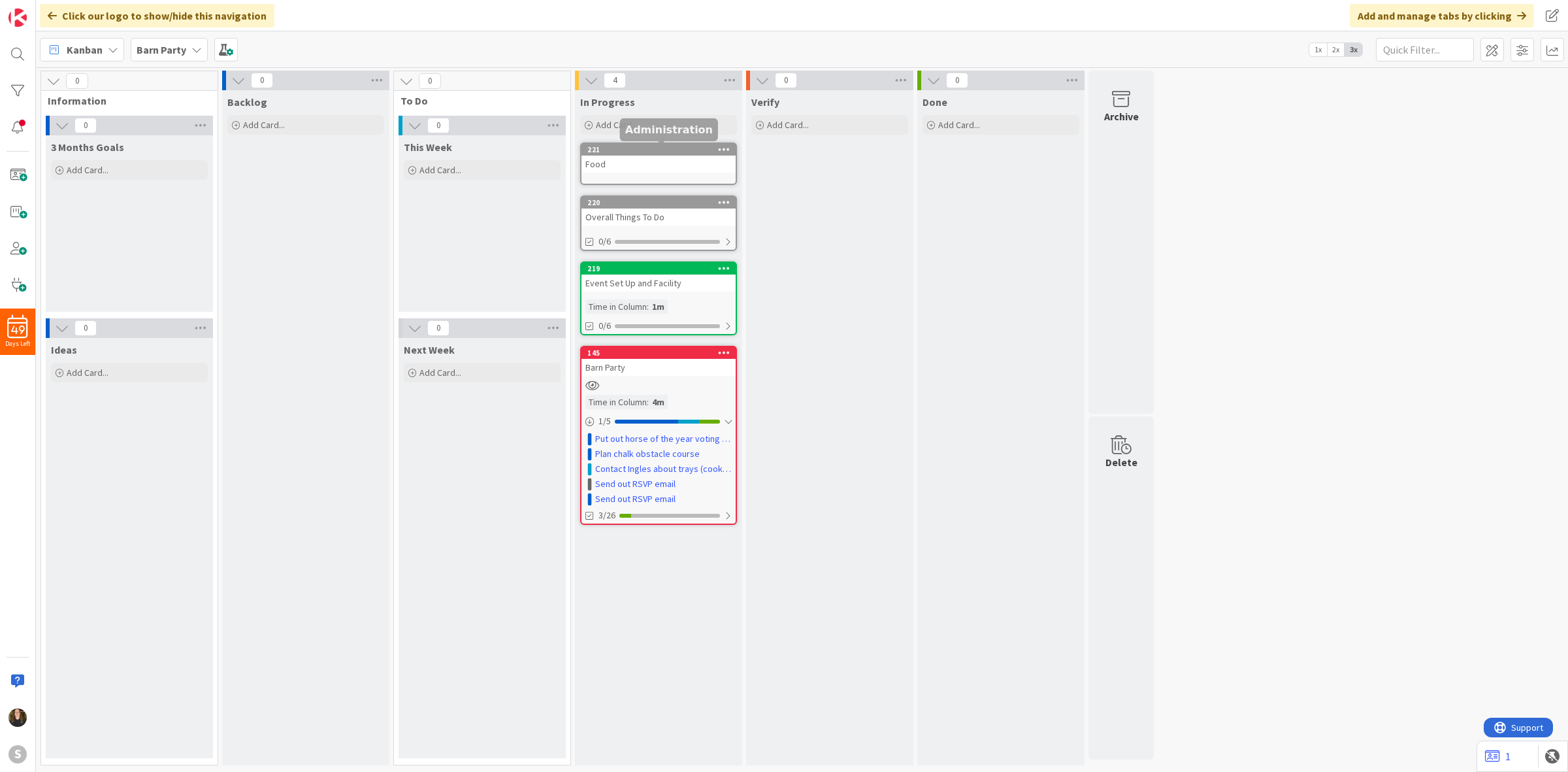
click at [657, 145] on body "49 Days Left S Click our logo to show/hide this navigation Add and manage tabs …" at bounding box center [784, 386] width 1568 height 772
click at [660, 157] on div "Food" at bounding box center [658, 164] width 155 height 17
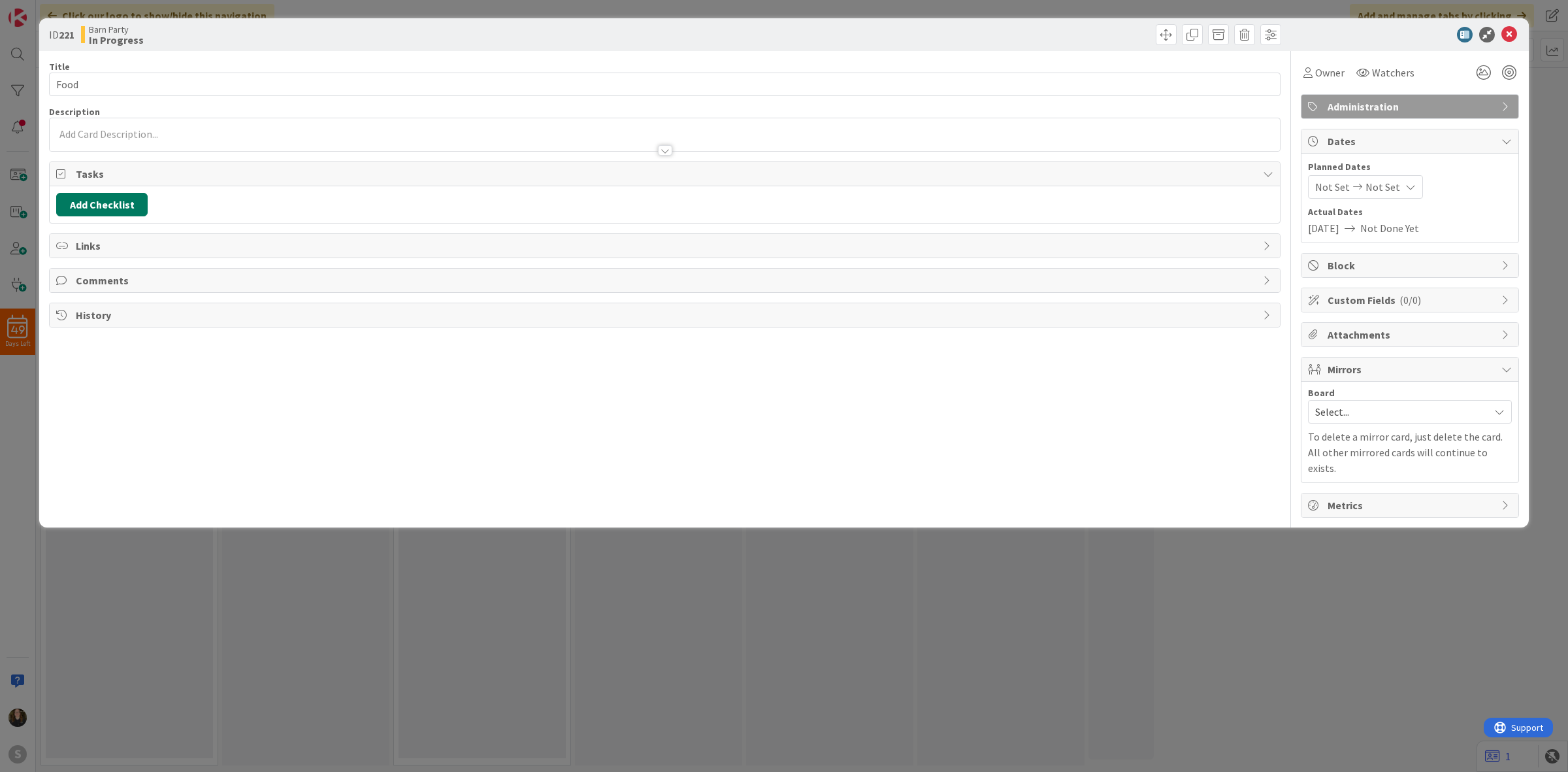
click at [97, 211] on button "Add Checklist" at bounding box center [101, 204] width 91 height 24
type input "Food"
click at [148, 321] on link "Copy existing" at bounding box center [169, 323] width 60 height 13
click at [151, 285] on input "text" at bounding box center [164, 294] width 203 height 24
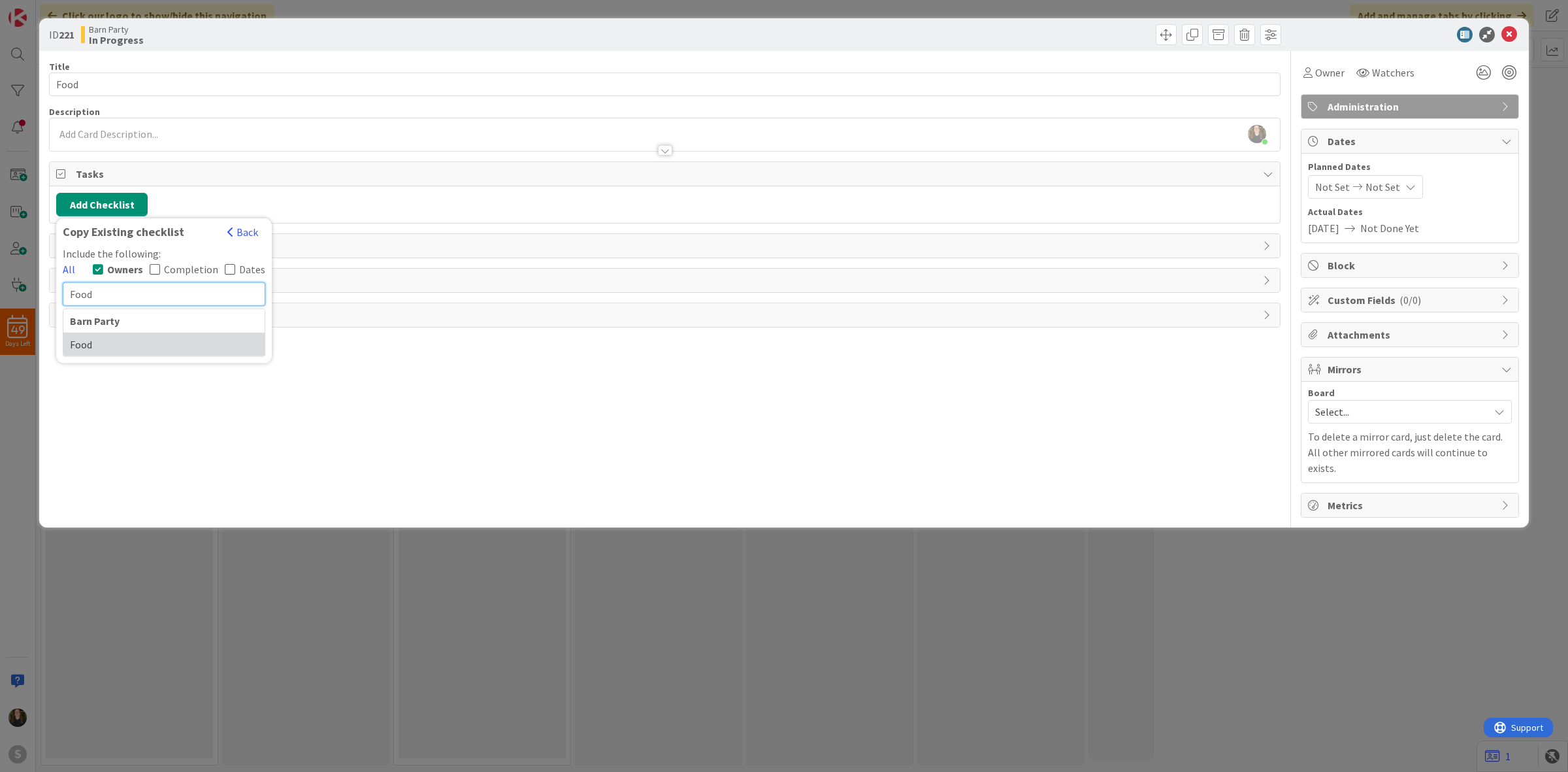
type input "Food"
click at [204, 346] on div "Food" at bounding box center [164, 344] width 201 height 24
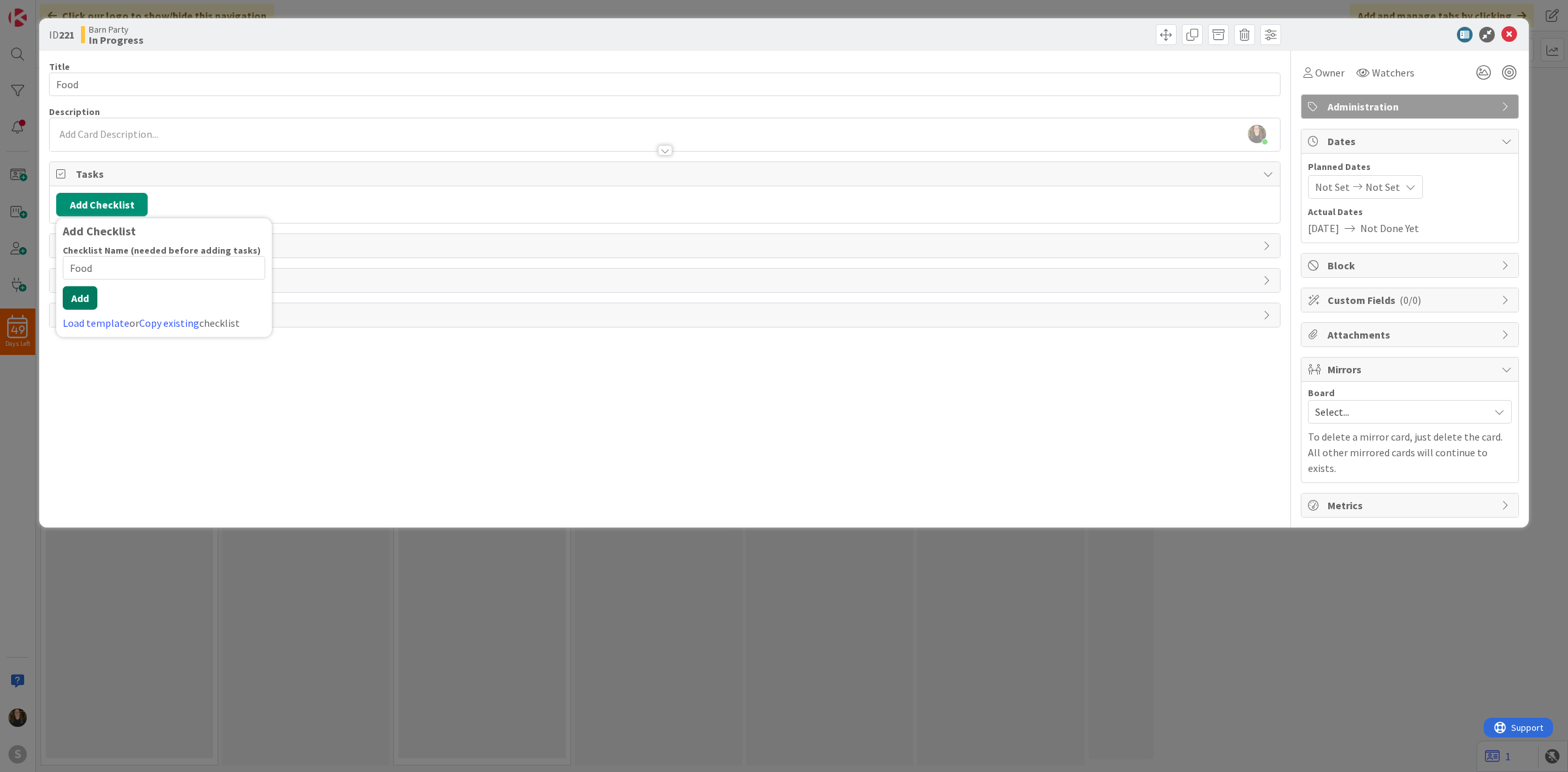
click at [82, 296] on button "Add" at bounding box center [80, 298] width 35 height 24
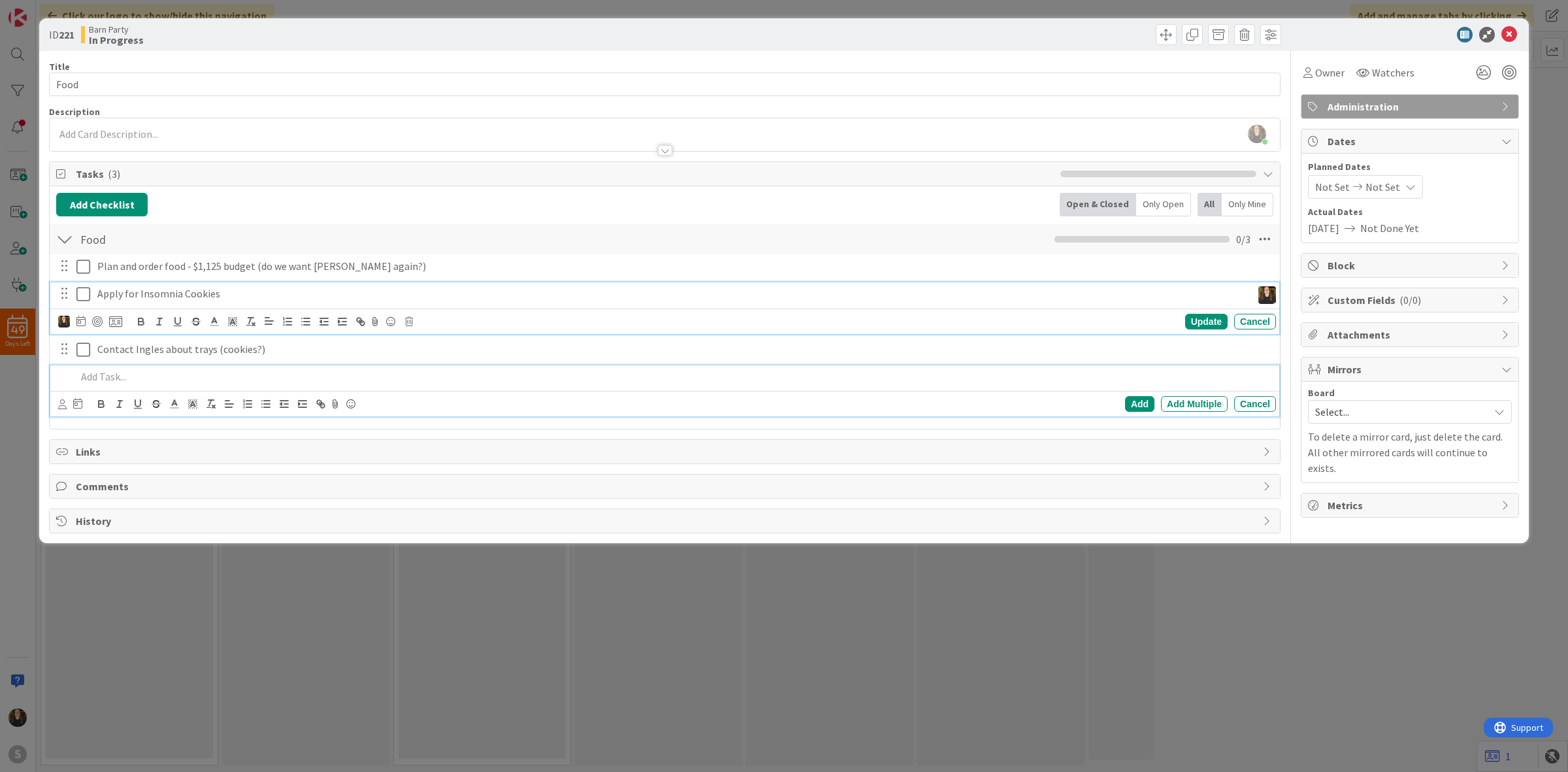
click at [82, 294] on icon at bounding box center [83, 294] width 13 height 16
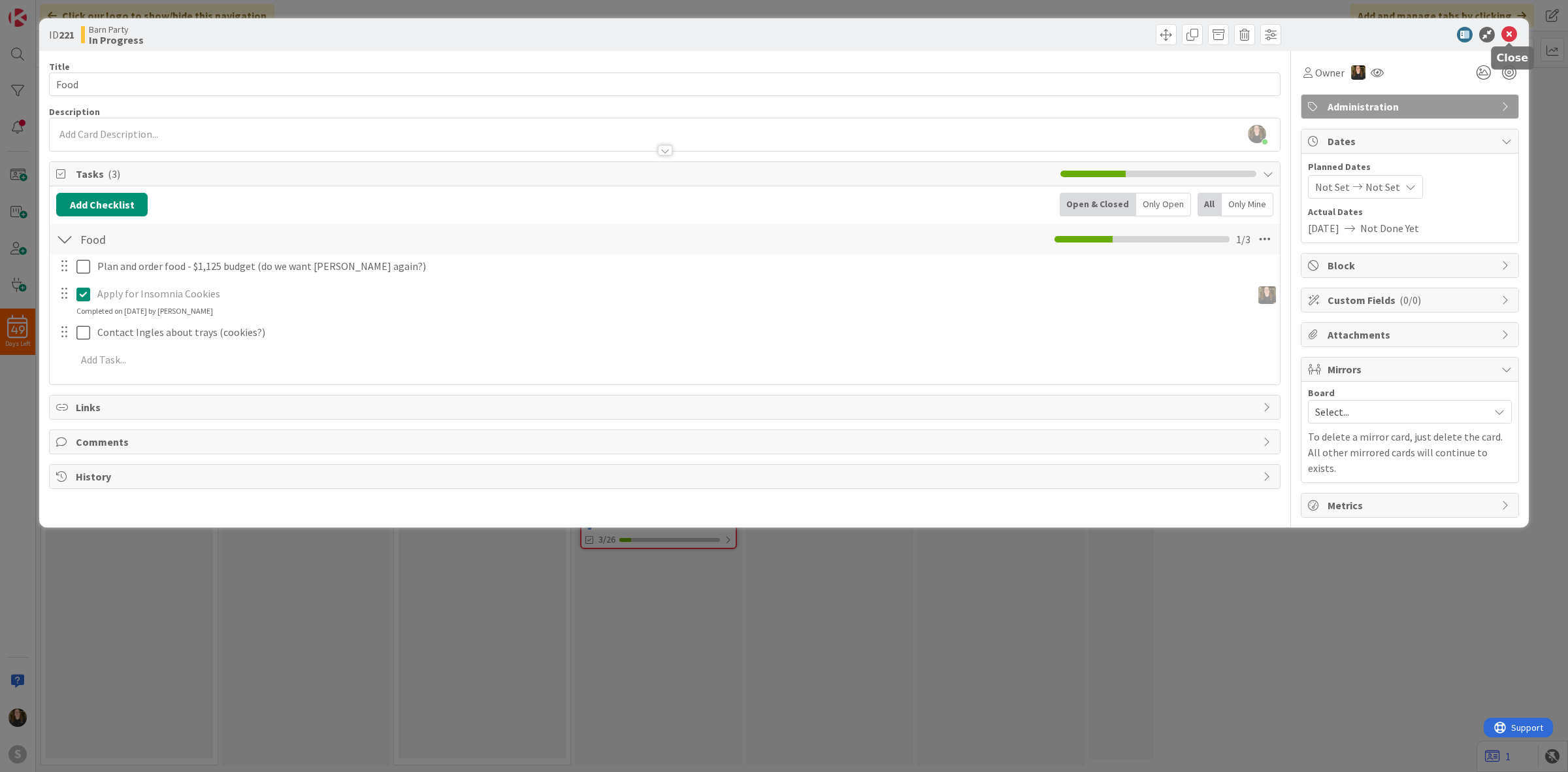
click at [1504, 31] on icon at bounding box center [1509, 34] width 16 height 16
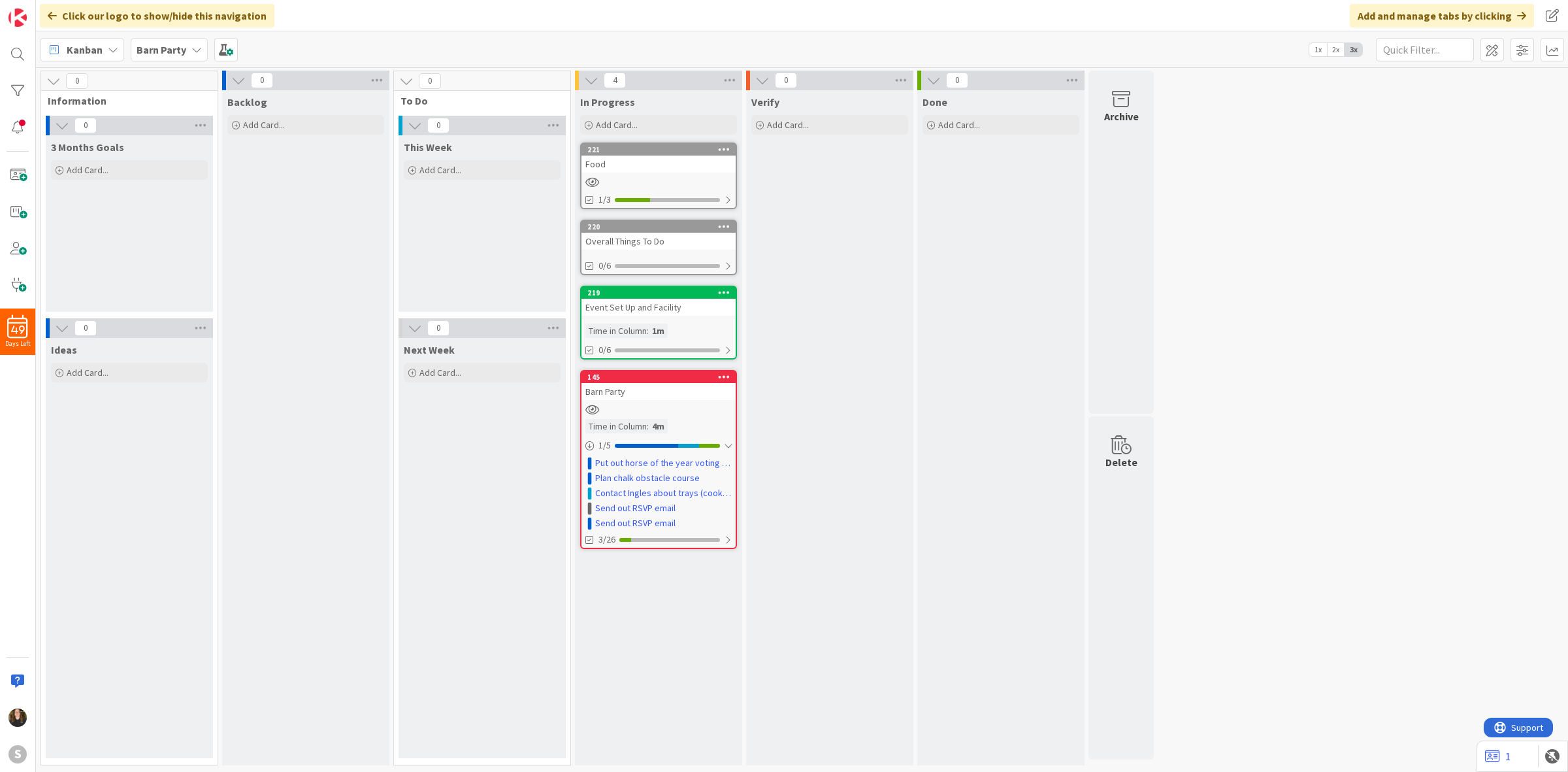
click at [650, 253] on div "220 Overall Things To Do 0/6" at bounding box center [658, 248] width 156 height 56
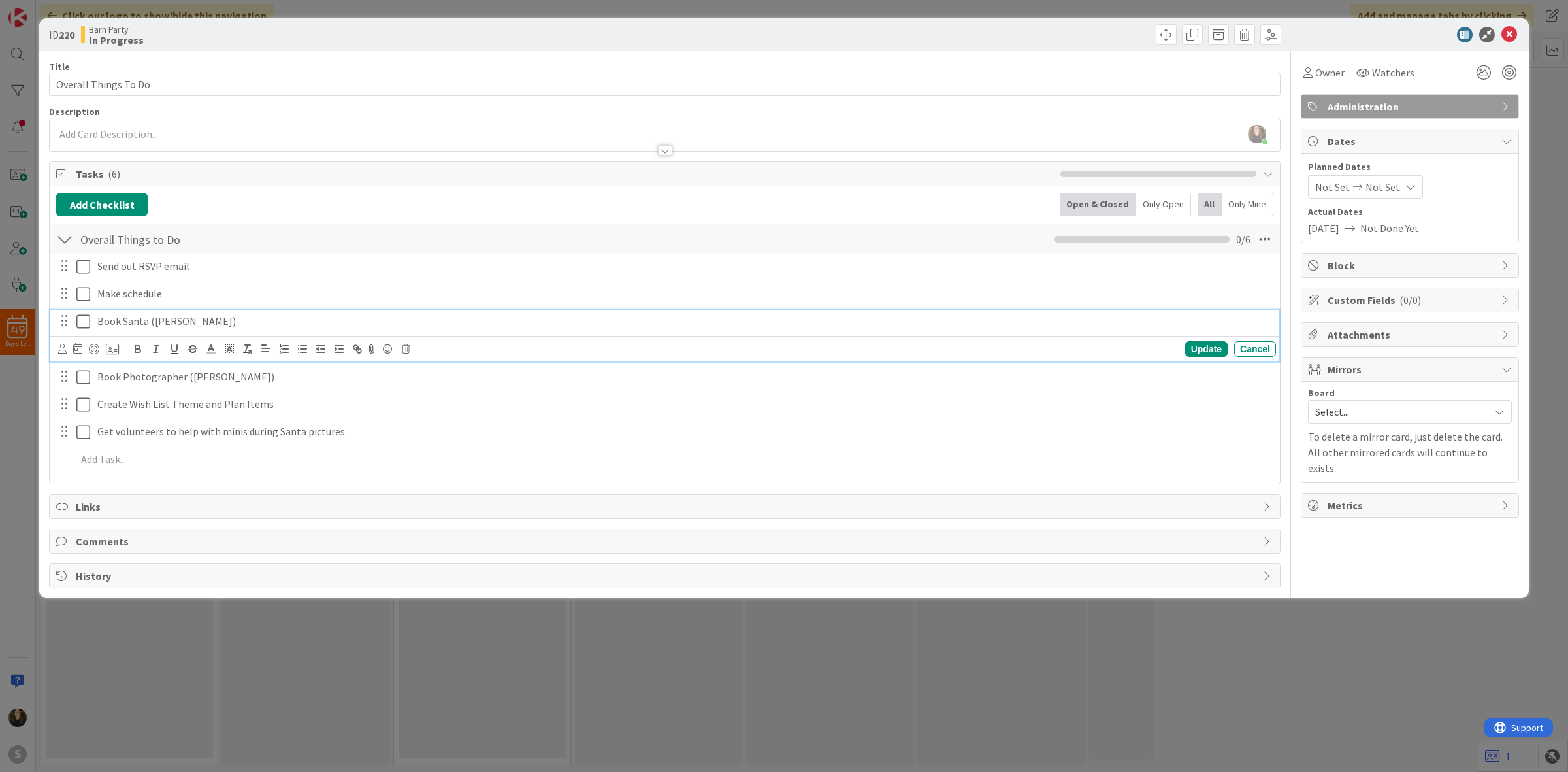
click at [83, 325] on icon at bounding box center [83, 322] width 13 height 16
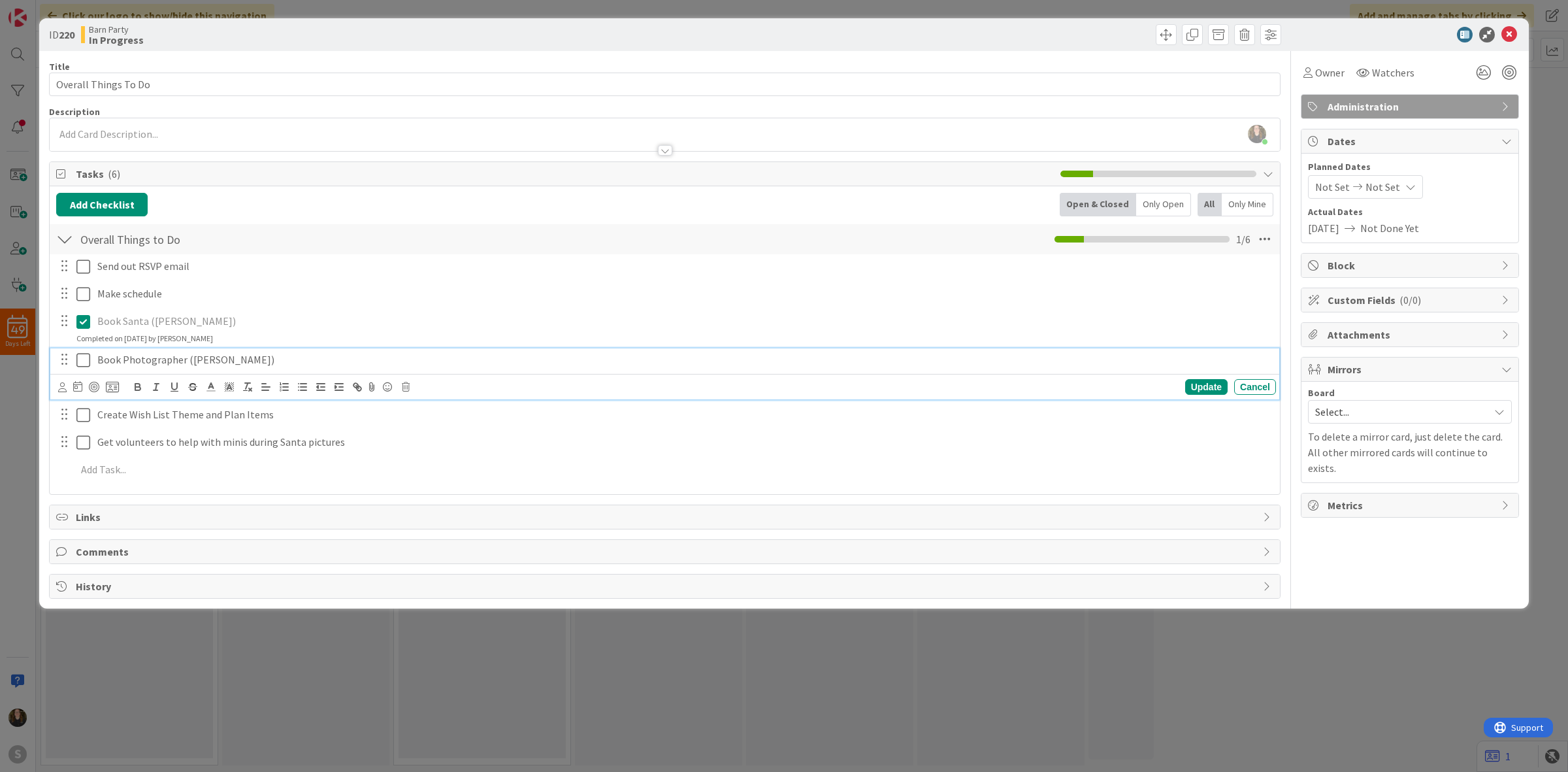
click at [82, 357] on icon at bounding box center [83, 359] width 13 height 16
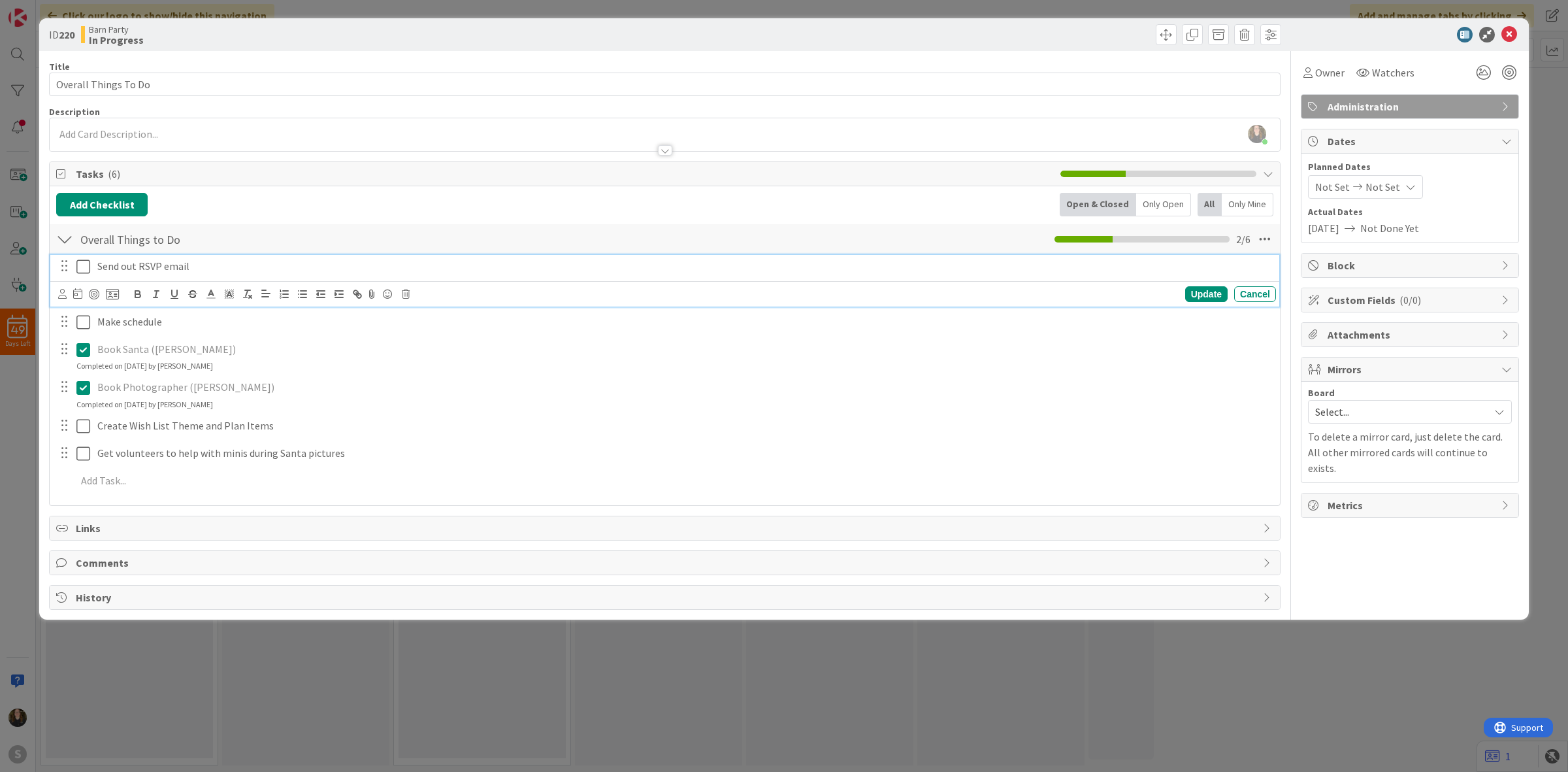
click at [207, 269] on p "Send out RSVP email" at bounding box center [684, 267] width 1174 height 15
click at [1504, 30] on icon at bounding box center [1509, 34] width 16 height 16
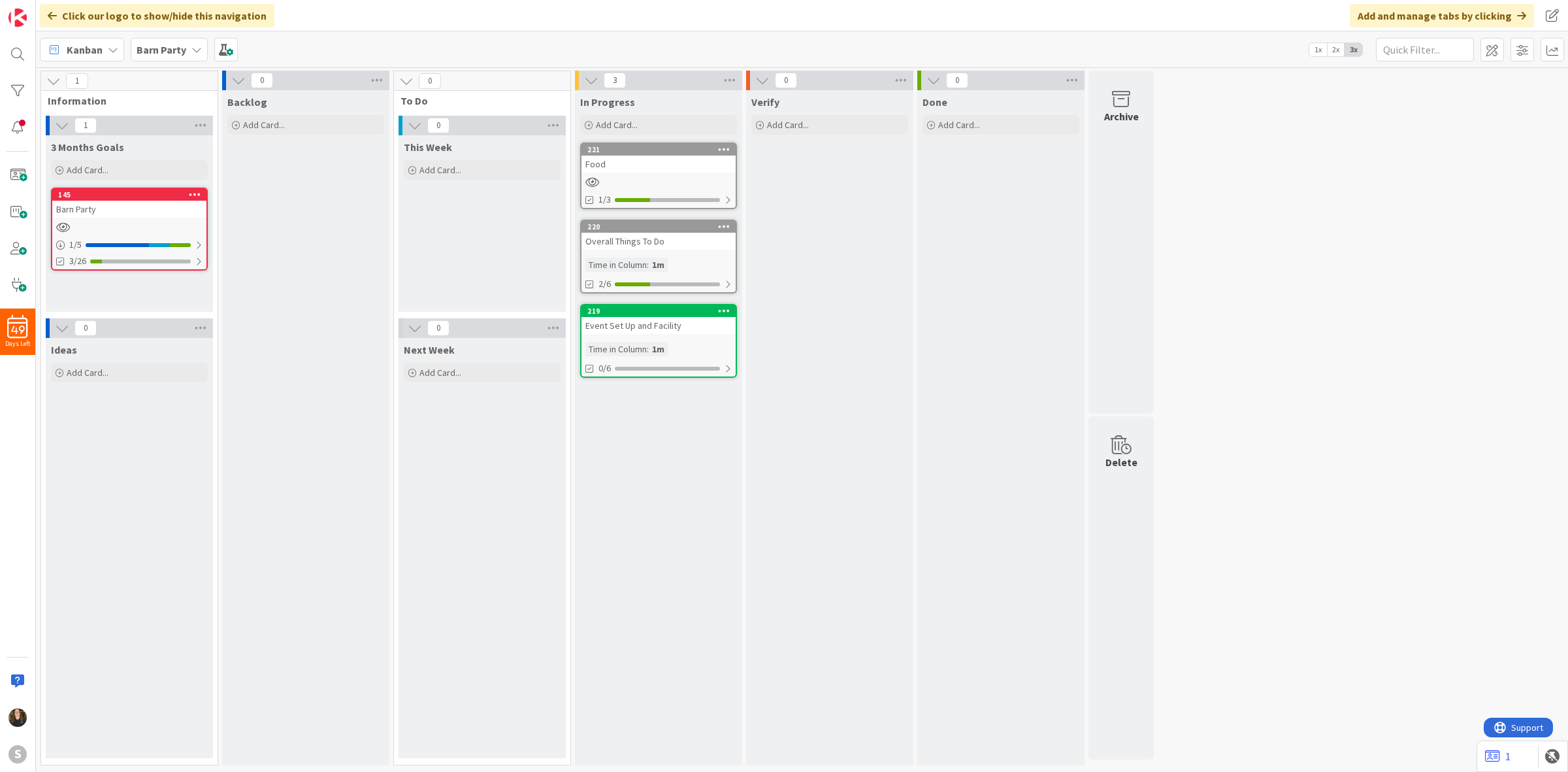
click at [122, 207] on div "Barn Party" at bounding box center [129, 210] width 155 height 17
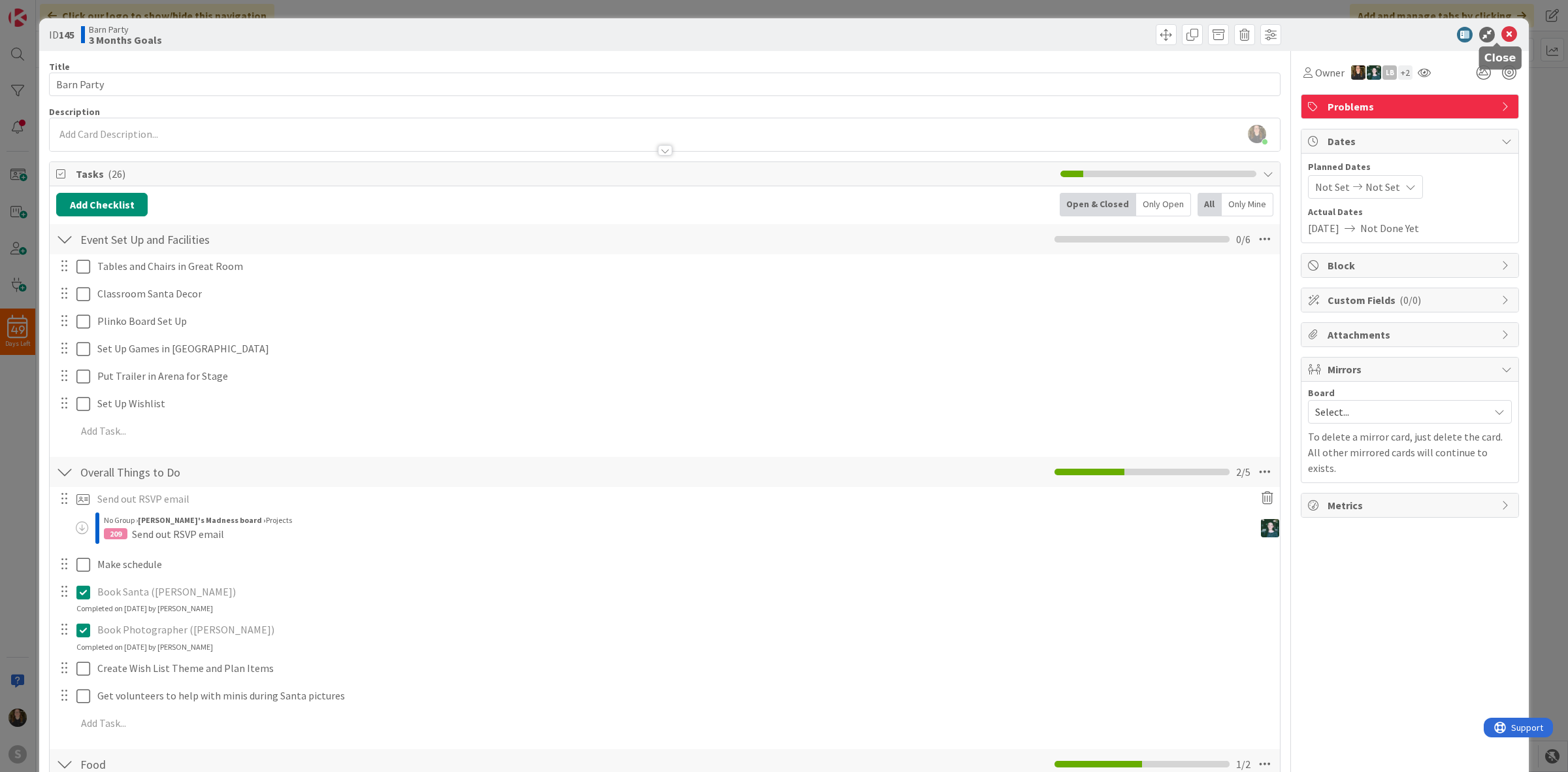
click at [1502, 29] on icon at bounding box center [1509, 34] width 16 height 16
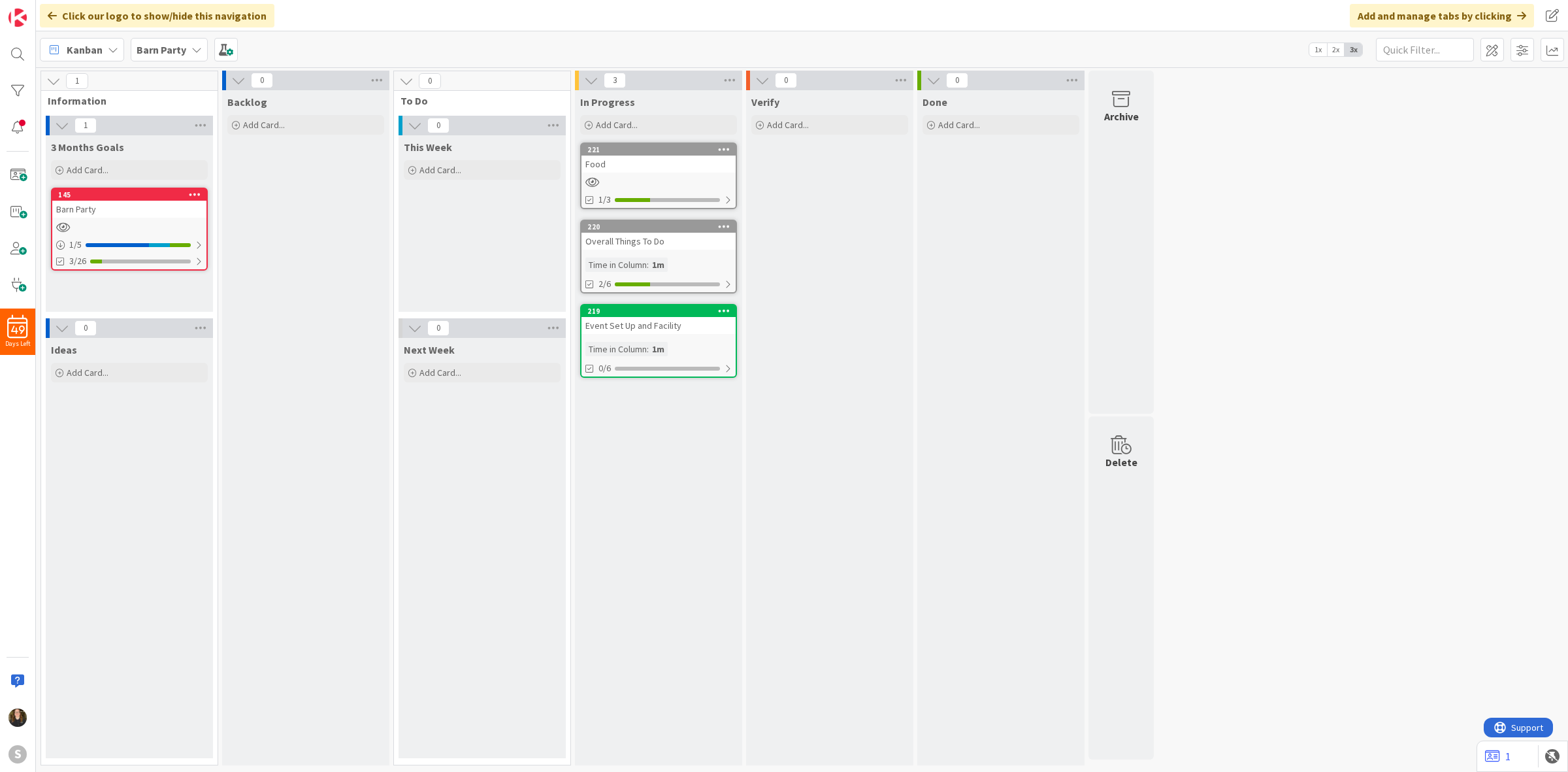
click at [160, 215] on div "Barn Party" at bounding box center [129, 210] width 155 height 17
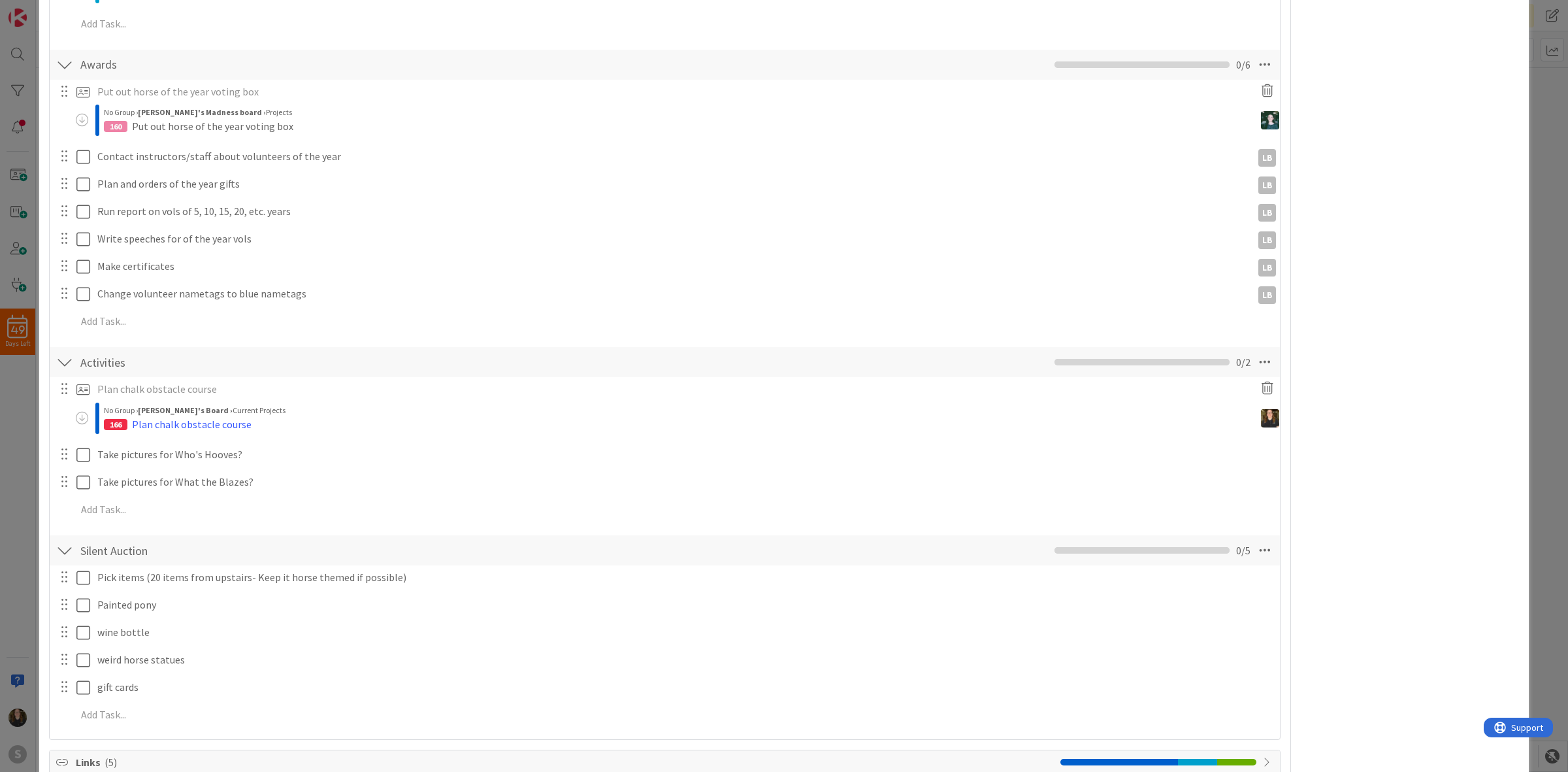
scroll to position [1001, 0]
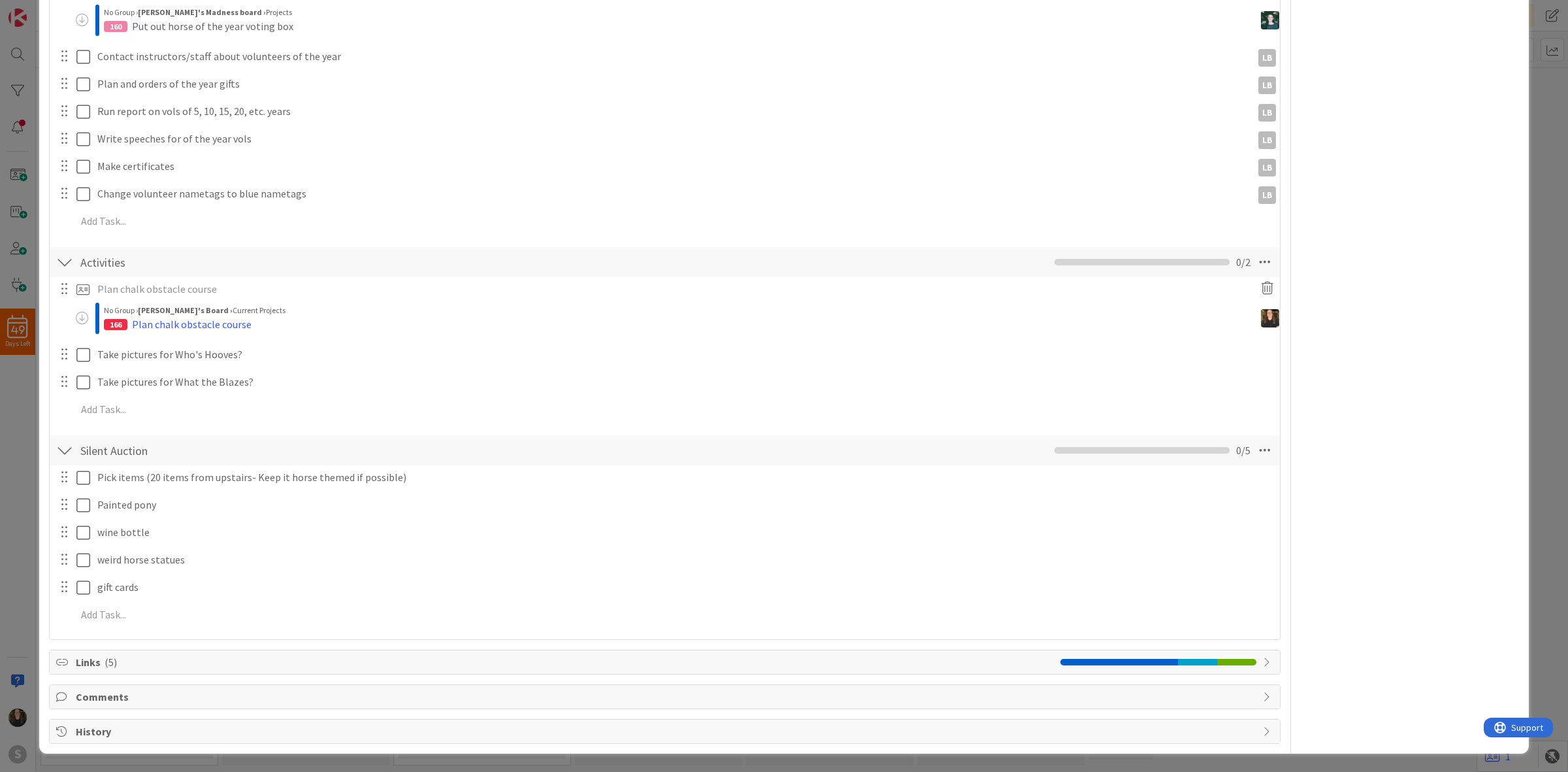
click at [0, 433] on div "ID 145 Barn Party 3 Months Goals Title 10 / 128 Barn Party Description [PERSON_…" at bounding box center [784, 386] width 1568 height 772
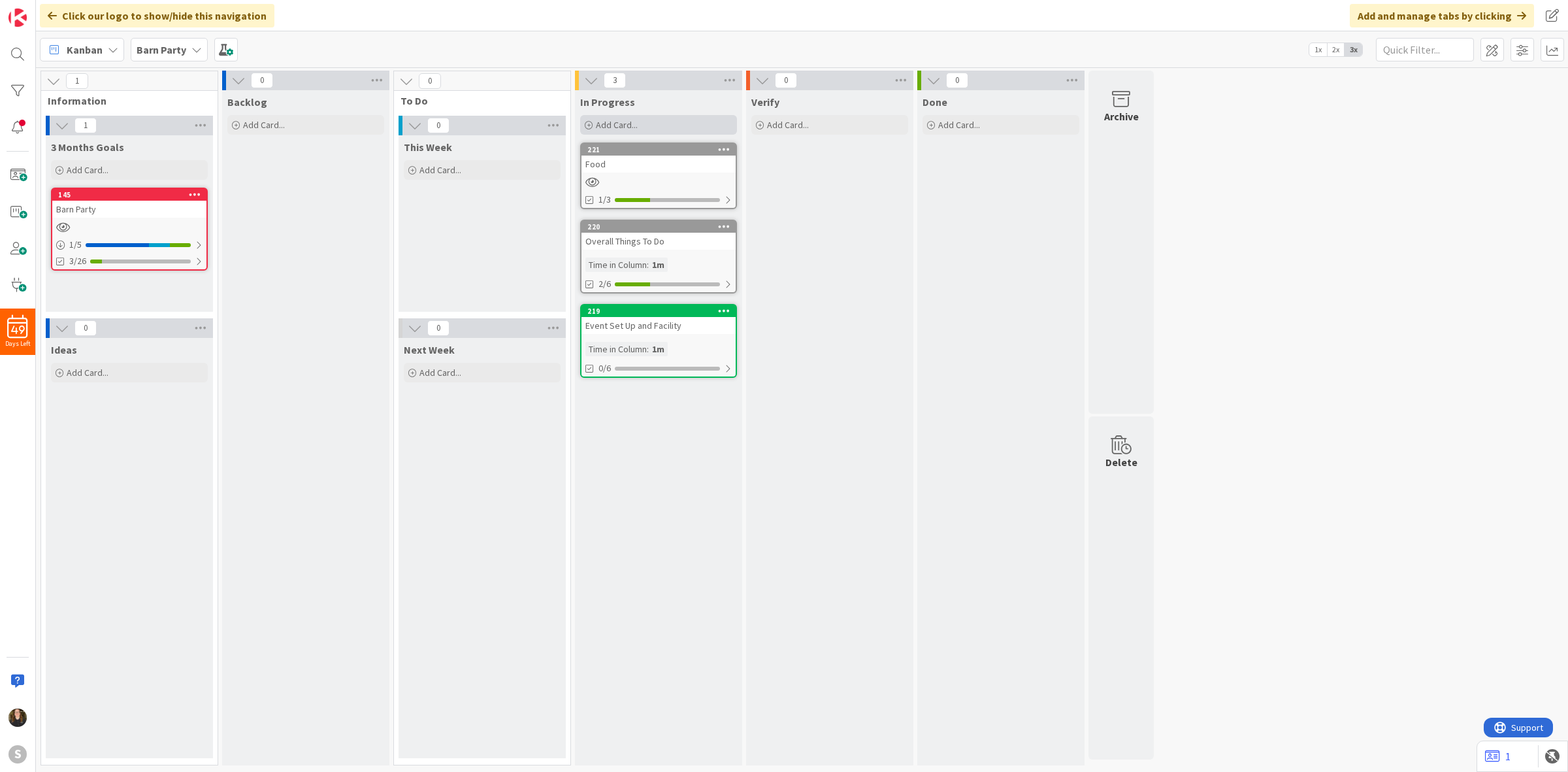
click at [703, 115] on div "Add Card..." at bounding box center [658, 124] width 156 height 20
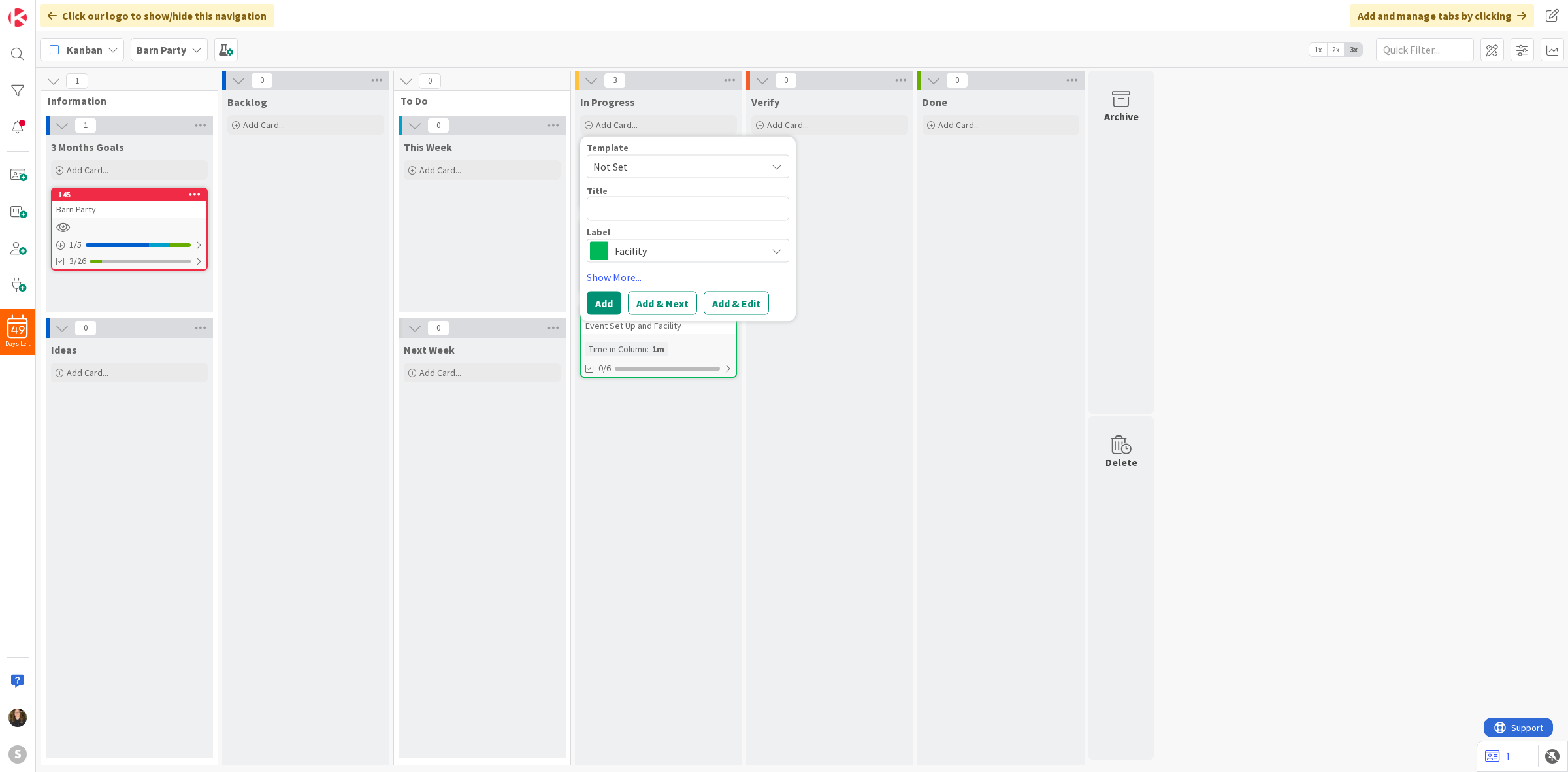
click at [677, 239] on div "Facility" at bounding box center [688, 250] width 203 height 24
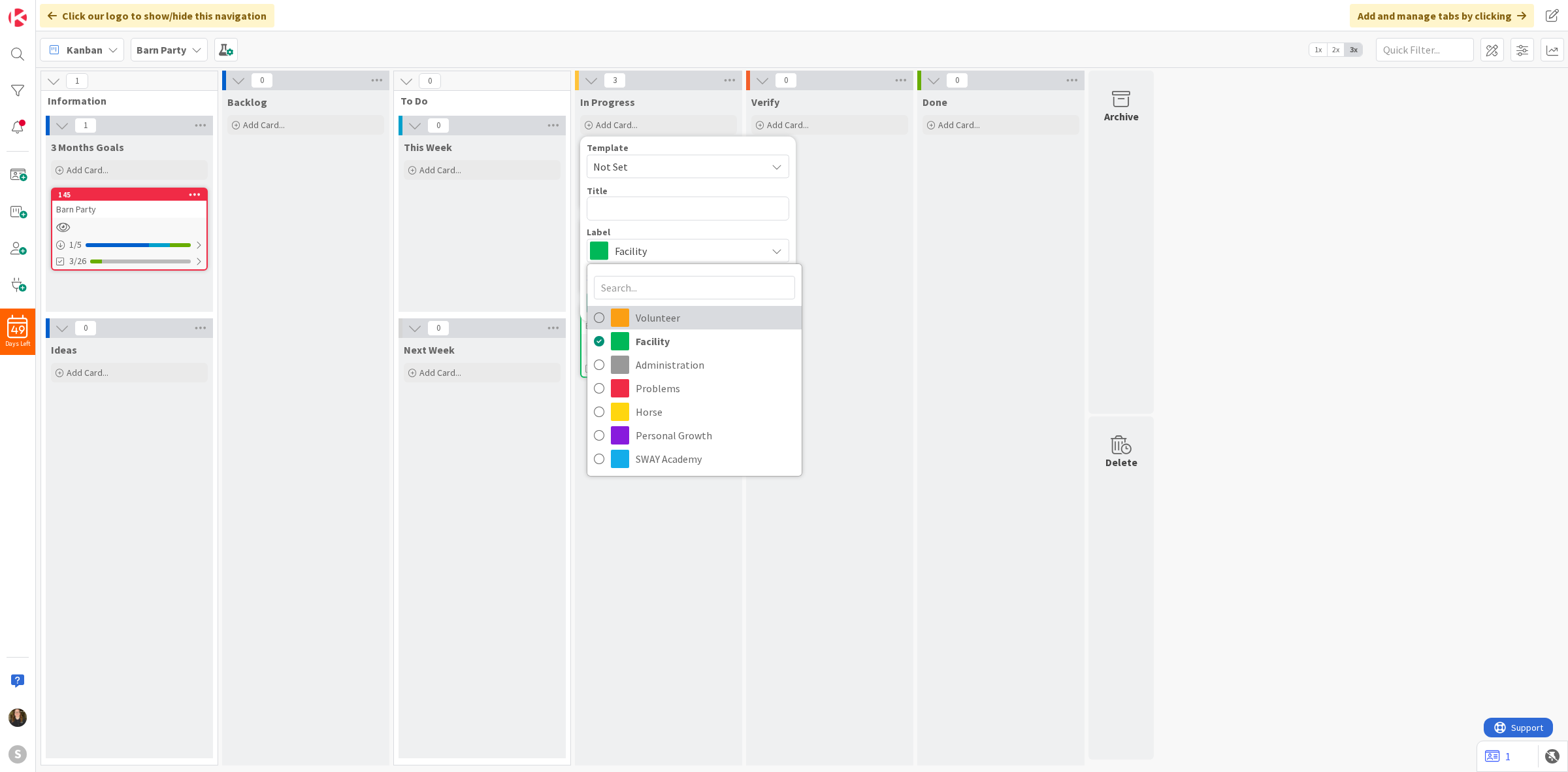
drag, startPoint x: 682, startPoint y: 325, endPoint x: 680, endPoint y: 315, distance: 10.2
click at [682, 325] on span "Volunteer" at bounding box center [716, 318] width 159 height 20
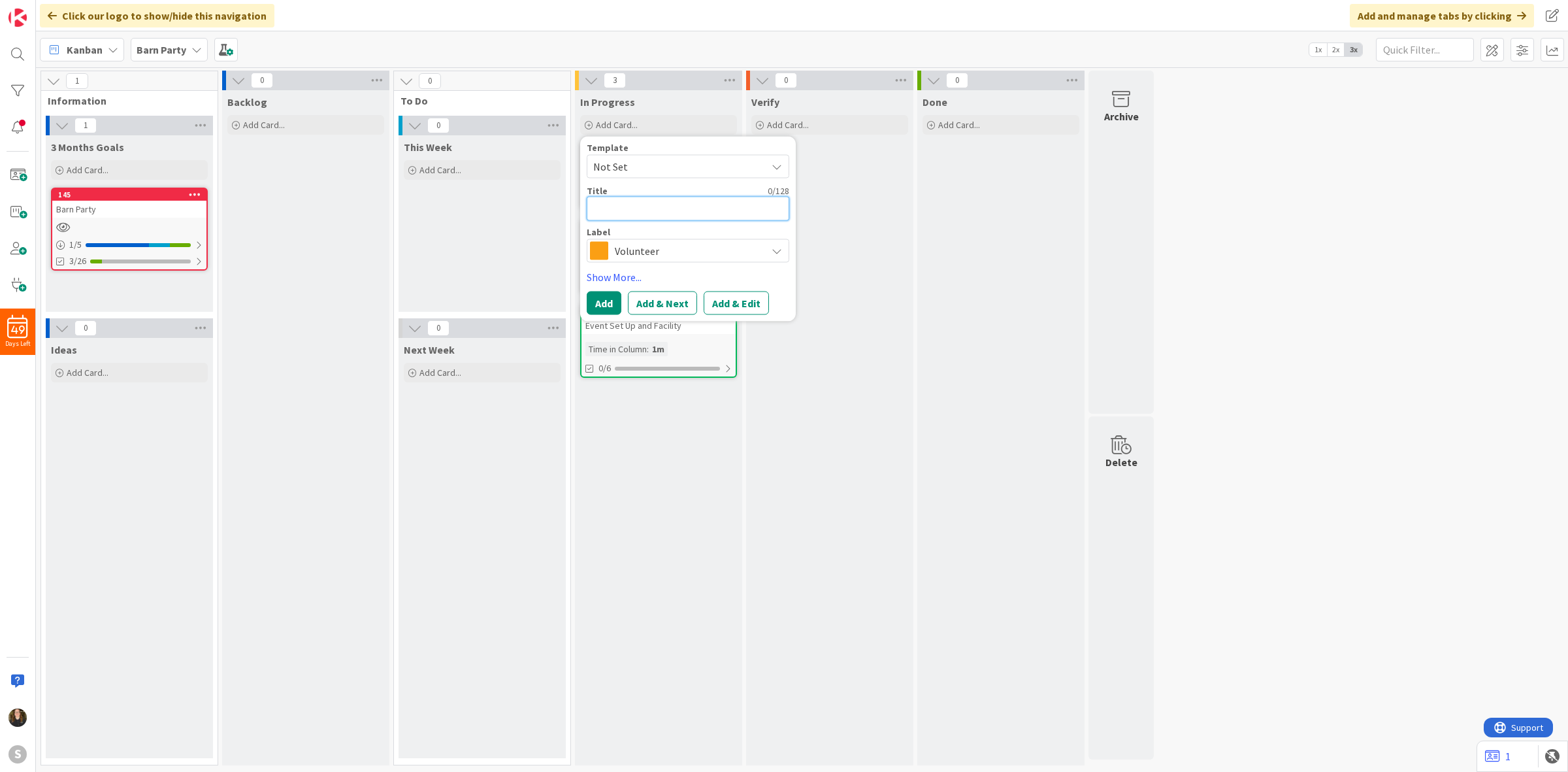
click at [666, 207] on textarea at bounding box center [688, 209] width 203 height 25
type textarea "x"
type textarea "A"
type textarea "x"
type textarea "Aw"
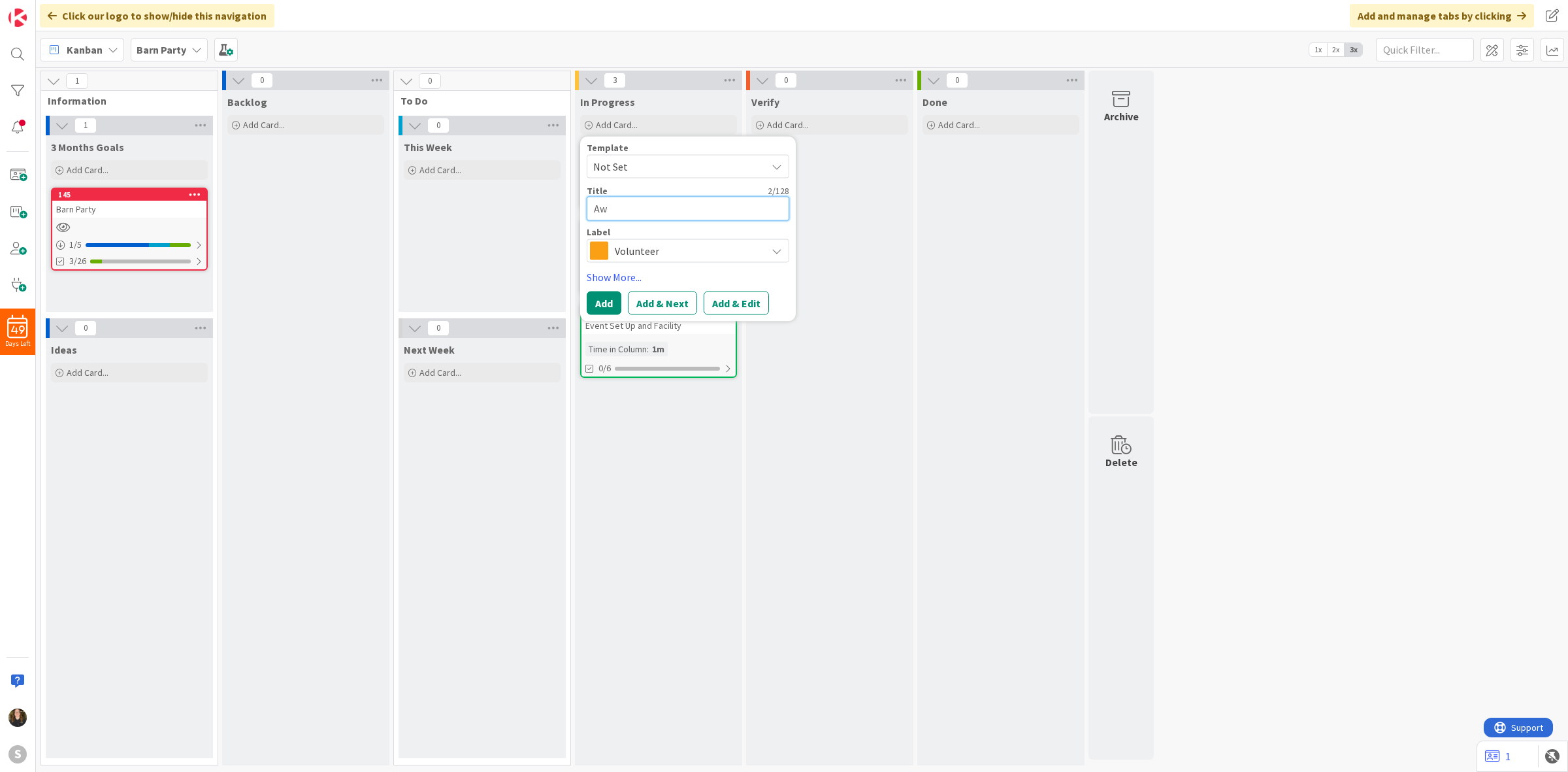
type textarea "x"
type textarea "Awa"
type textarea "x"
type textarea "Awar"
type textarea "x"
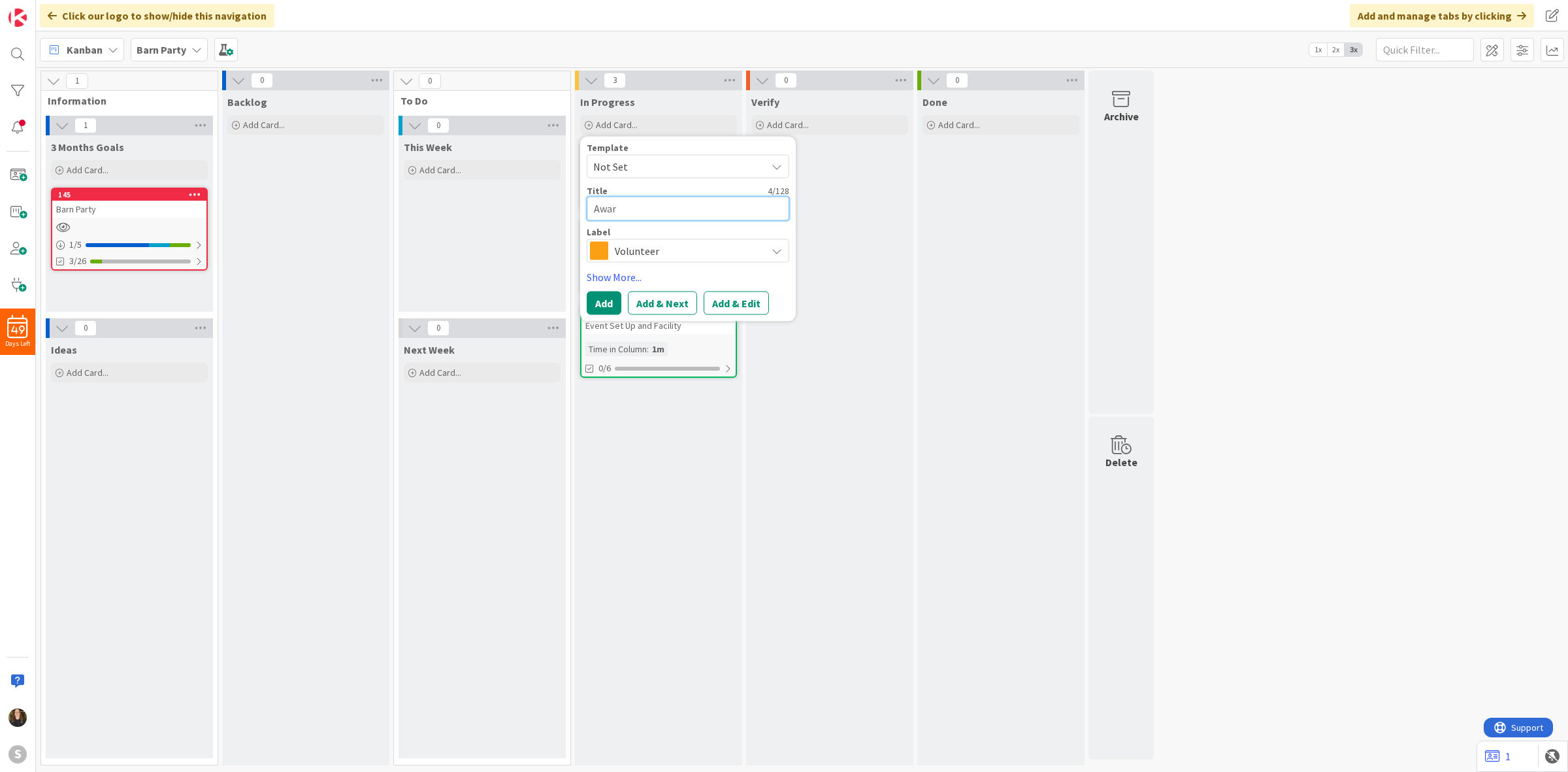
type textarea "Awars"
type textarea "x"
click at [733, 298] on button "Add & Edit" at bounding box center [736, 303] width 65 height 24
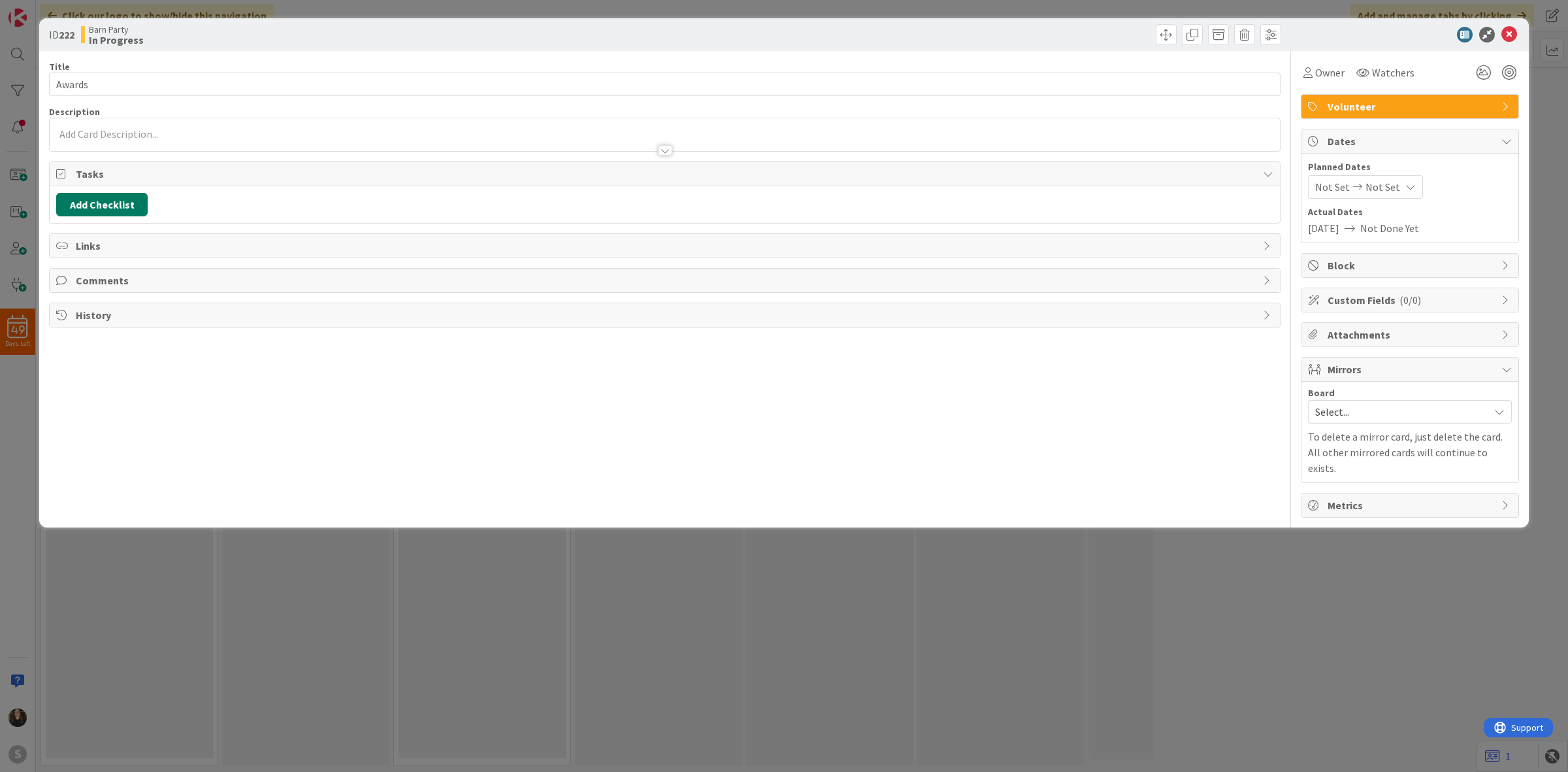
click at [135, 211] on button "Add Checklist" at bounding box center [101, 204] width 91 height 24
click at [158, 325] on link "Copy existing" at bounding box center [169, 323] width 60 height 13
click at [134, 292] on input "text" at bounding box center [164, 294] width 203 height 24
click at [113, 340] on div "Awards" at bounding box center [164, 344] width 201 height 24
drag, startPoint x: 89, startPoint y: 303, endPoint x: 119, endPoint y: 272, distance: 43.1
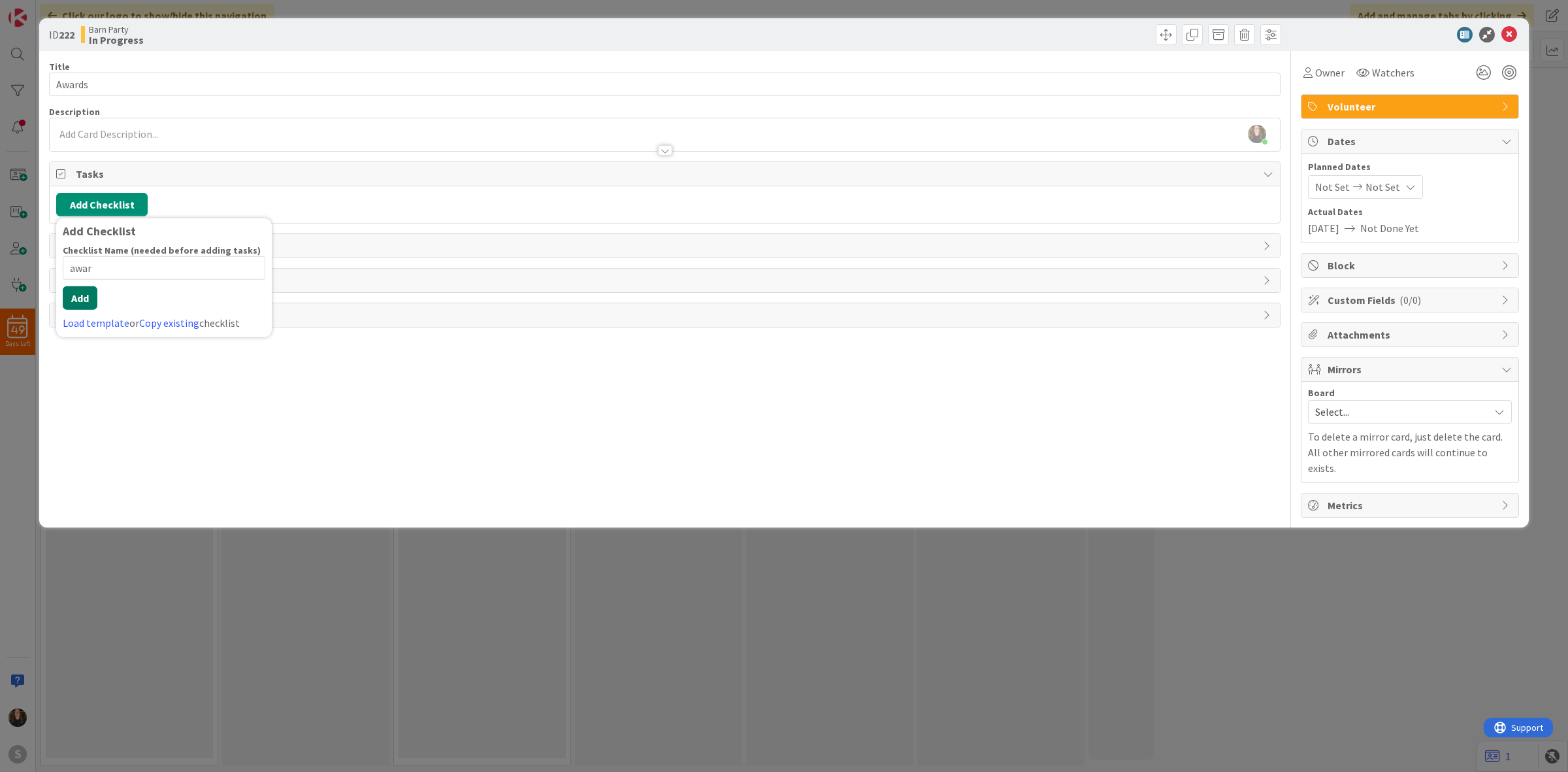
click at [119, 272] on div "Checklist Name (needed before adding tasks) 4 / 64 awar Add Load template or Co…" at bounding box center [164, 287] width 203 height 86
click at [119, 269] on input "awar" at bounding box center [164, 280] width 203 height 24
click at [160, 323] on link "Copy existing" at bounding box center [169, 323] width 60 height 13
click at [164, 345] on div "Awards" at bounding box center [164, 344] width 201 height 24
drag, startPoint x: 108, startPoint y: 277, endPoint x: 30, endPoint y: 276, distance: 78.0
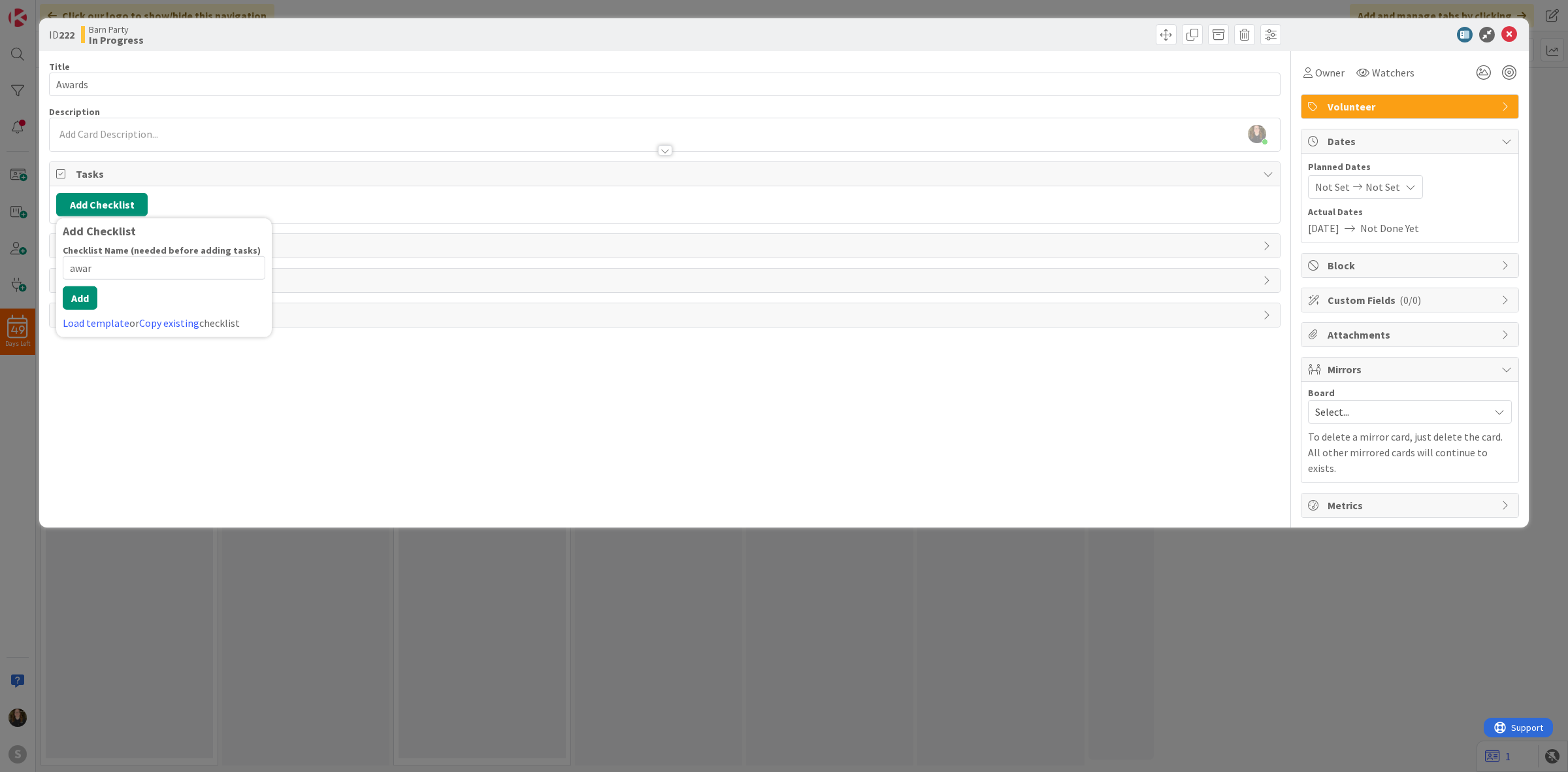
click at [30, 276] on div "ID 222 Barn Party In Progress Title 6 / 128 Awards Description [PERSON_NAME] ju…" at bounding box center [784, 386] width 1568 height 772
click at [76, 298] on button "Add" at bounding box center [80, 298] width 35 height 24
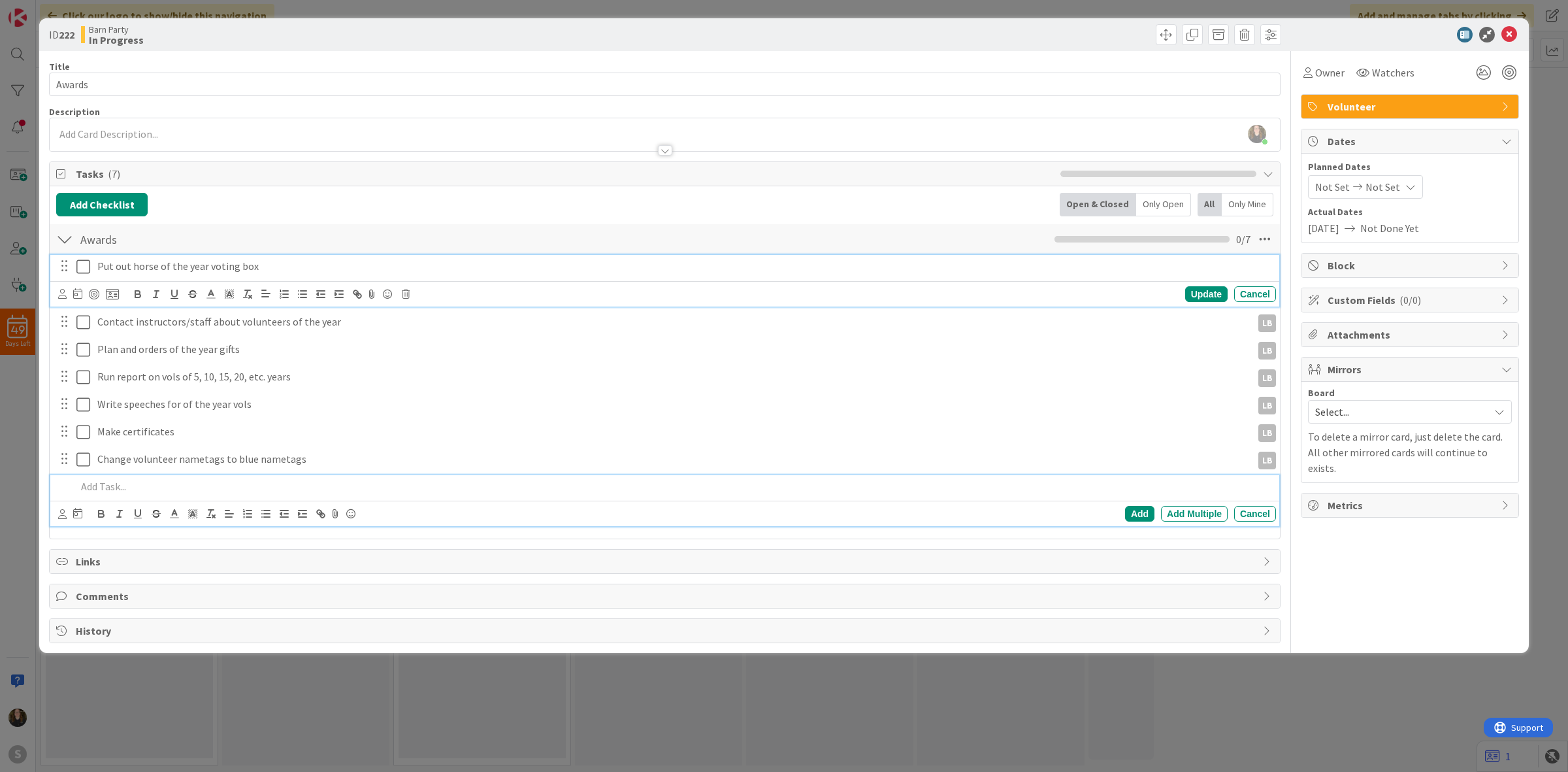
click at [197, 259] on div "Put out horse of the year voting box" at bounding box center [684, 267] width 1184 height 23
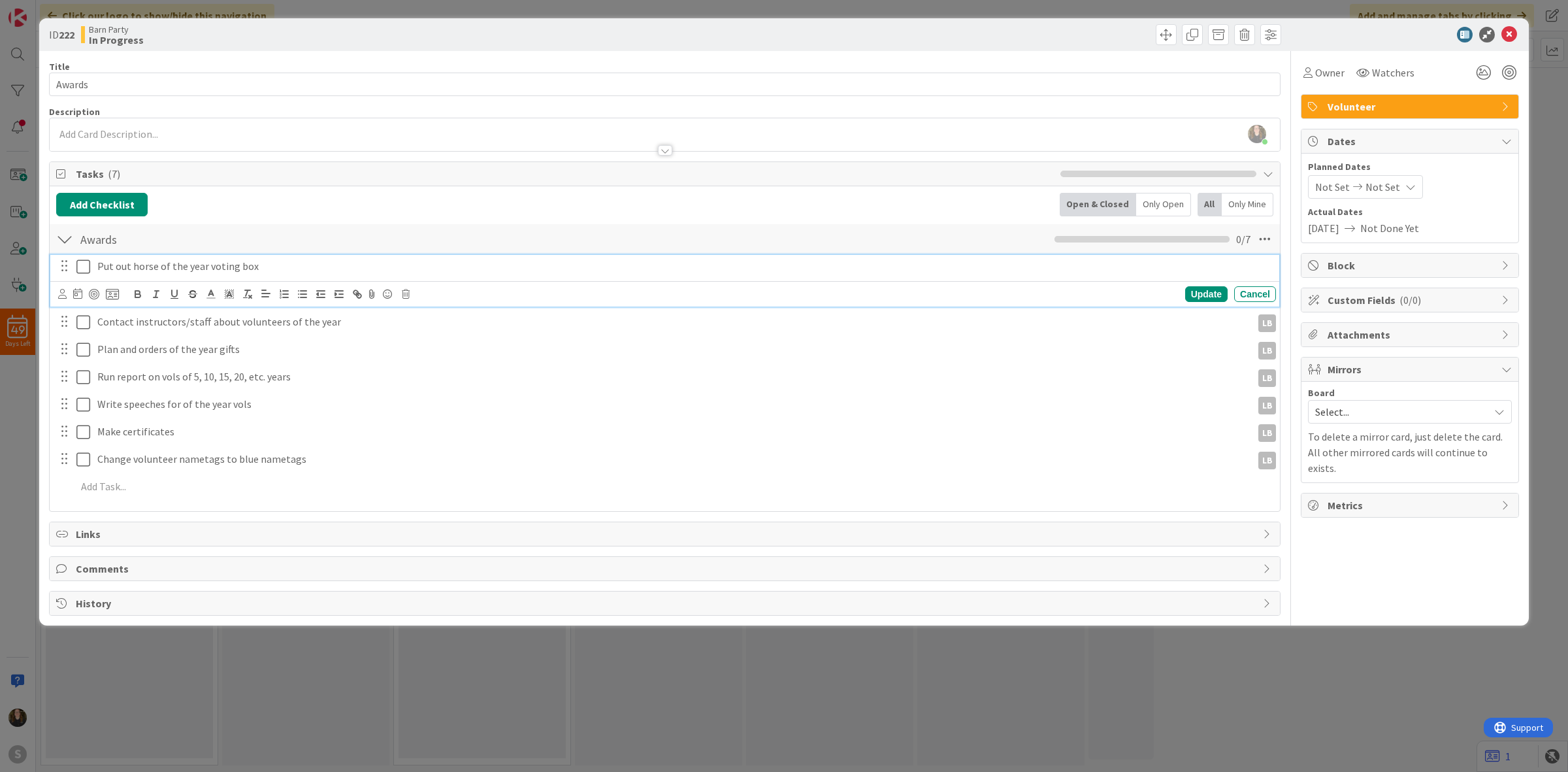
click at [67, 292] on div at bounding box center [88, 294] width 61 height 16
click at [64, 293] on icon at bounding box center [62, 294] width 9 height 9
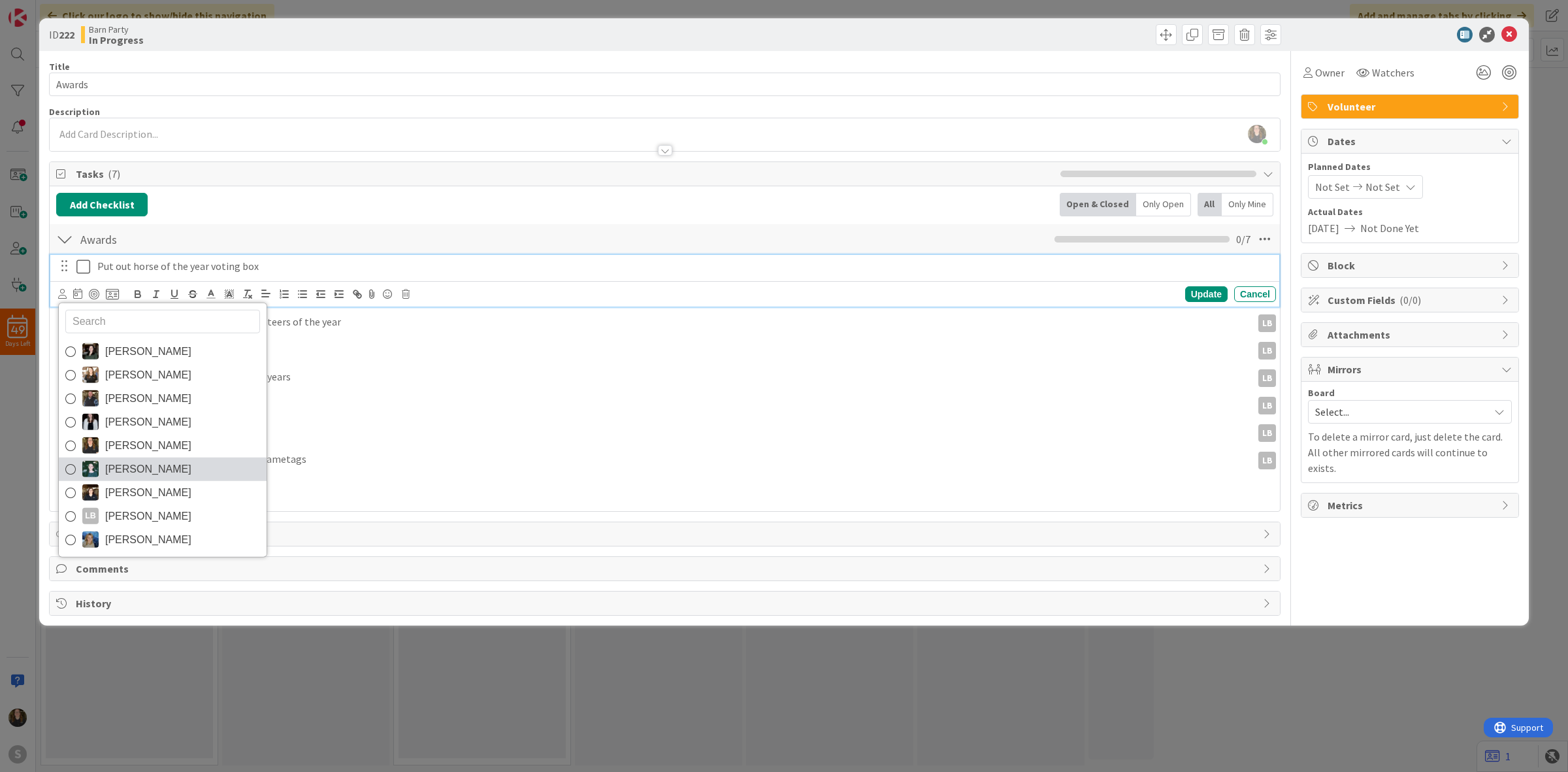
click at [151, 465] on span "[PERSON_NAME]" at bounding box center [148, 469] width 86 height 20
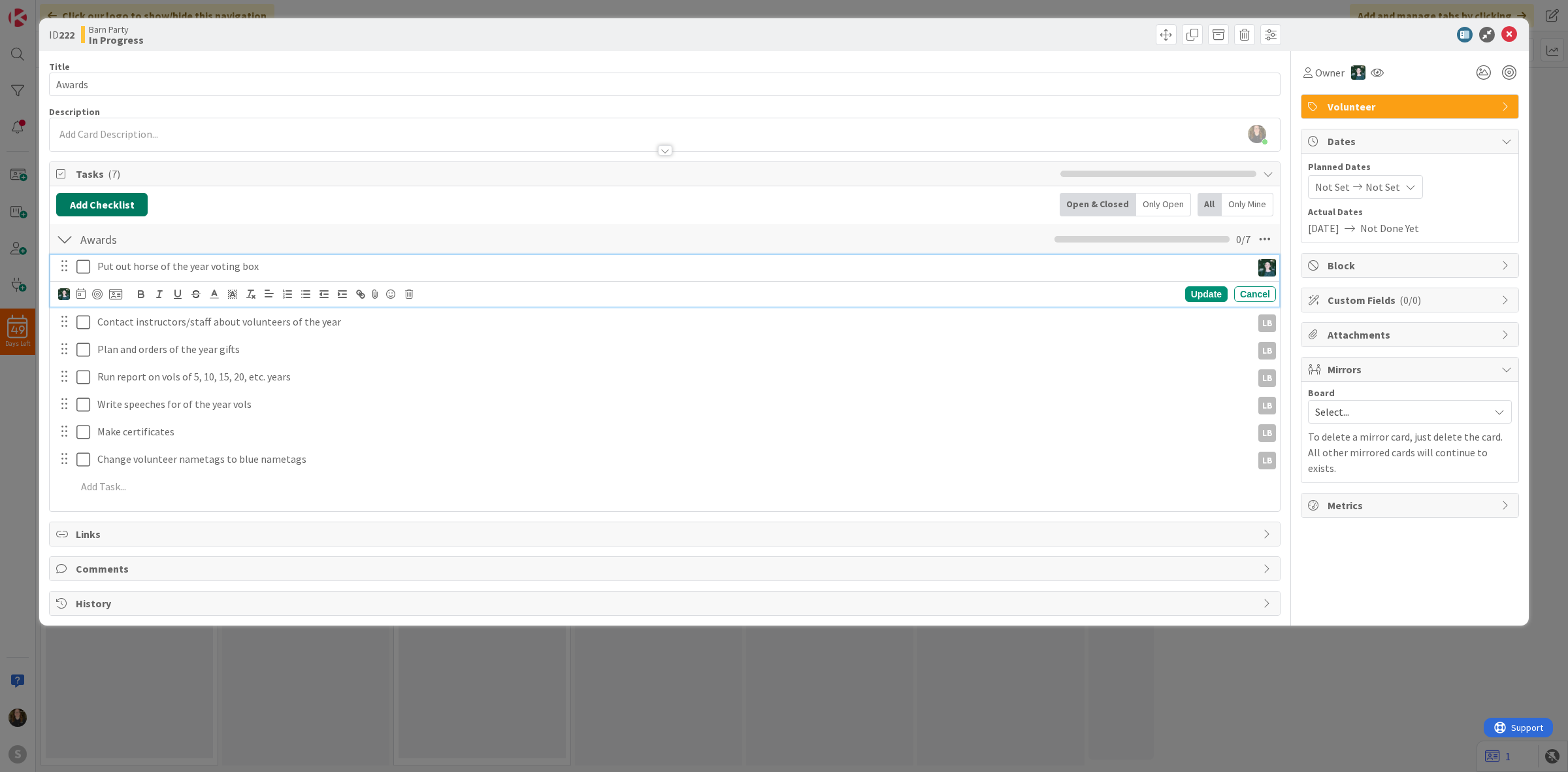
click at [125, 211] on button "Add Checklist" at bounding box center [101, 204] width 91 height 24
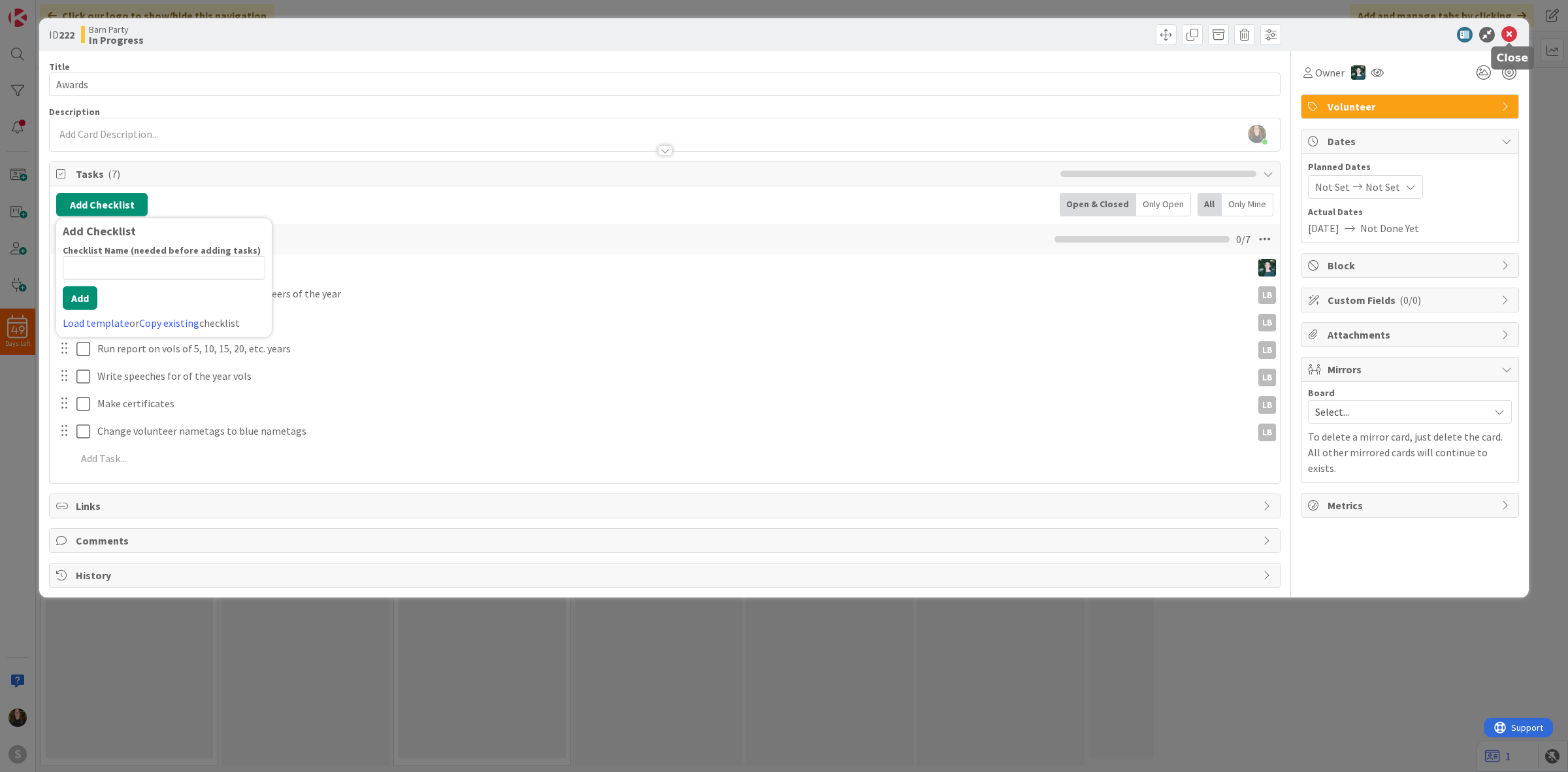
click at [1503, 31] on icon at bounding box center [1509, 34] width 16 height 16
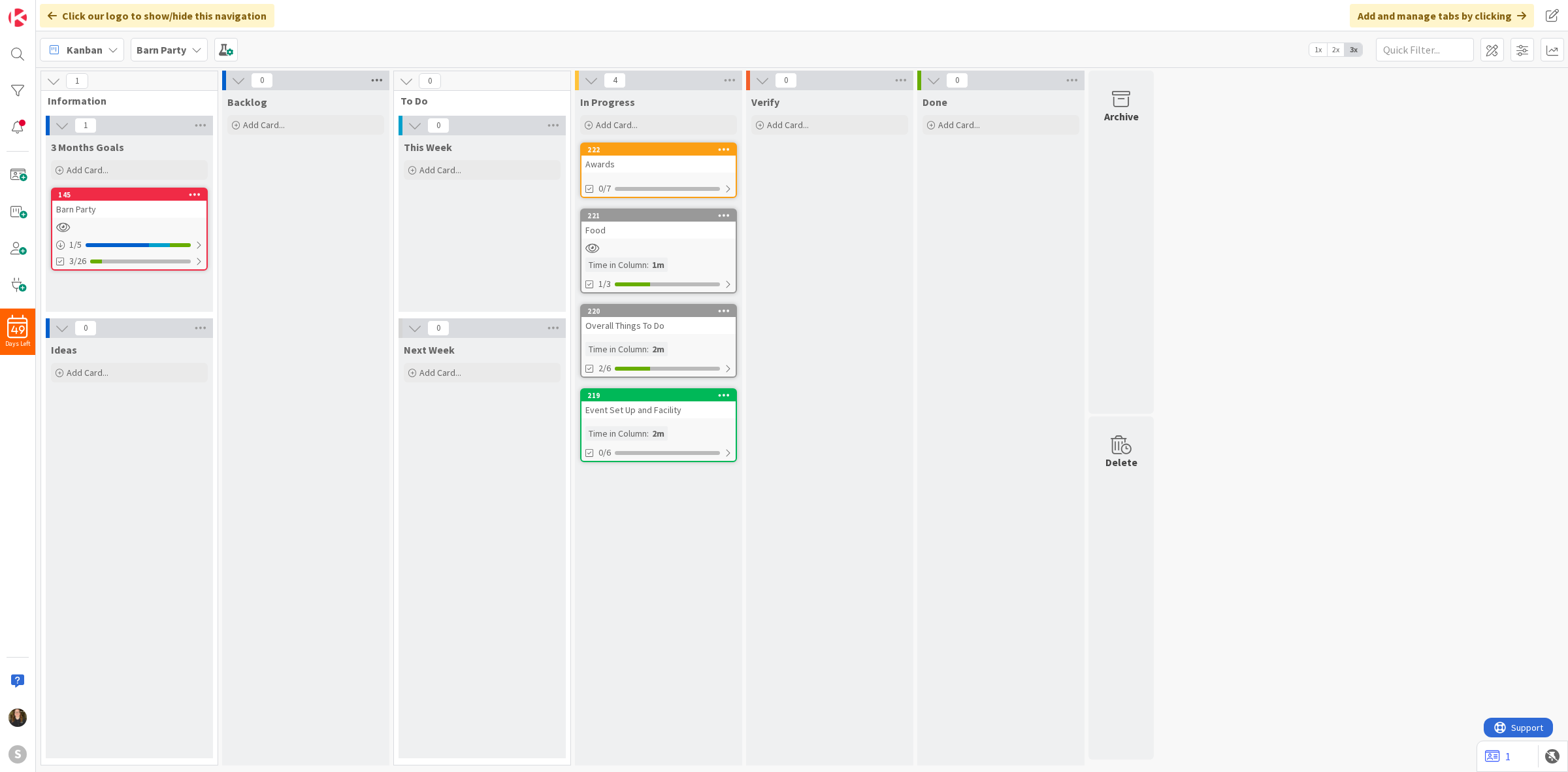
click at [369, 77] on icon at bounding box center [377, 80] width 17 height 20
drag, startPoint x: 319, startPoint y: 129, endPoint x: 484, endPoint y: 59, distance: 179.2
click at [301, 184] on div "Backlog Add Card... Template Not Set Title 0 / 128 Label Sales Volunteer Facili…" at bounding box center [305, 428] width 167 height 675
click at [177, 203] on div "Barn Party" at bounding box center [129, 210] width 155 height 17
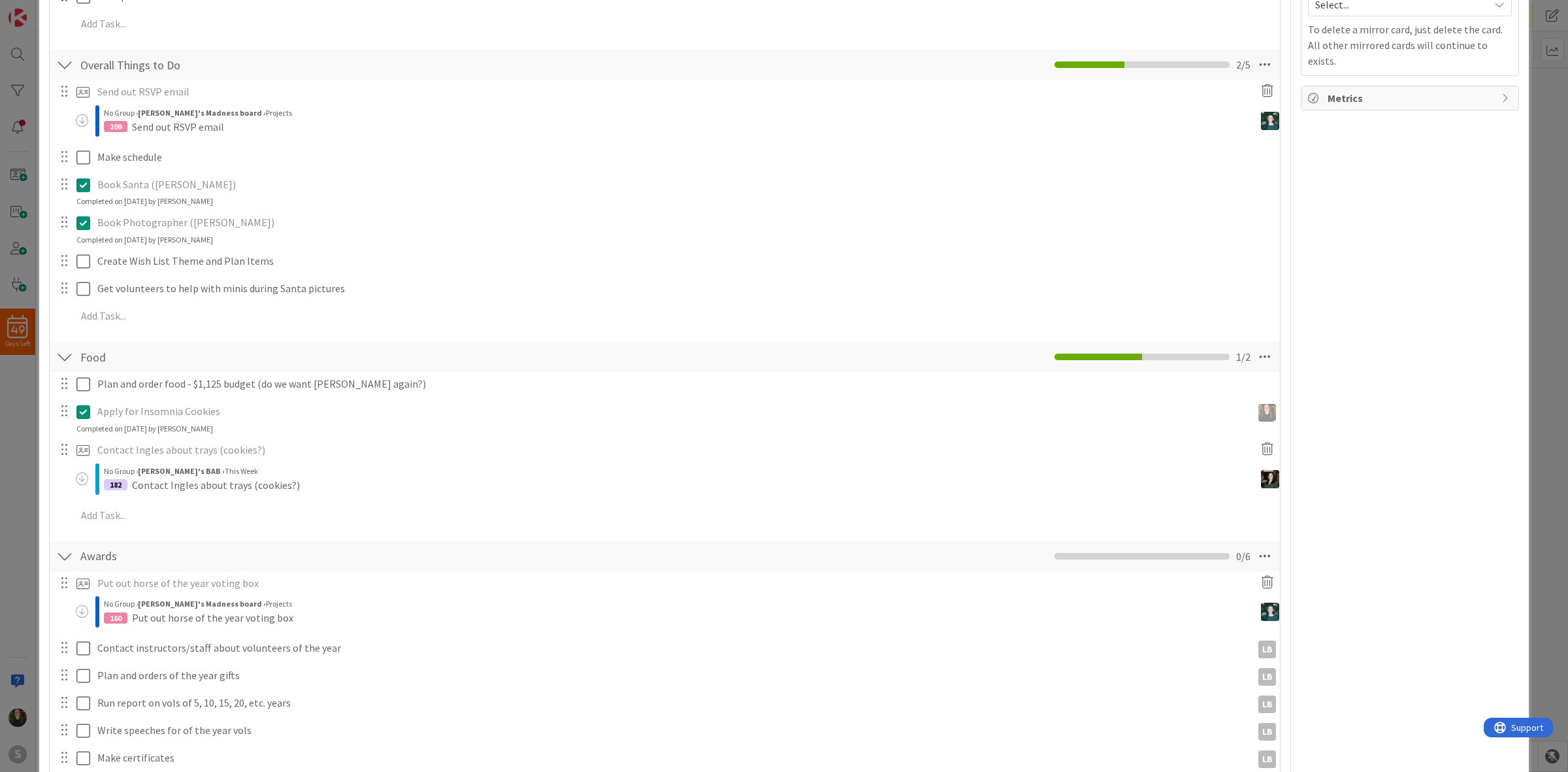
scroll to position [409, 0]
click at [1525, 309] on div "ID 145 Barn Party 3 Months Goals Title 10 / 128 Barn Party Description [PERSON_…" at bounding box center [784, 386] width 1568 height 772
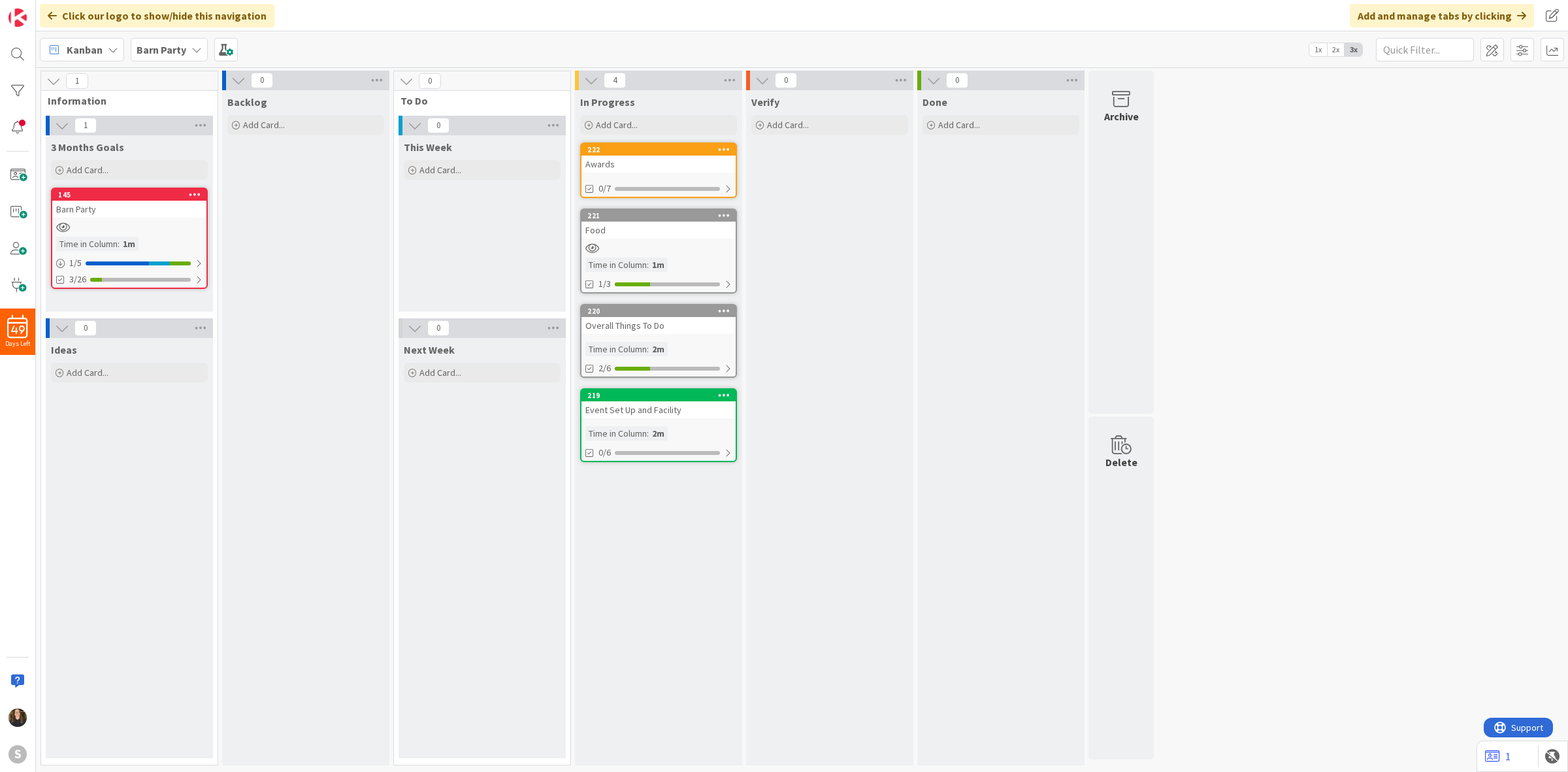
click at [665, 243] on div at bounding box center [658, 248] width 155 height 11
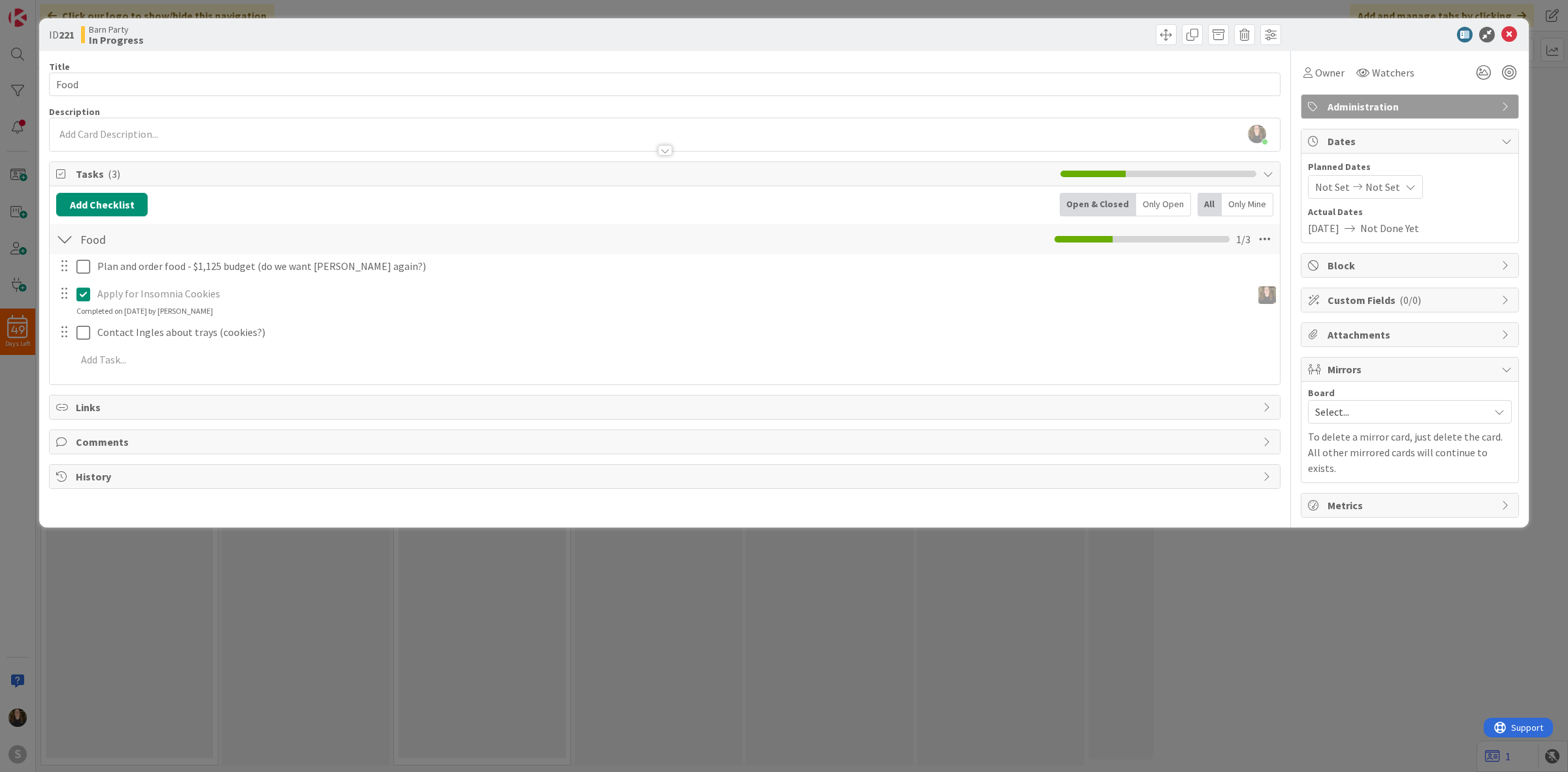
click at [269, 347] on div "Plan and order food - $1,125 budget (do we want [PERSON_NAME] again?) Update Ca…" at bounding box center [665, 315] width 1217 height 122
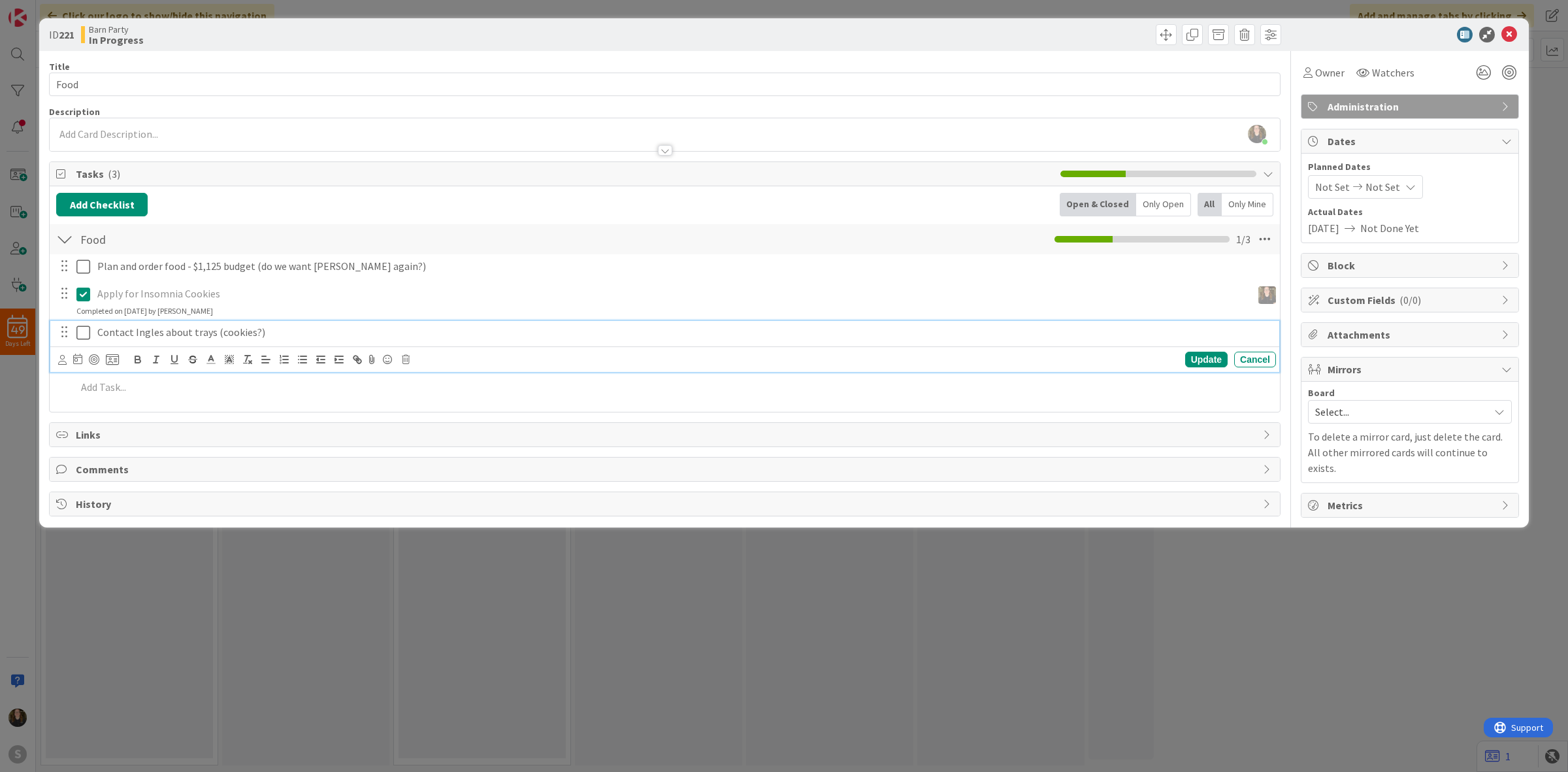
click at [251, 335] on p "Contact Ingles about trays (cookies?)" at bounding box center [684, 333] width 1174 height 15
click at [118, 360] on icon at bounding box center [113, 359] width 13 height 11
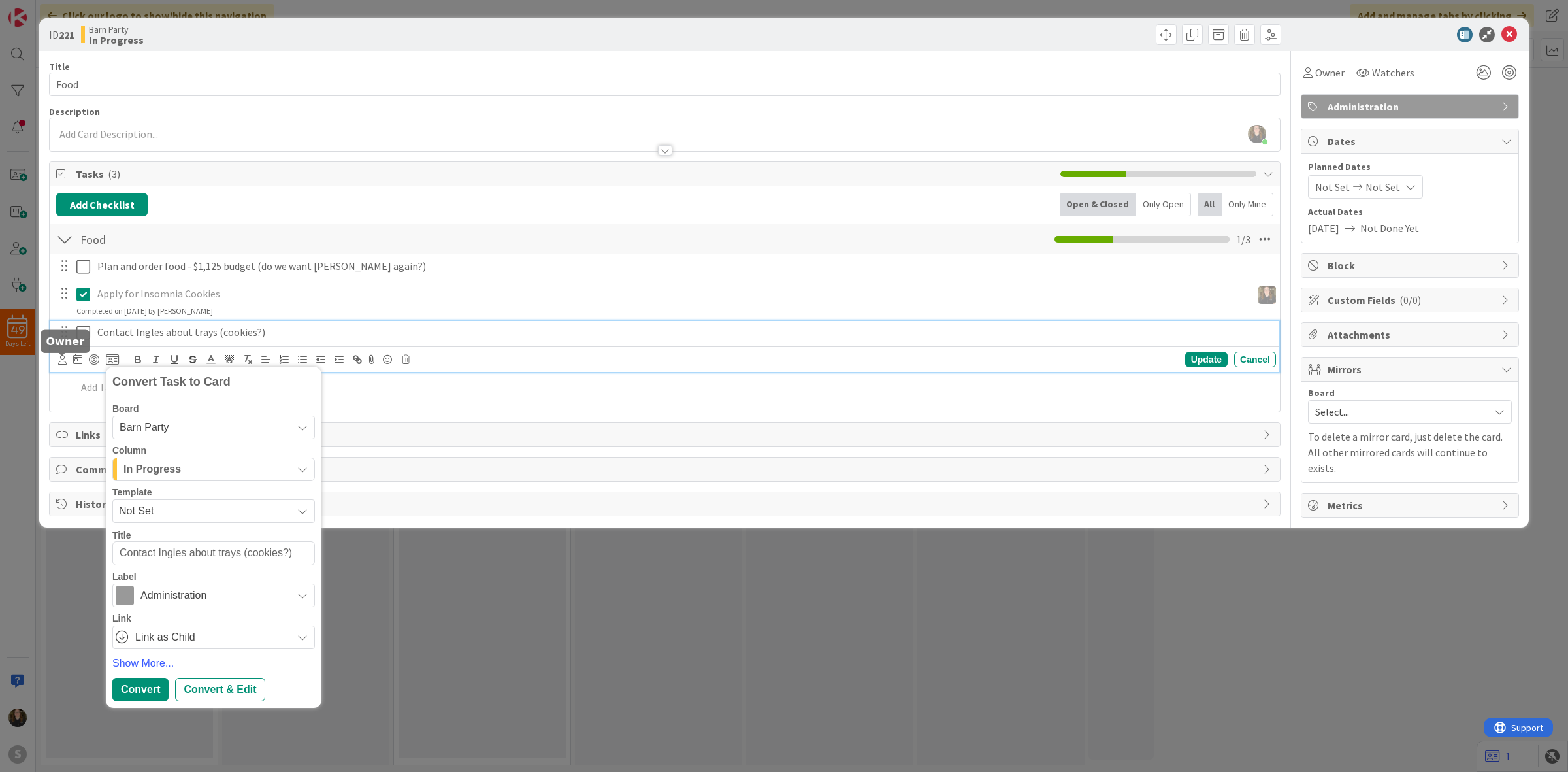
click at [58, 363] on icon at bounding box center [62, 359] width 9 height 9
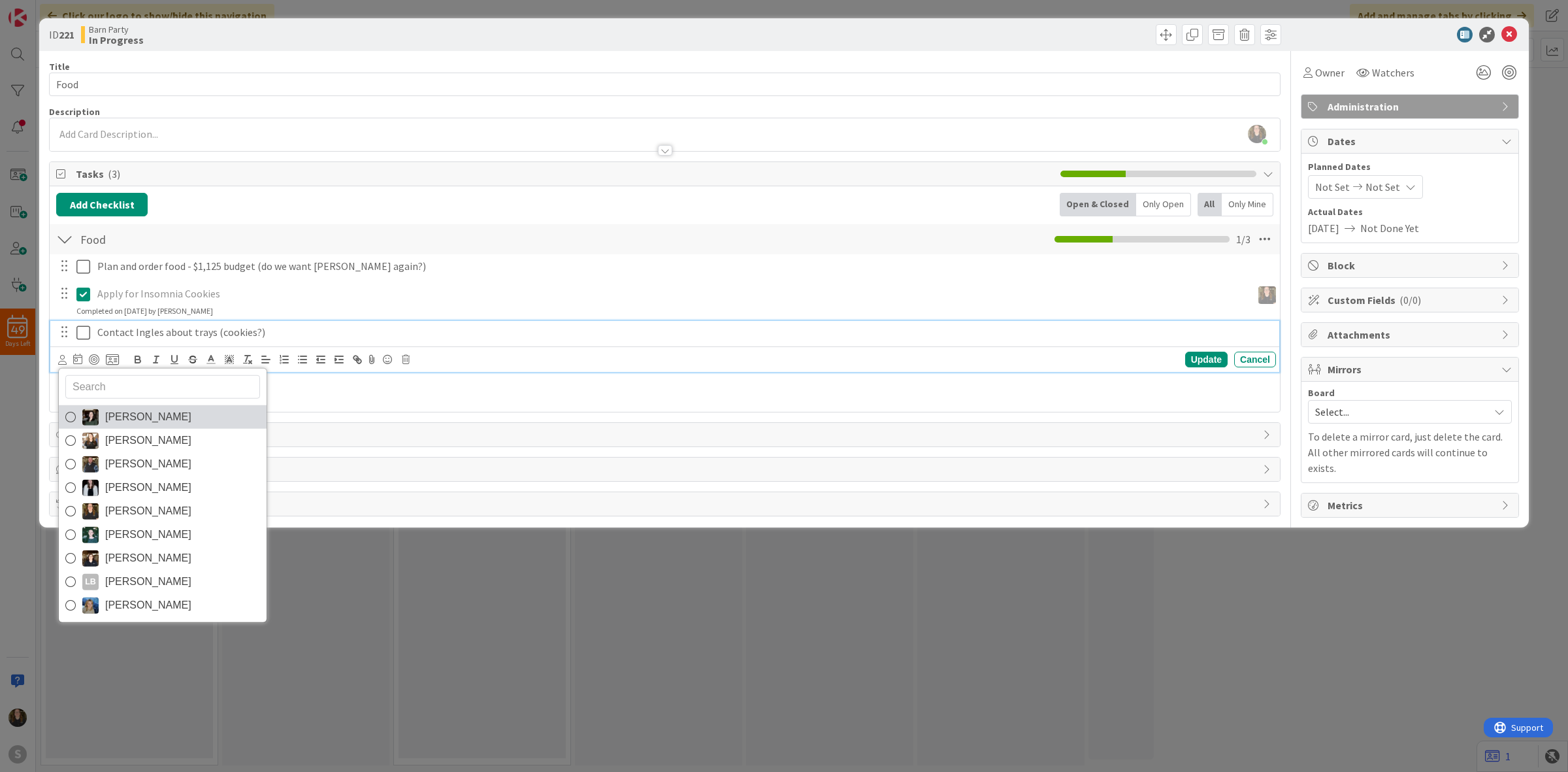
click at [137, 425] on span "[PERSON_NAME]" at bounding box center [148, 416] width 86 height 20
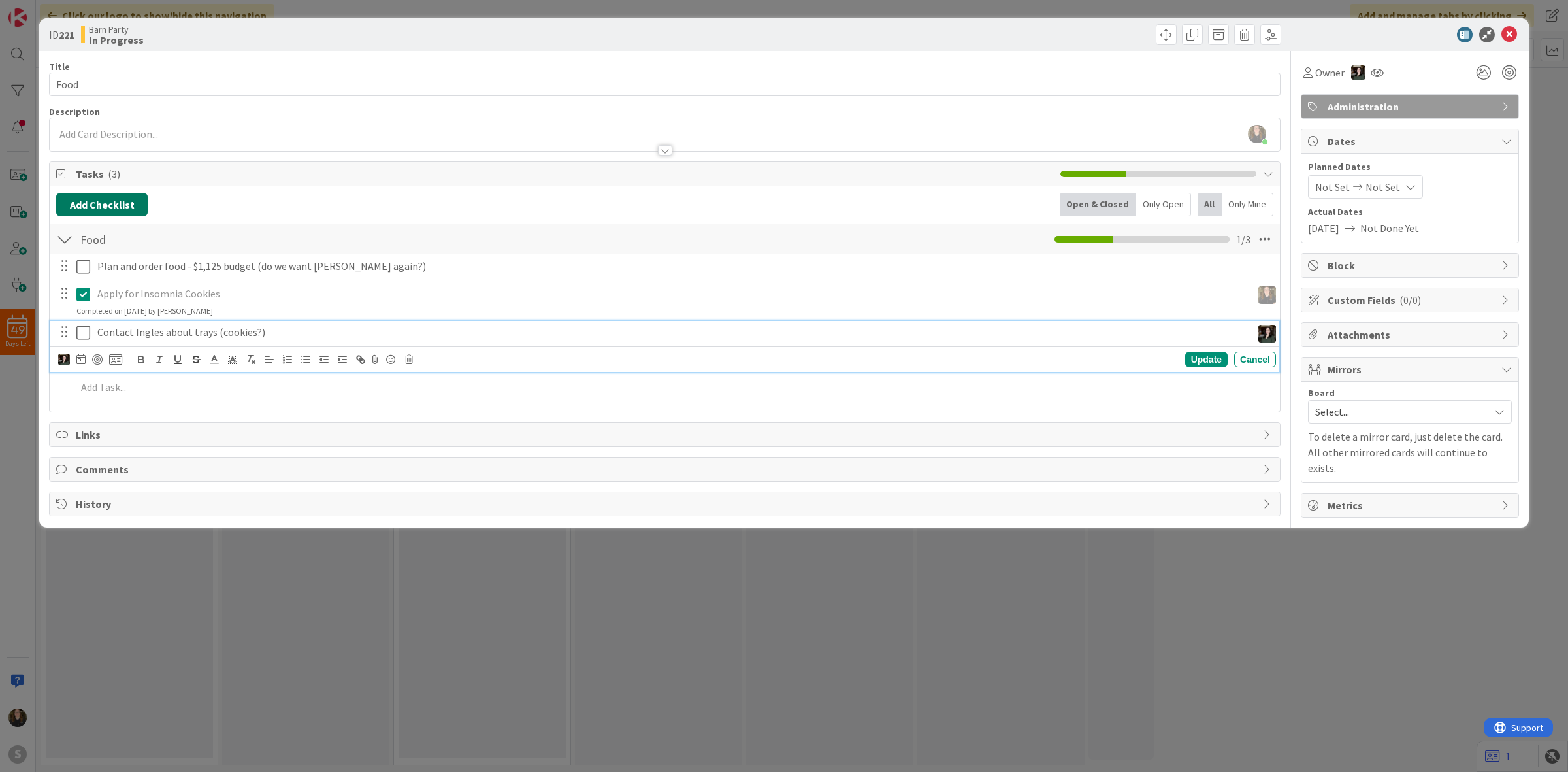
click at [119, 203] on button "Add Checklist" at bounding box center [101, 204] width 91 height 24
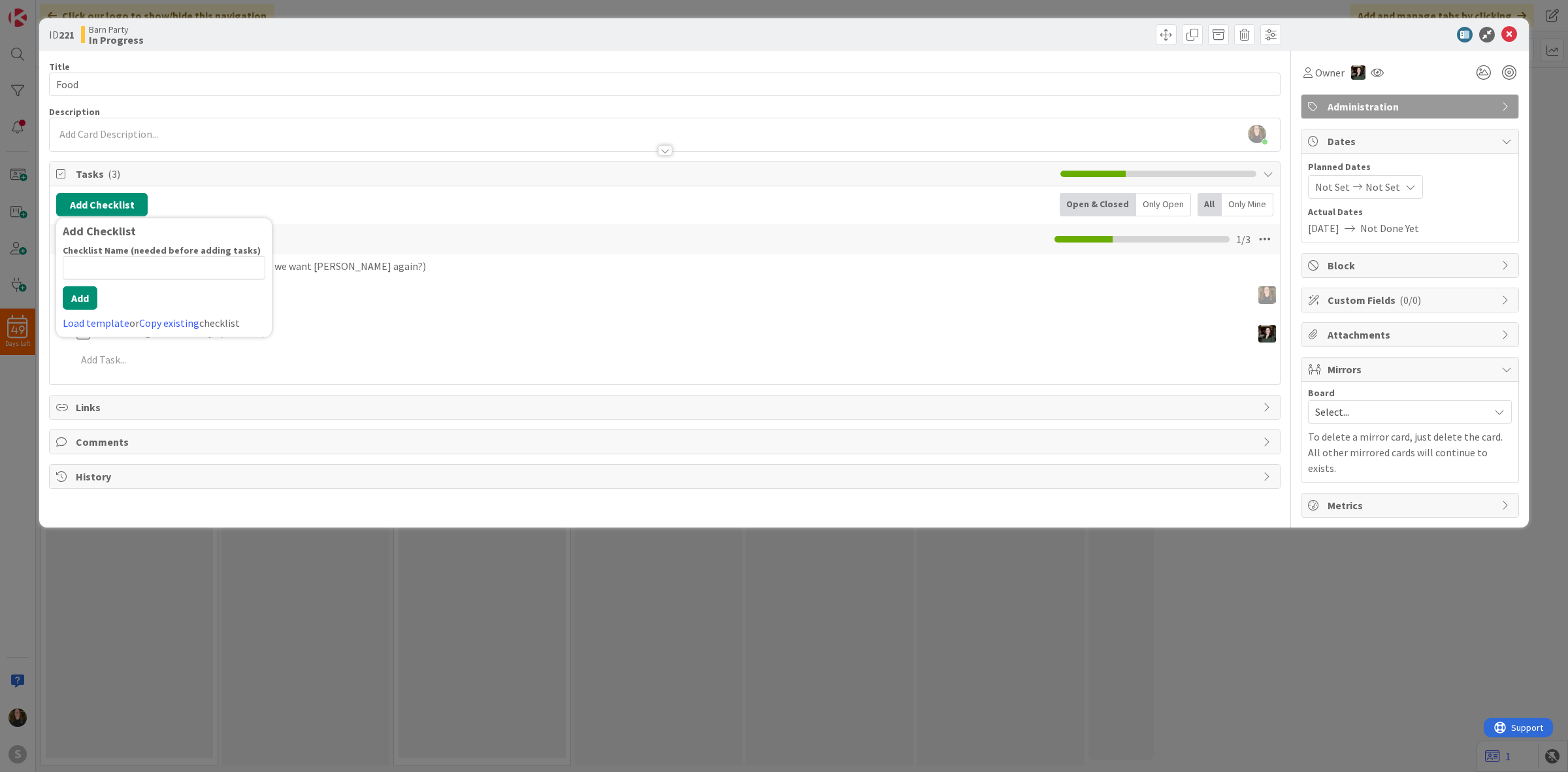
click at [850, 451] on div "Comments" at bounding box center [665, 441] width 1231 height 24
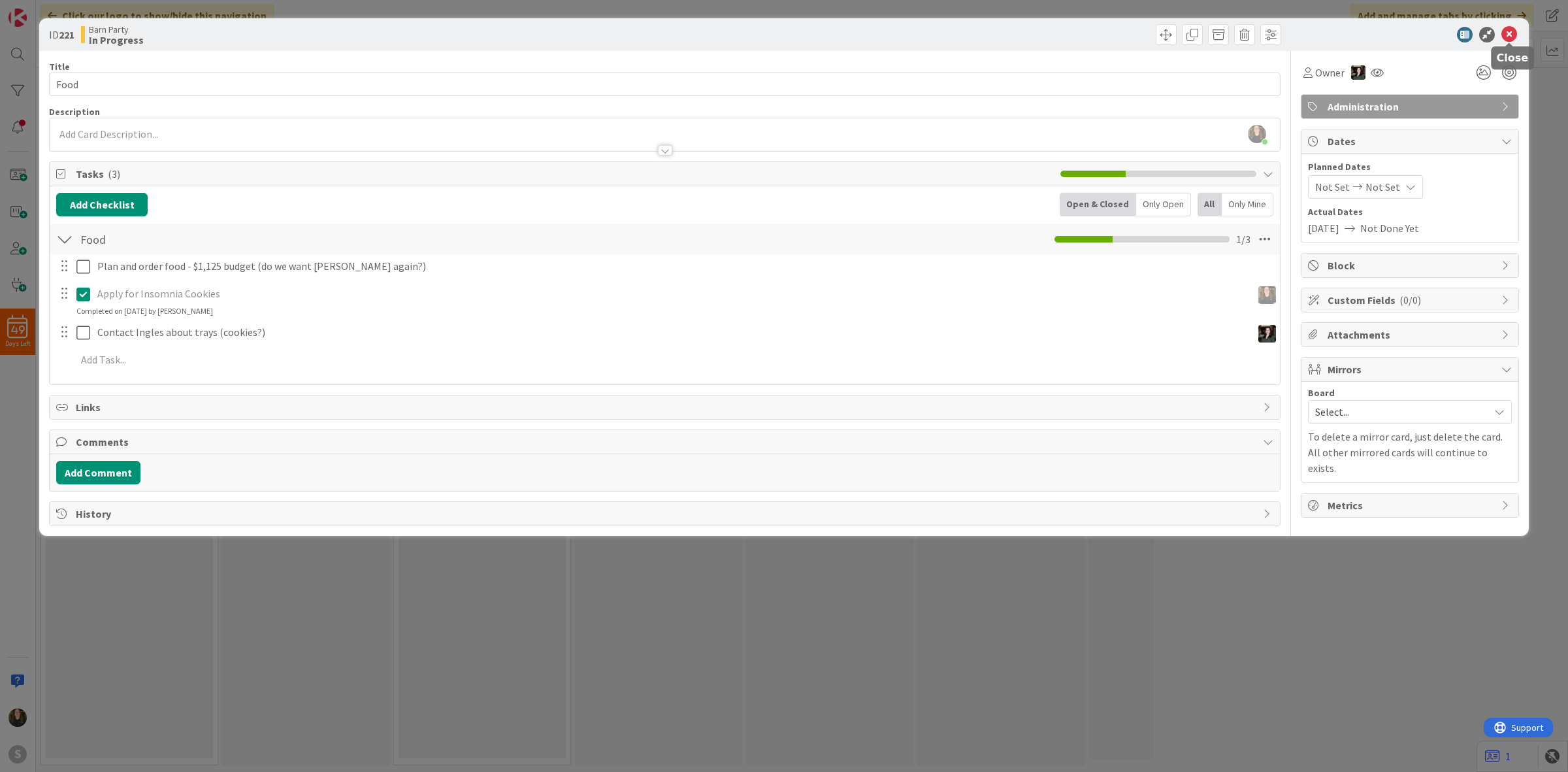
click at [1513, 40] on icon at bounding box center [1509, 34] width 16 height 16
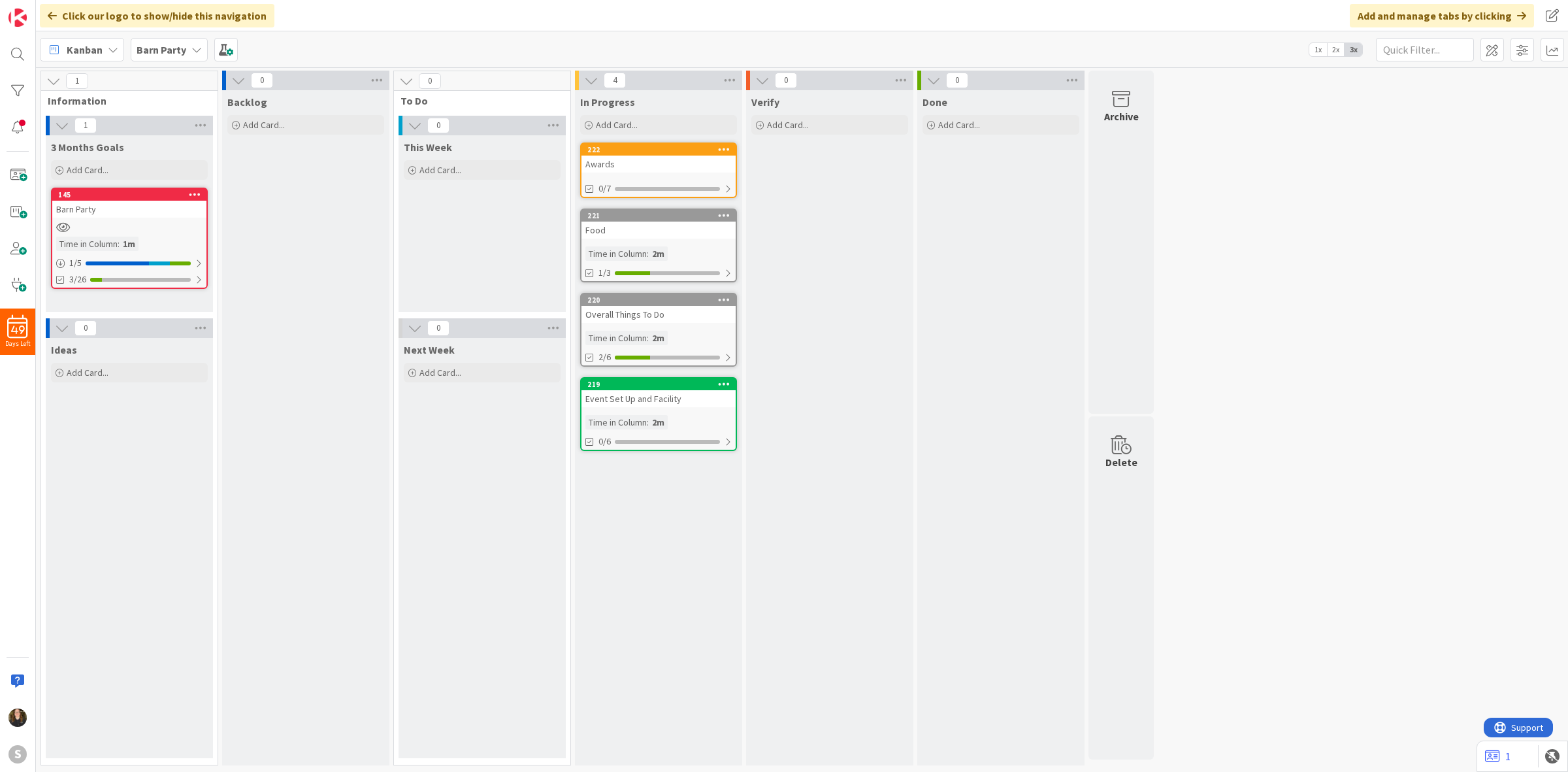
click at [722, 486] on div "In Progress Add Card... Template Not Set Not Set To request changes to this boa…" at bounding box center [659, 428] width 167 height 675
click at [700, 482] on div "In Progress Add Card... Template Not Set Not Set To request changes to this boa…" at bounding box center [659, 428] width 167 height 675
click at [1487, 47] on span at bounding box center [1492, 49] width 24 height 24
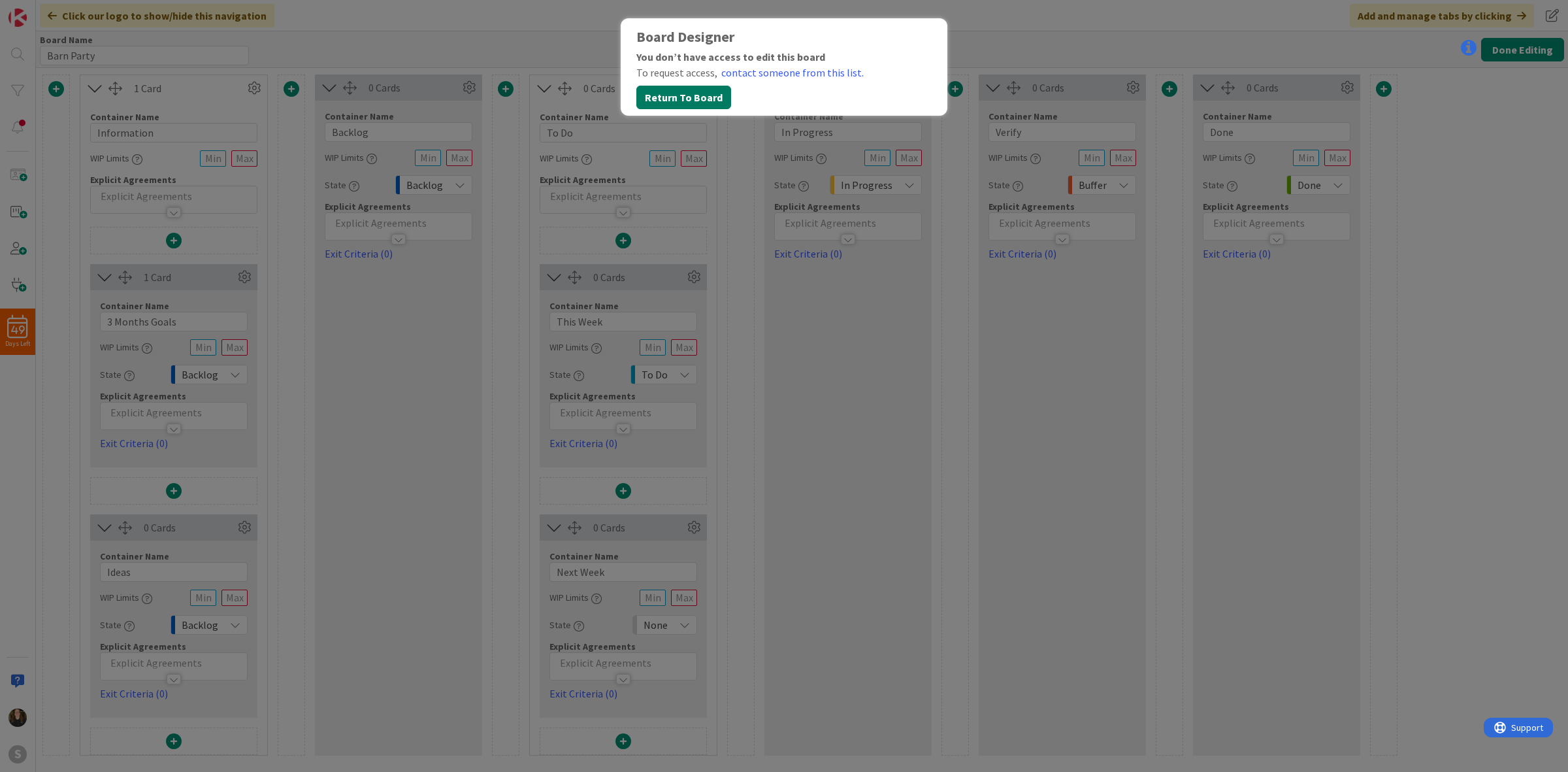
click at [701, 96] on button "Return To Board" at bounding box center [684, 97] width 95 height 24
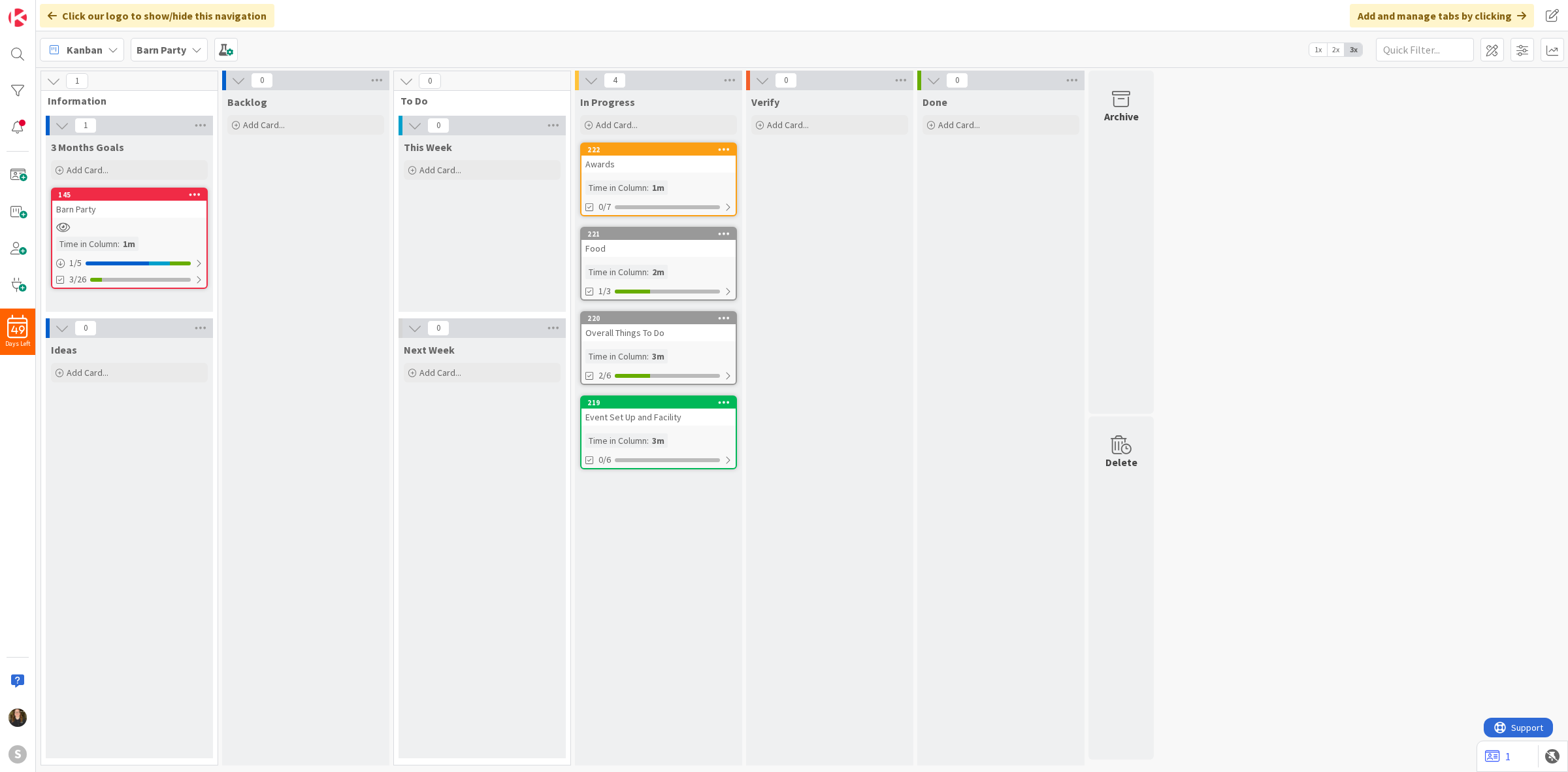
click at [142, 204] on div "Barn Party" at bounding box center [129, 210] width 155 height 17
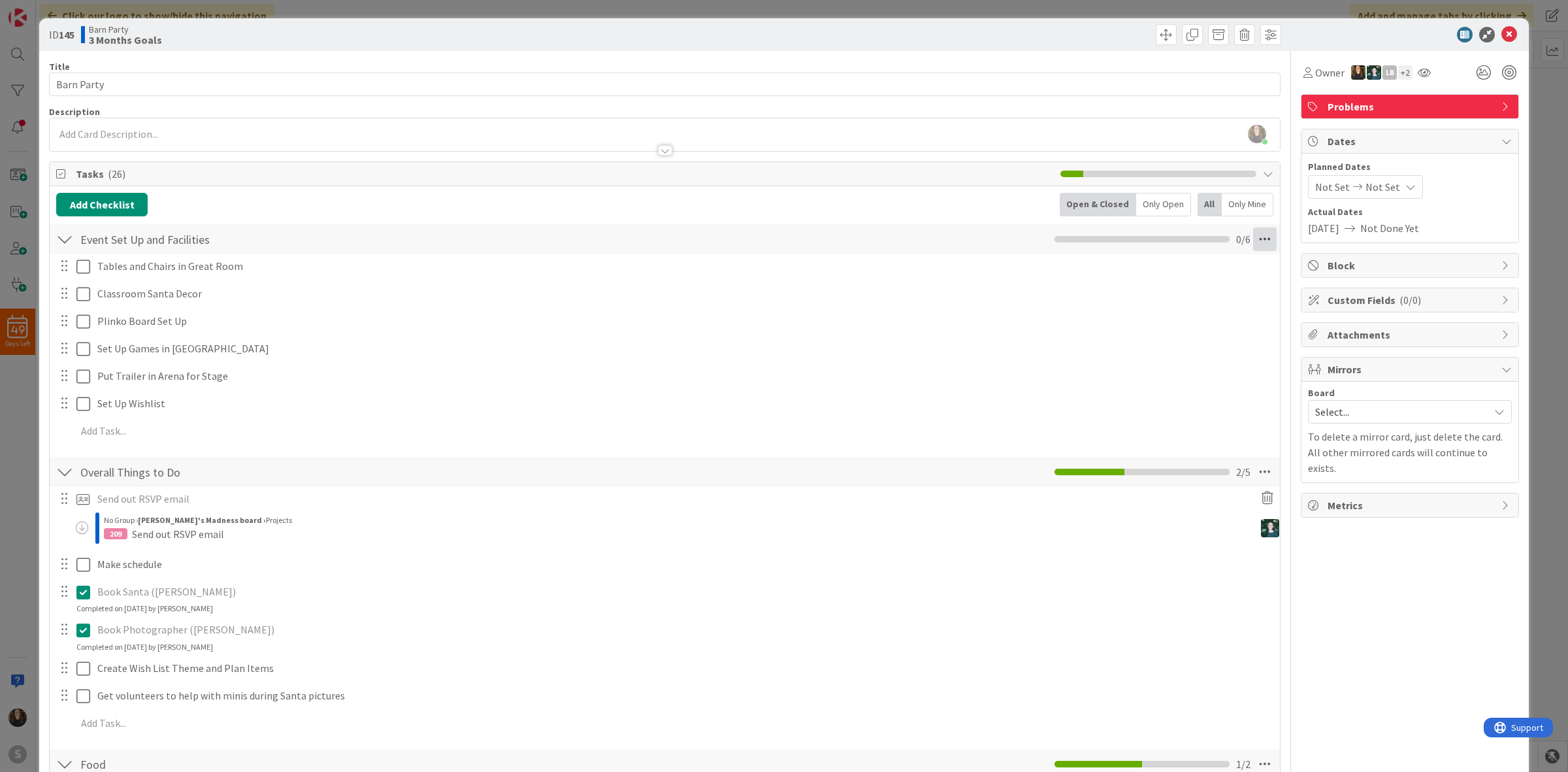
click at [1253, 239] on icon at bounding box center [1265, 239] width 24 height 24
click at [1151, 365] on link "Delete Checklist" at bounding box center [1176, 364] width 196 height 19
click at [1103, 312] on button "Delete" at bounding box center [1115, 302] width 49 height 24
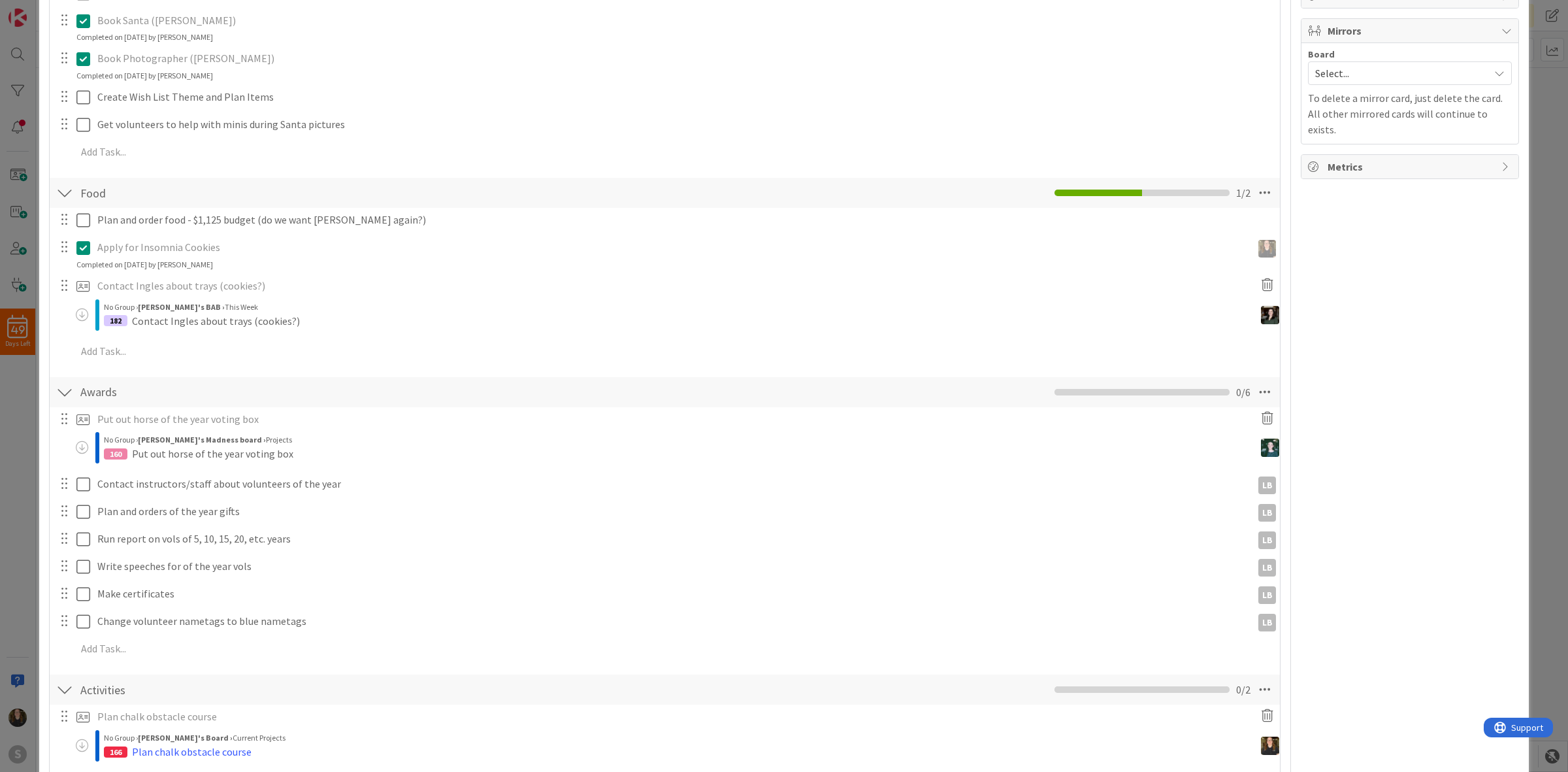
scroll to position [396, 0]
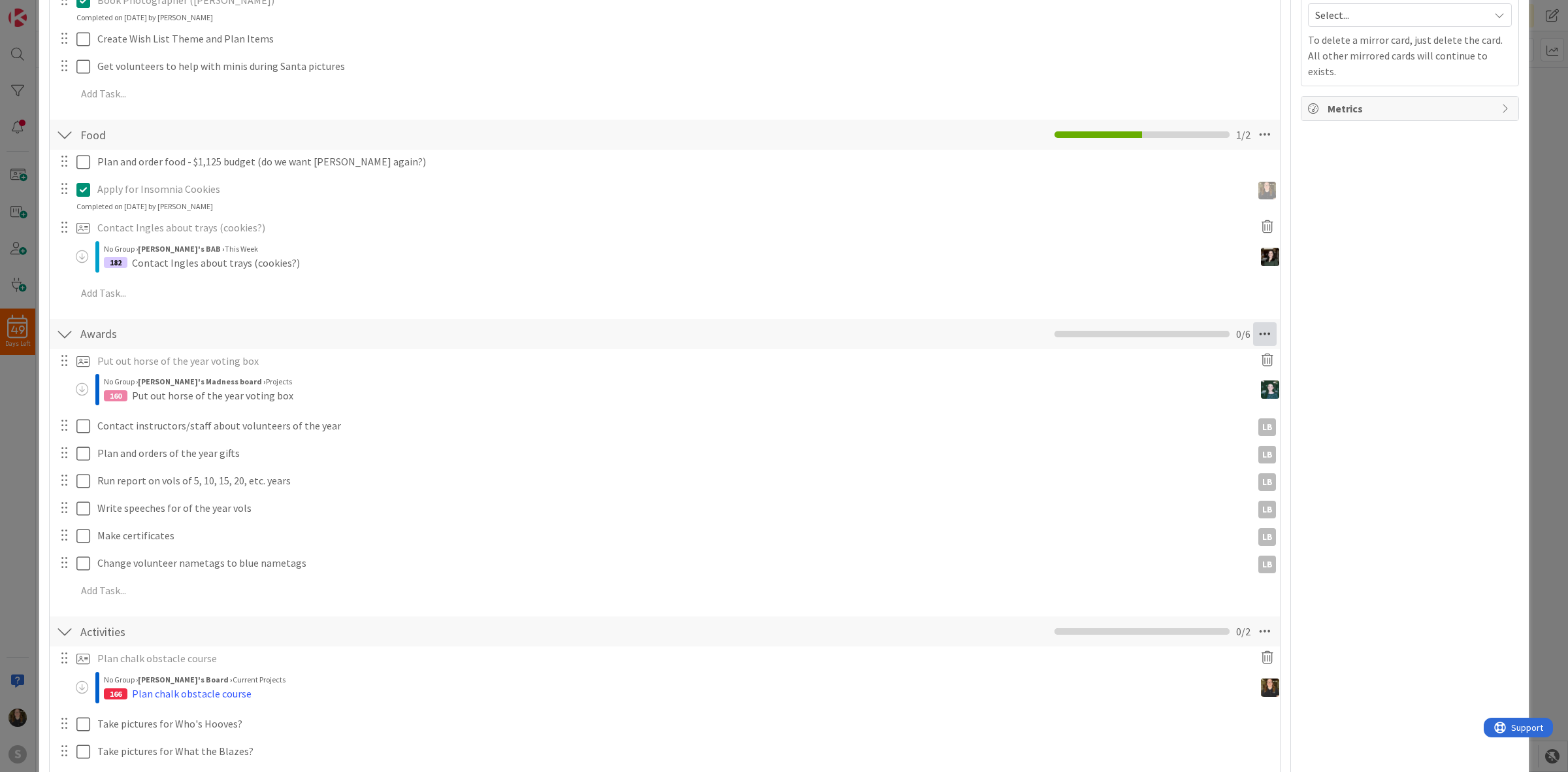
click at [1253, 338] on icon at bounding box center [1265, 334] width 24 height 24
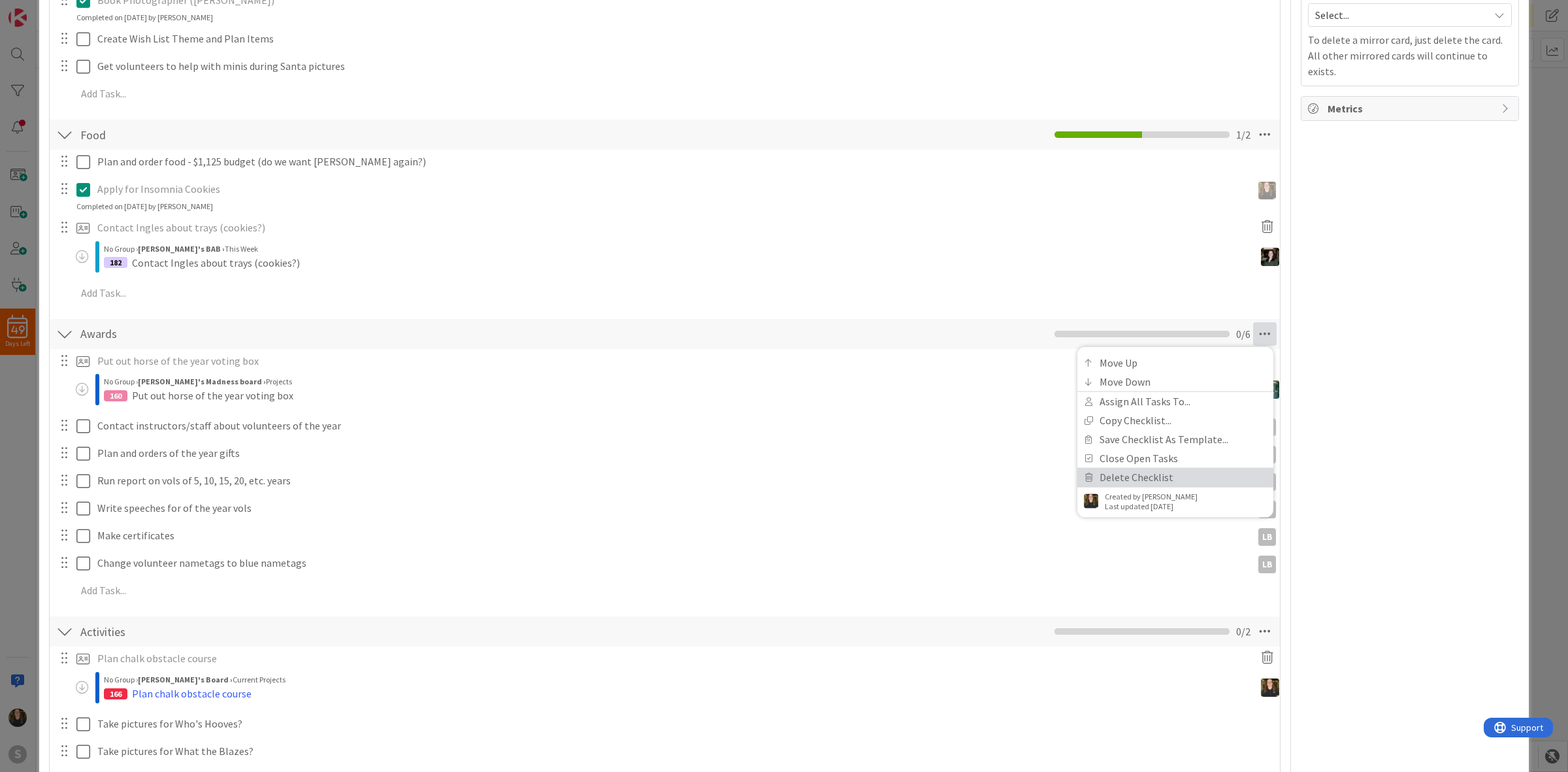
click at [1127, 476] on link "Delete Checklist" at bounding box center [1176, 477] width 196 height 19
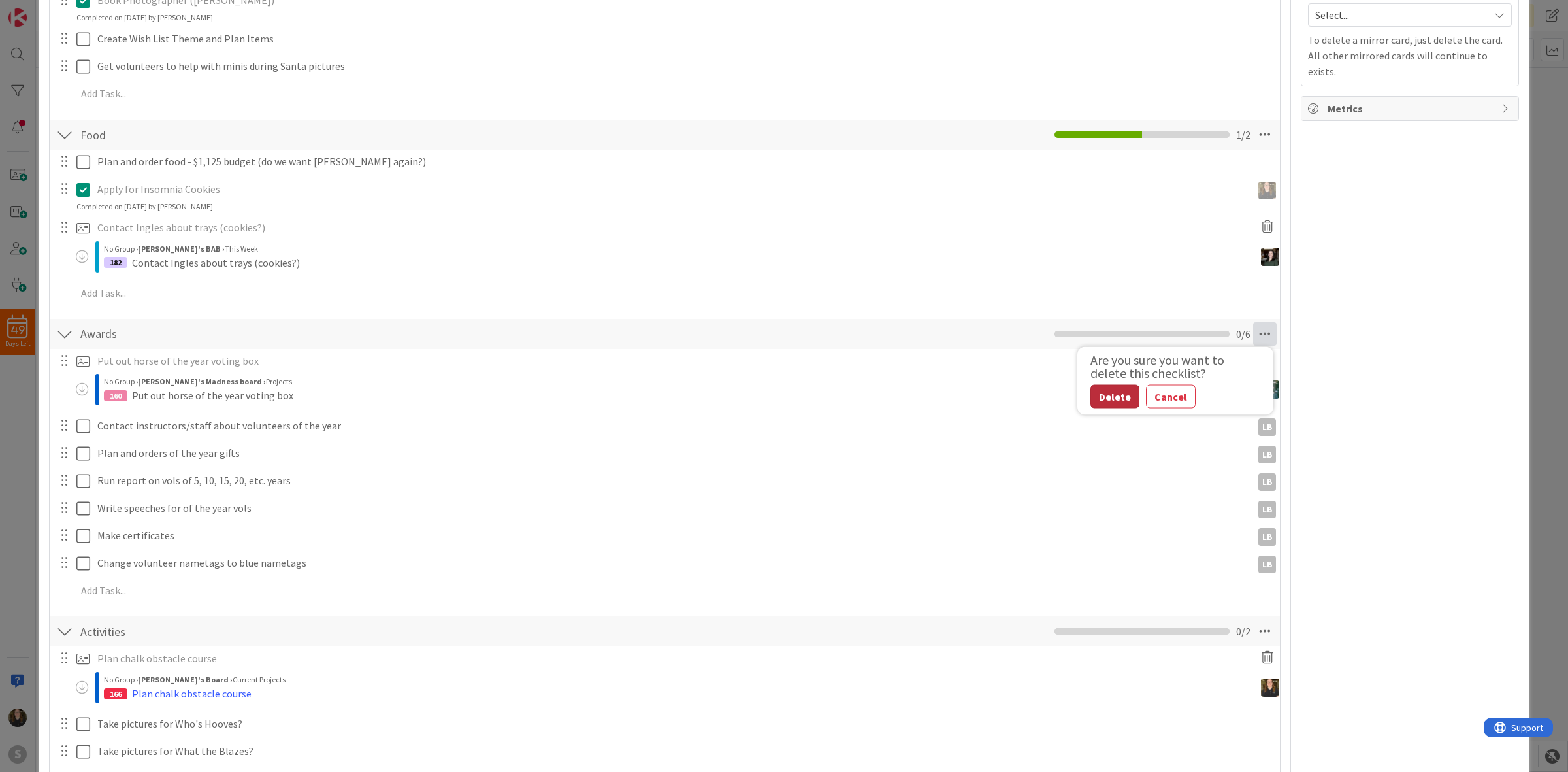
click at [1109, 396] on button "Delete" at bounding box center [1115, 395] width 49 height 24
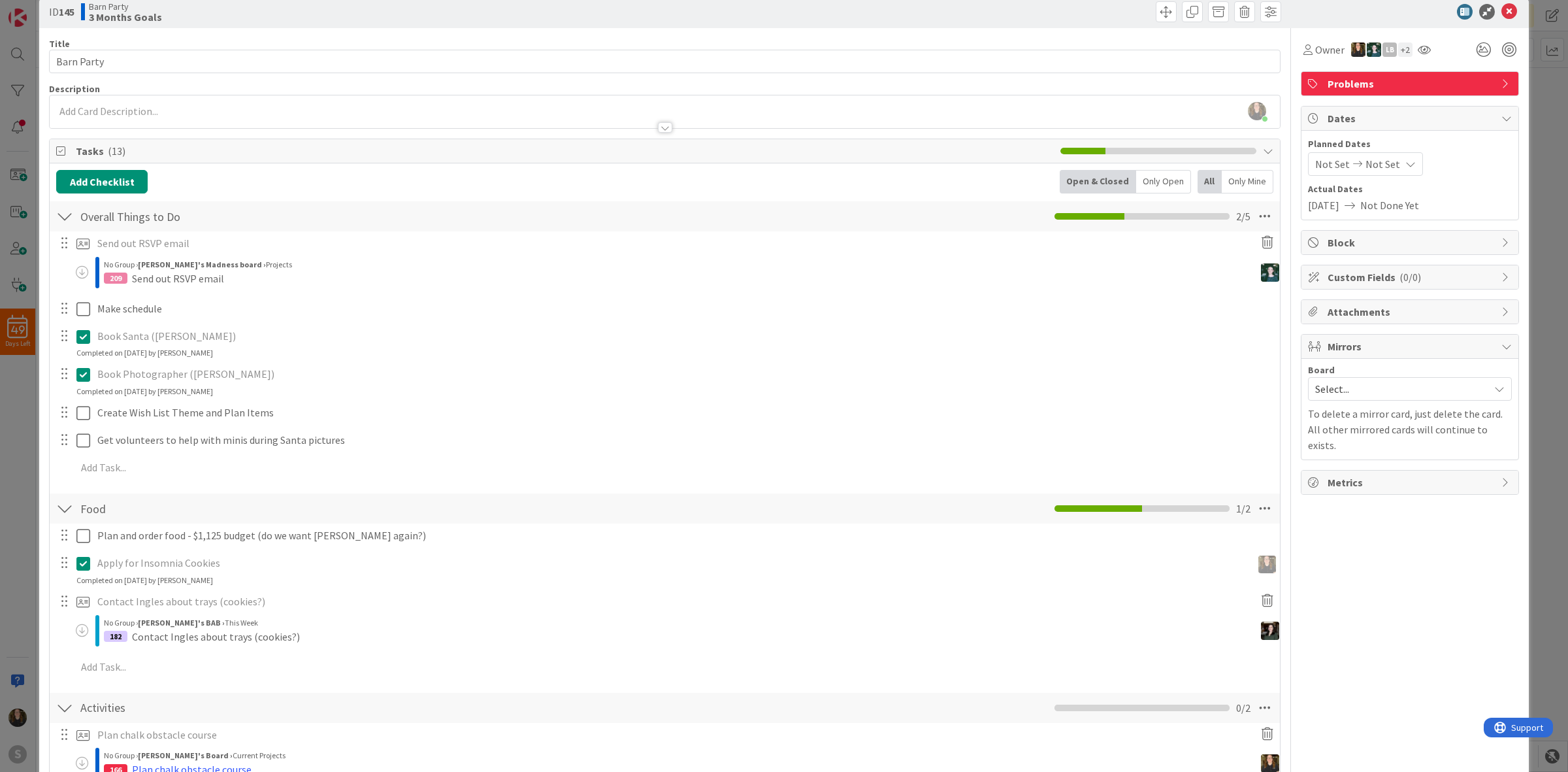
scroll to position [0, 0]
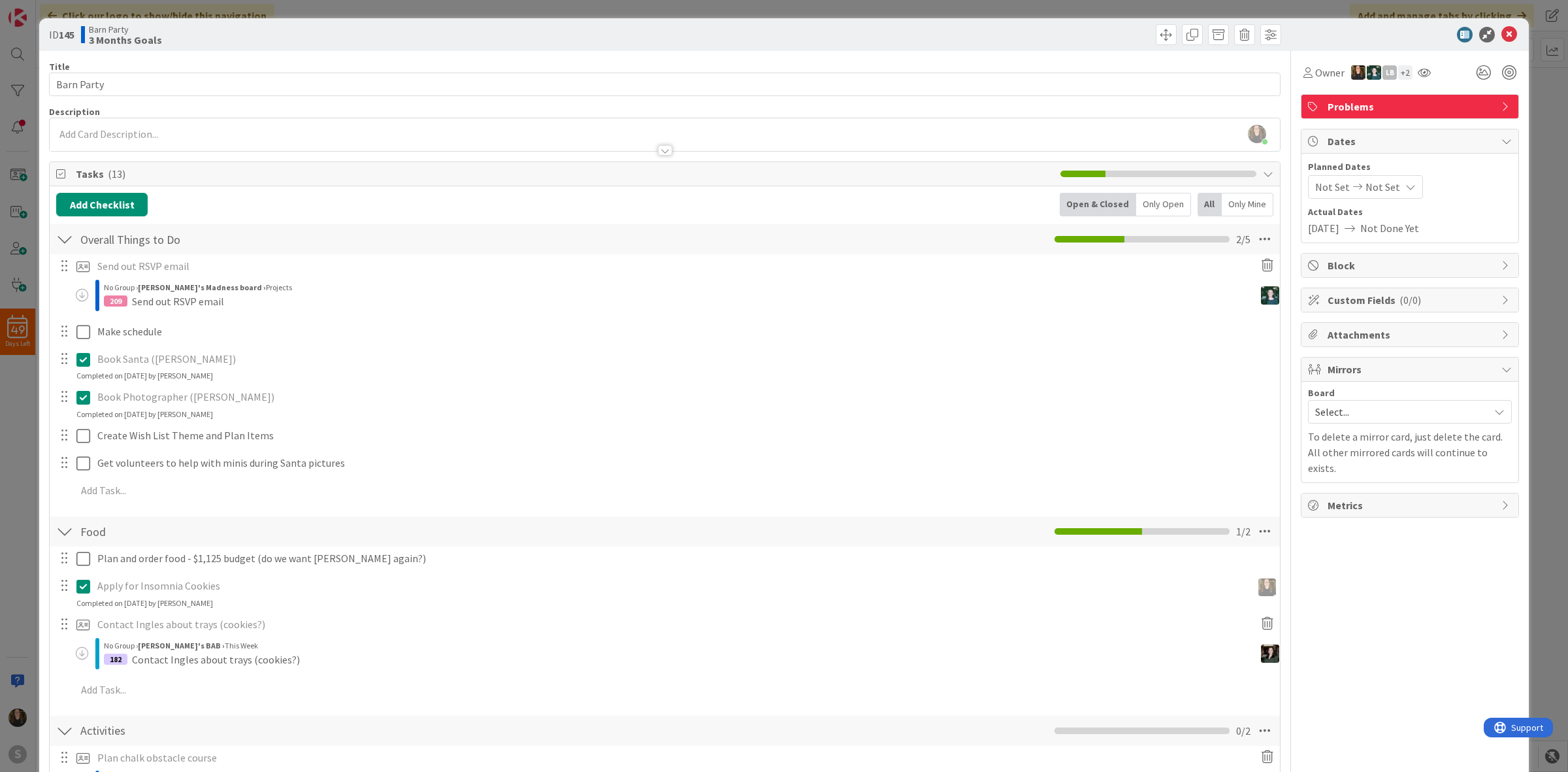
click at [1494, 49] on div "ID 145 Barn Party 3 Months Goals" at bounding box center [783, 34] width 1489 height 32
click at [1495, 44] on div "ID 145 Barn Party 3 Months Goals" at bounding box center [783, 34] width 1489 height 32
click at [1502, 37] on icon at bounding box center [1509, 34] width 16 height 16
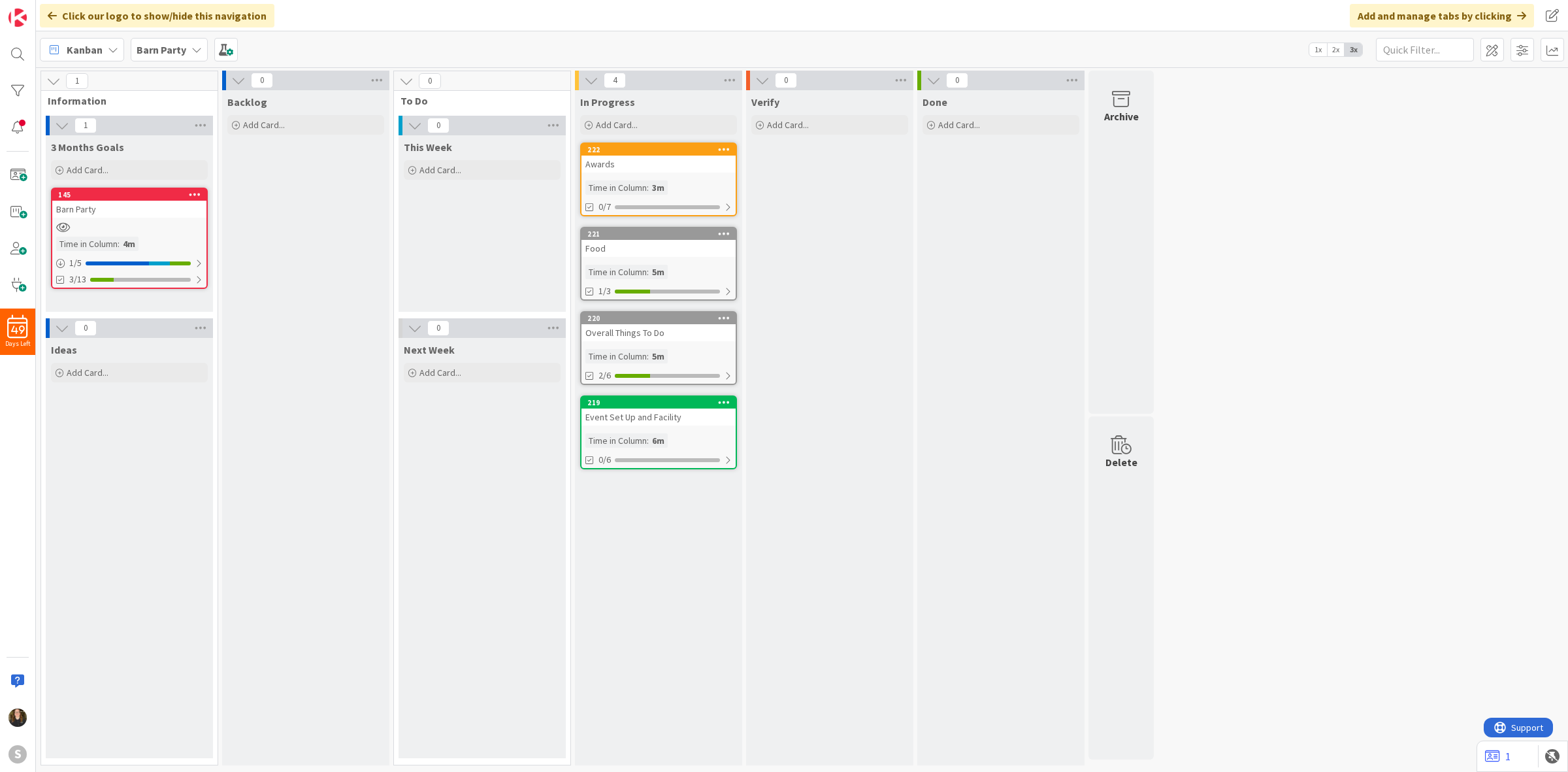
click at [655, 578] on div "In Progress Add Card... 222 Awards Time in Column : 3m 0/7 221 Food Time in Col…" at bounding box center [659, 428] width 167 height 675
click at [619, 129] on span "Add Card..." at bounding box center [617, 124] width 42 height 11
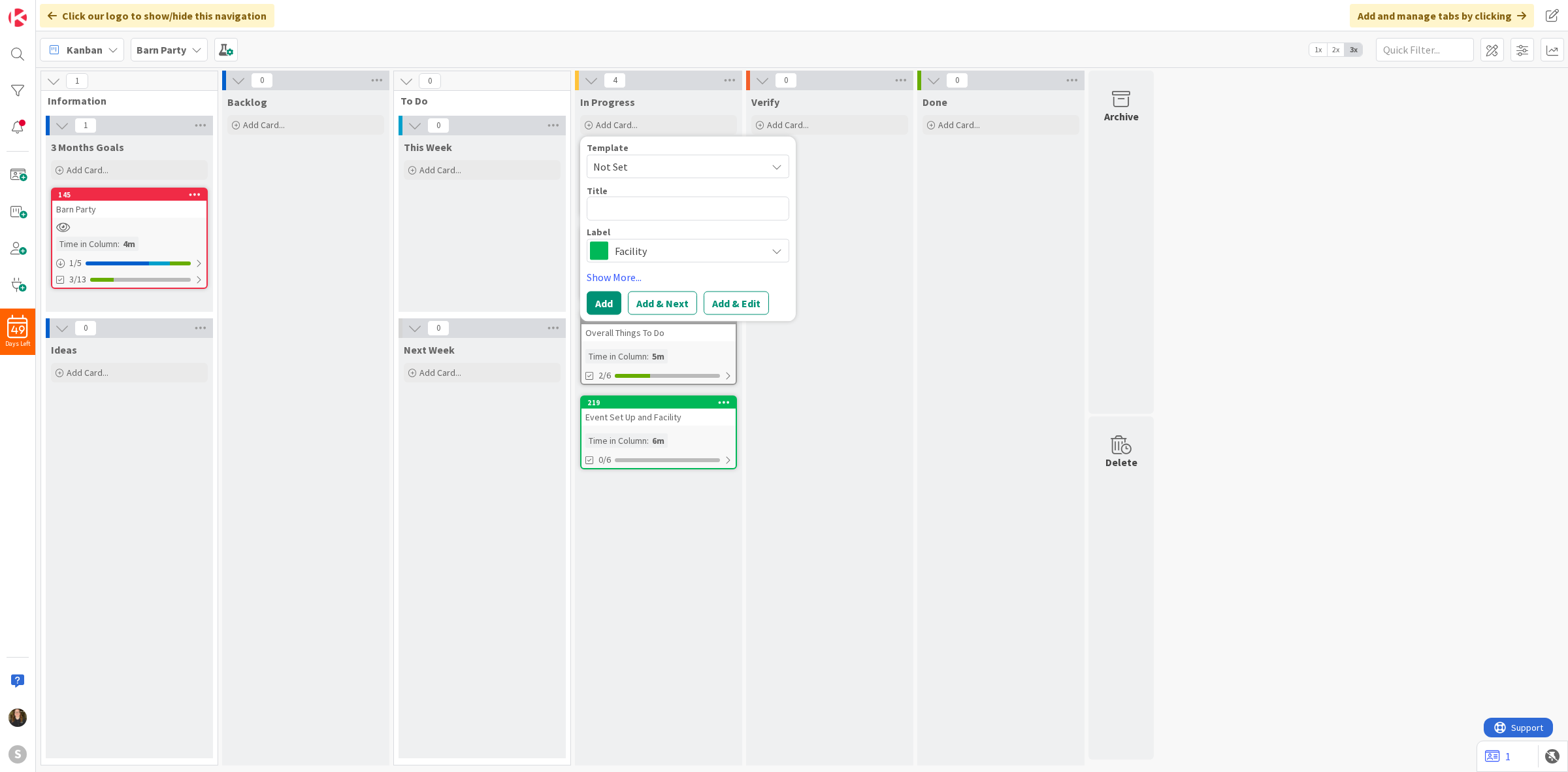
click at [640, 175] on span "Not Set" at bounding box center [688, 166] width 203 height 24
click at [641, 165] on span "Not Set" at bounding box center [675, 167] width 163 height 17
click at [642, 164] on span "Not Set" at bounding box center [675, 167] width 163 height 17
click at [678, 255] on span "Facility" at bounding box center [687, 249] width 145 height 18
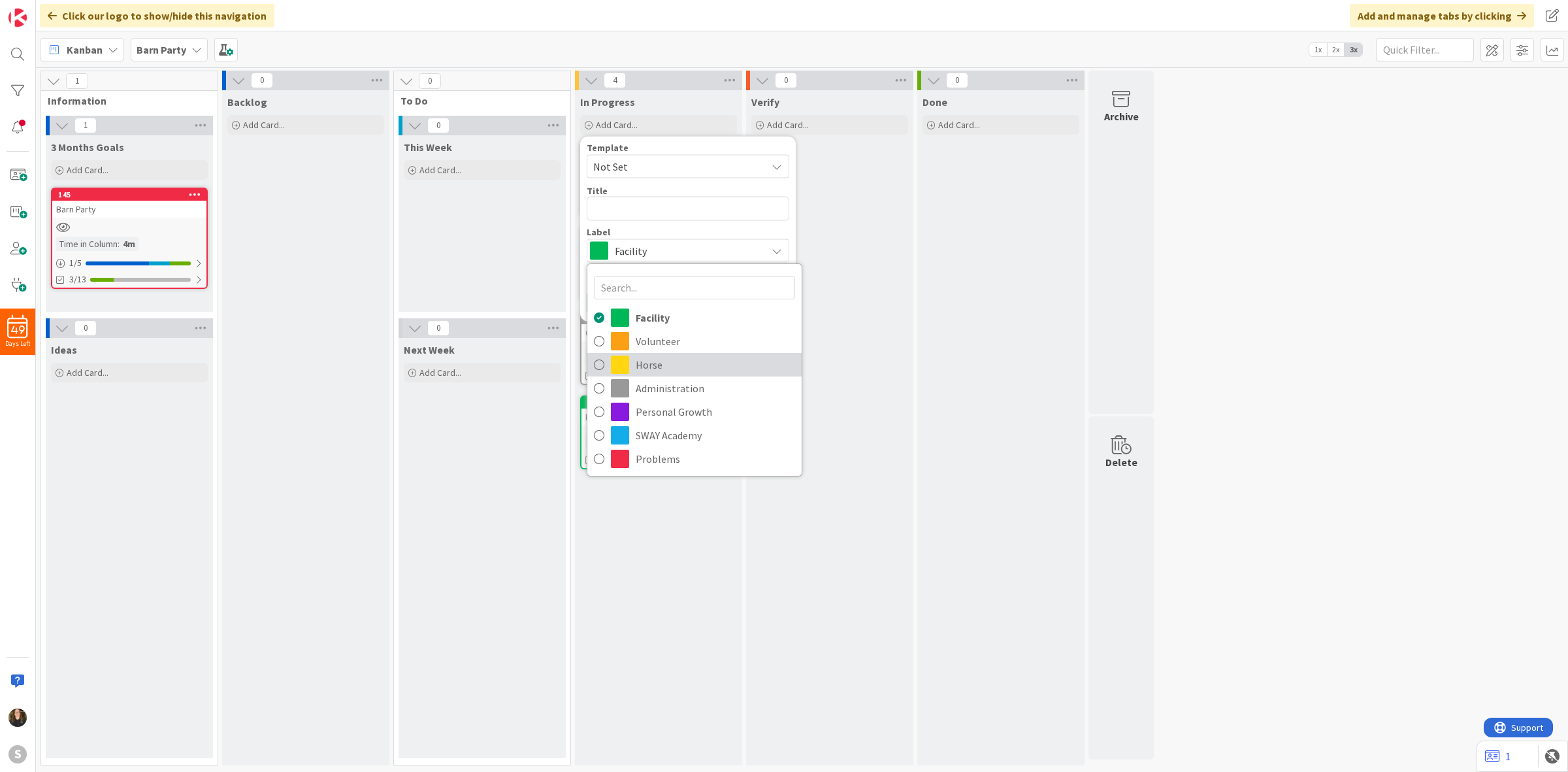
click at [690, 360] on span "Horse" at bounding box center [716, 364] width 159 height 20
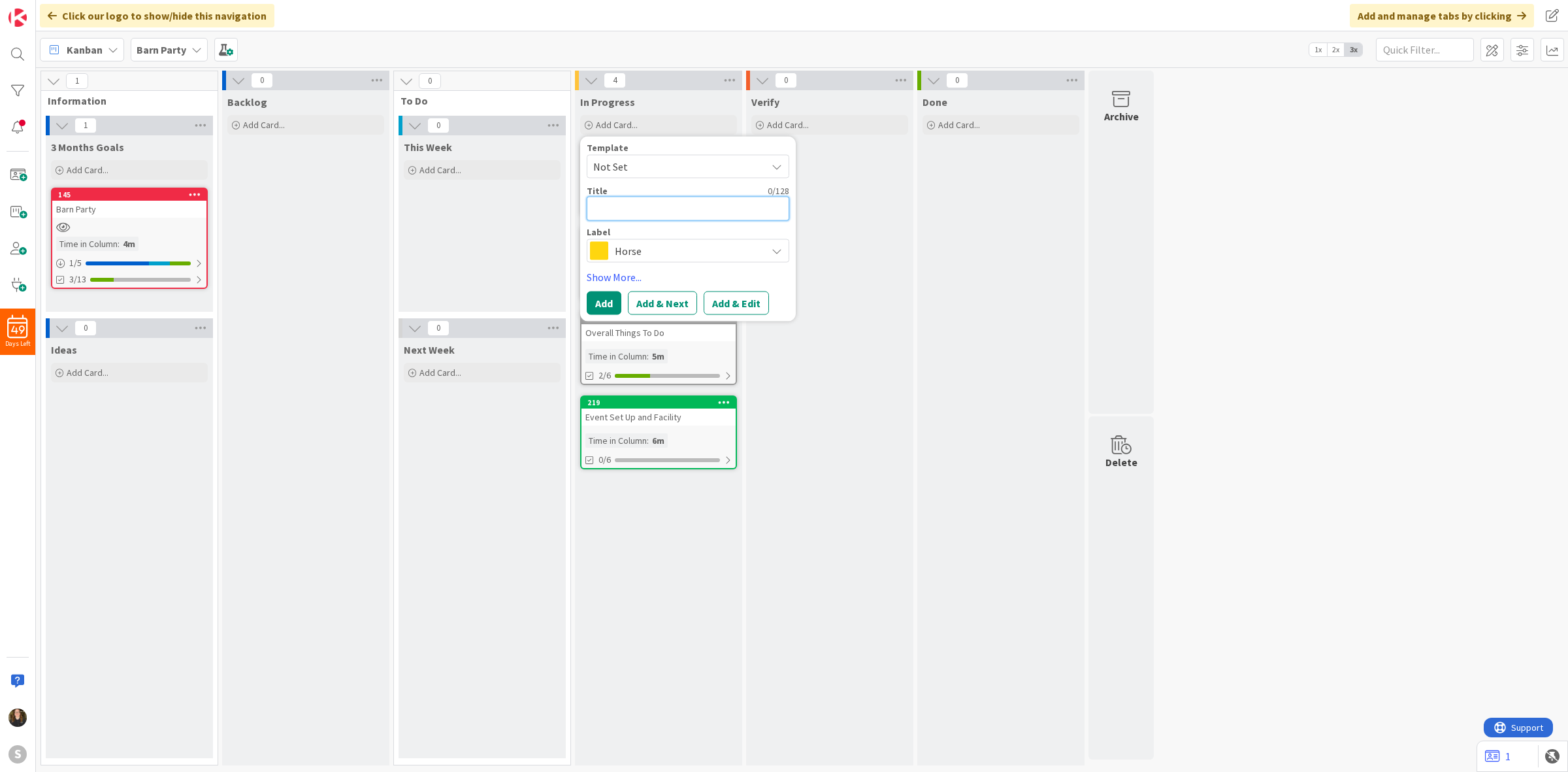
click at [662, 212] on textarea at bounding box center [688, 209] width 203 height 25
click at [735, 294] on button "Add & Edit" at bounding box center [736, 303] width 65 height 24
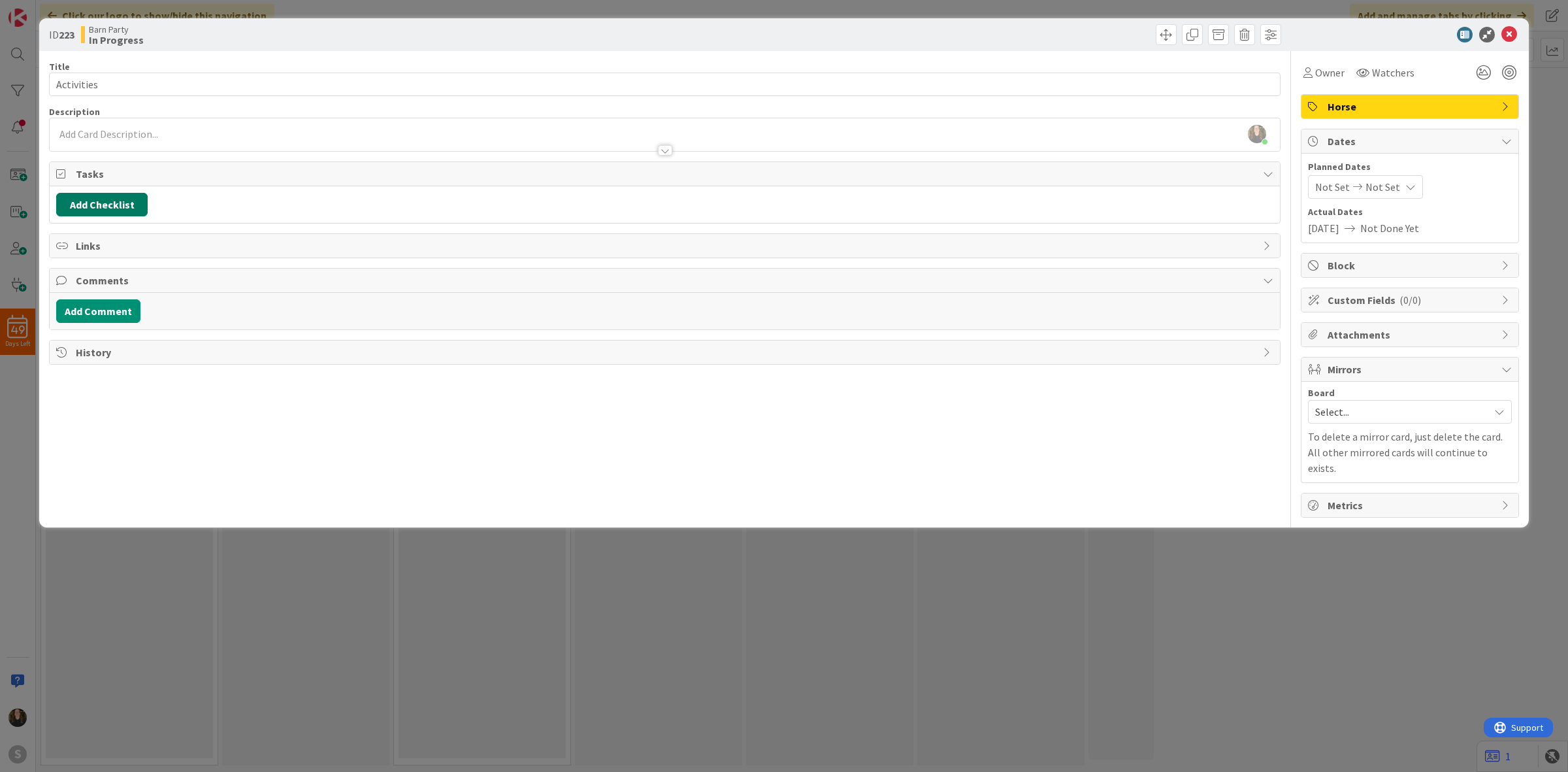
click at [119, 199] on button "Add Checklist" at bounding box center [101, 204] width 91 height 24
click at [207, 191] on div "Add Checklist Add Checklist Checklist Name (needed before adding tasks) 0 / 64 …" at bounding box center [665, 204] width 1231 height 37
click at [110, 212] on button "Add Checklist" at bounding box center [101, 204] width 91 height 24
click at [119, 266] on input at bounding box center [164, 267] width 203 height 24
click at [173, 344] on div "Title 10 / 128 Activities Description [PERSON_NAME] just joined Owner Watchers …" at bounding box center [665, 285] width 1231 height 467
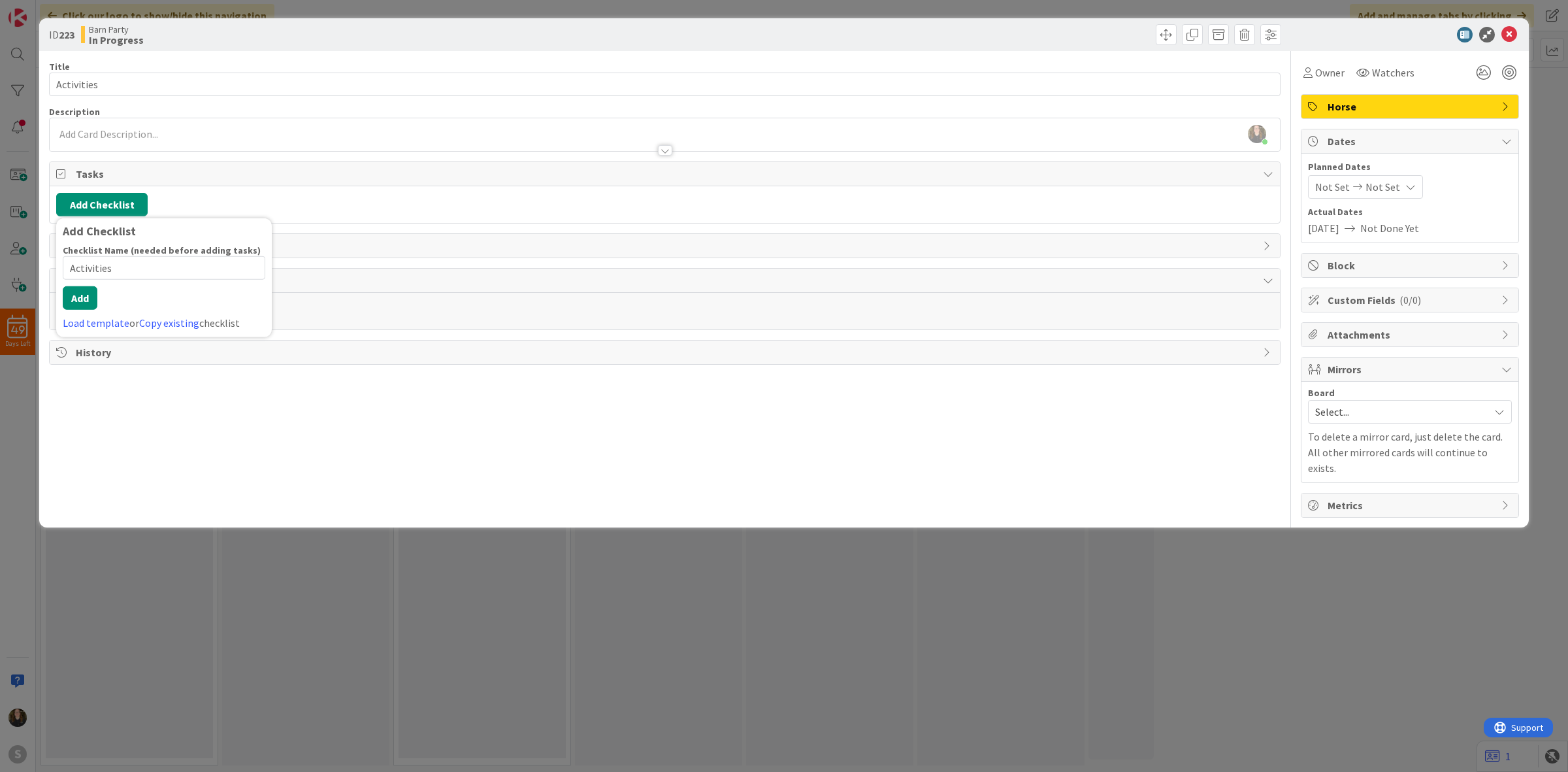
click at [171, 331] on div "Load template or Copy existing checklist" at bounding box center [164, 322] width 203 height 16
click at [172, 322] on link "Copy existing" at bounding box center [169, 323] width 60 height 13
click at [161, 298] on input "text" at bounding box center [164, 294] width 203 height 24
click at [87, 353] on div "Activities" at bounding box center [164, 344] width 201 height 24
click at [106, 208] on button "Add Checklist" at bounding box center [101, 204] width 91 height 24
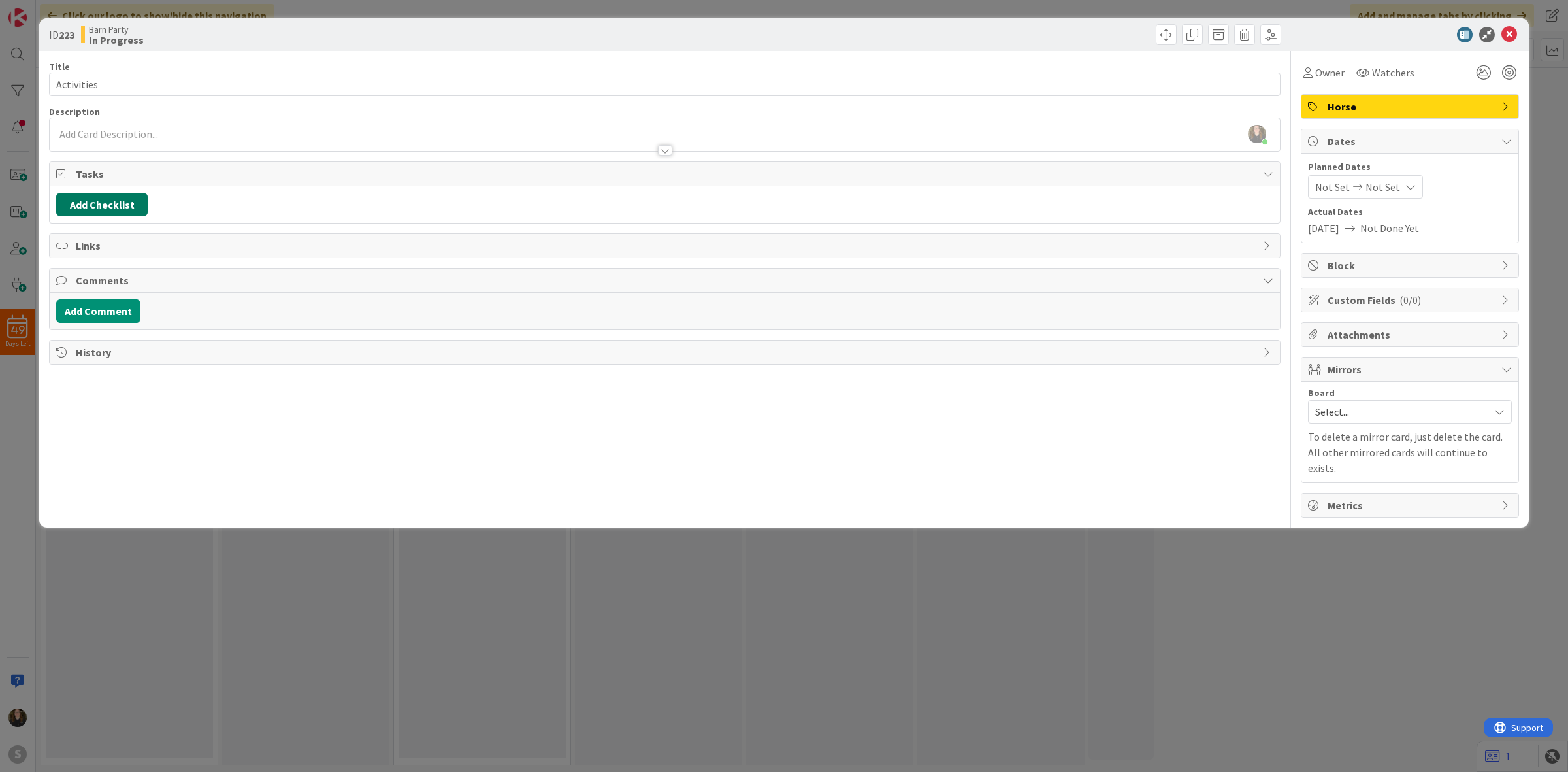
click at [106, 208] on button "Add Checklist" at bounding box center [101, 204] width 91 height 24
click at [79, 308] on button "Add" at bounding box center [80, 298] width 35 height 24
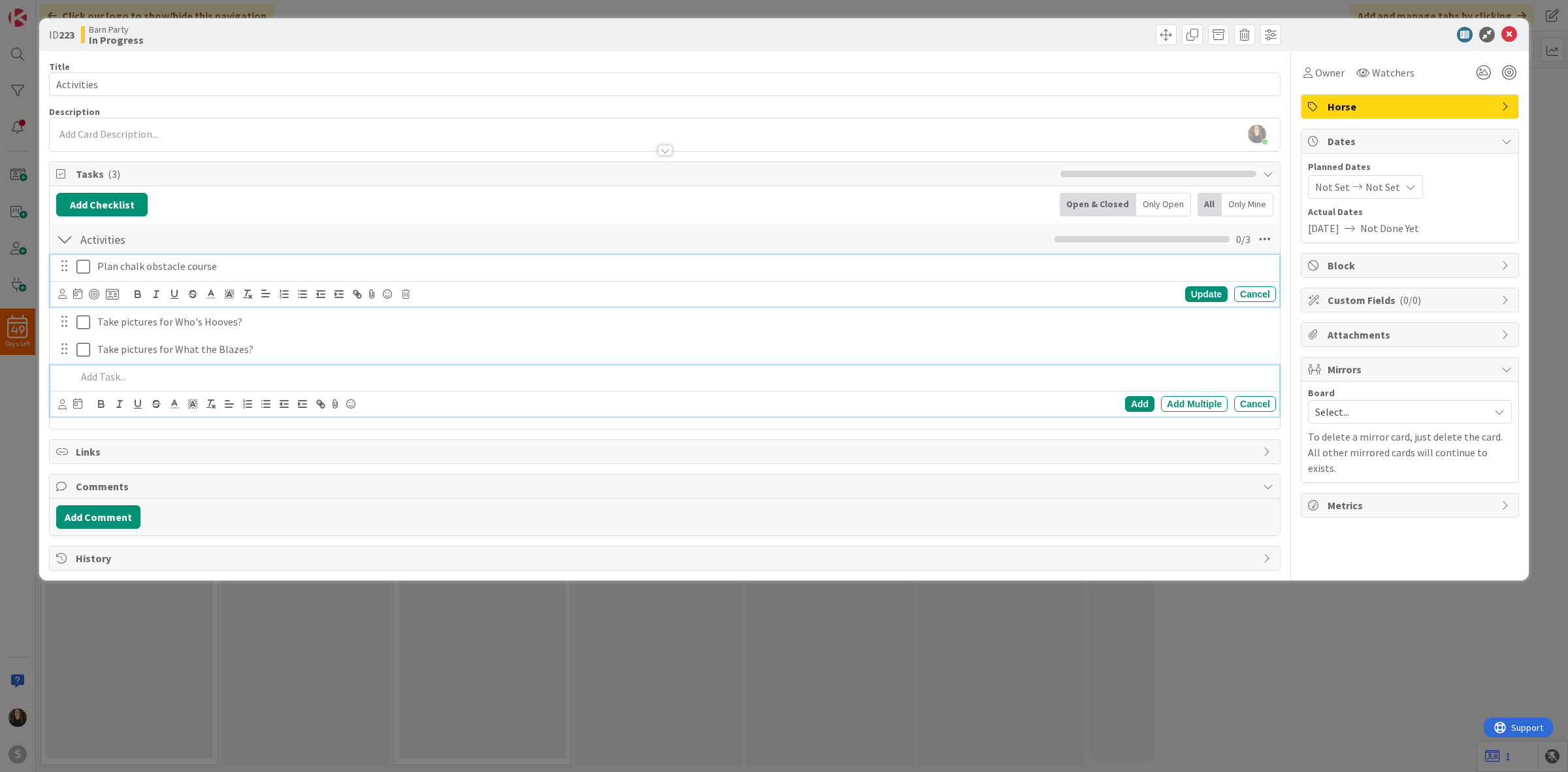
click at [191, 274] on p "Plan chalk obstacle course" at bounding box center [684, 267] width 1174 height 15
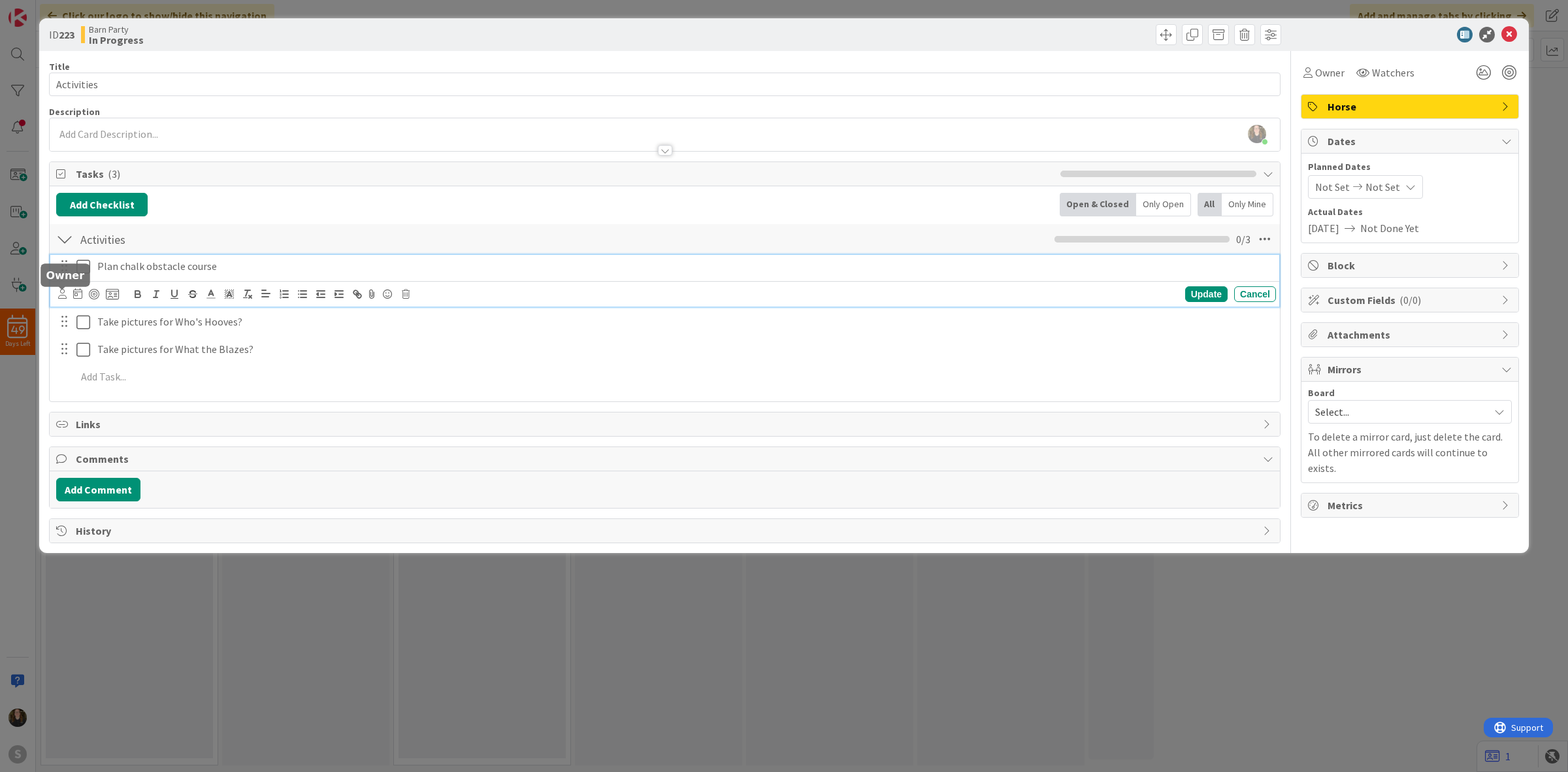
click at [65, 294] on icon at bounding box center [62, 294] width 9 height 9
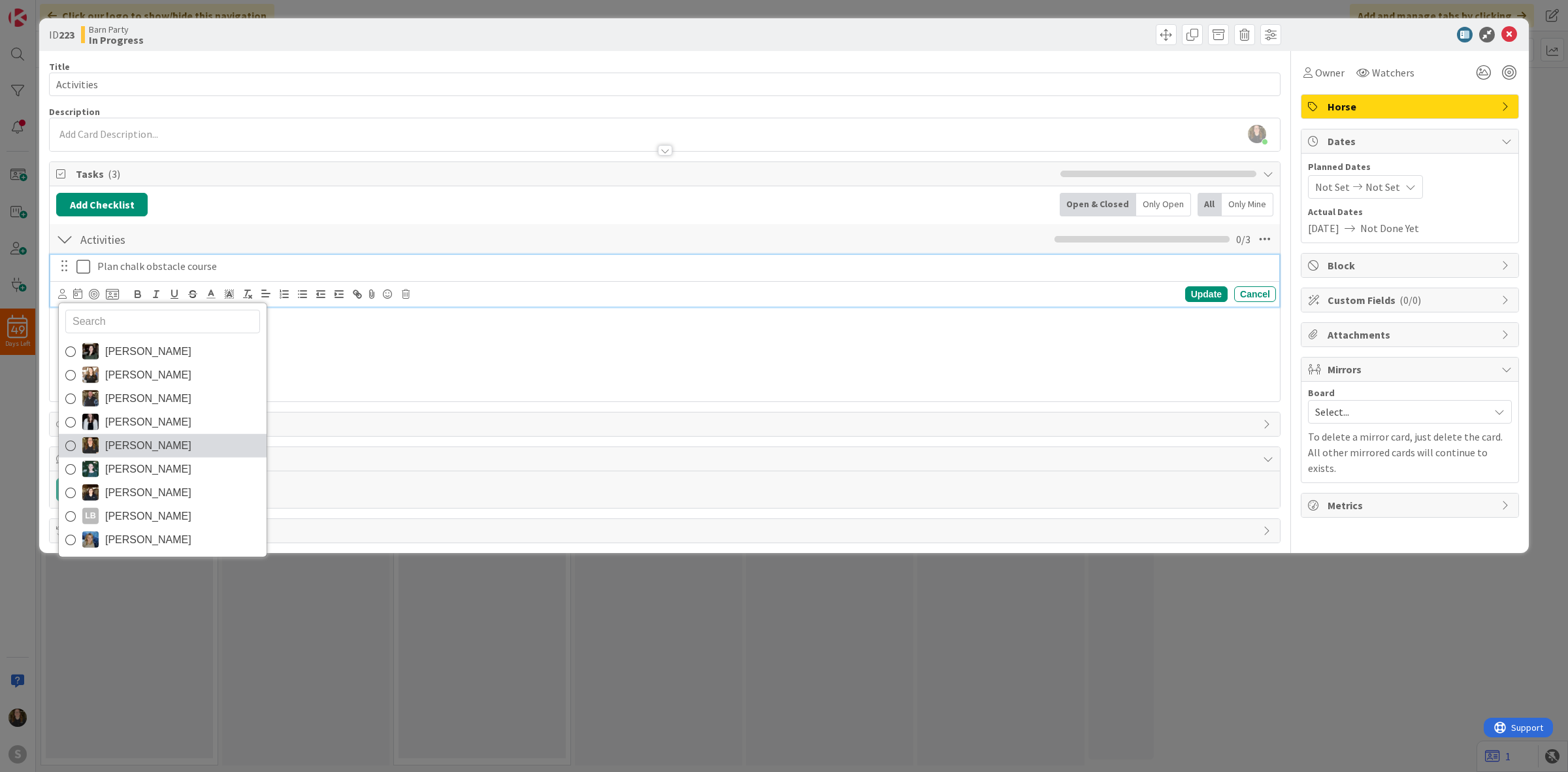
click at [142, 445] on span "[PERSON_NAME]" at bounding box center [148, 445] width 86 height 20
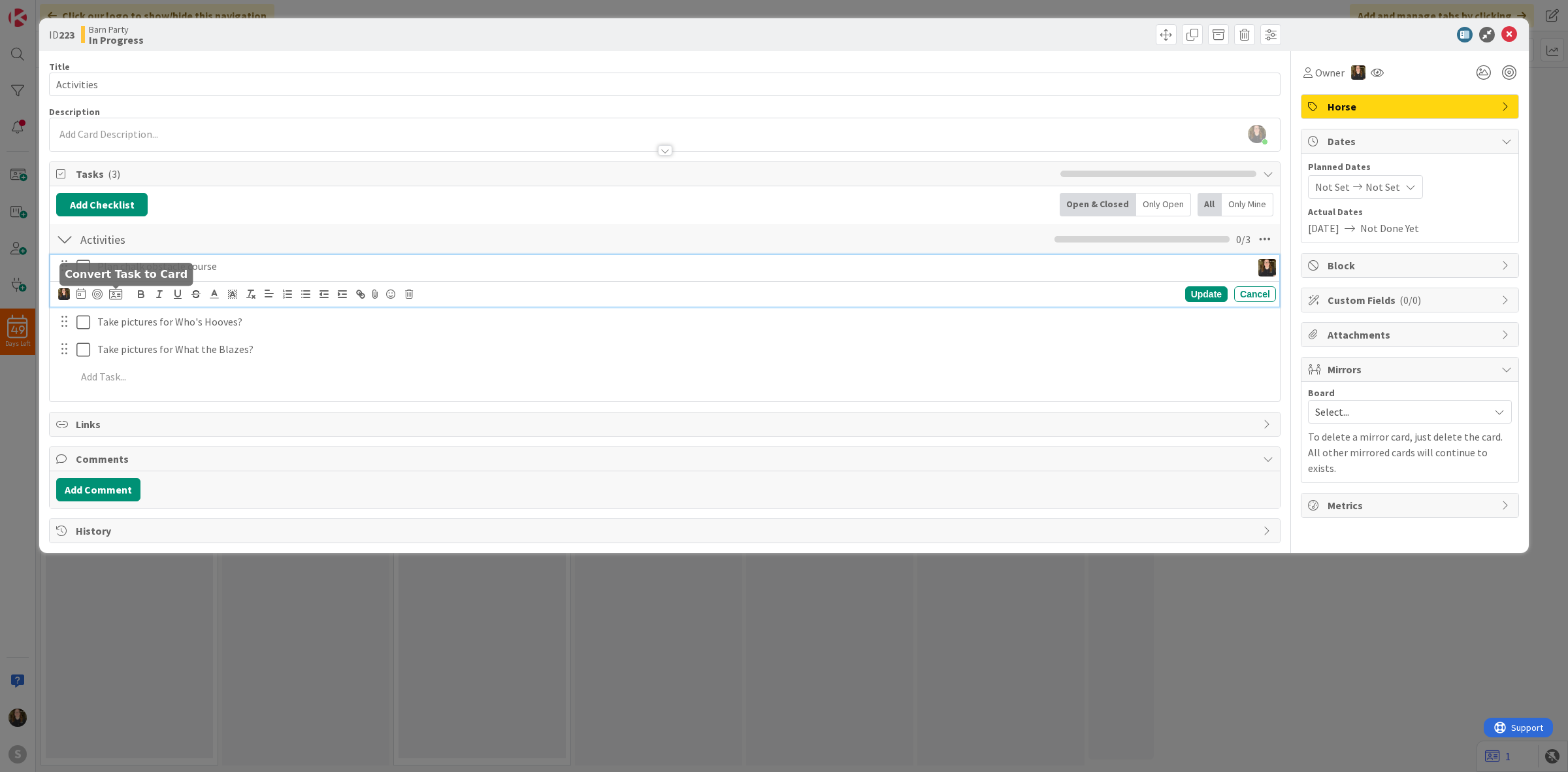
click at [113, 296] on icon at bounding box center [116, 294] width 13 height 11
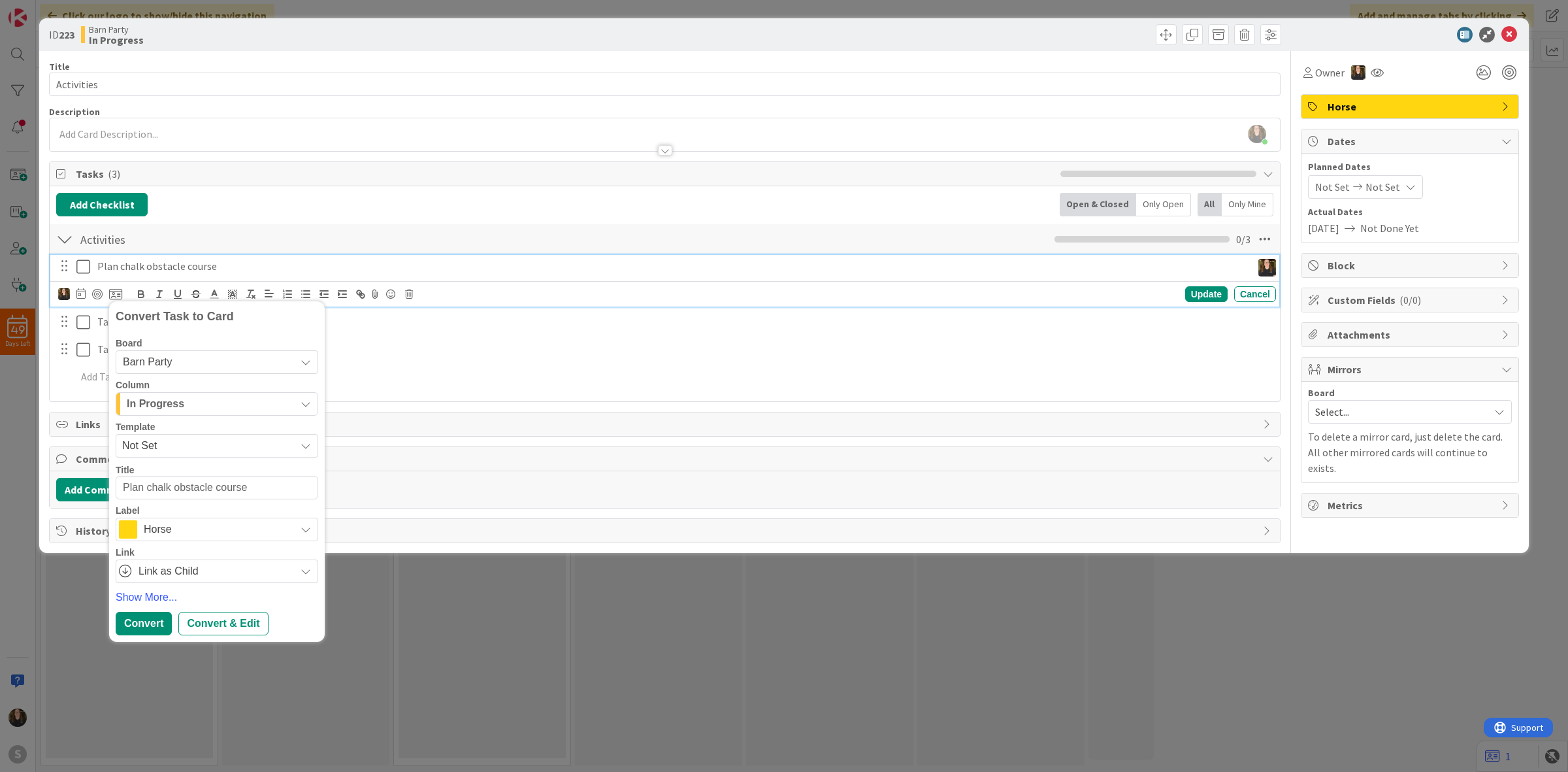
click at [172, 354] on span "Barn Party" at bounding box center [206, 361] width 166 height 18
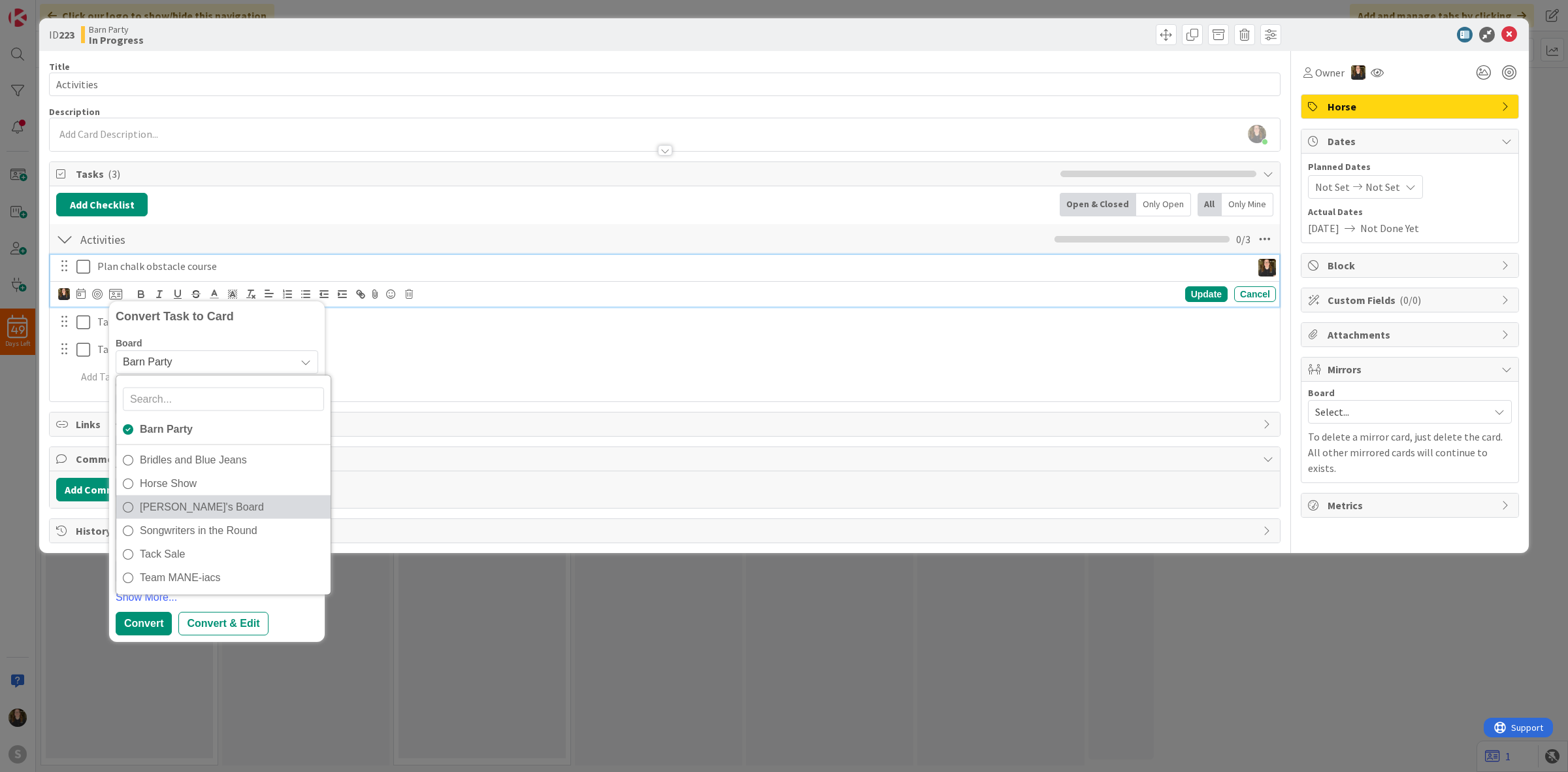
click at [240, 514] on span "[PERSON_NAME]'s Board" at bounding box center [231, 506] width 184 height 20
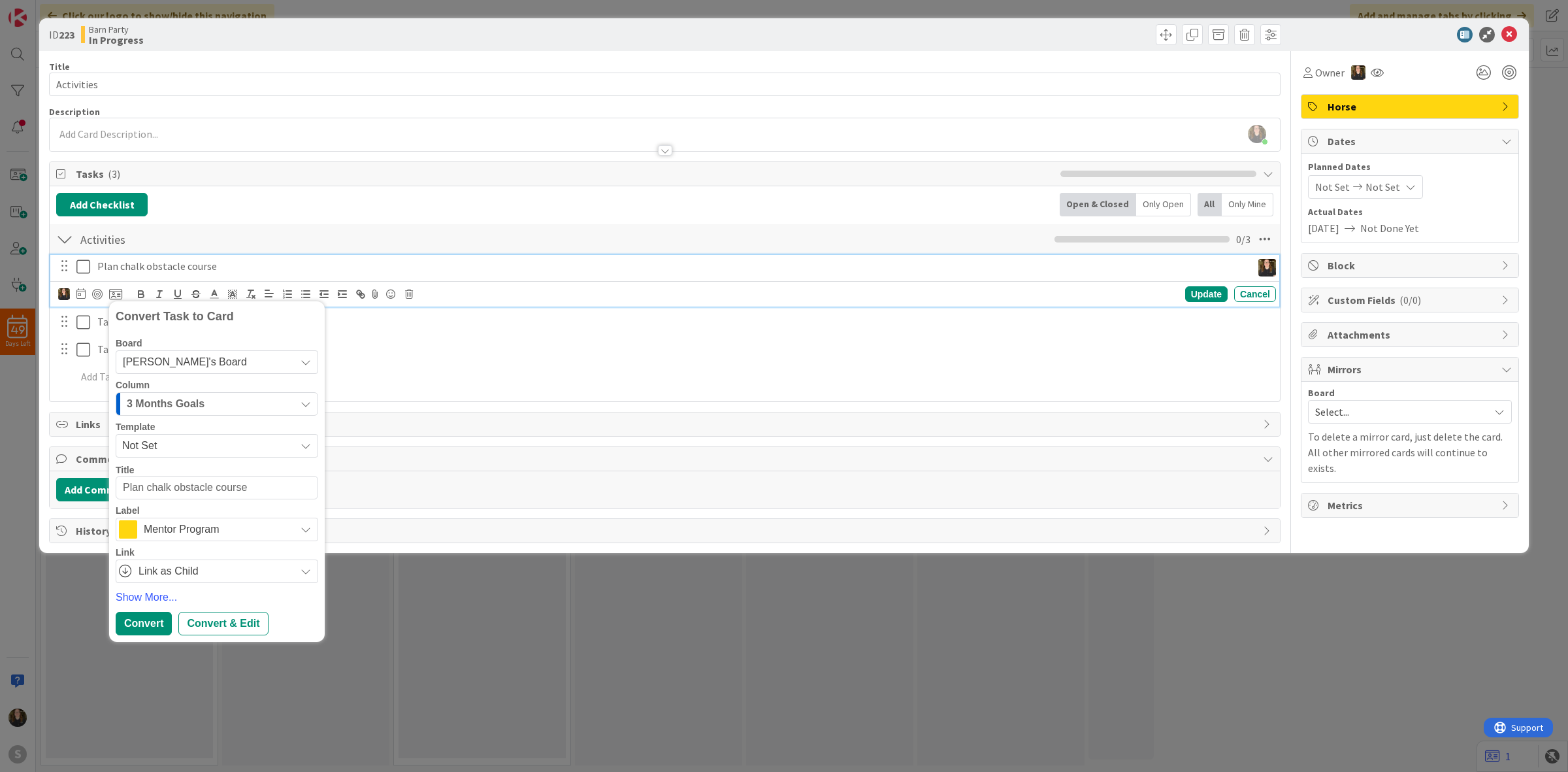
click at [210, 396] on div "3 Months Goals" at bounding box center [209, 404] width 172 height 21
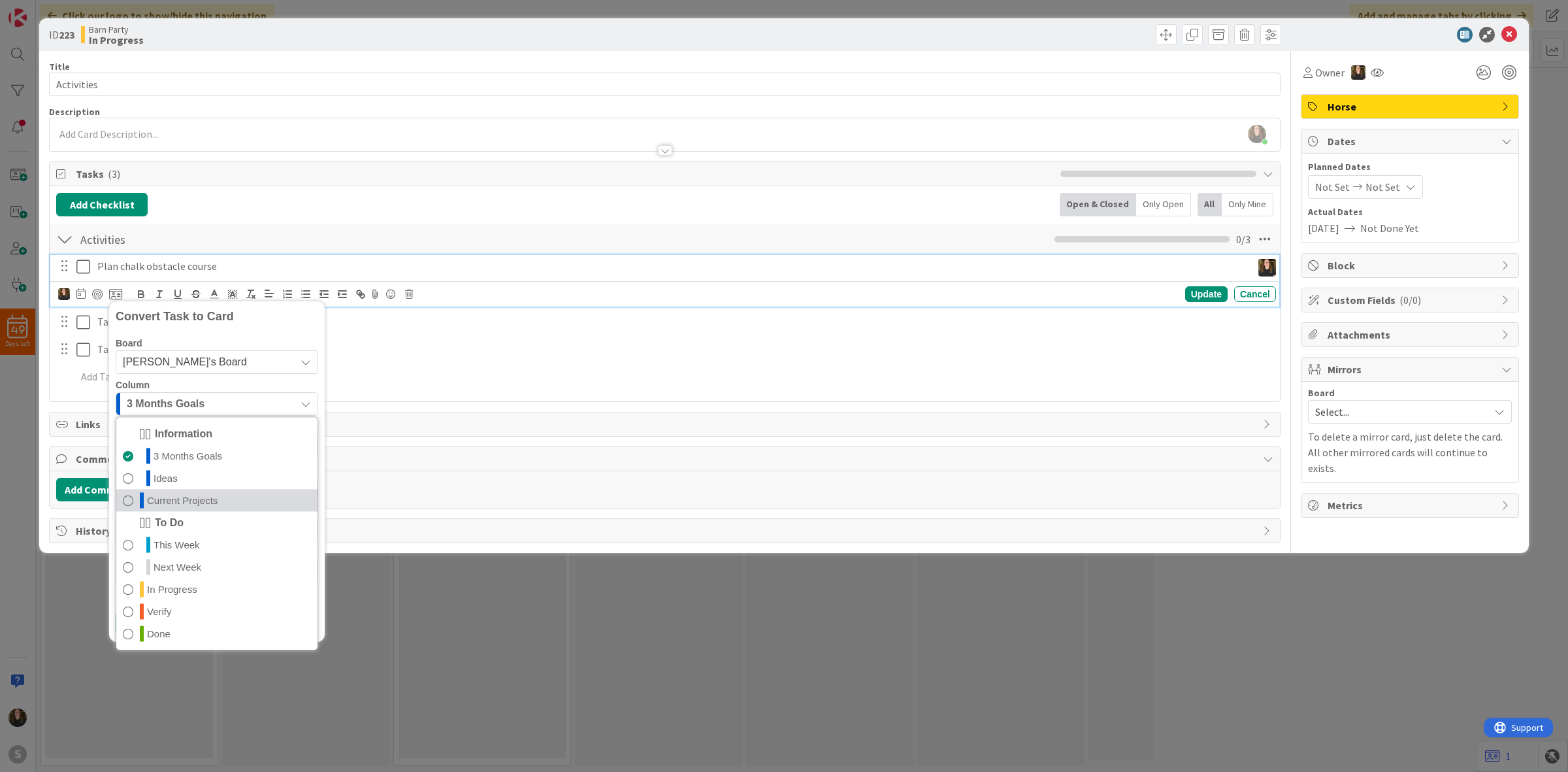
click at [219, 497] on link "Current Projects" at bounding box center [217, 500] width 201 height 22
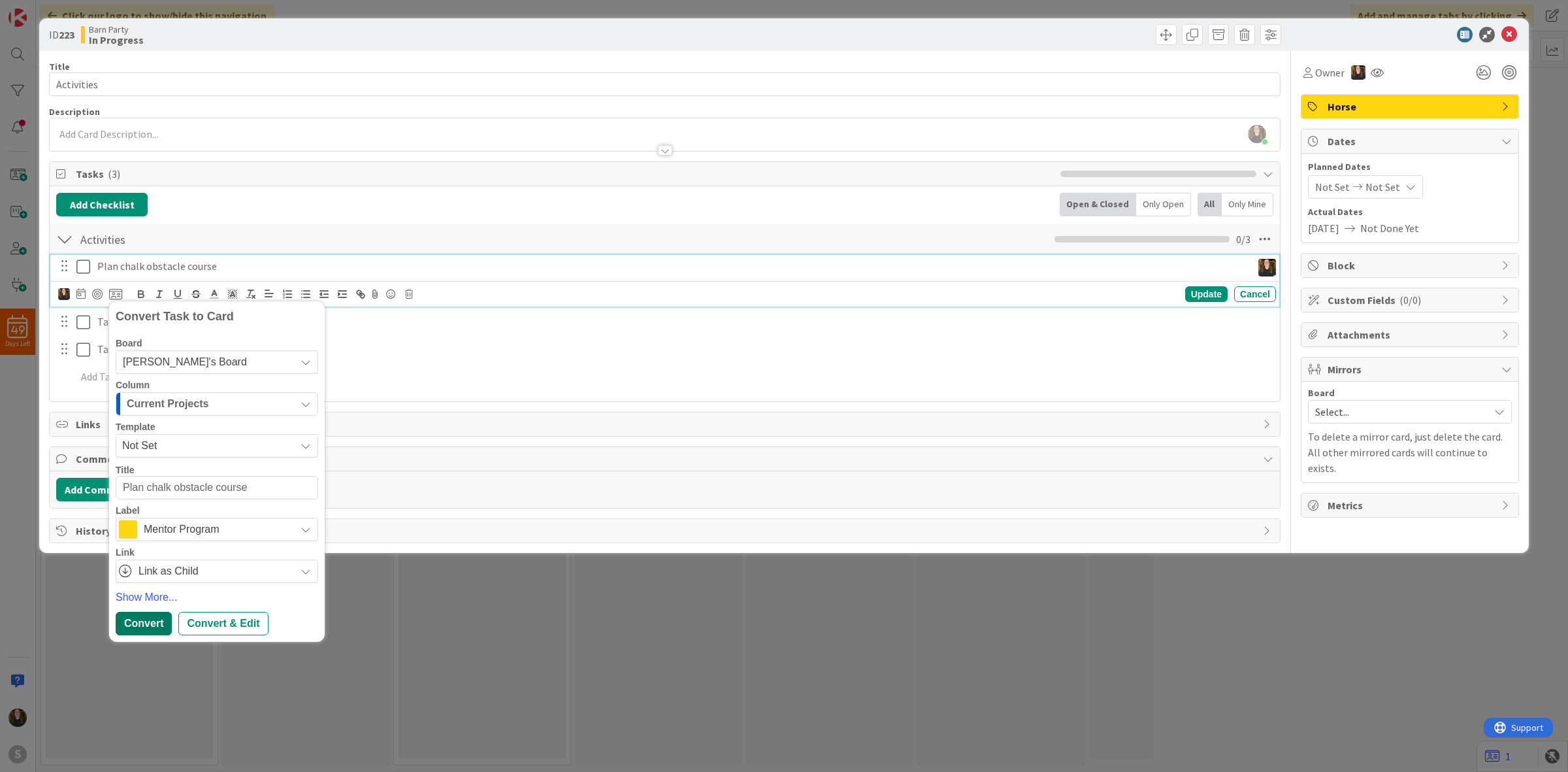
click at [134, 626] on div "Convert" at bounding box center [143, 623] width 56 height 24
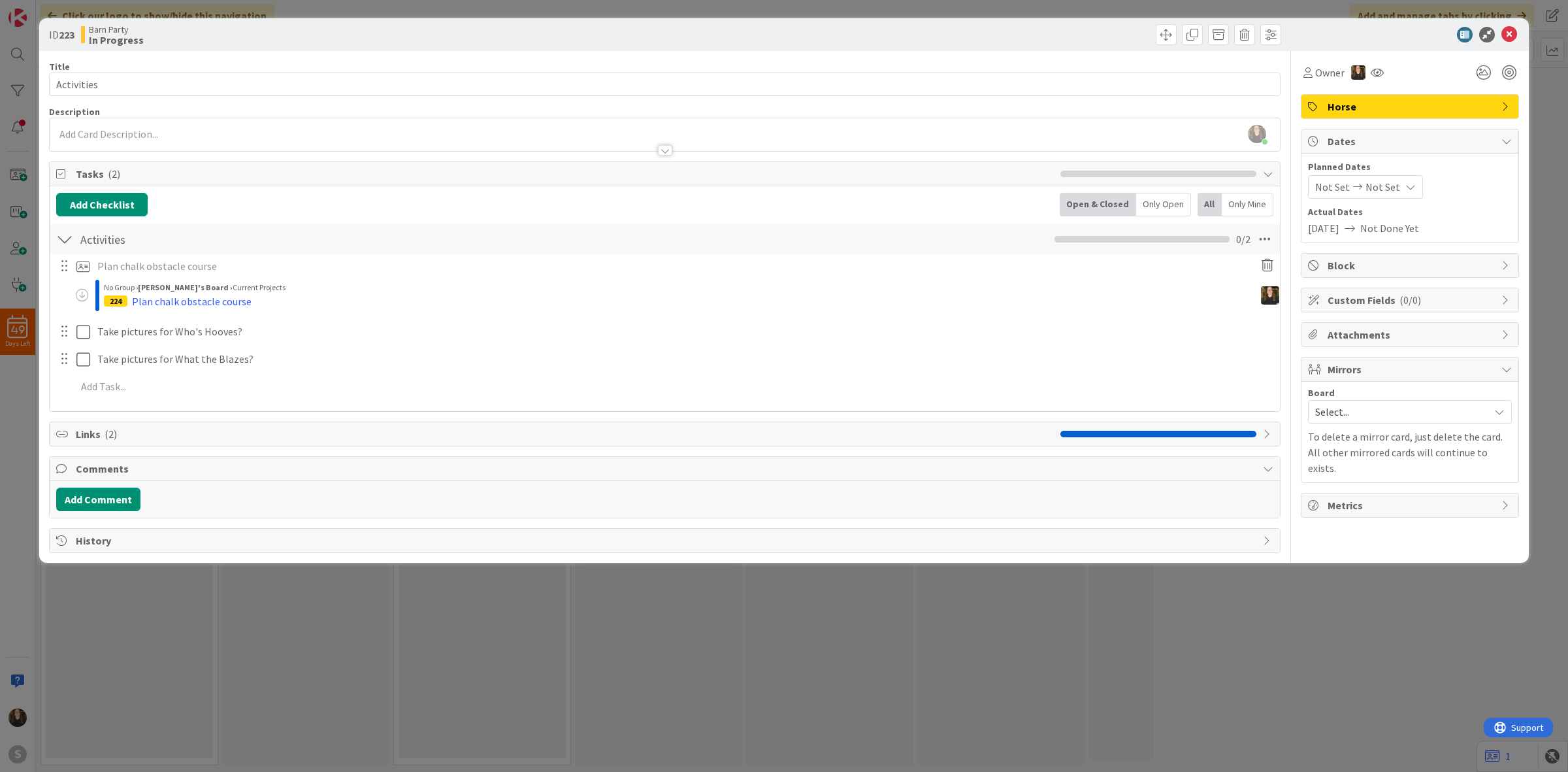
click at [1403, 99] on span "Horse" at bounding box center [1411, 106] width 167 height 16
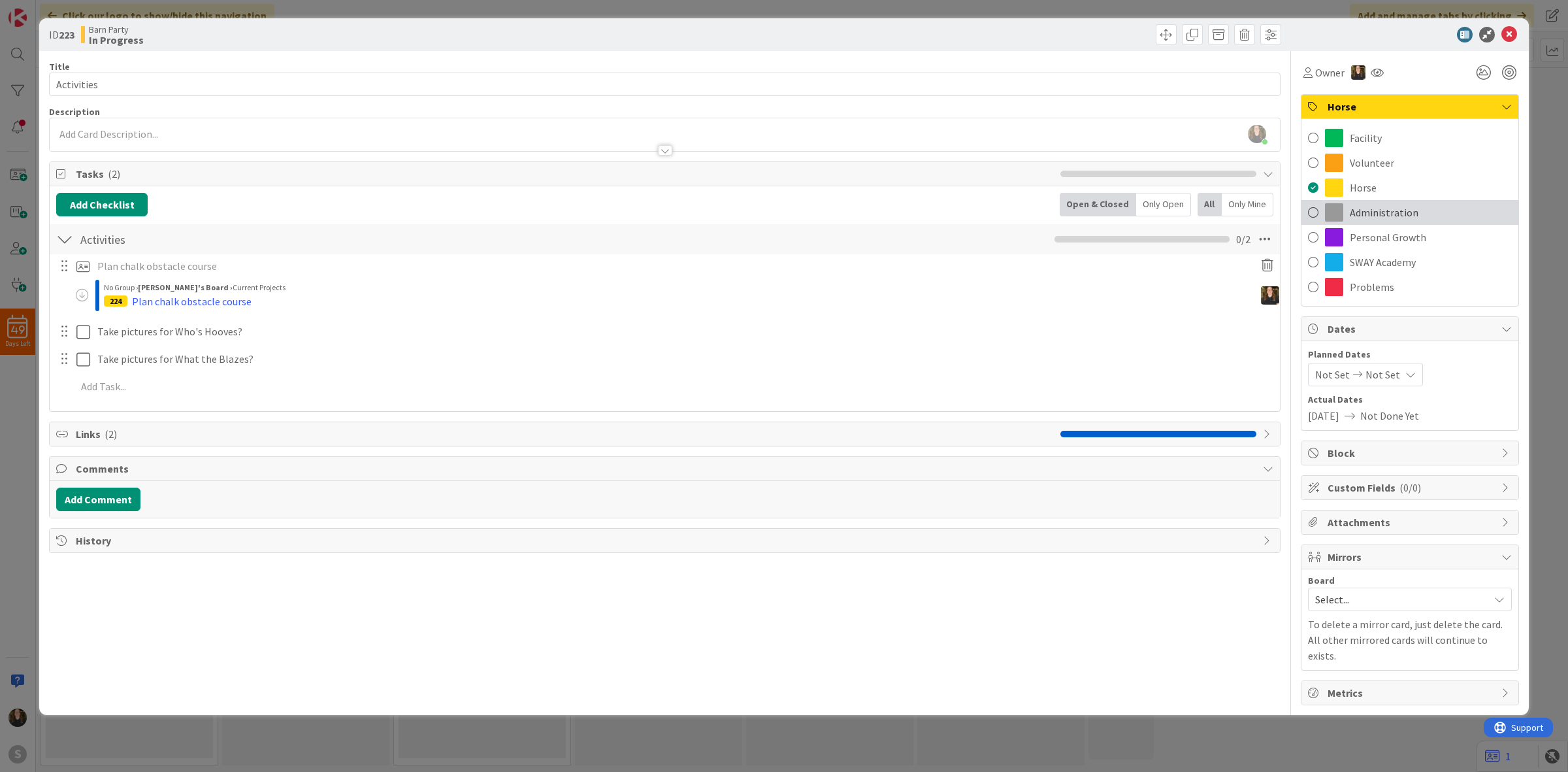
click at [1393, 207] on span "Administration" at bounding box center [1384, 212] width 68 height 16
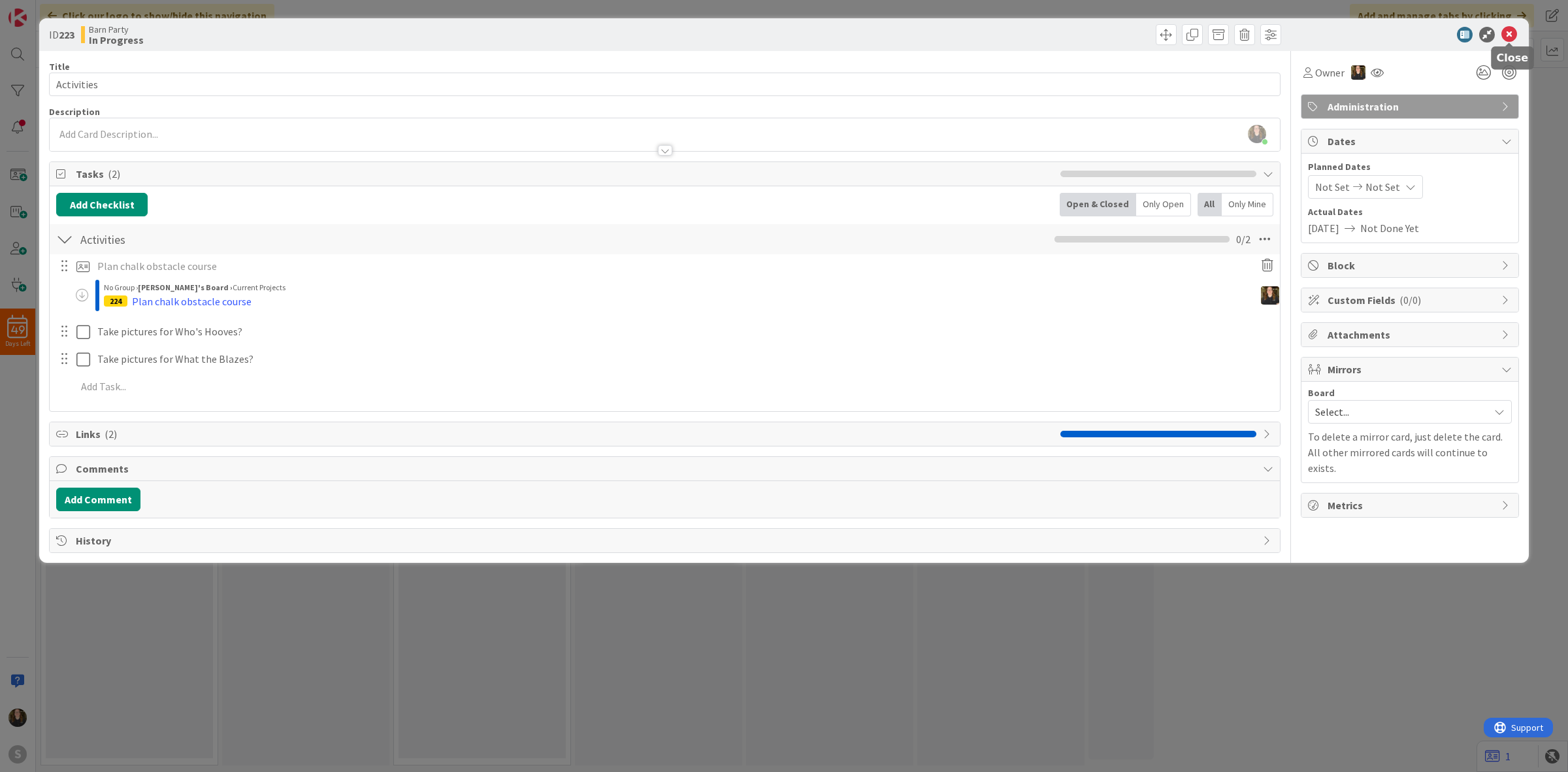
click at [1504, 29] on icon at bounding box center [1509, 34] width 16 height 16
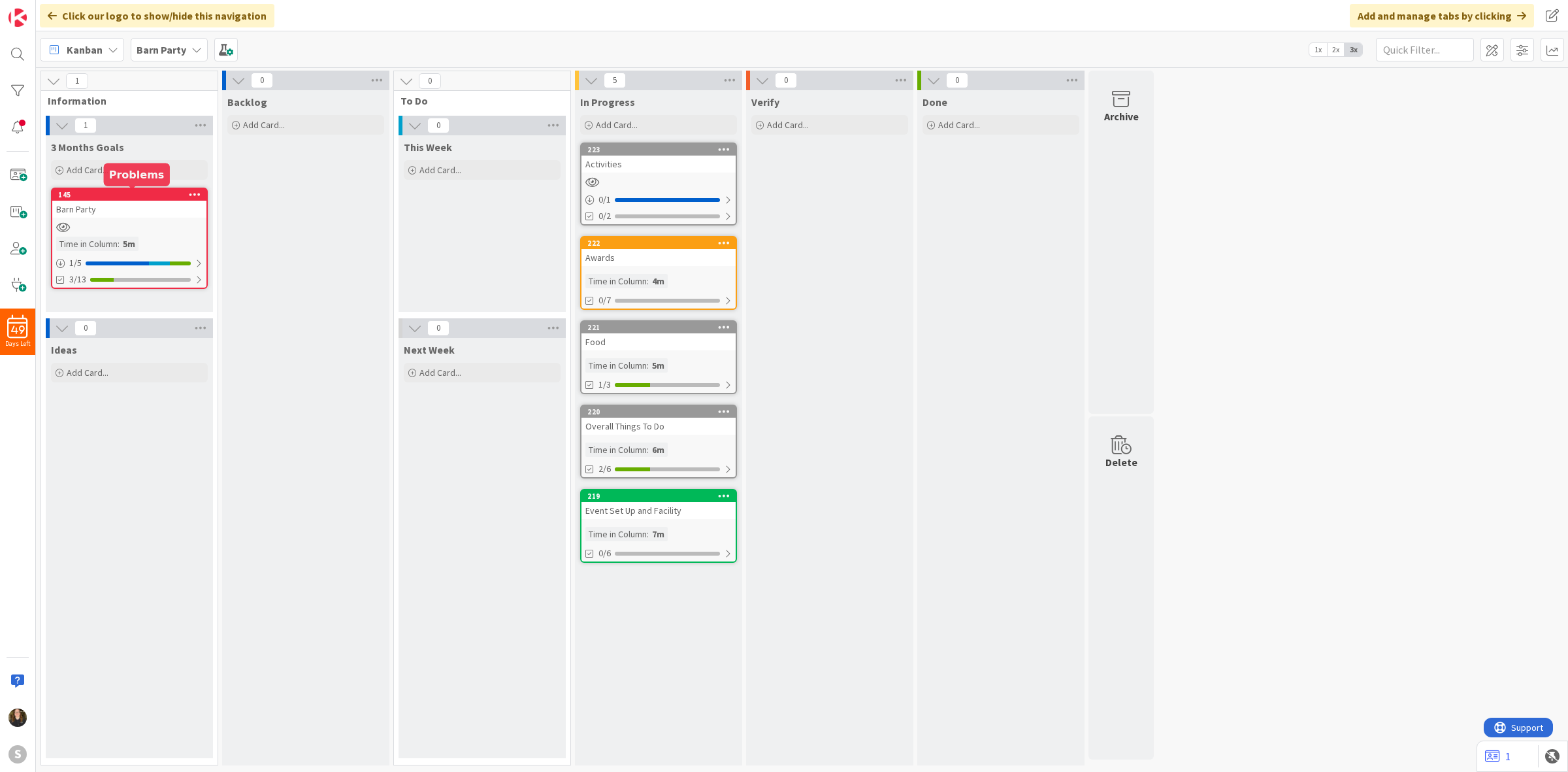
click at [102, 197] on div "145" at bounding box center [132, 195] width 148 height 9
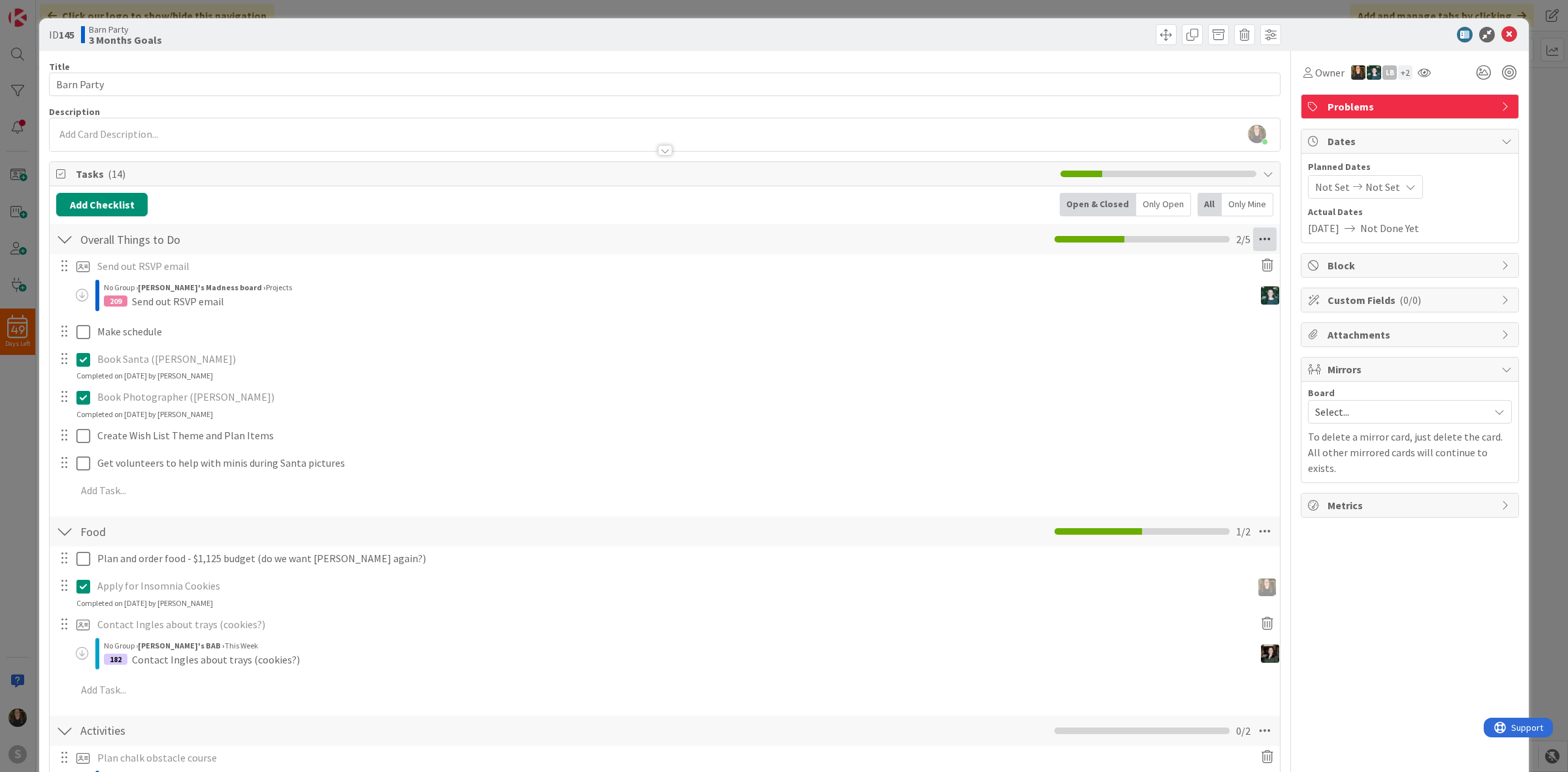
click at [1258, 244] on icon at bounding box center [1265, 239] width 24 height 24
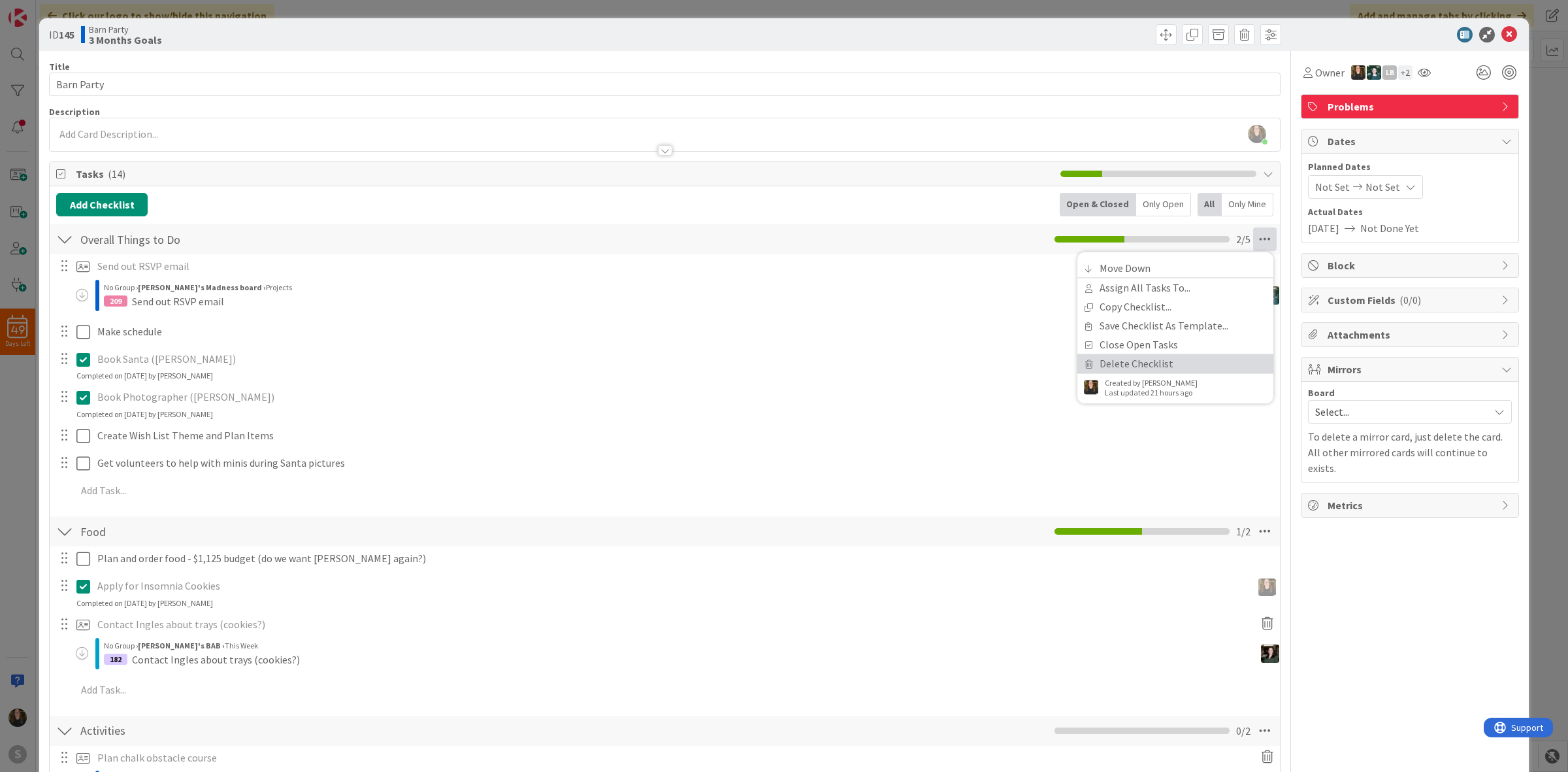
click at [1157, 357] on link "Delete Checklist" at bounding box center [1176, 364] width 196 height 19
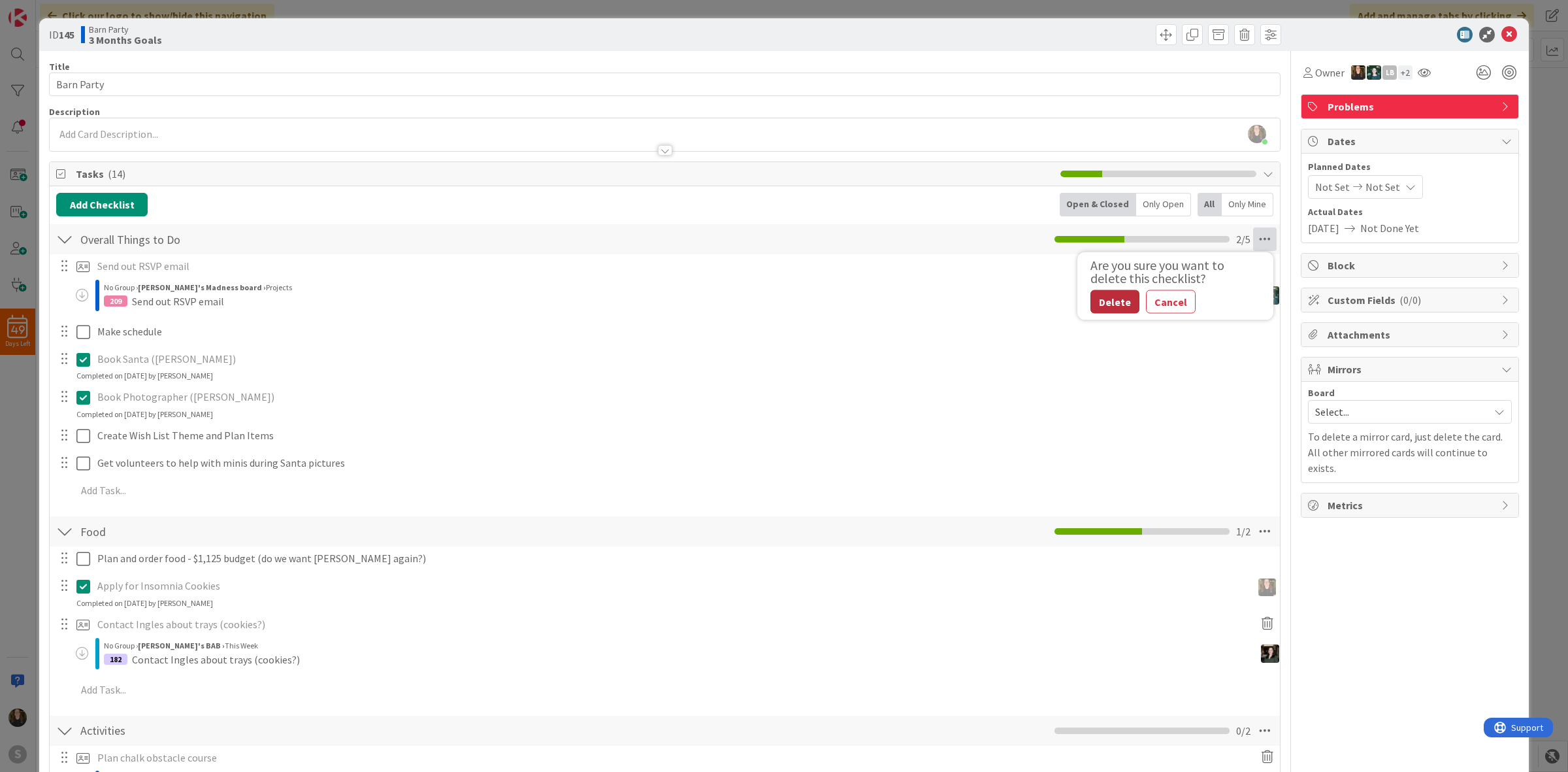
click at [1111, 305] on button "Delete" at bounding box center [1115, 302] width 49 height 24
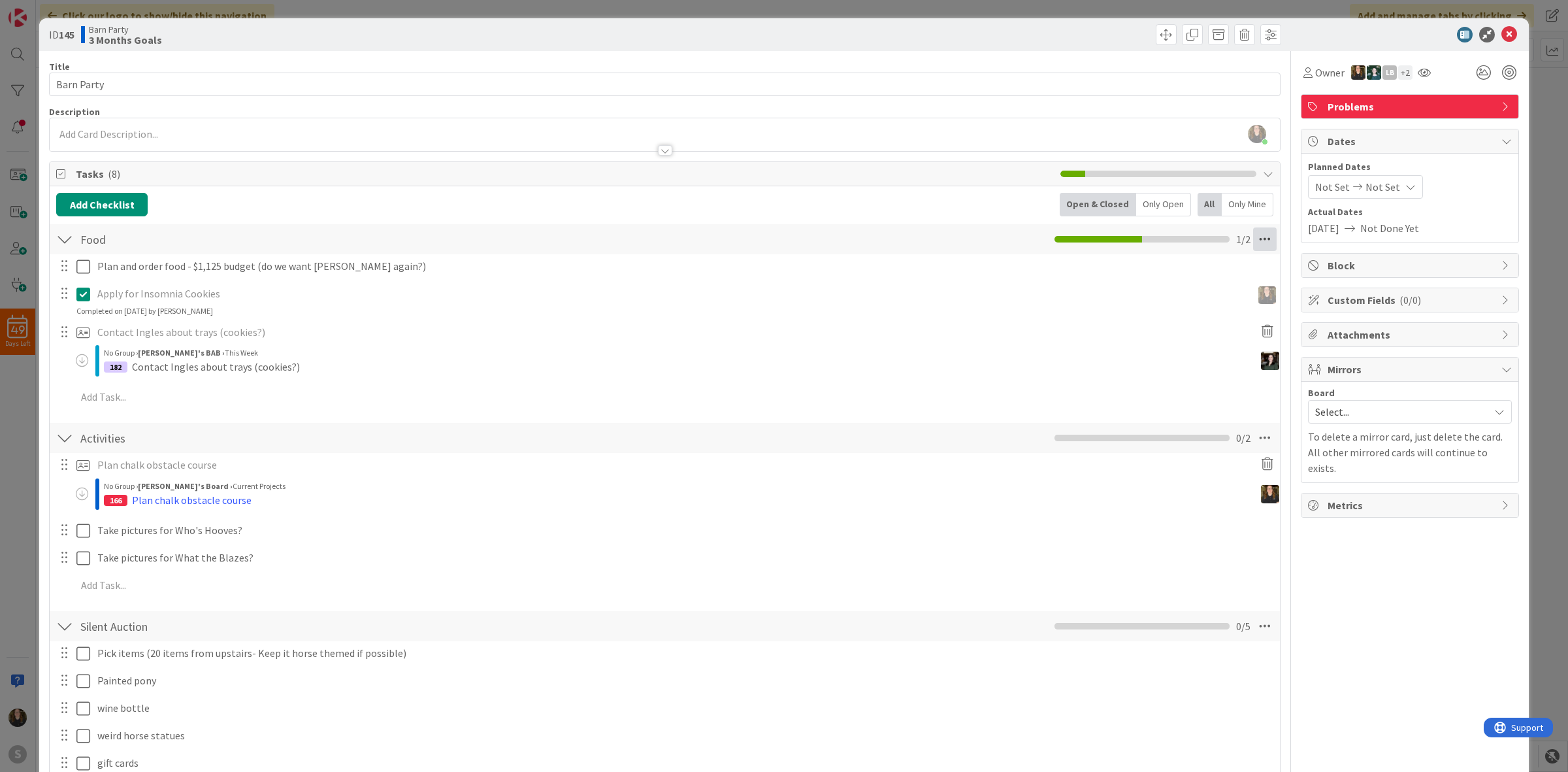
click at [1253, 245] on icon at bounding box center [1265, 239] width 24 height 24
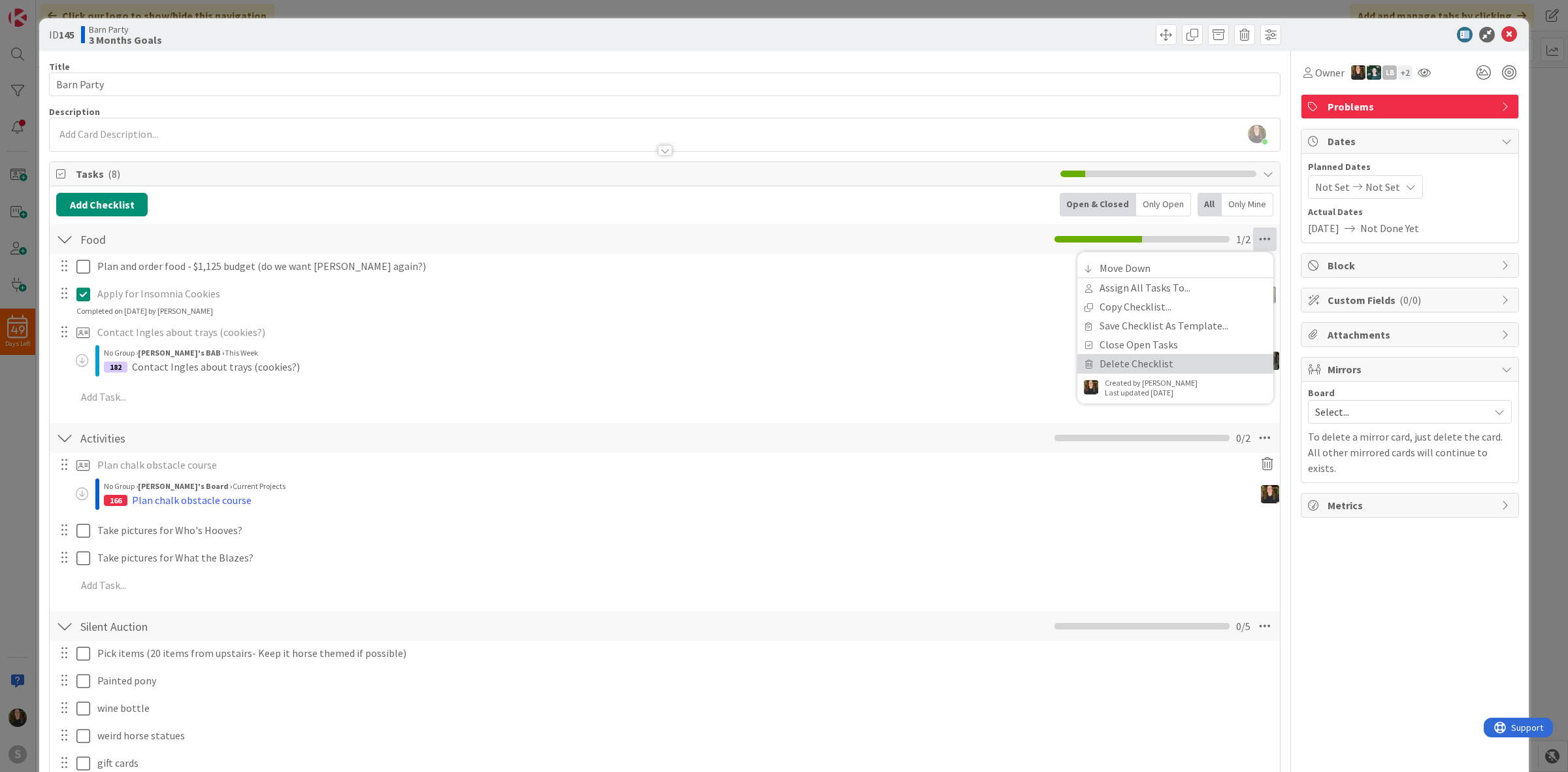
click at [1141, 367] on link "Delete Checklist" at bounding box center [1176, 364] width 196 height 19
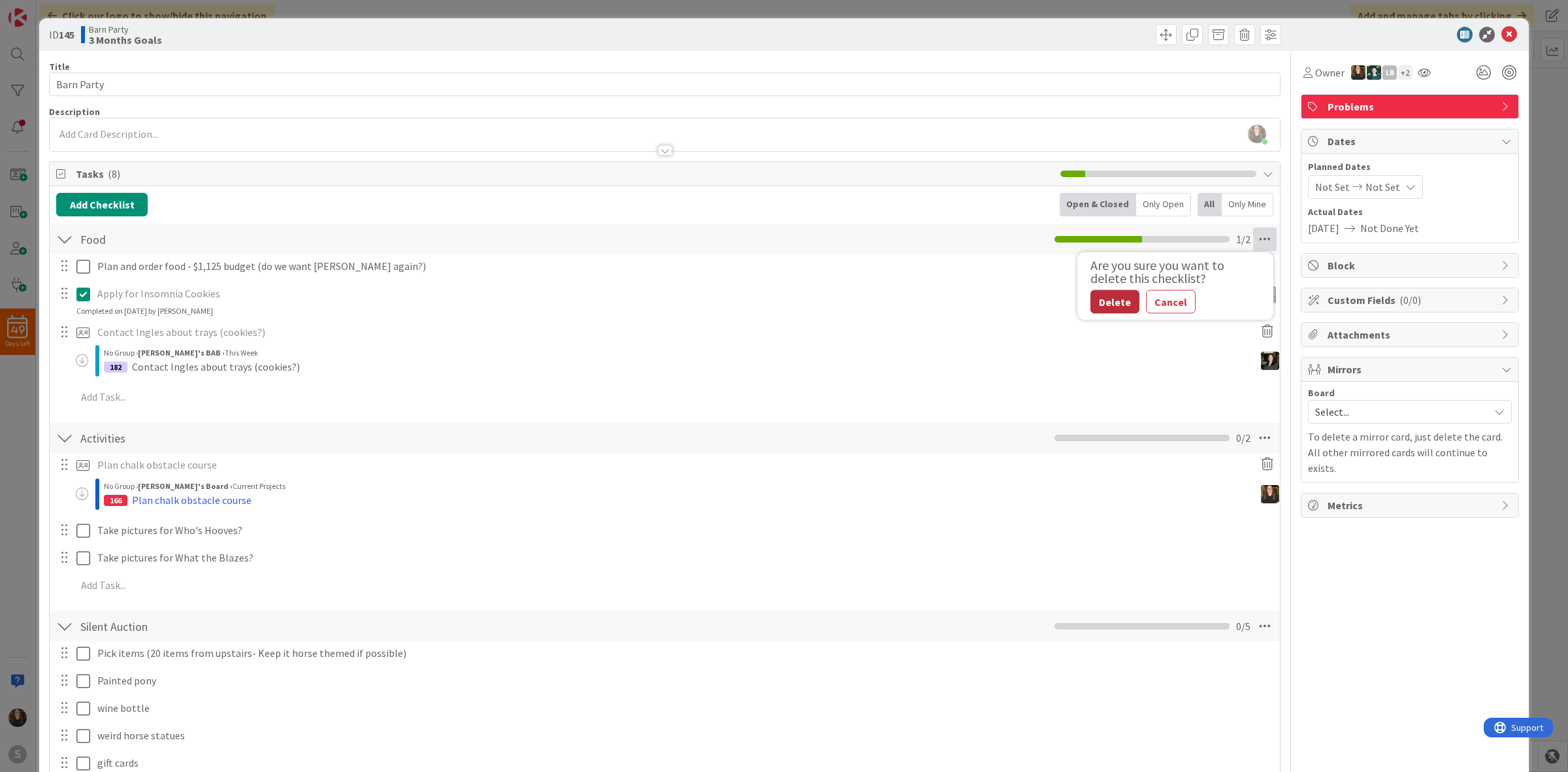
click at [1107, 307] on button "Delete" at bounding box center [1115, 302] width 49 height 24
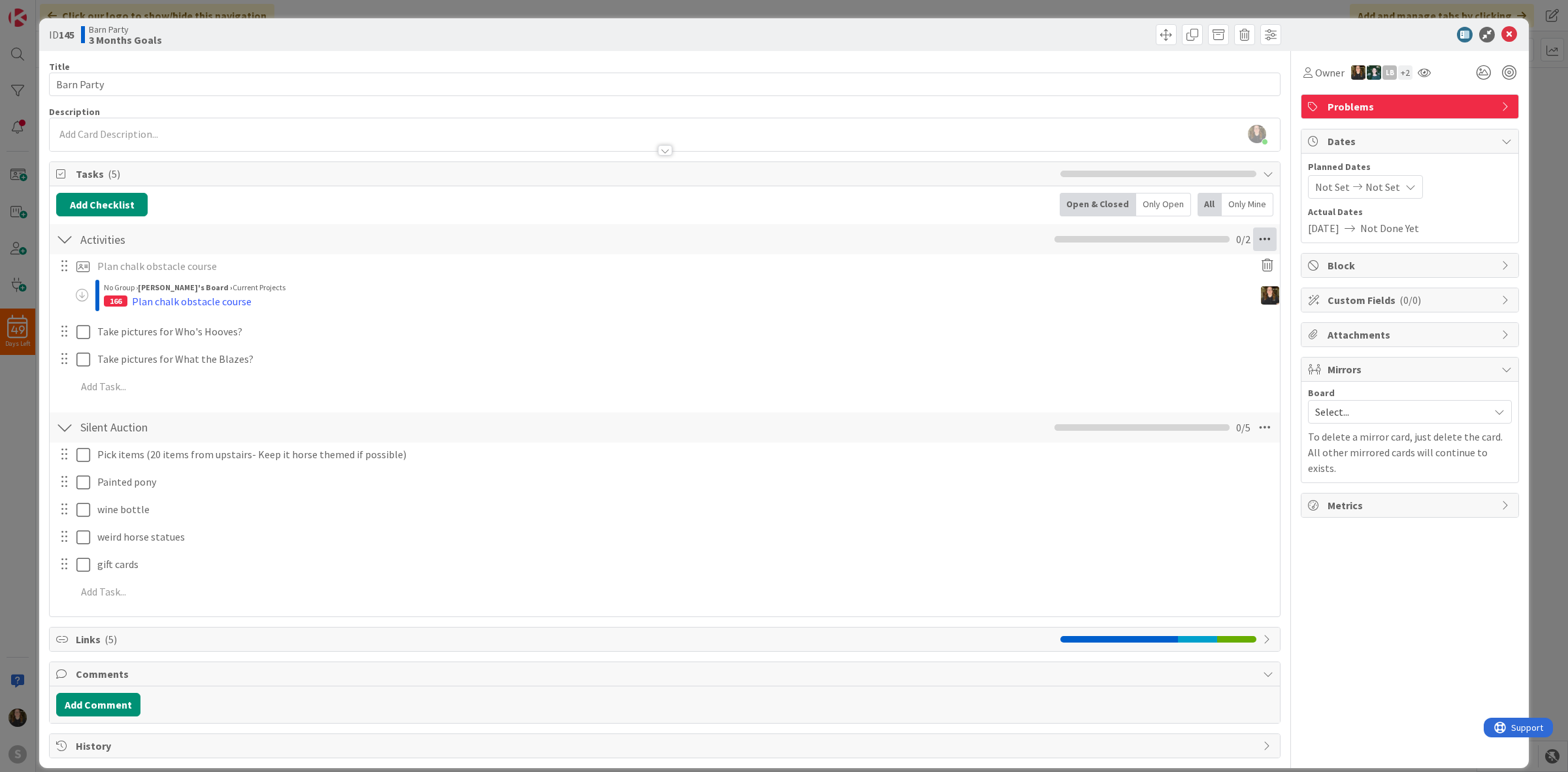
click at [1256, 245] on icon at bounding box center [1265, 239] width 24 height 24
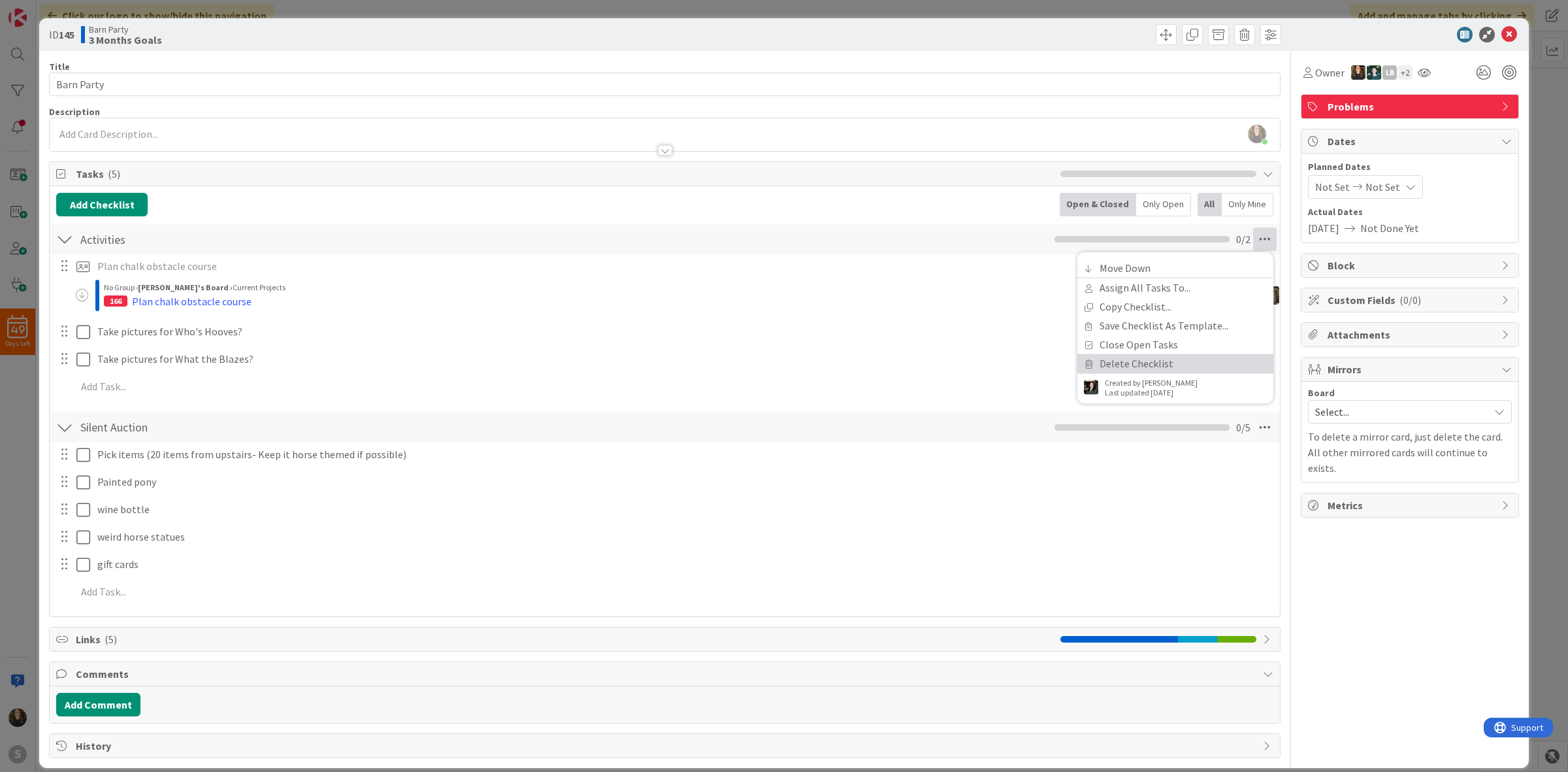
click at [1193, 361] on link "Delete Checklist" at bounding box center [1176, 364] width 196 height 19
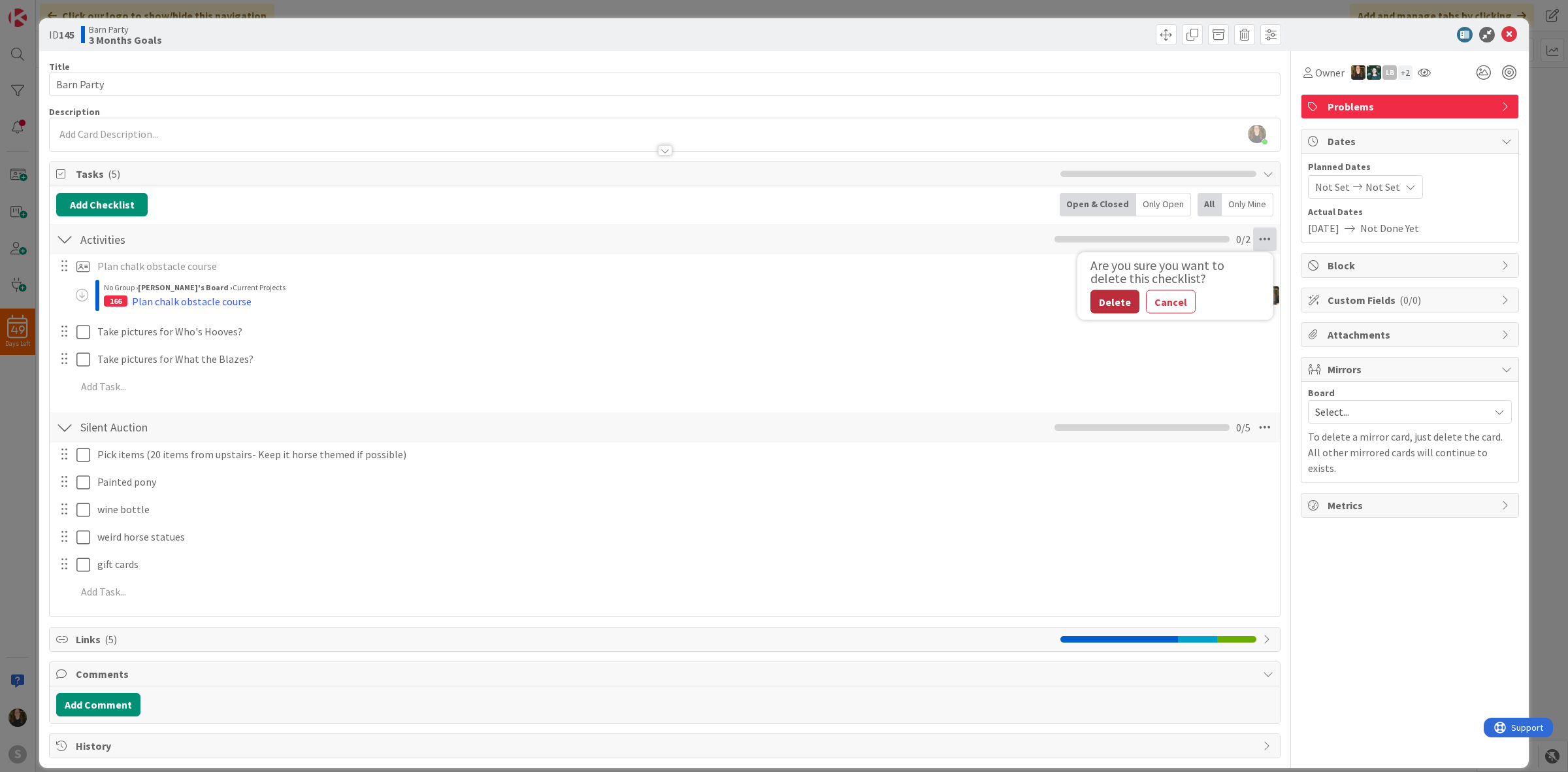
click at [1099, 305] on button "Delete" at bounding box center [1115, 302] width 49 height 24
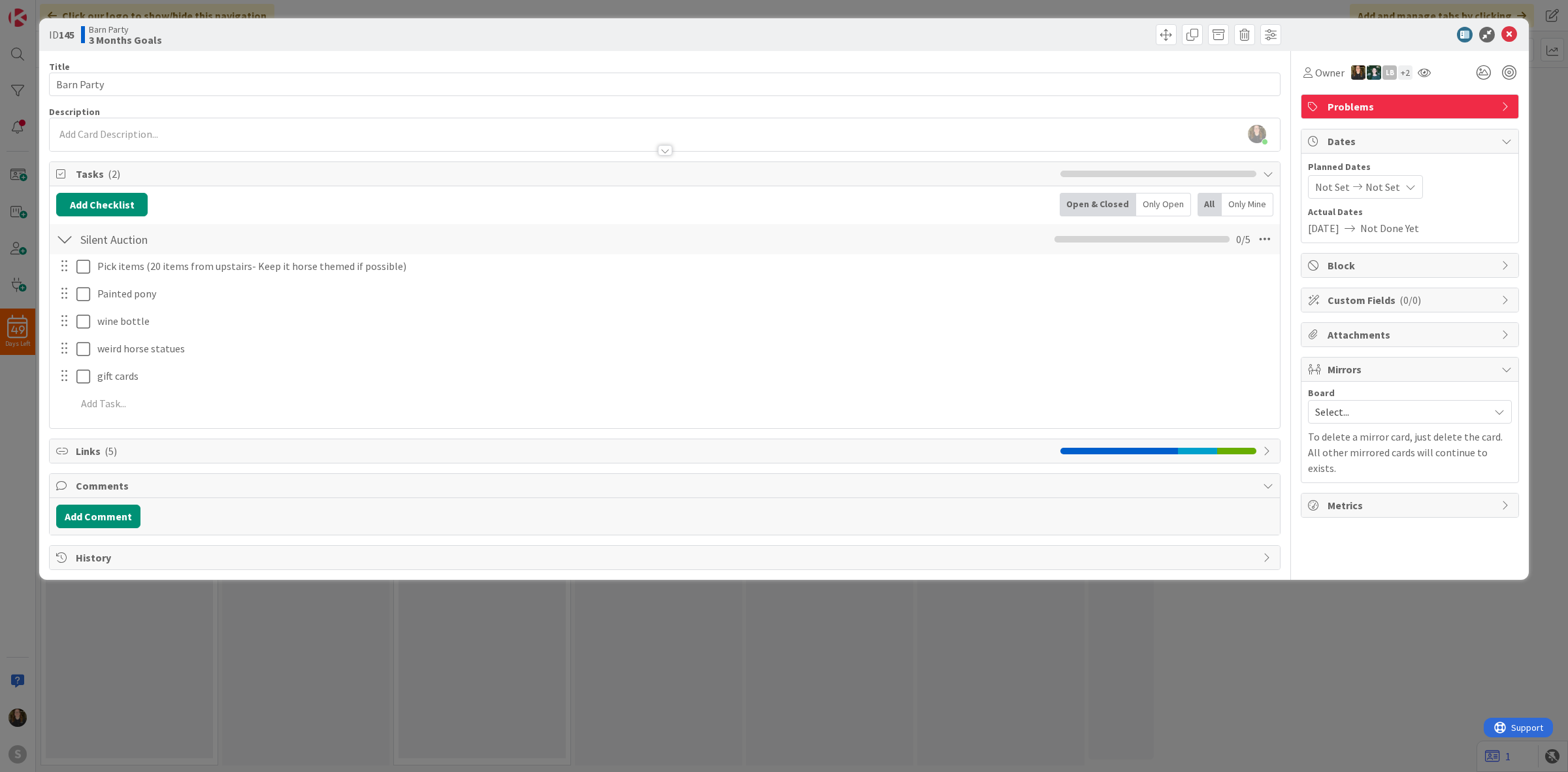
click at [1503, 34] on div at bounding box center [1403, 34] width 231 height 16
click at [1506, 34] on icon at bounding box center [1509, 34] width 16 height 16
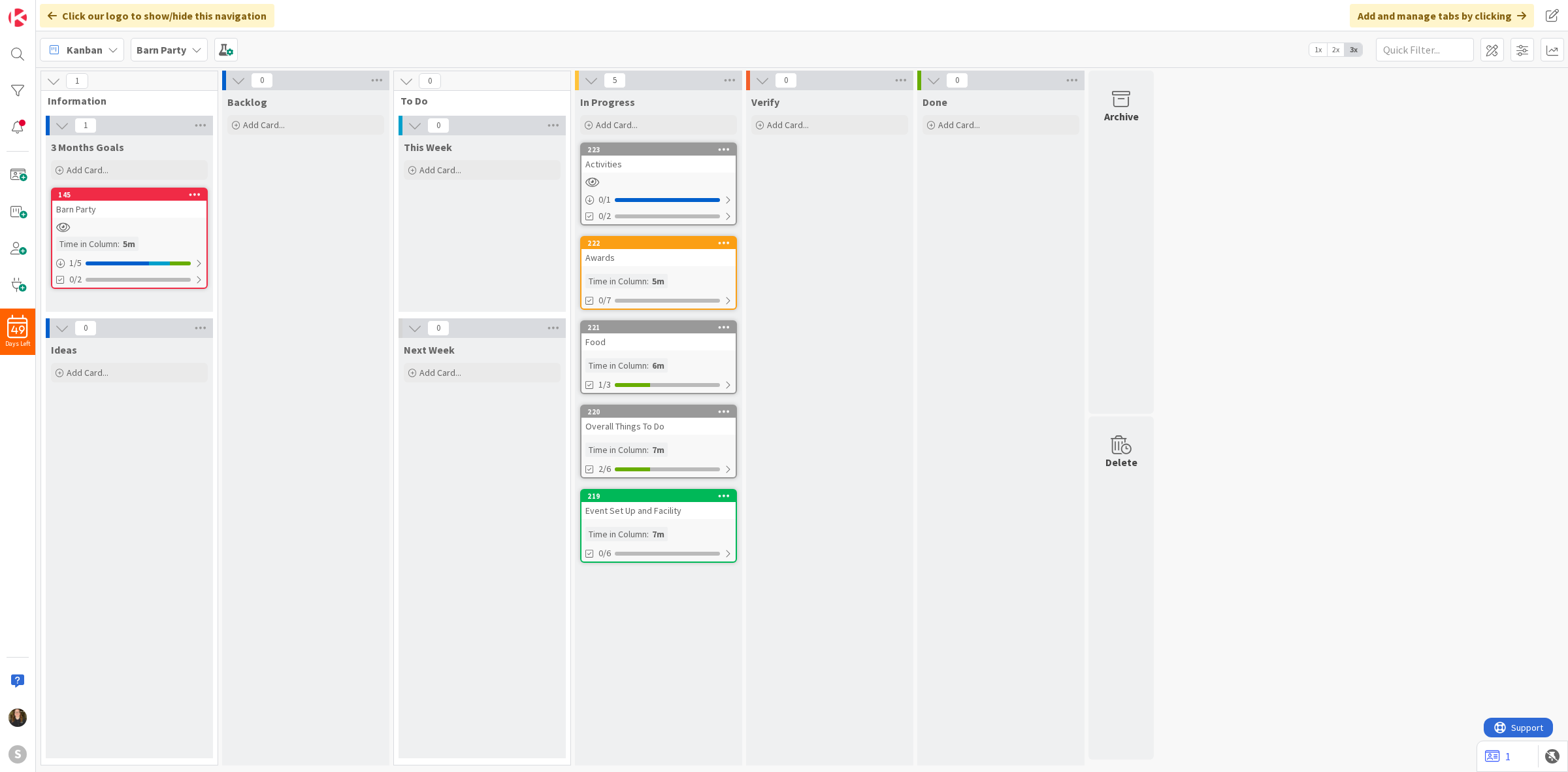
drag, startPoint x: 631, startPoint y: 582, endPoint x: 626, endPoint y: 592, distance: 11.2
click at [626, 592] on div "In Progress Add Card... Template Not Set Not Set To request changes to this boa…" at bounding box center [659, 428] width 167 height 675
drag, startPoint x: 626, startPoint y: 592, endPoint x: 631, endPoint y: 609, distance: 17.7
click at [631, 609] on div "In Progress Add Card... Template Not Set Not Set To request changes to this boa…" at bounding box center [659, 428] width 167 height 675
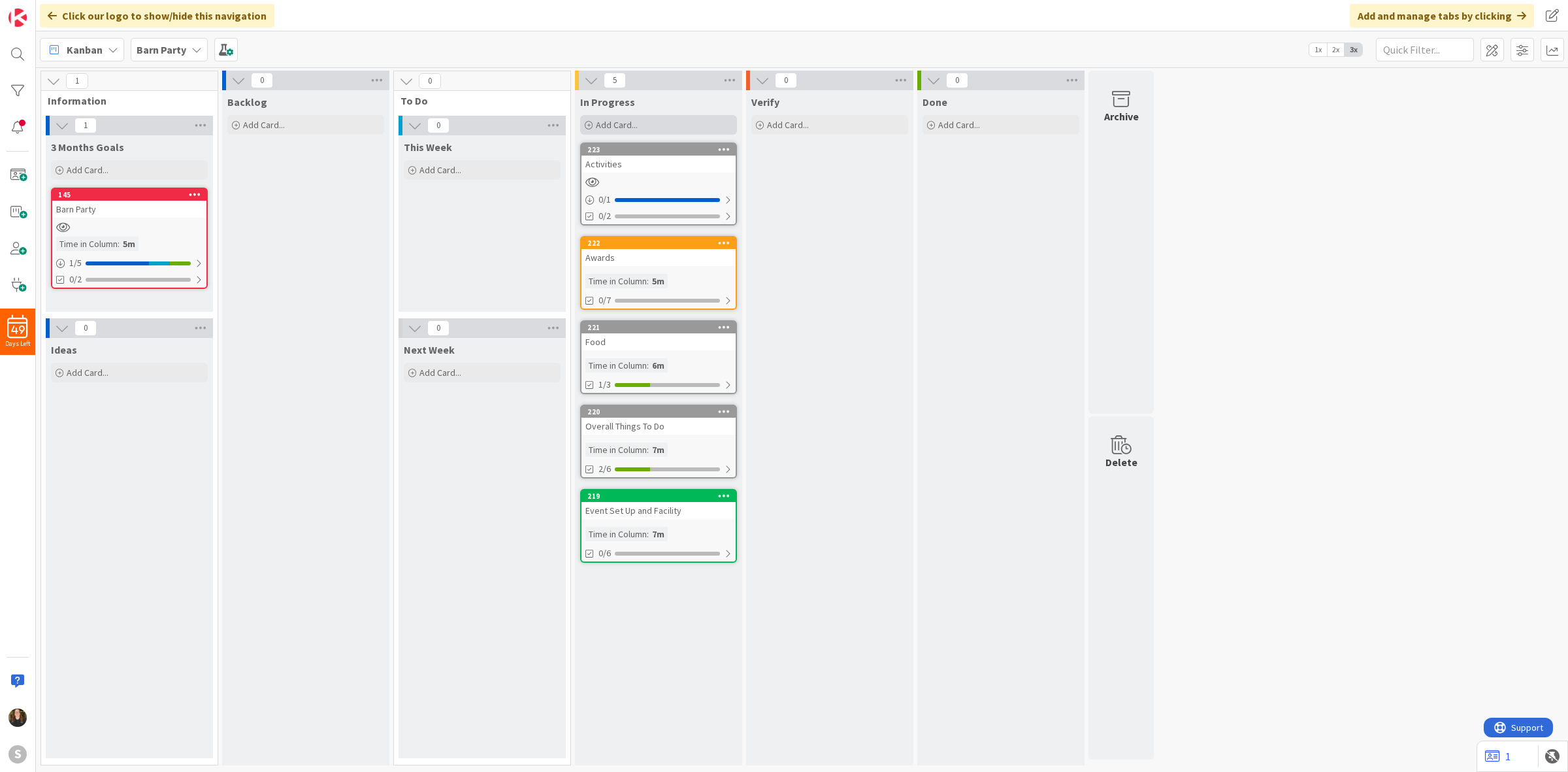
click at [636, 132] on div "Add Card..." at bounding box center [658, 124] width 156 height 20
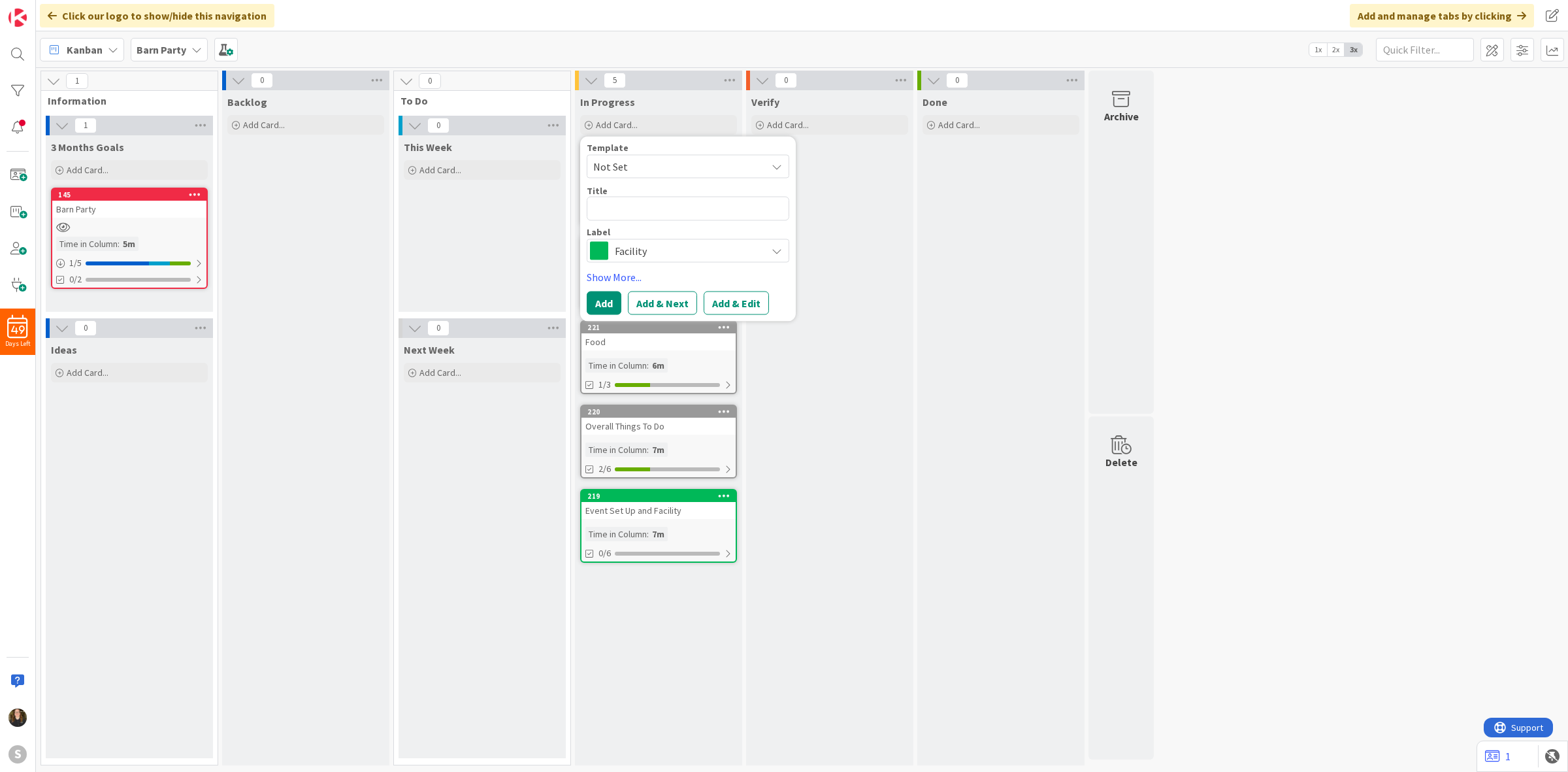
click at [645, 167] on span "Not Set" at bounding box center [675, 167] width 163 height 17
click at [648, 167] on span "Not Set" at bounding box center [675, 167] width 163 height 17
click at [642, 247] on span "Facility" at bounding box center [687, 249] width 145 height 18
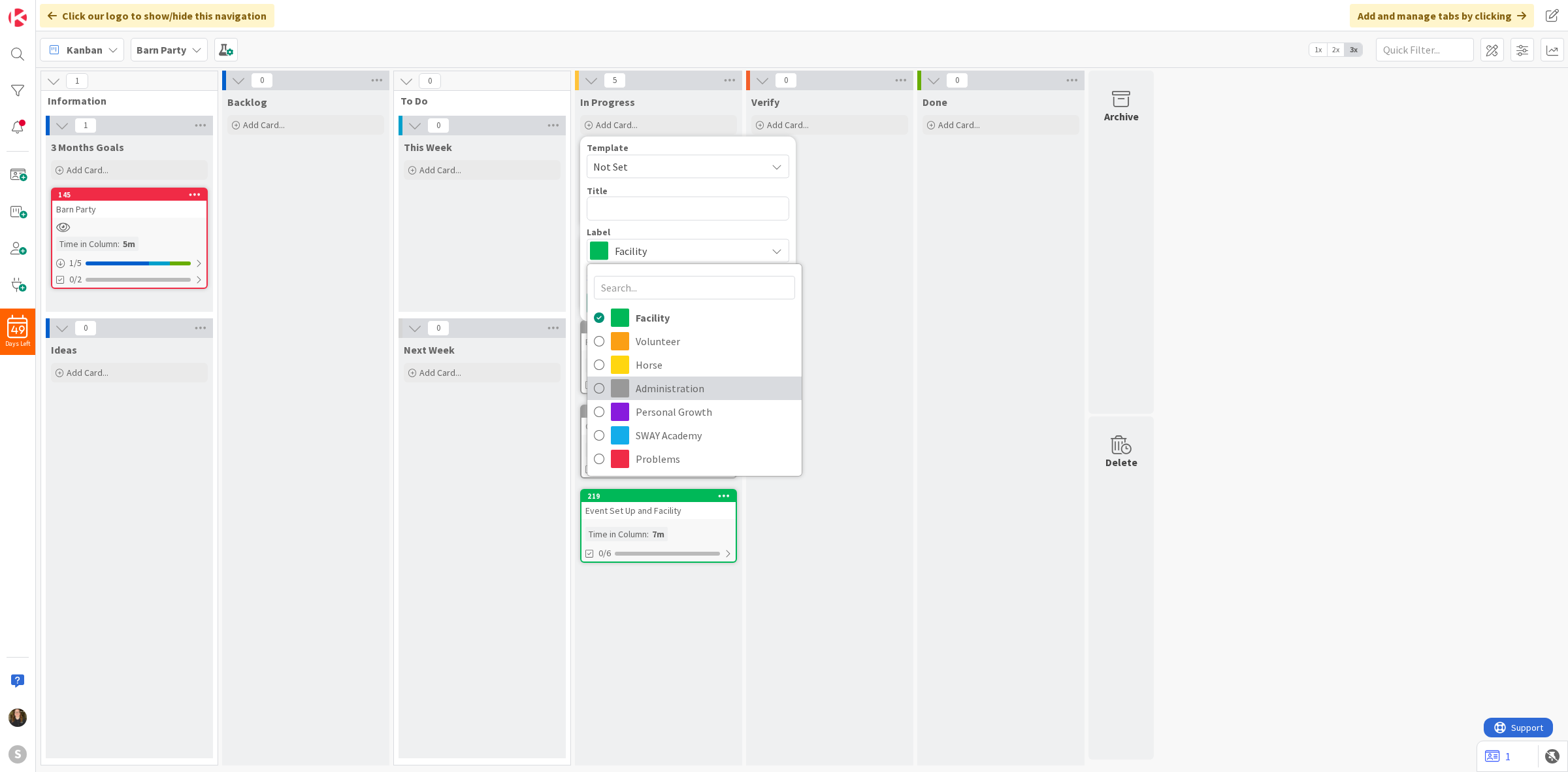
click at [667, 381] on span "Administration" at bounding box center [716, 388] width 159 height 20
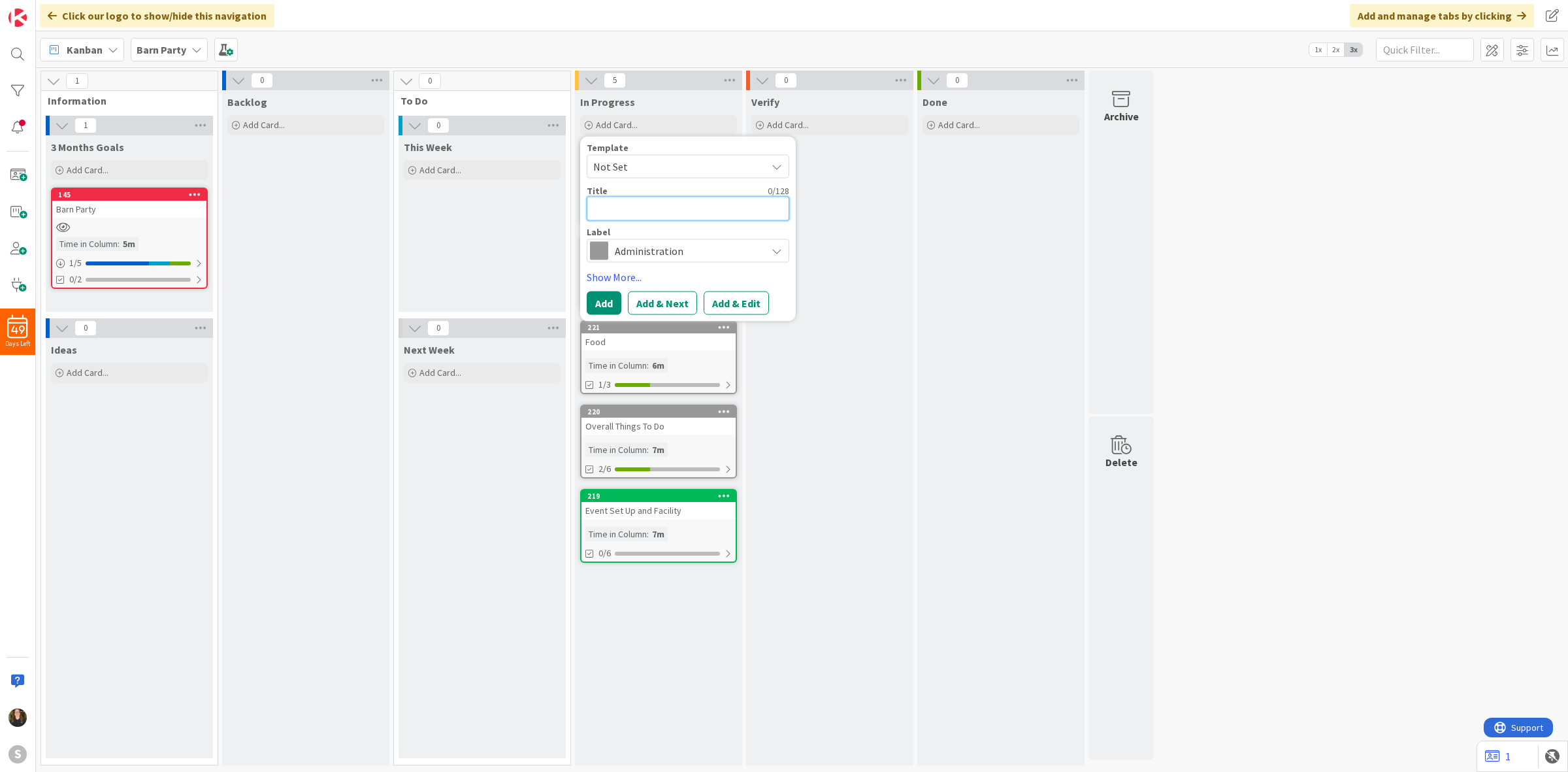
click at [667, 200] on textarea at bounding box center [688, 209] width 203 height 25
click at [741, 302] on button "Add & Edit" at bounding box center [736, 303] width 65 height 24
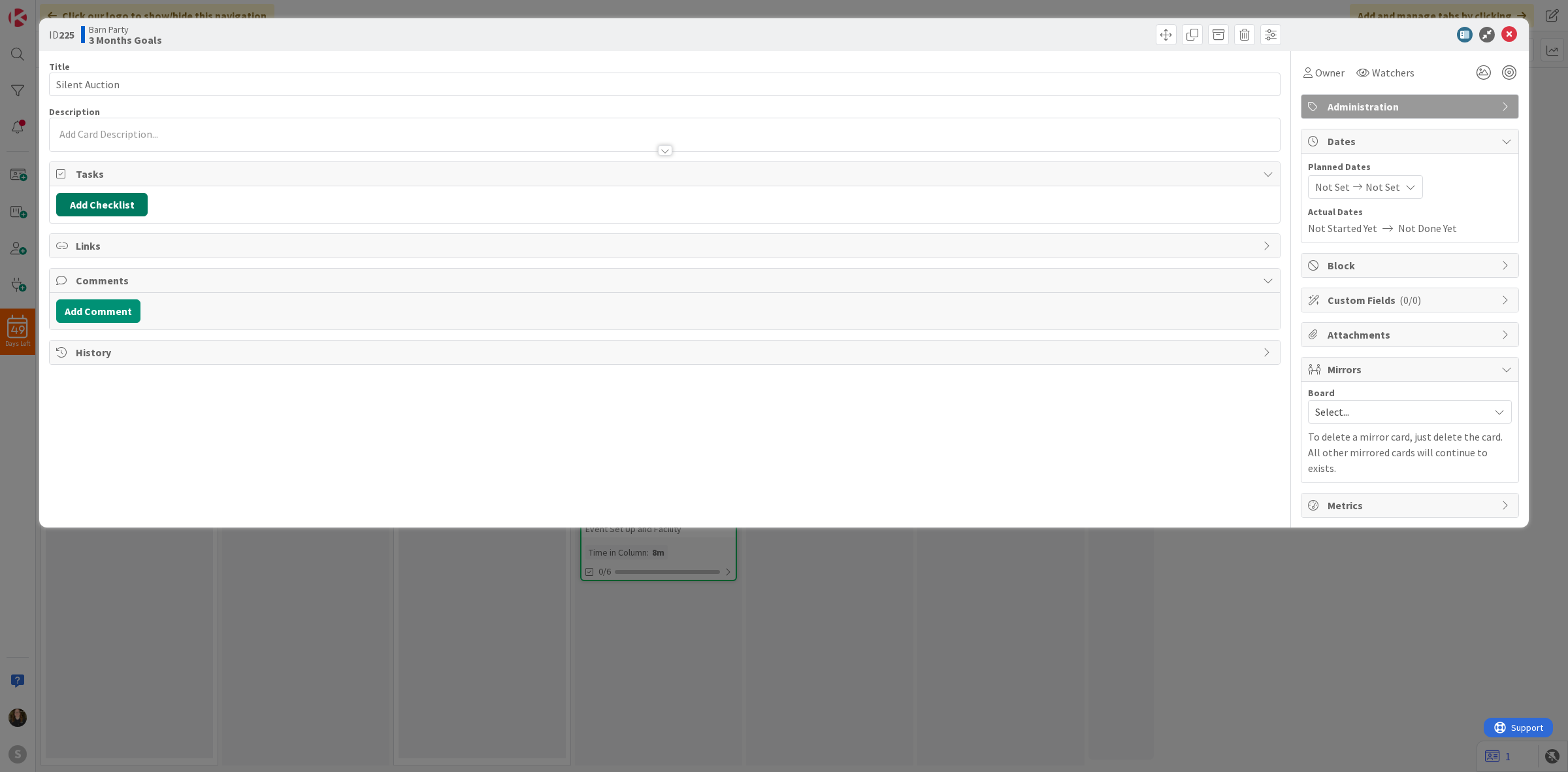
click at [90, 206] on button "Add Checklist" at bounding box center [101, 204] width 91 height 24
click at [167, 337] on div "Add Checklist Checklist Name (needed before adding tasks) 14 / 64 Silent Auctio…" at bounding box center [163, 277] width 215 height 119
click at [164, 331] on div "Load template or Copy existing checklist" at bounding box center [164, 322] width 203 height 16
click at [162, 324] on link "Copy existing" at bounding box center [169, 323] width 60 height 13
click at [137, 299] on input "text" at bounding box center [164, 294] width 203 height 24
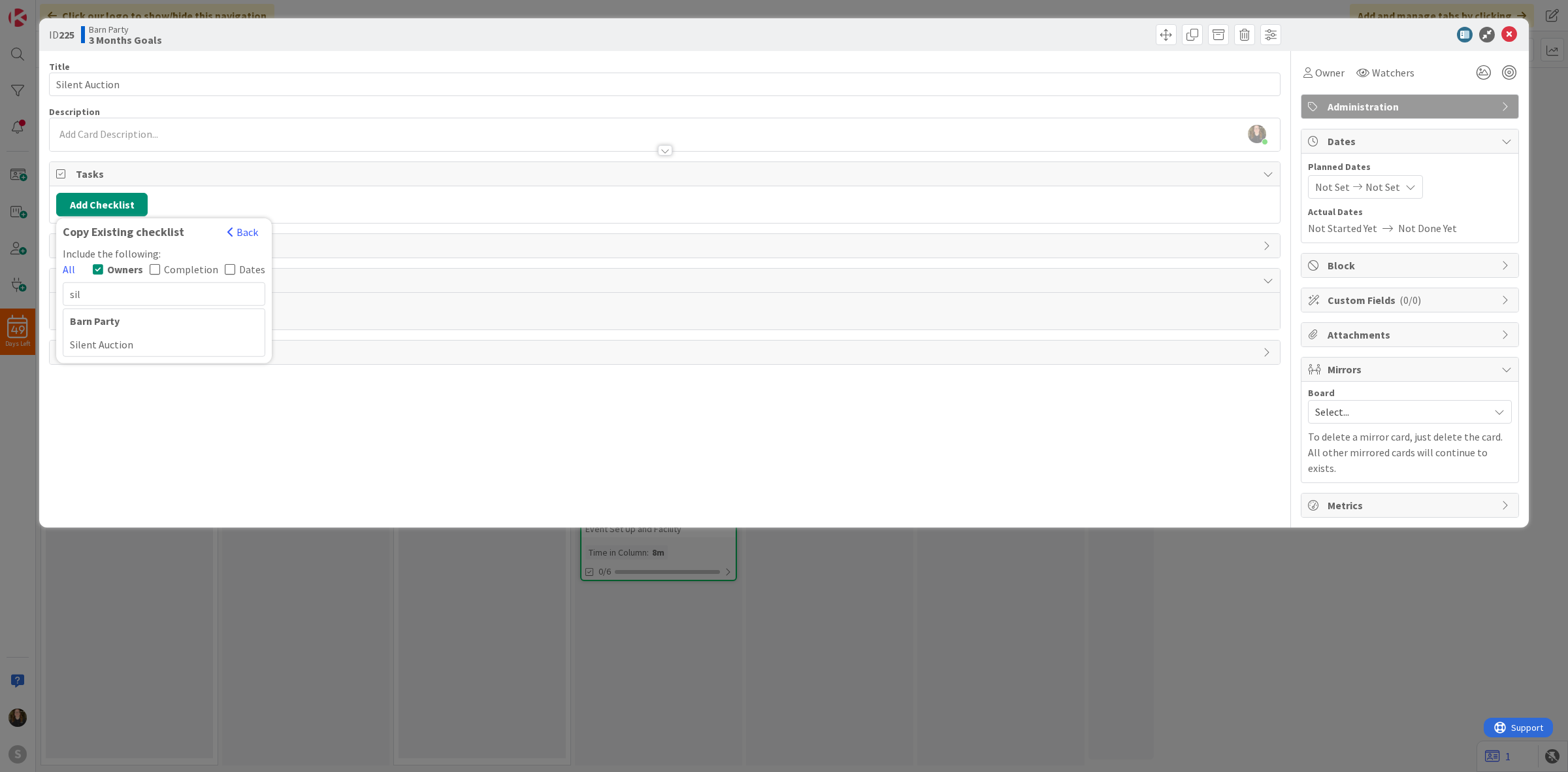
click at [135, 341] on div "Silent Auction" at bounding box center [164, 344] width 201 height 24
click at [86, 306] on button "Add" at bounding box center [80, 298] width 35 height 24
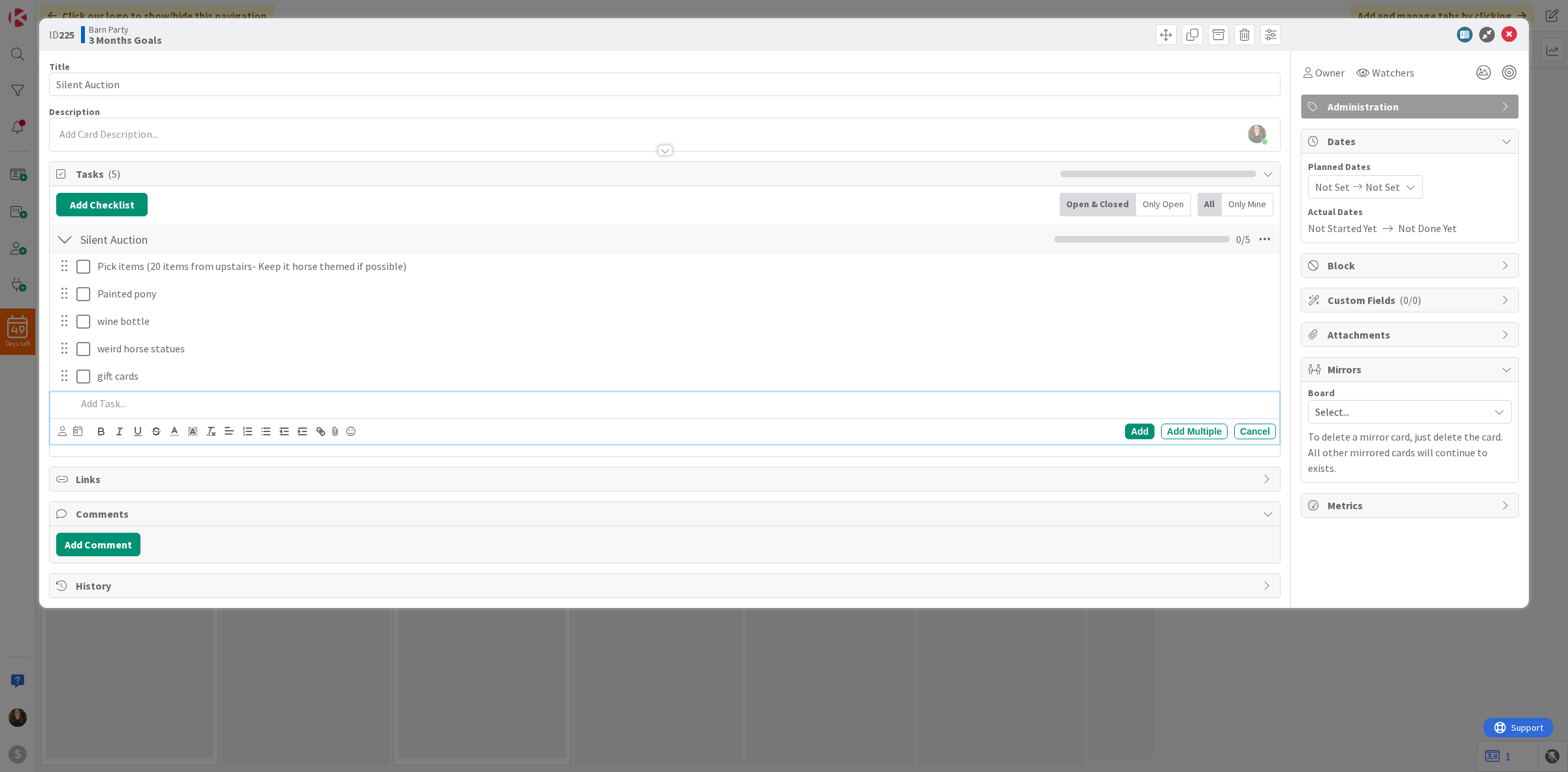
click at [1501, 37] on div at bounding box center [1403, 34] width 231 height 16
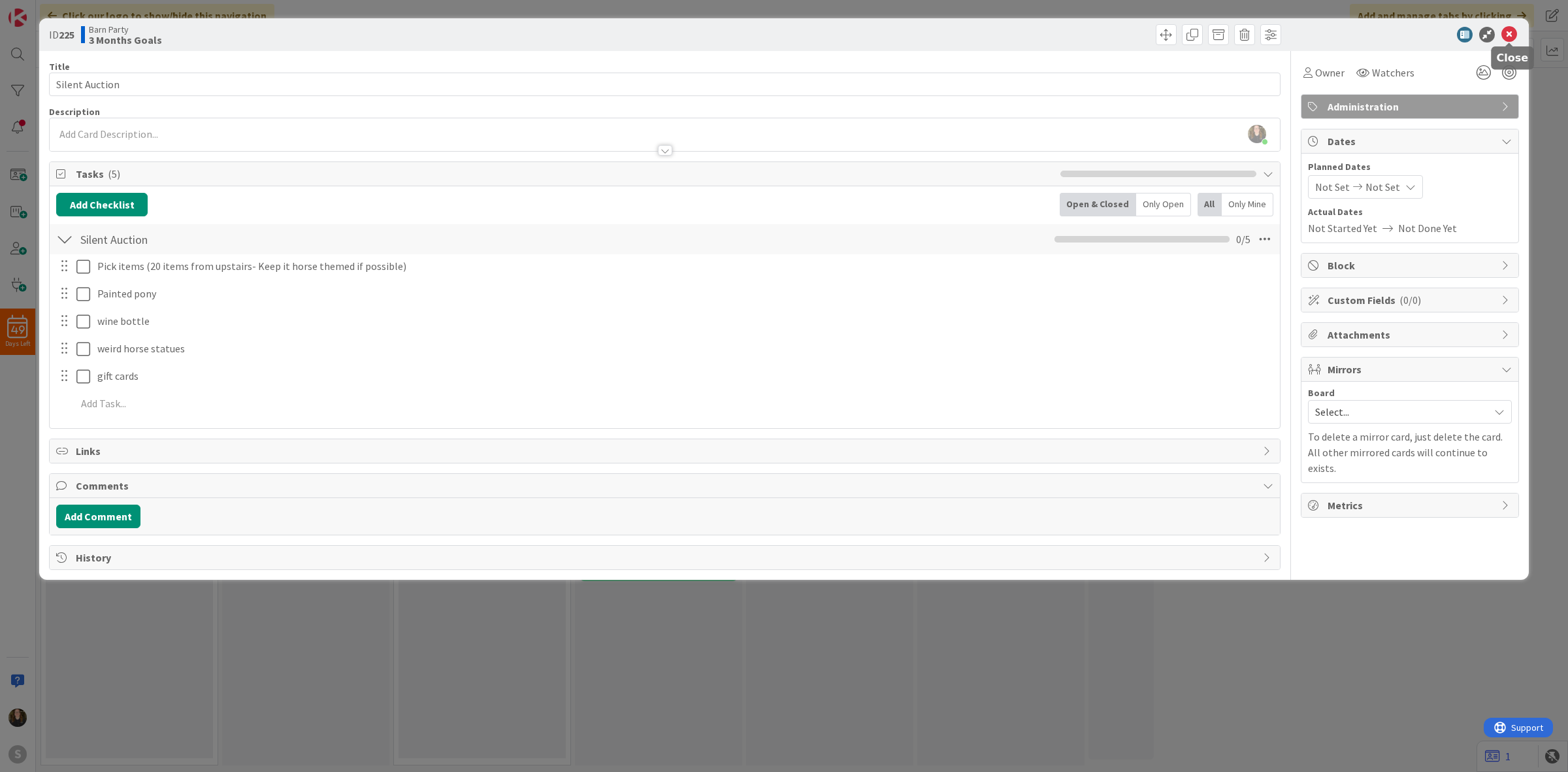
click at [1508, 36] on icon at bounding box center [1509, 34] width 16 height 16
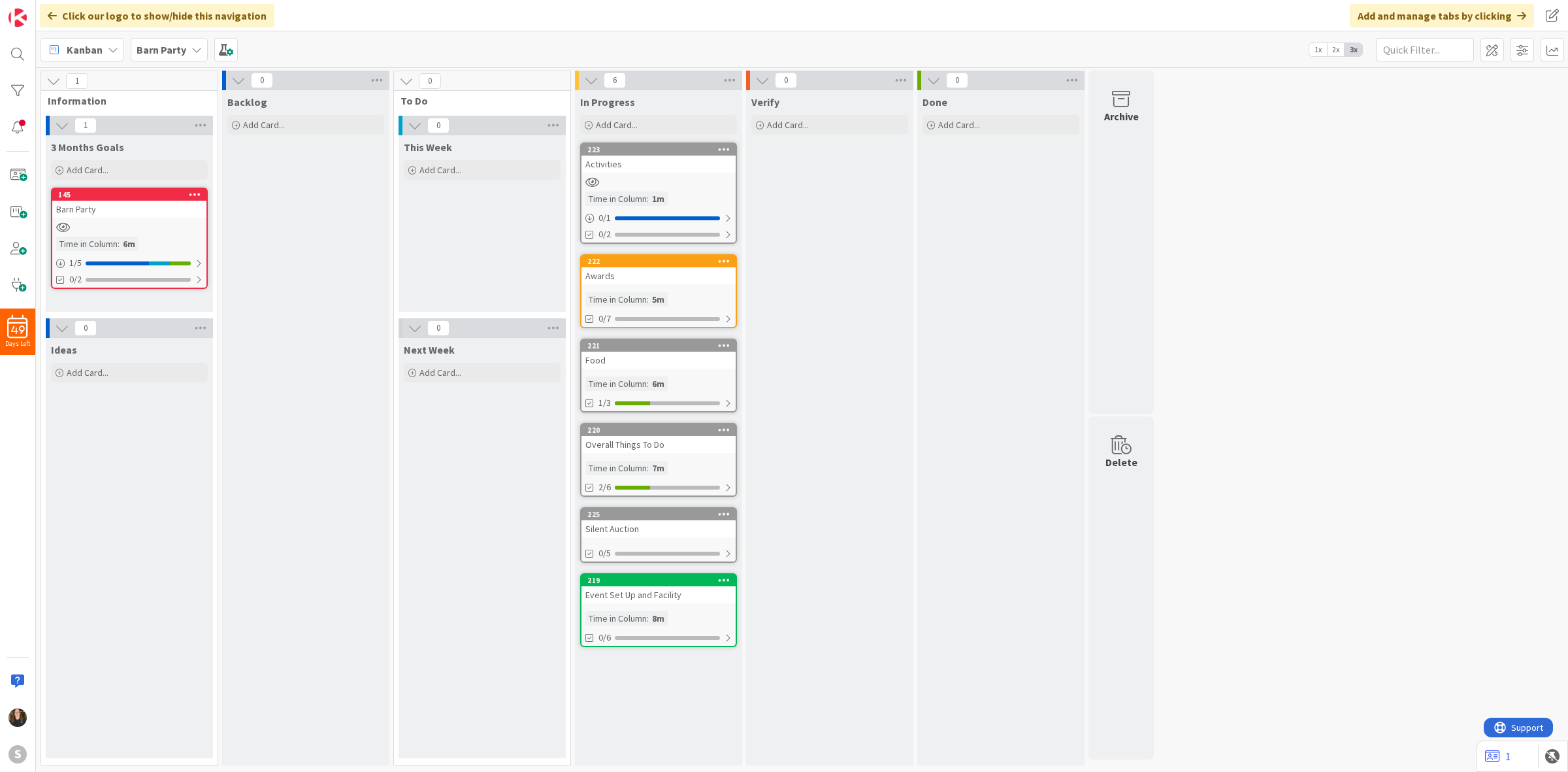
click at [119, 210] on div "Barn Party" at bounding box center [129, 210] width 155 height 17
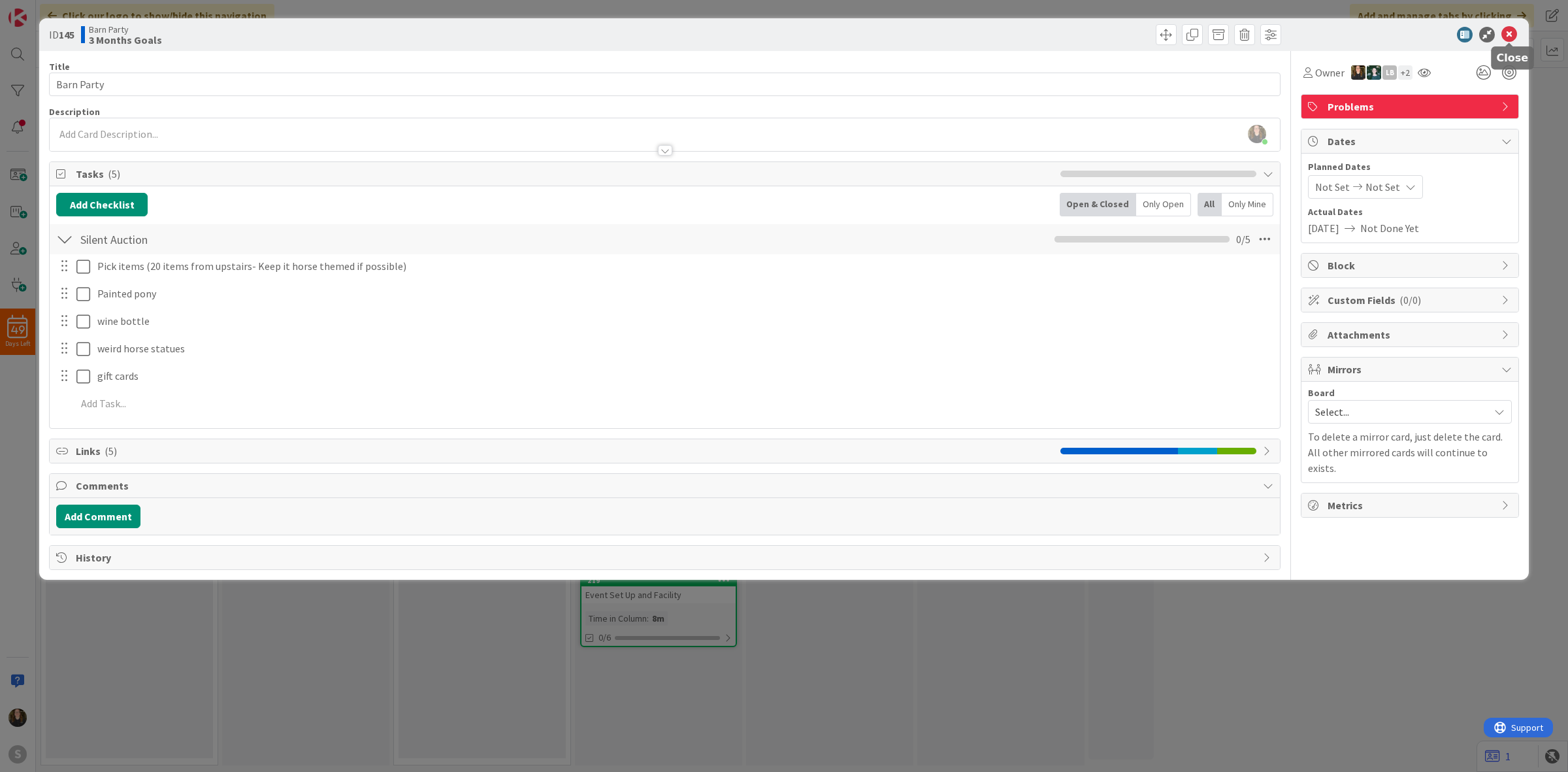
click at [1506, 30] on icon at bounding box center [1509, 34] width 16 height 16
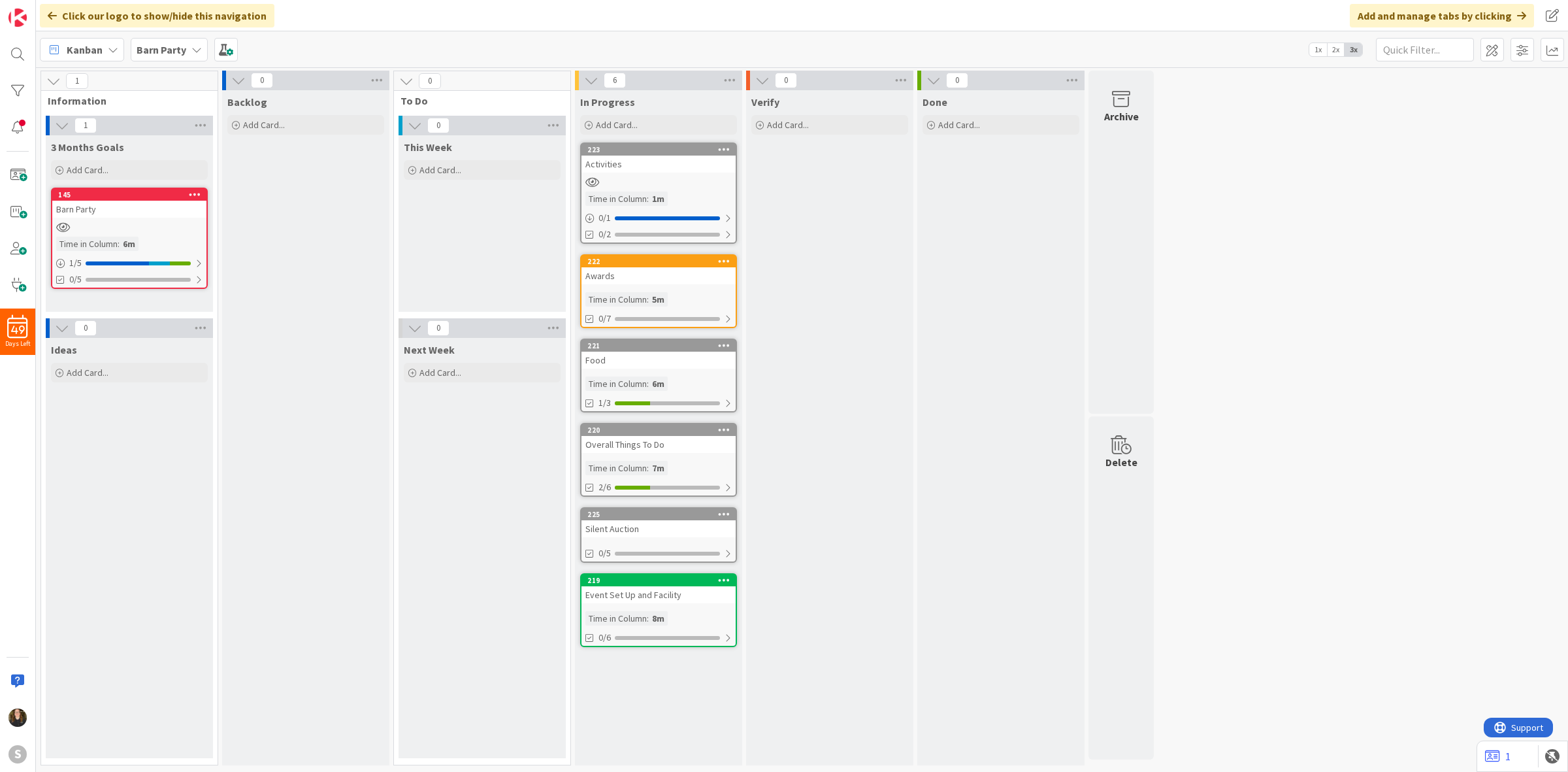
click at [201, 192] on icon at bounding box center [194, 194] width 12 height 9
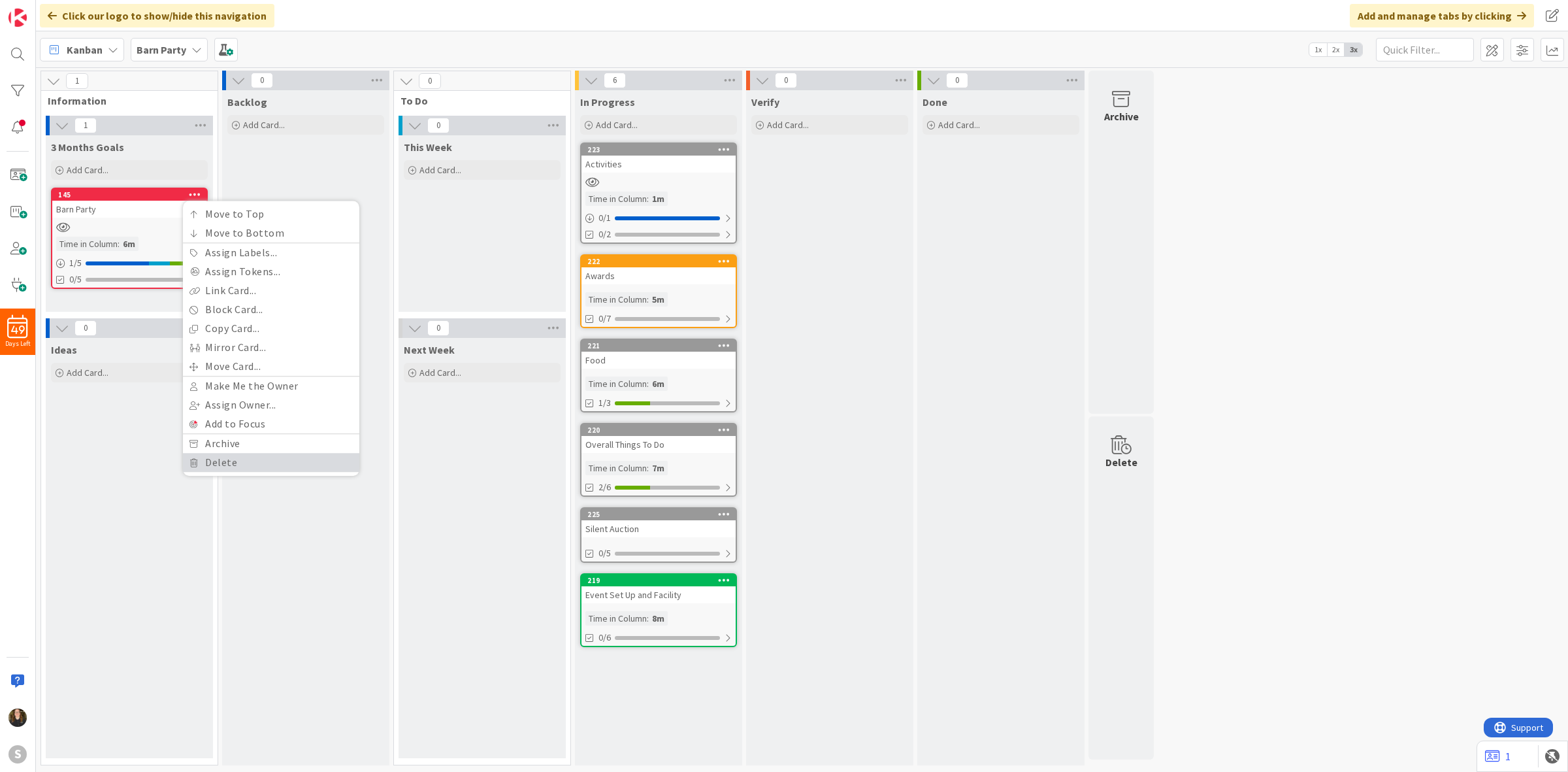
click at [253, 458] on link "Delete" at bounding box center [271, 463] width 176 height 19
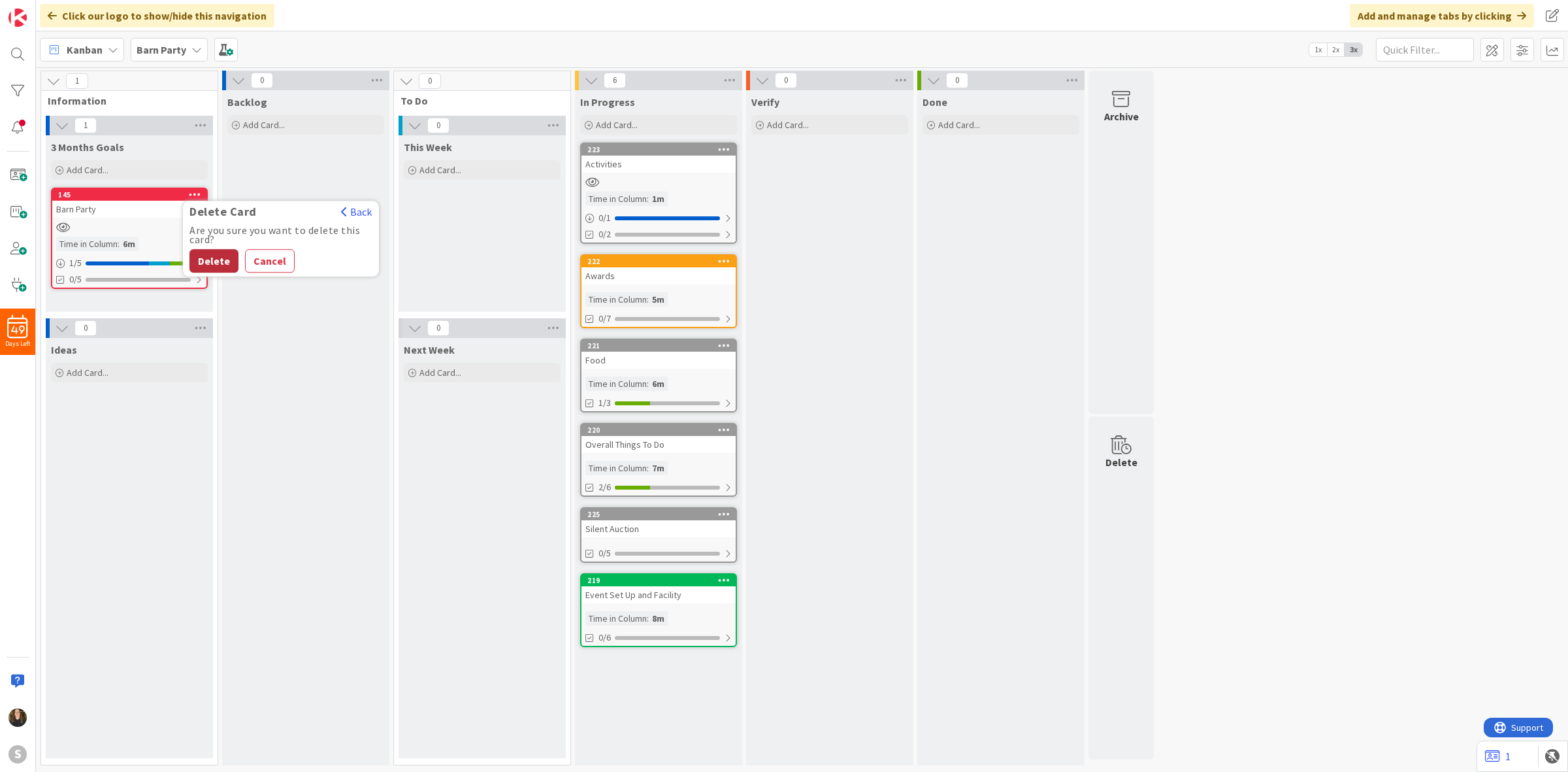
click at [203, 263] on button "Delete" at bounding box center [214, 261] width 49 height 24
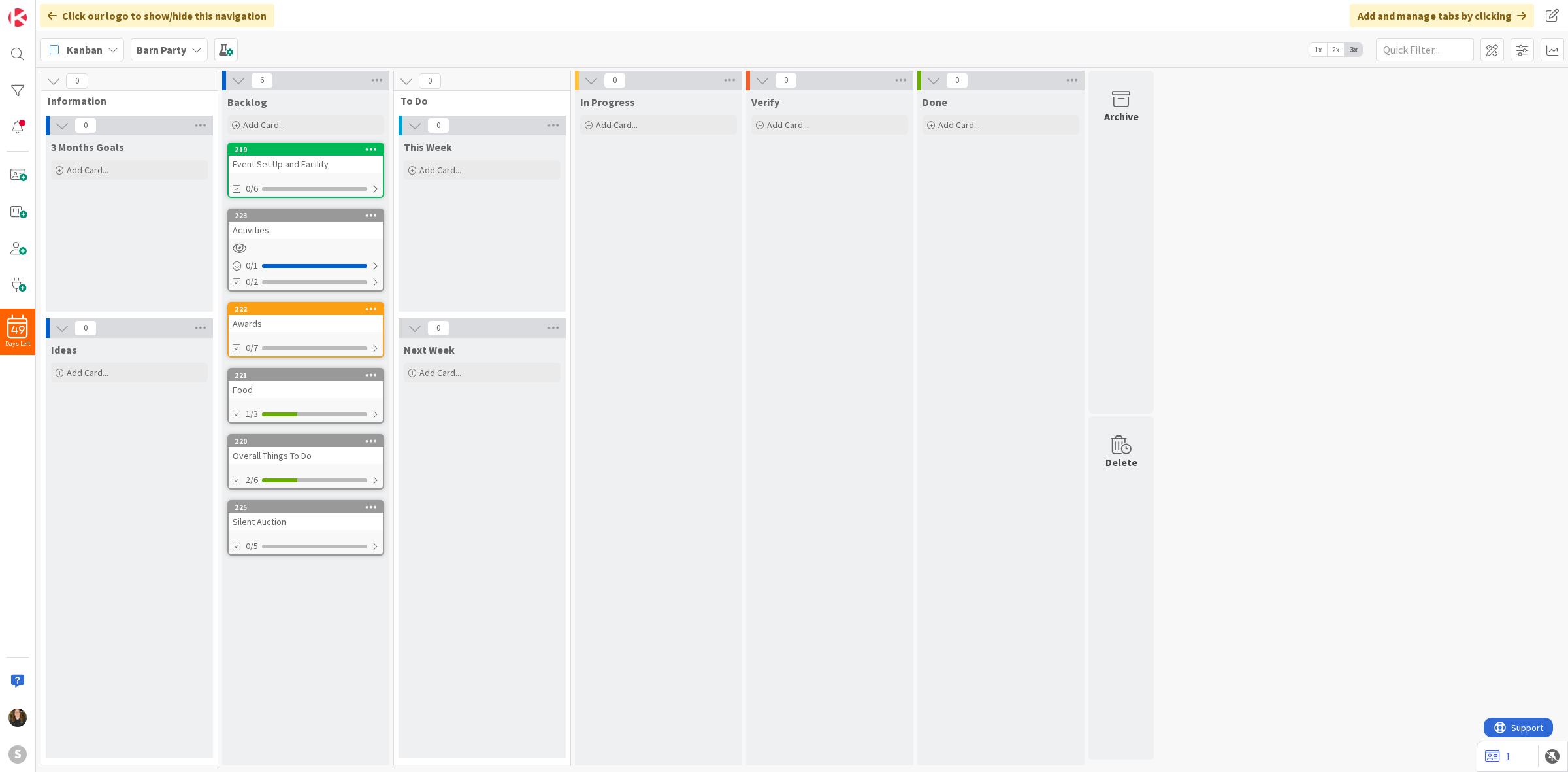
click at [315, 381] on div "Food" at bounding box center [305, 390] width 155 height 17
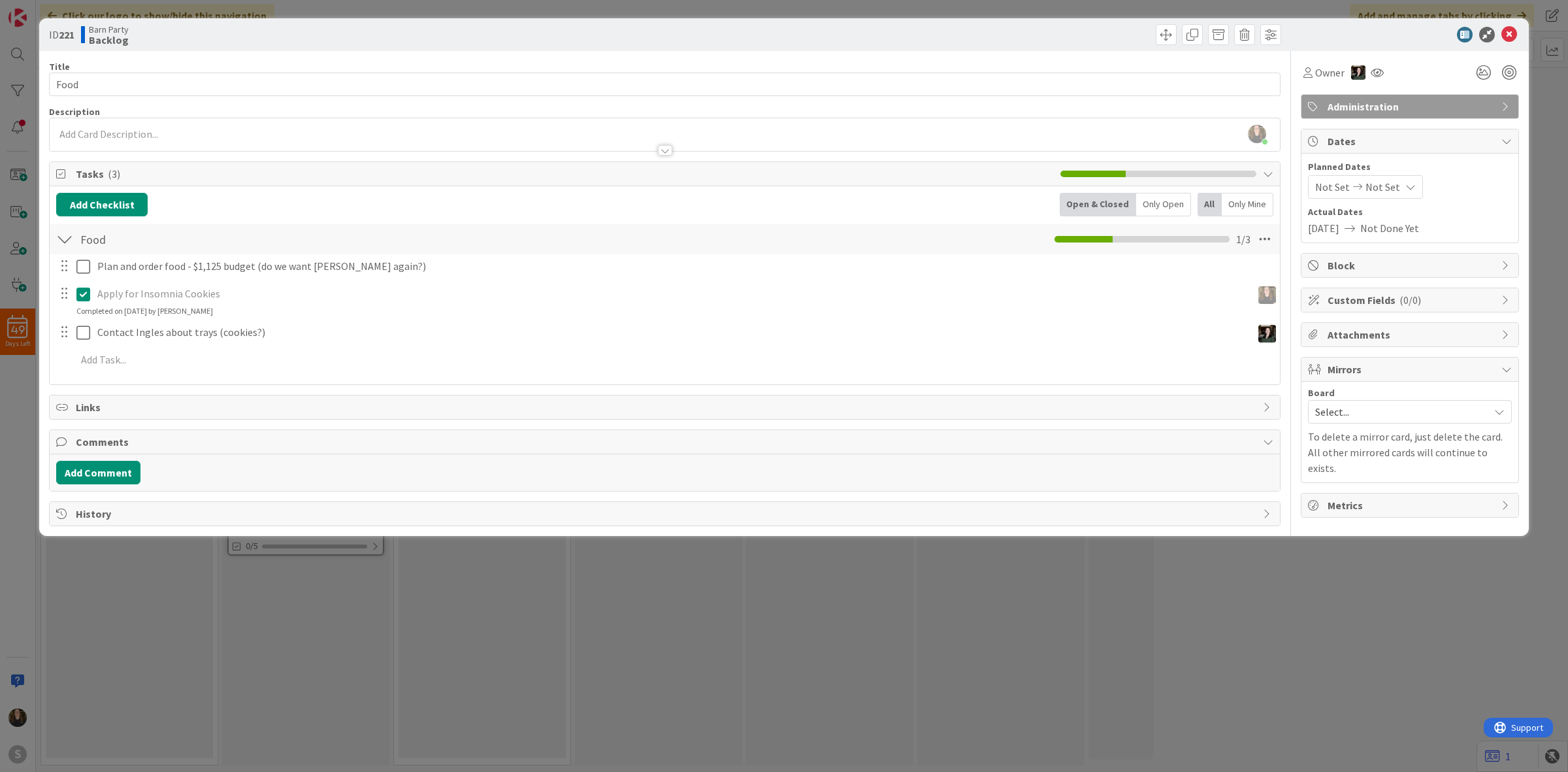
click at [1521, 25] on div "ID 221 Barn Party Backlog" at bounding box center [783, 34] width 1489 height 32
click at [1514, 31] on icon at bounding box center [1509, 34] width 16 height 16
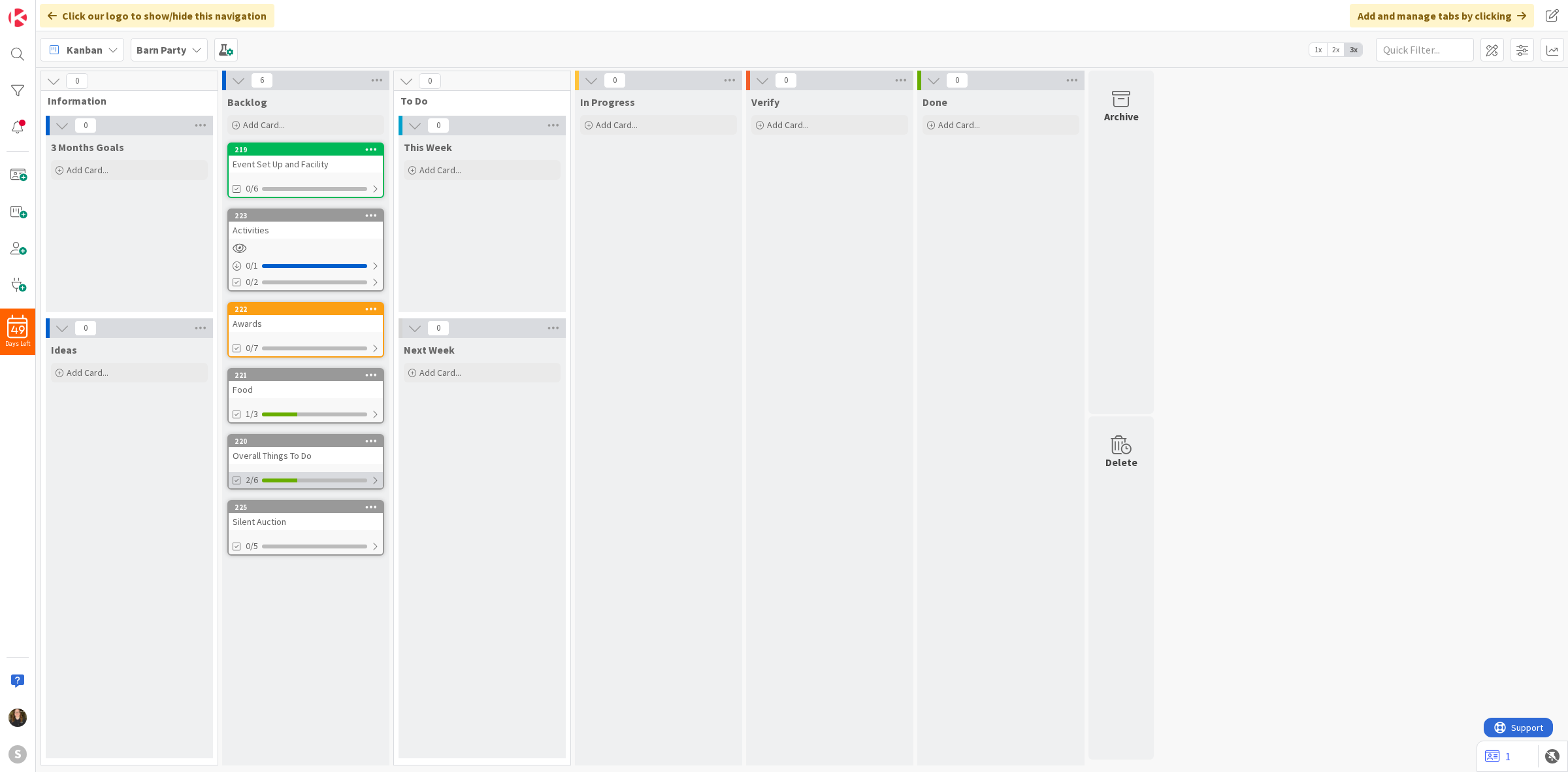
click at [264, 483] on div "2/6" at bounding box center [305, 480] width 155 height 16
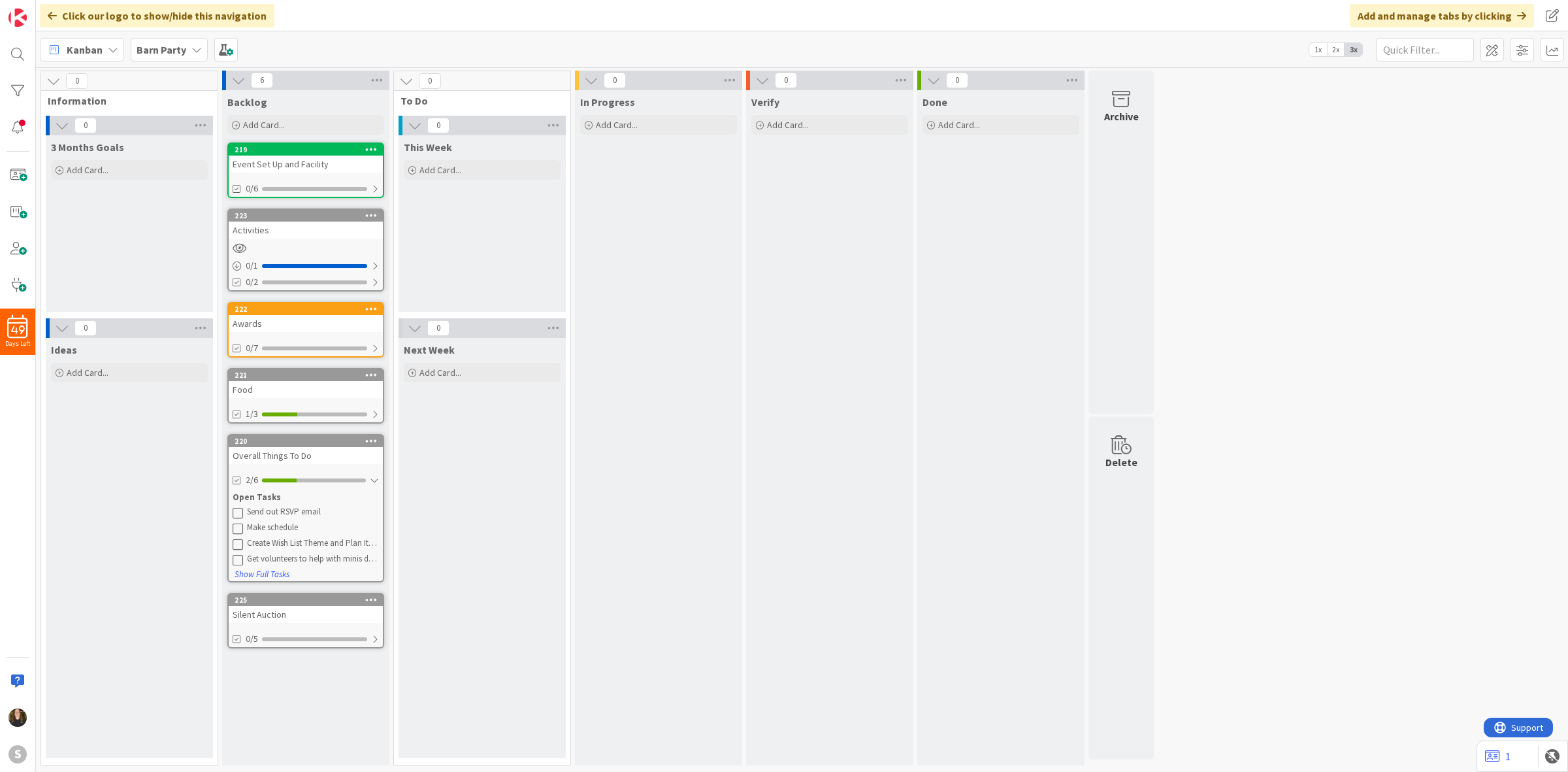
click at [271, 456] on div "Overall Things To Do" at bounding box center [305, 455] width 155 height 17
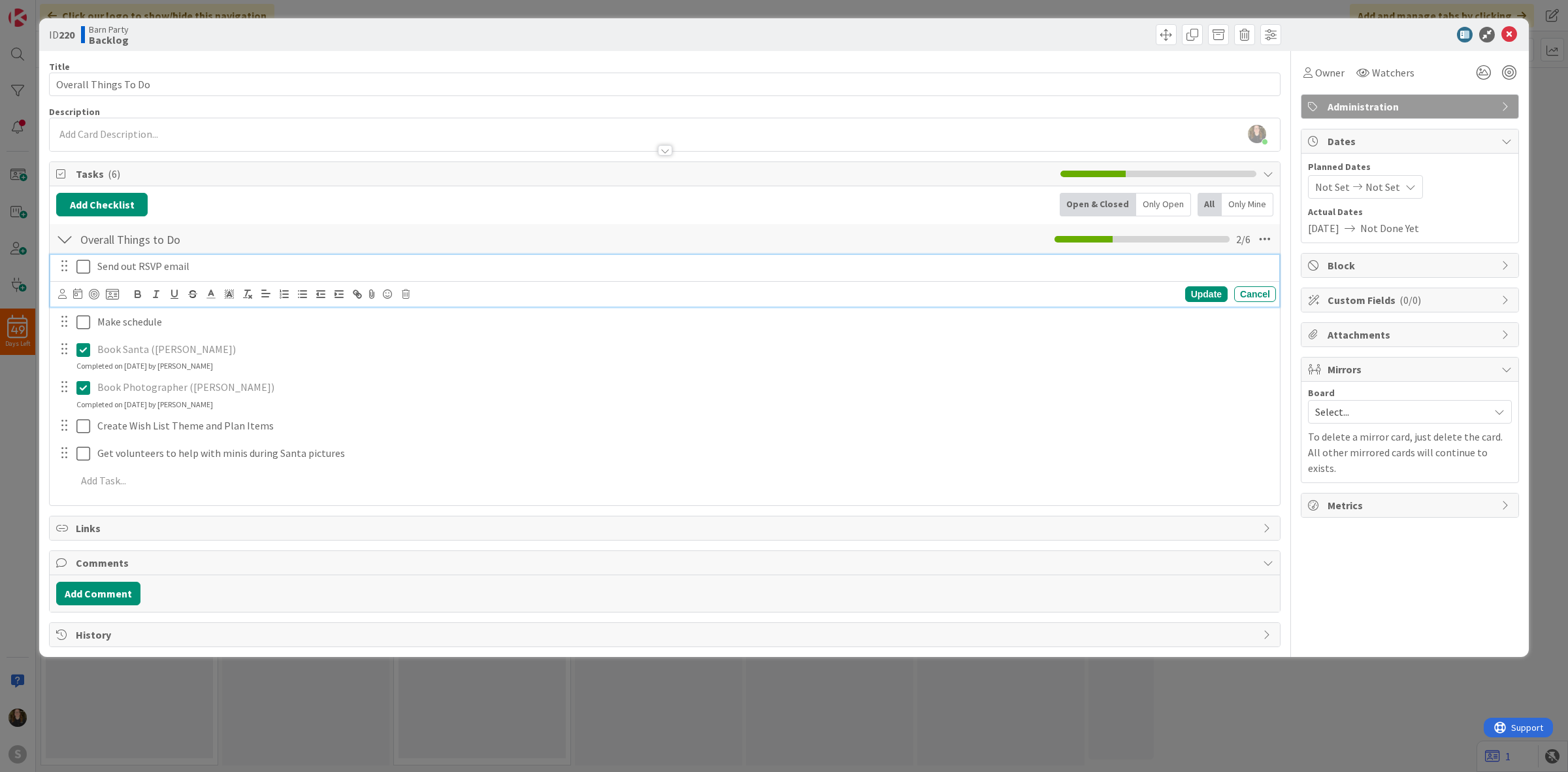
click at [157, 272] on p "Send out RSVP email" at bounding box center [684, 267] width 1174 height 15
click at [60, 292] on icon at bounding box center [62, 294] width 9 height 9
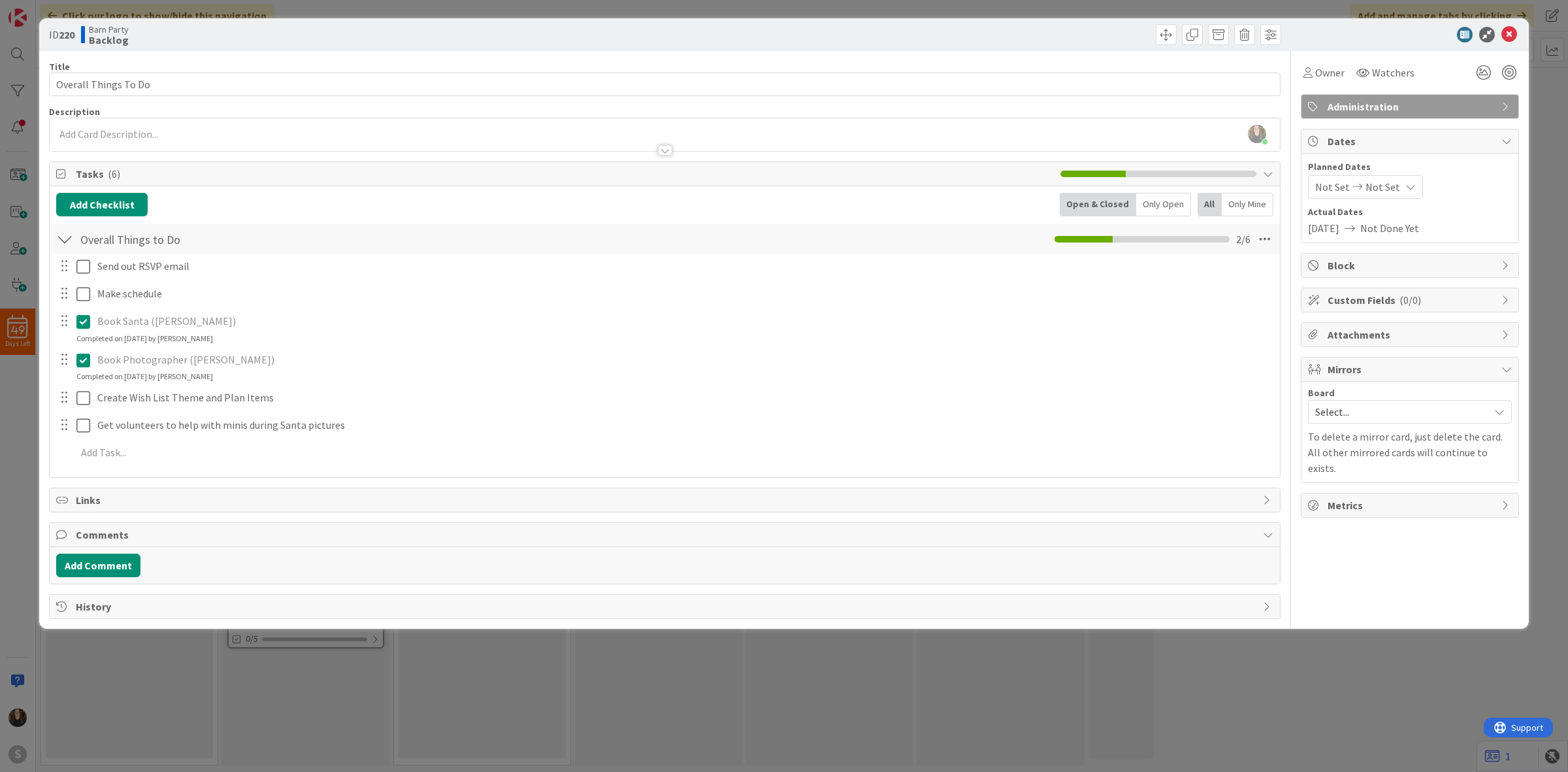
drag, startPoint x: 126, startPoint y: 461, endPoint x: 126, endPoint y: 453, distance: 8.0
click at [0, 0] on span "[PERSON_NAME]" at bounding box center [0, 0] width 0 height 0
click at [1507, 37] on icon at bounding box center [1509, 34] width 16 height 16
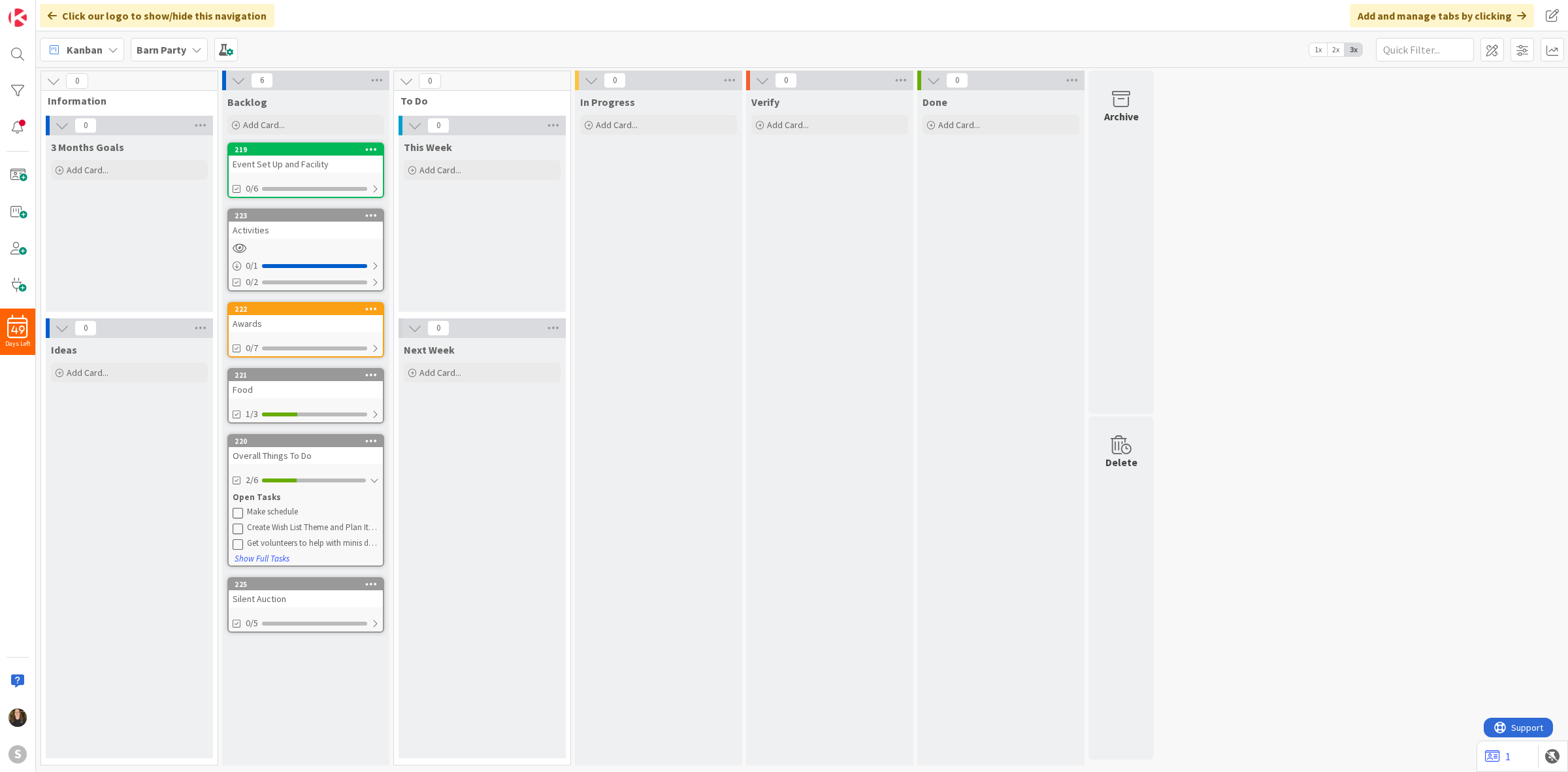
click at [463, 485] on div "Next Week Add Card..." at bounding box center [482, 547] width 167 height 420
click at [289, 438] on div "220" at bounding box center [308, 441] width 148 height 9
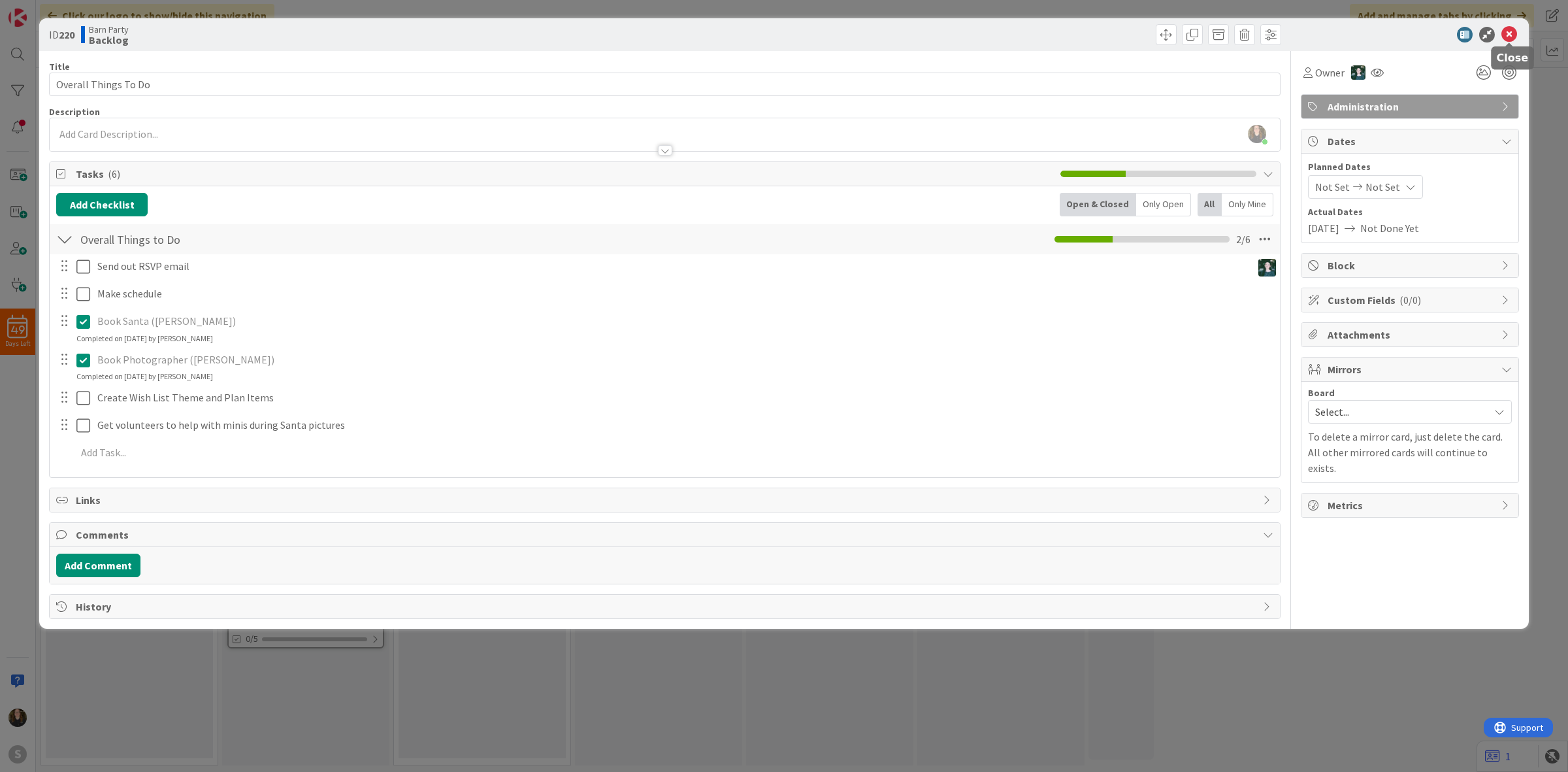
click at [1504, 32] on icon at bounding box center [1509, 34] width 16 height 16
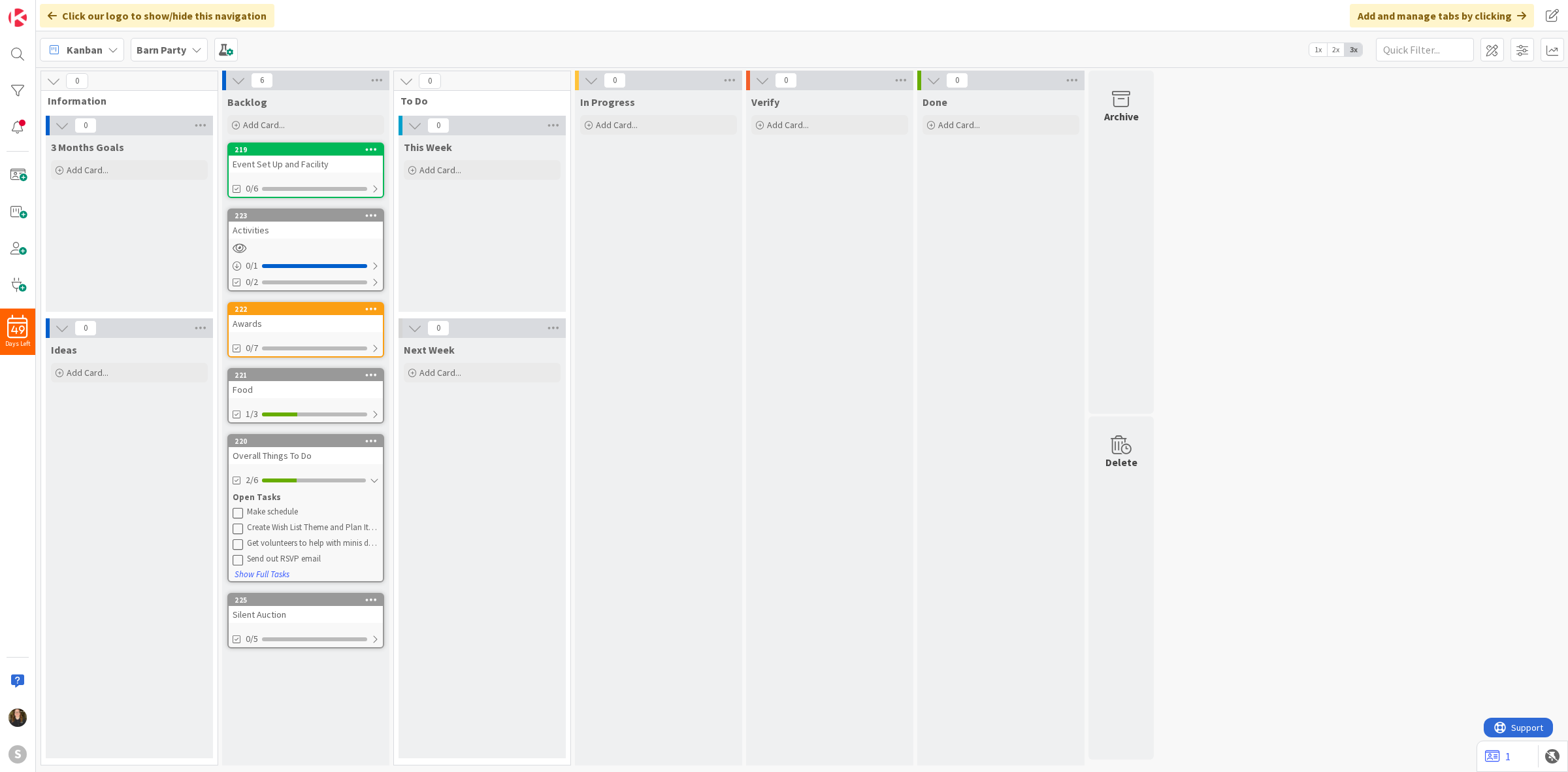
click at [271, 319] on div "Awards" at bounding box center [305, 323] width 155 height 17
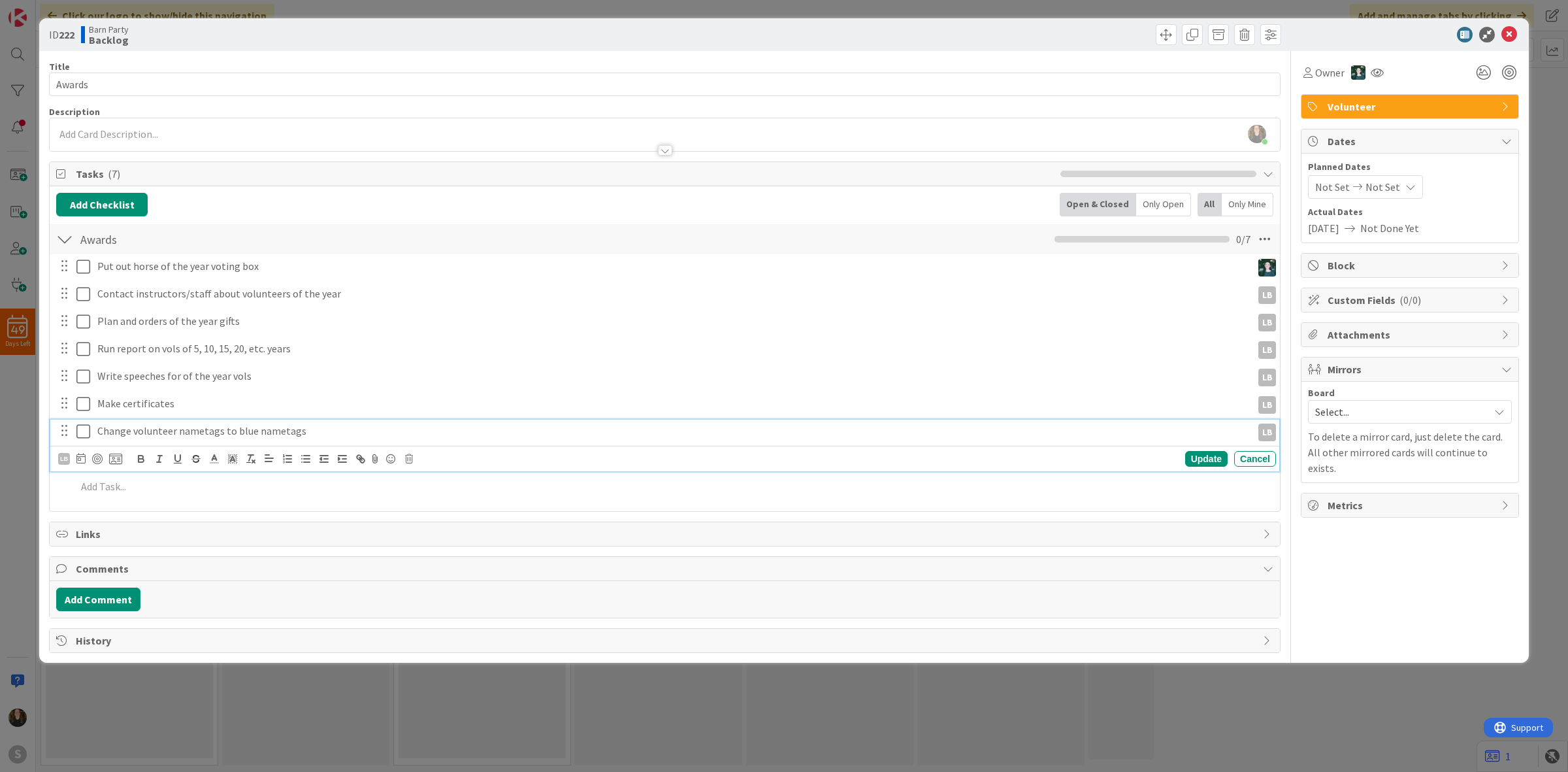
click at [302, 432] on p "Change volunteer nametags to blue nametags" at bounding box center [672, 432] width 1149 height 15
click at [346, 506] on div "Add Checklist Open & Closed Only Open All Only Mine Awards Checklist Name 6 / 6…" at bounding box center [665, 348] width 1231 height 325
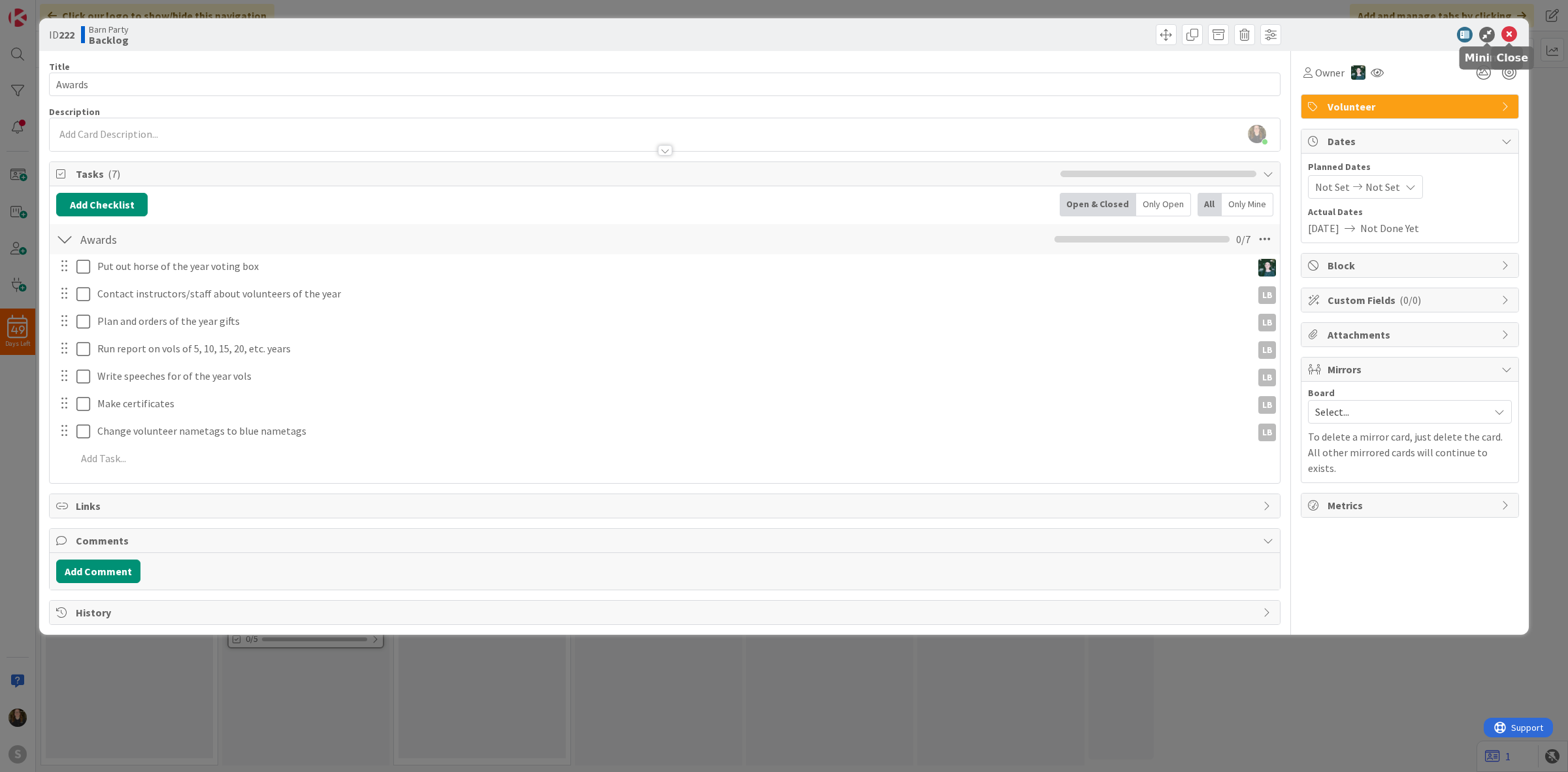
click at [1508, 30] on icon at bounding box center [1509, 34] width 16 height 16
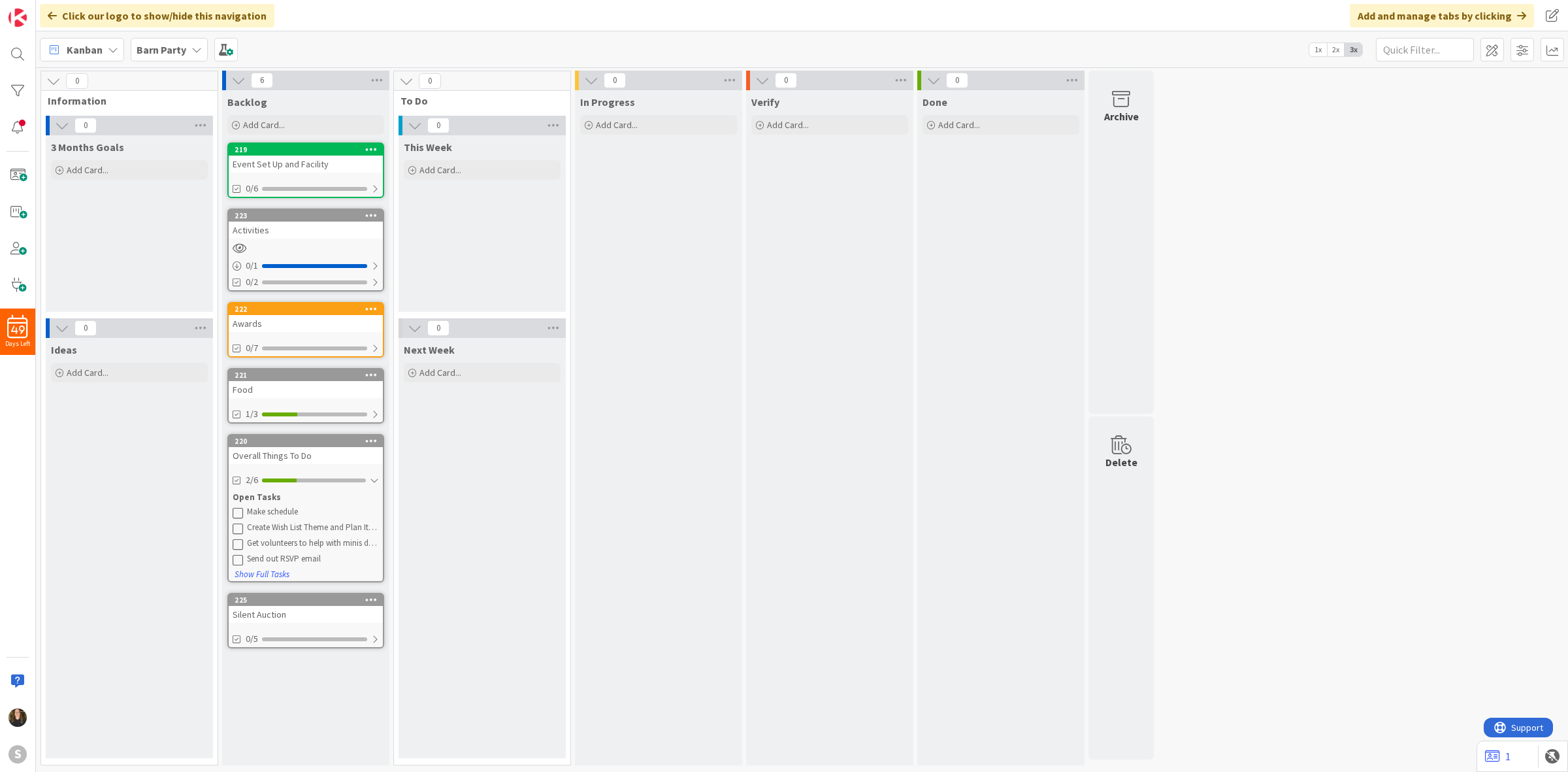
click at [666, 456] on div "In Progress Add Card... Template Not Set Not Set To request changes to this boa…" at bounding box center [659, 428] width 167 height 675
click at [371, 478] on div at bounding box center [374, 480] width 9 height 10
